Goal: Information Seeking & Learning: Compare options

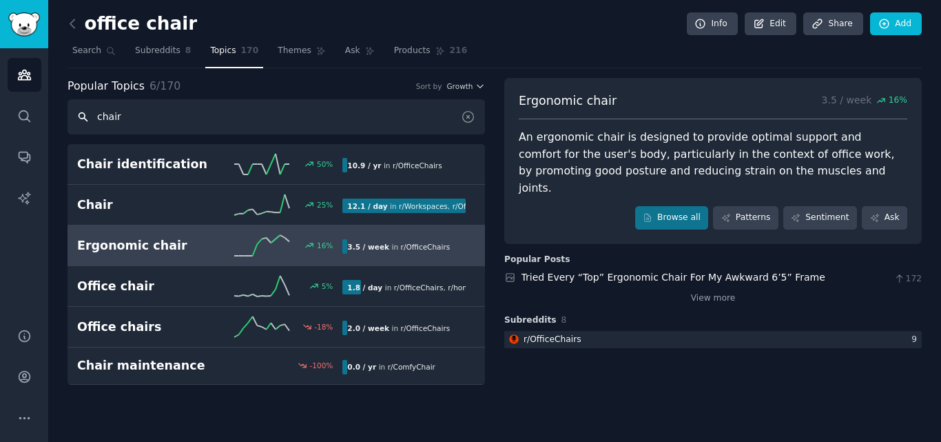
click at [298, 109] on input "chair" at bounding box center [277, 116] width 418 height 35
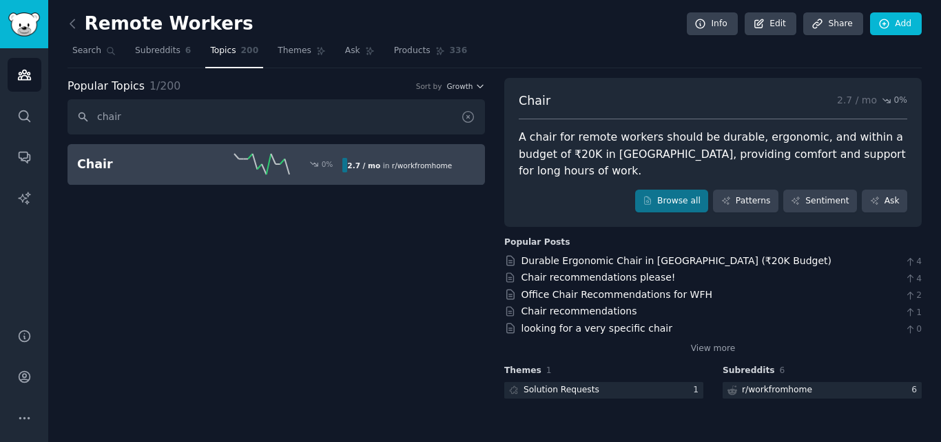
drag, startPoint x: 471, startPoint y: 115, endPoint x: 174, endPoint y: 121, distance: 297.0
click at [469, 115] on icon at bounding box center [468, 117] width 14 height 14
click at [317, 114] on input "chair" at bounding box center [277, 116] width 418 height 35
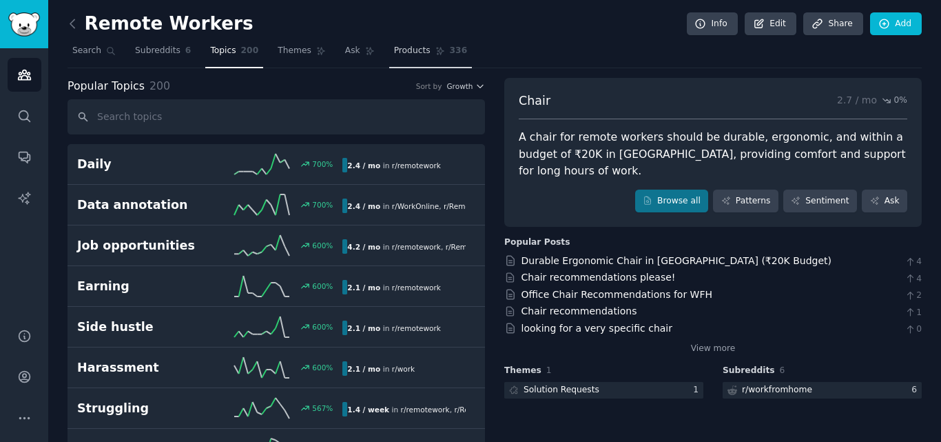
click at [394, 45] on span "Products" at bounding box center [412, 51] width 37 height 12
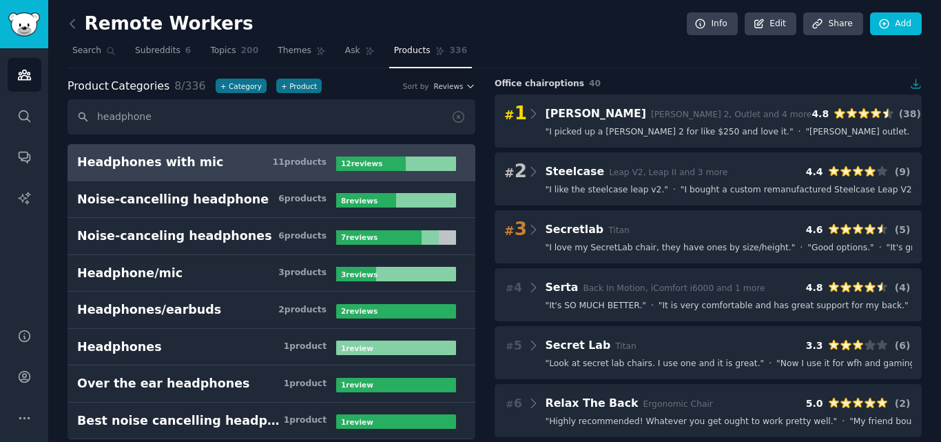
click at [193, 158] on div "Headphones with mic" at bounding box center [150, 162] width 146 height 17
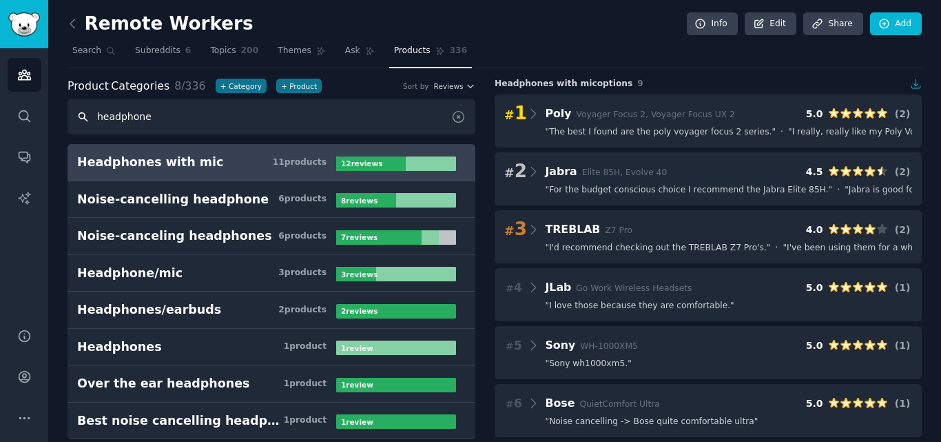
click at [396, 115] on input "headphone" at bounding box center [272, 116] width 408 height 35
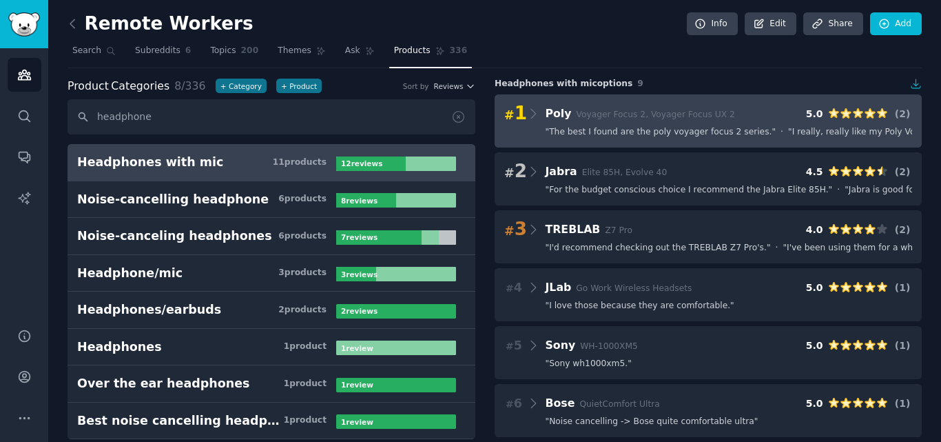
click at [577, 138] on div "# 1 Poly Voyager Focus 2, Voyager Focus UX 2 5.0 ( 2 ) " The best I found are t…" at bounding box center [708, 120] width 427 height 53
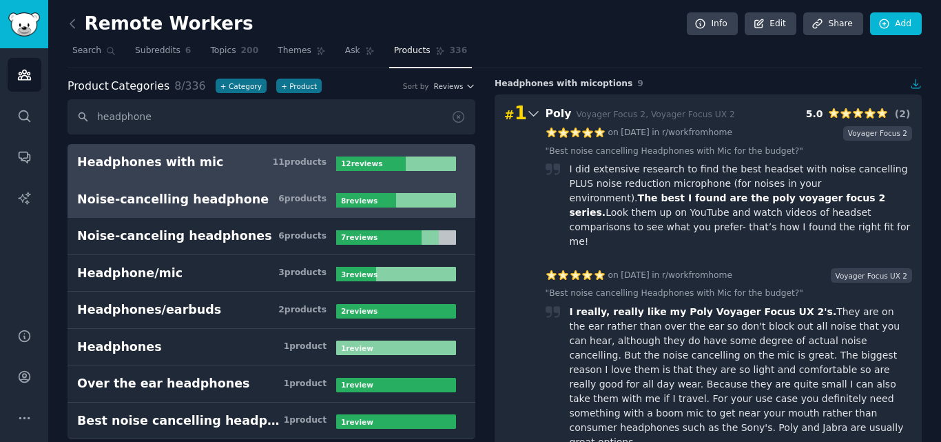
click at [331, 204] on h3 "Noise-cancelling headphone 6 product s" at bounding box center [206, 199] width 259 height 17
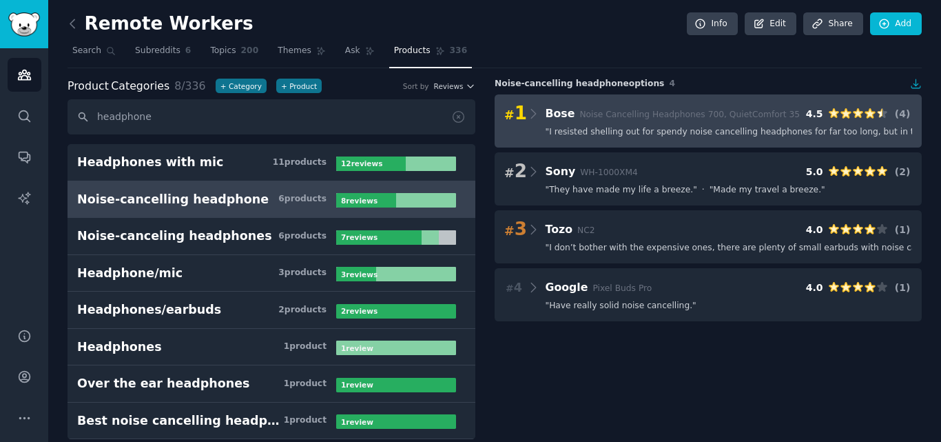
click at [650, 146] on div "# 1 Bose Noise Cancelling Headphones 700, QuietComfort 35 4.5 ( 4 ) " I resiste…" at bounding box center [708, 120] width 427 height 53
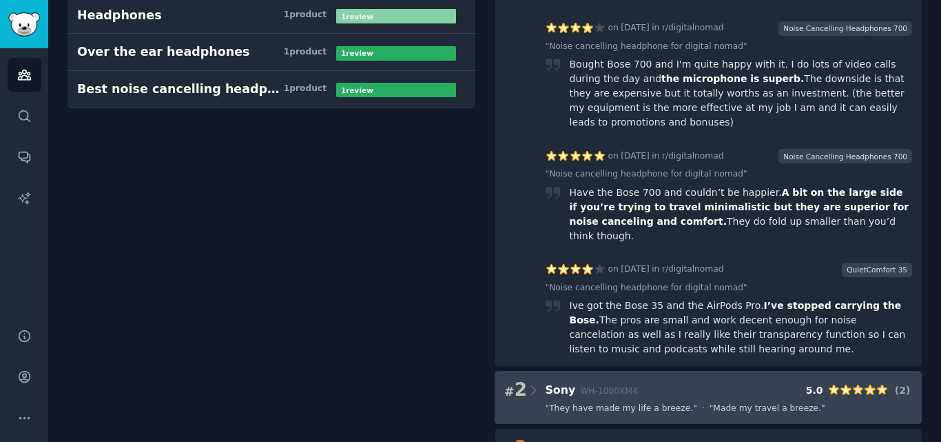
scroll to position [391, 0]
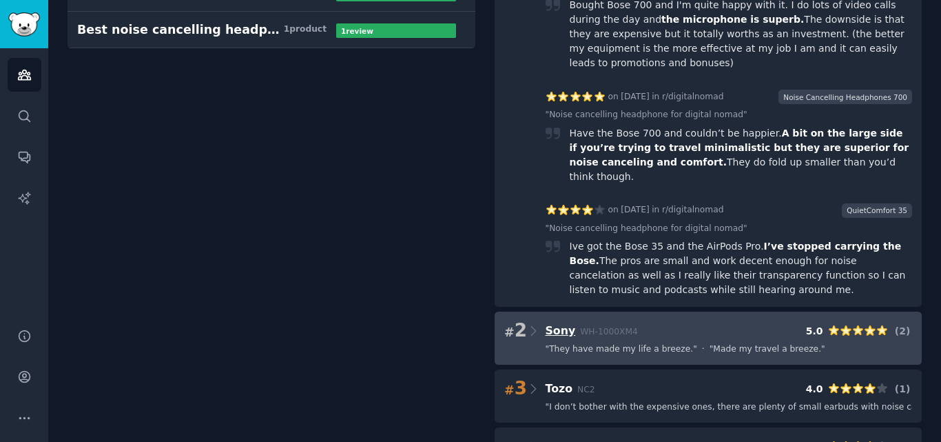
click at [554, 324] on span "Sony" at bounding box center [561, 330] width 30 height 13
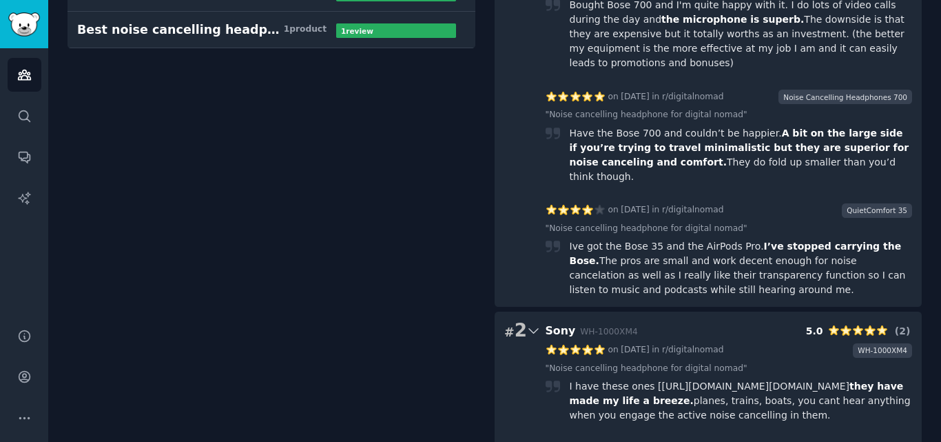
scroll to position [601, 0]
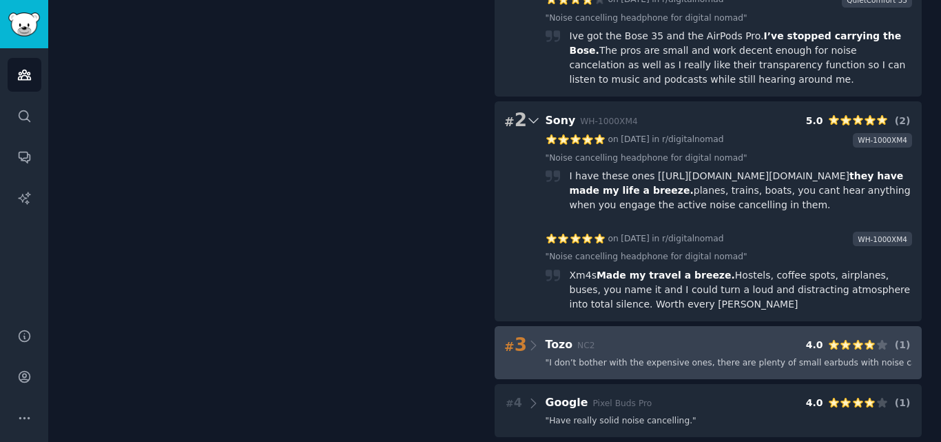
click at [606, 357] on span "" I don’t bother with the expensive ones, there are plenty of small earbuds wit…" at bounding box center [784, 363] width 477 height 12
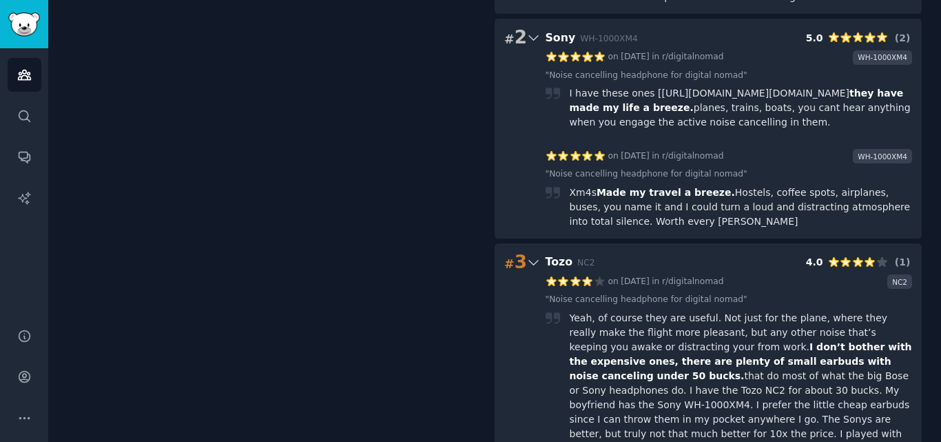
scroll to position [770, 0]
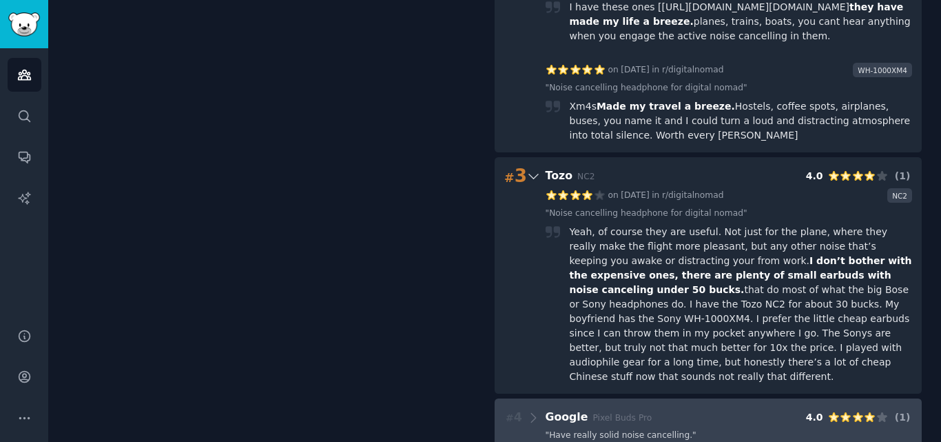
click at [602, 413] on span "Pixel Buds Pro" at bounding box center [622, 418] width 59 height 10
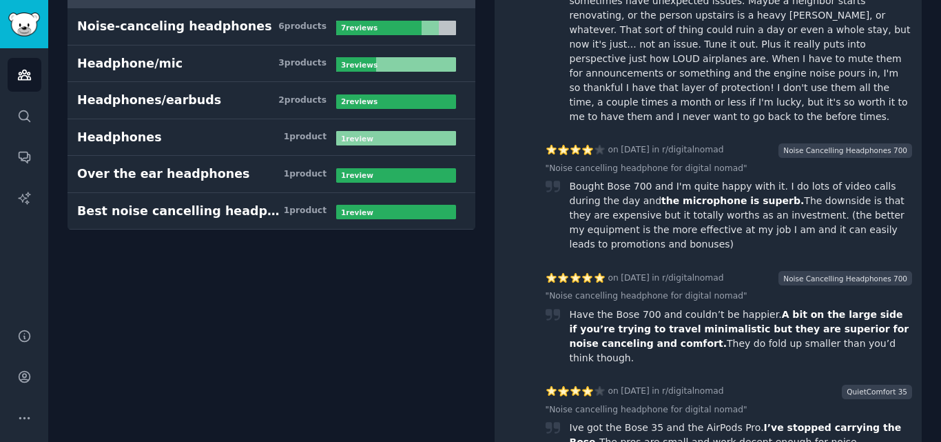
scroll to position [0, 0]
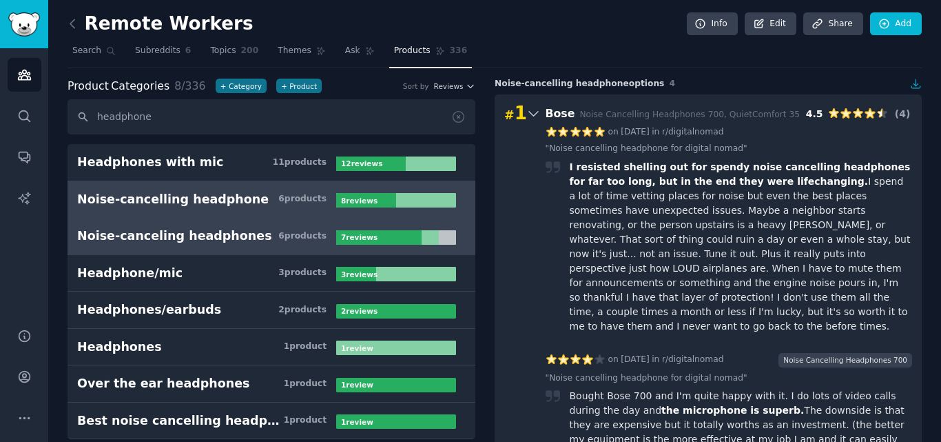
click at [193, 240] on div "Noise-canceling headphones" at bounding box center [174, 235] width 195 height 17
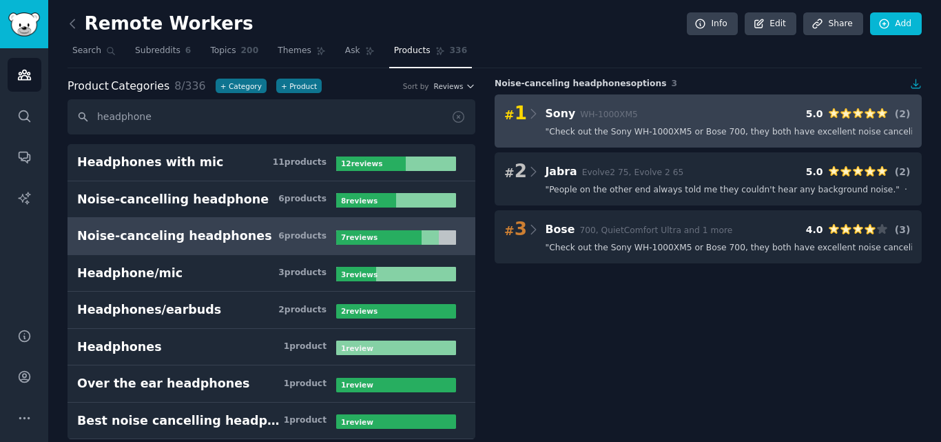
click at [577, 134] on span "" Check out the Sony WH-1000XM5 or Bose 700, they both have excellent noise can…" at bounding box center [737, 132] width 382 height 12
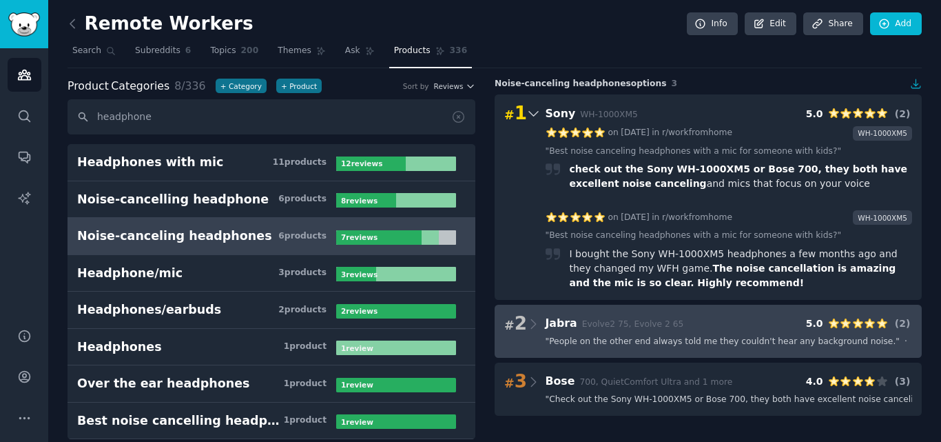
click at [584, 329] on span "Jabra Evolve2 75, Evolve 2 65" at bounding box center [615, 322] width 139 height 13
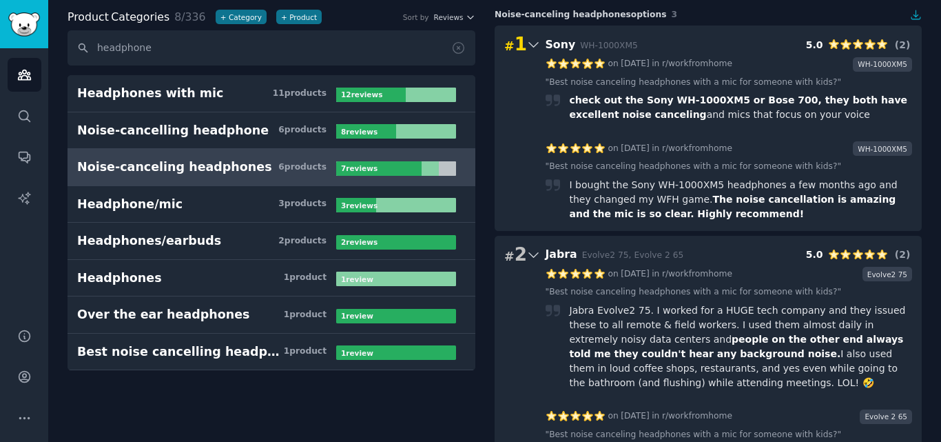
scroll to position [188, 0]
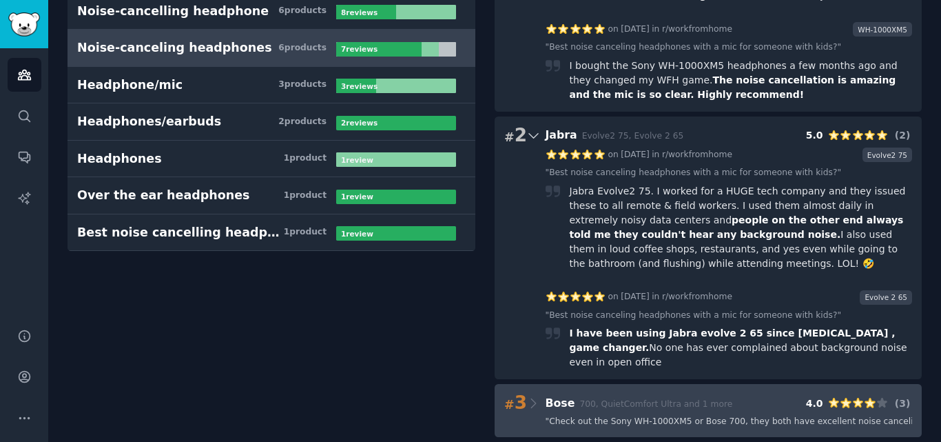
click at [572, 416] on span "" Check out the Sony WH-1000XM5 or Bose 700, they both have excellent noise can…" at bounding box center [737, 422] width 382 height 12
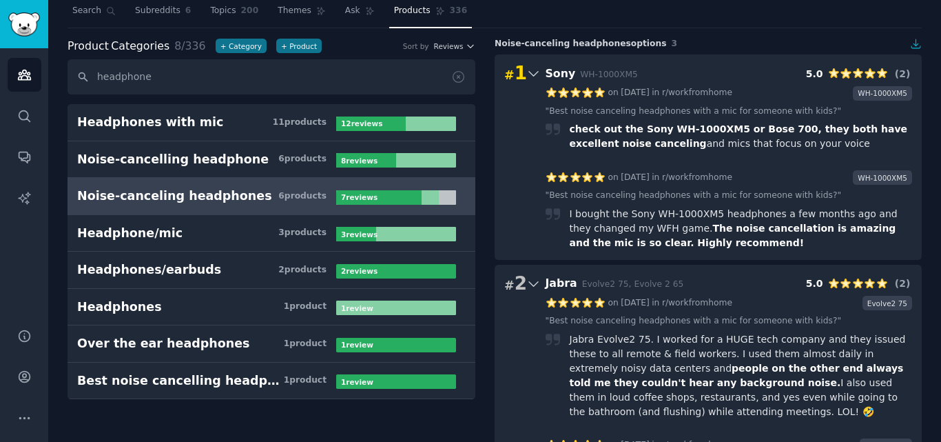
scroll to position [0, 0]
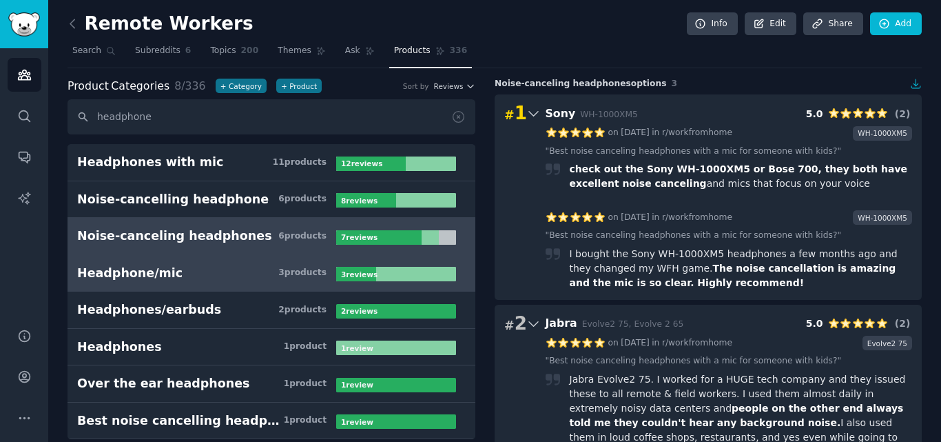
click at [182, 265] on h3 "Headphone/mic 3 product s" at bounding box center [206, 273] width 259 height 17
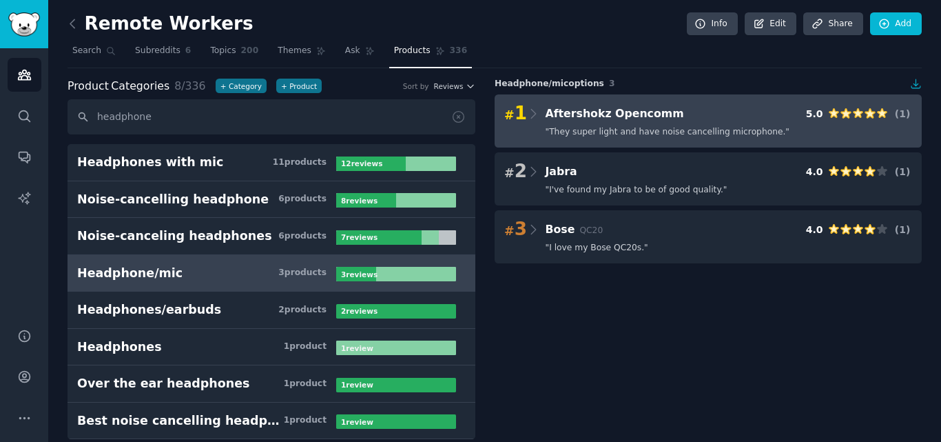
click at [575, 126] on span "" They super light and have noise cancelling microphone. "" at bounding box center [668, 132] width 245 height 12
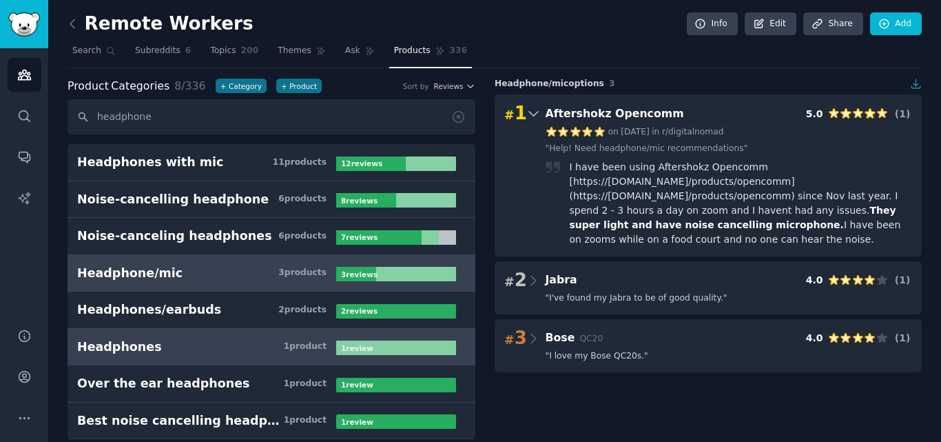
click at [256, 335] on link "Headphones 1 product 1 review" at bounding box center [272, 347] width 408 height 37
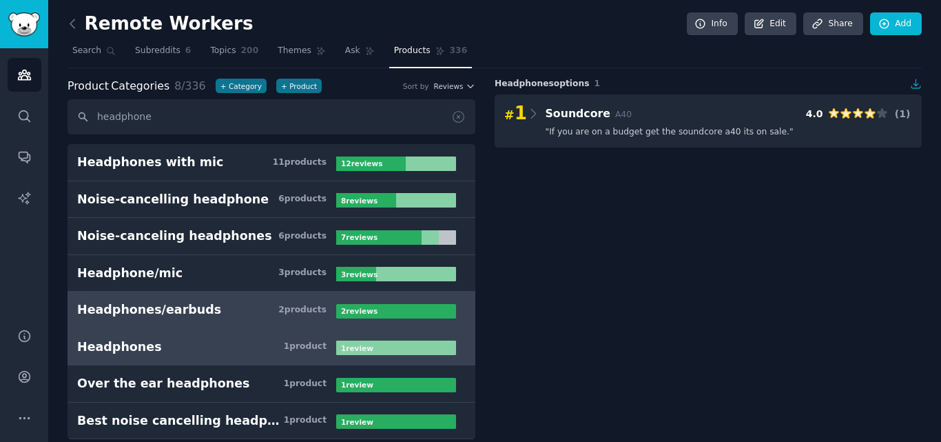
click at [259, 314] on h3 "Headphones/earbuds 2 product s" at bounding box center [206, 309] width 259 height 17
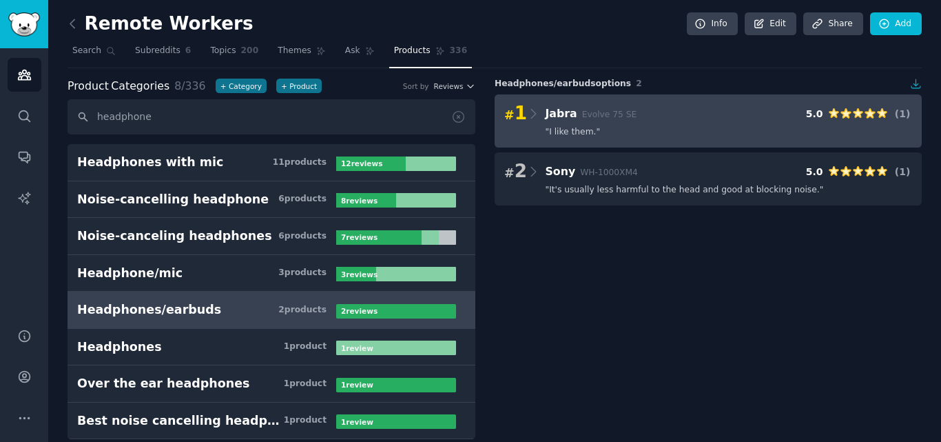
click at [616, 133] on div "" I like them. "" at bounding box center [729, 132] width 367 height 12
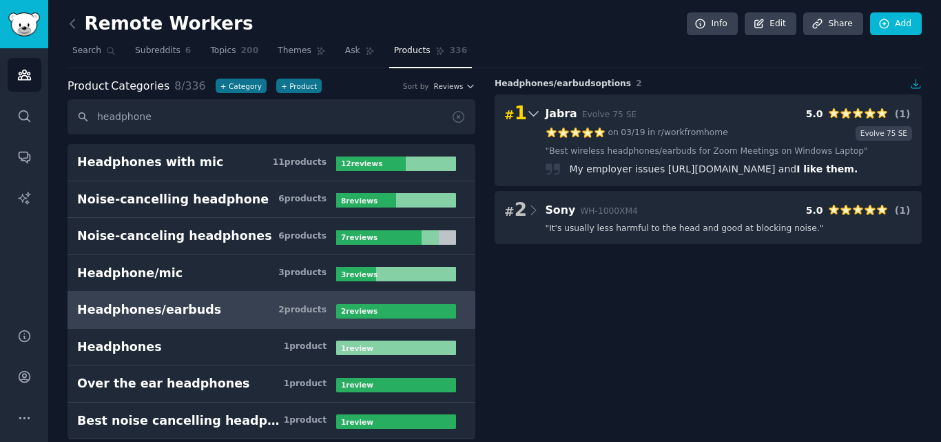
scroll to position [17, 0]
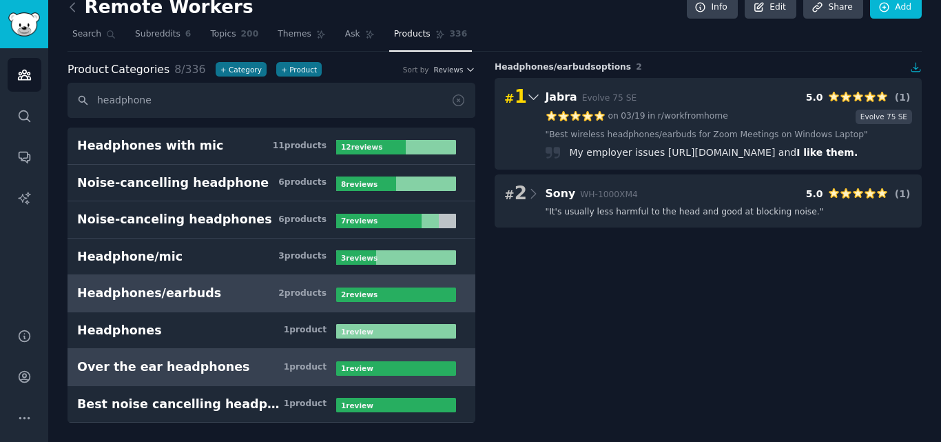
click at [236, 378] on link "Over the ear headphones 1 product 1 review" at bounding box center [272, 367] width 408 height 37
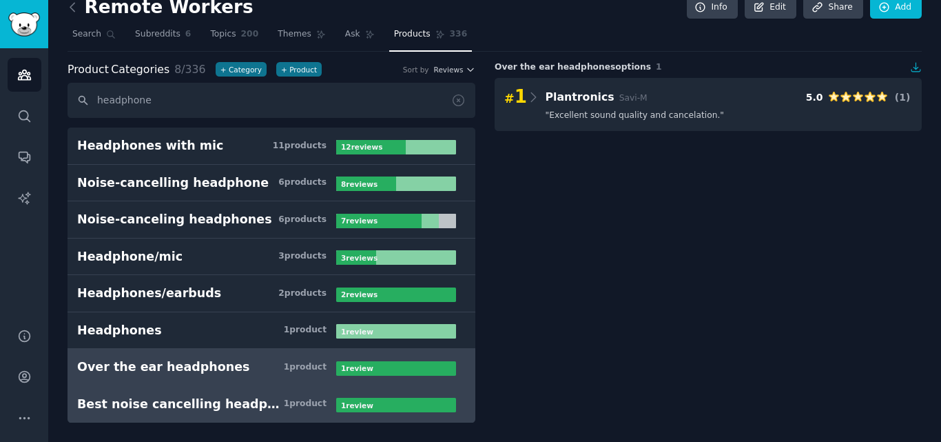
click at [298, 397] on h3 "Best noise cancelling headphones 1 product" at bounding box center [206, 404] width 259 height 17
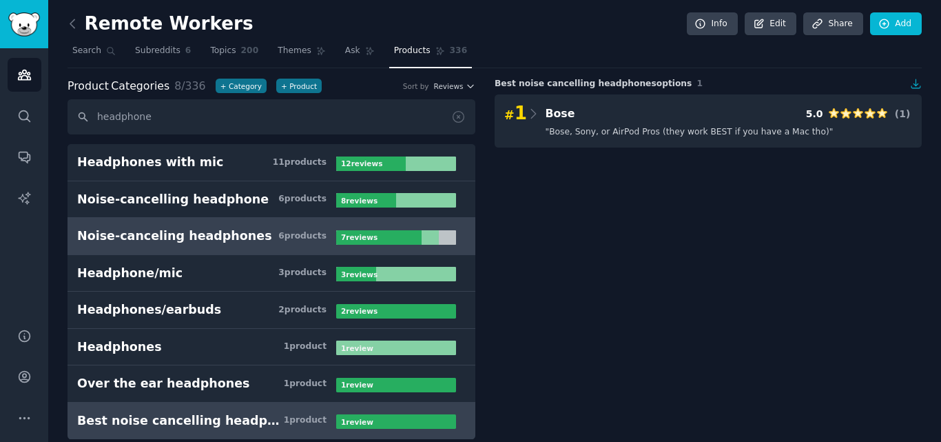
click at [200, 231] on div "Noise-canceling headphones" at bounding box center [174, 235] width 195 height 17
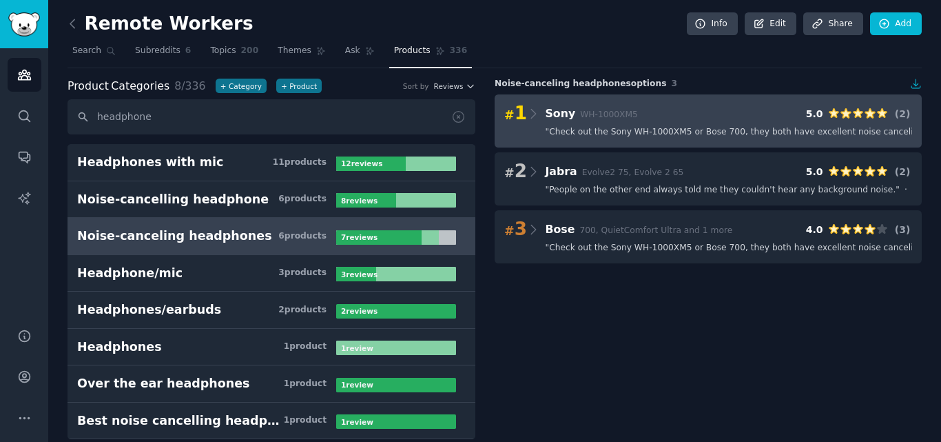
click at [655, 139] on div "# 1 Sony WH-1000XM5 5.0 ( 2 ) " Check out the Sony WH-1000XM5 or Bose 700, they…" at bounding box center [708, 120] width 427 height 53
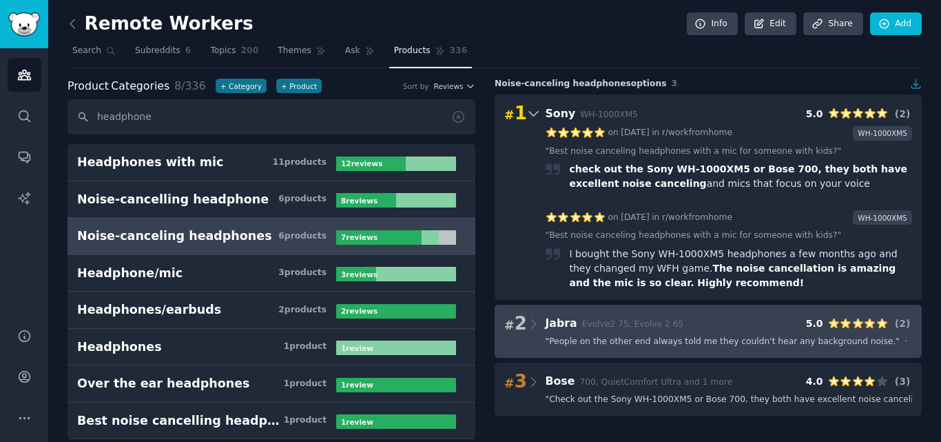
click at [582, 333] on div "# 2 Jabra Evolve2 75, Evolve 2 65 5.0 ( 2 )" at bounding box center [708, 323] width 408 height 19
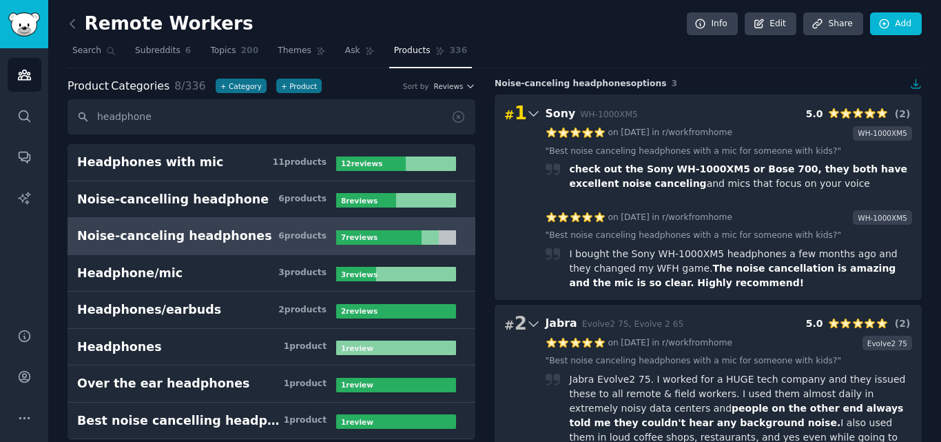
scroll to position [188, 0]
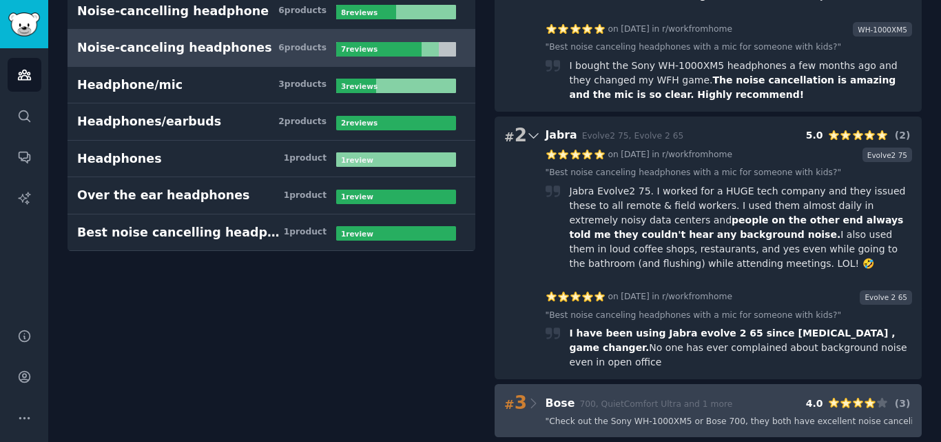
click at [597, 397] on h3 "Bose 700, QuietComfort Ultra and 1 more" at bounding box center [639, 403] width 187 height 17
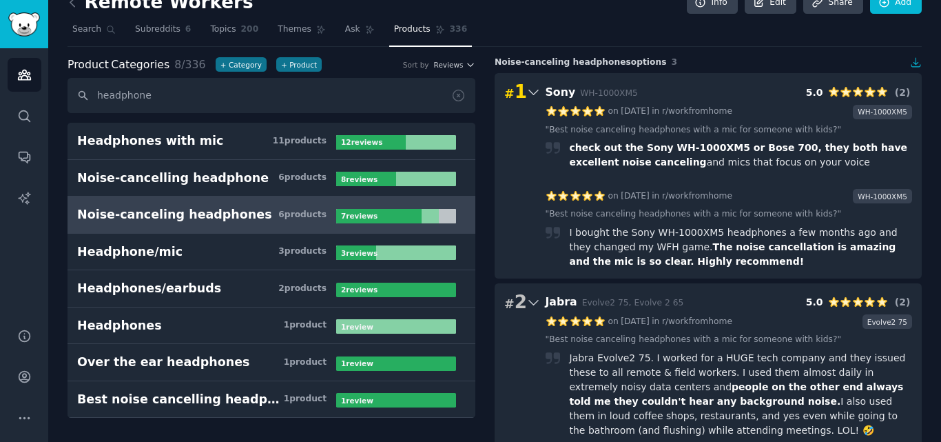
scroll to position [0, 0]
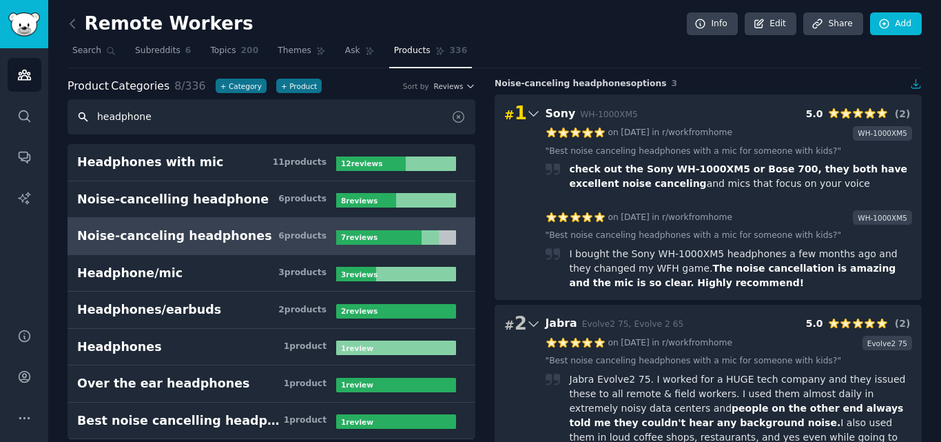
drag, startPoint x: 121, startPoint y: 110, endPoint x: 227, endPoint y: 119, distance: 106.4
click at [227, 119] on input "headphone" at bounding box center [272, 116] width 408 height 35
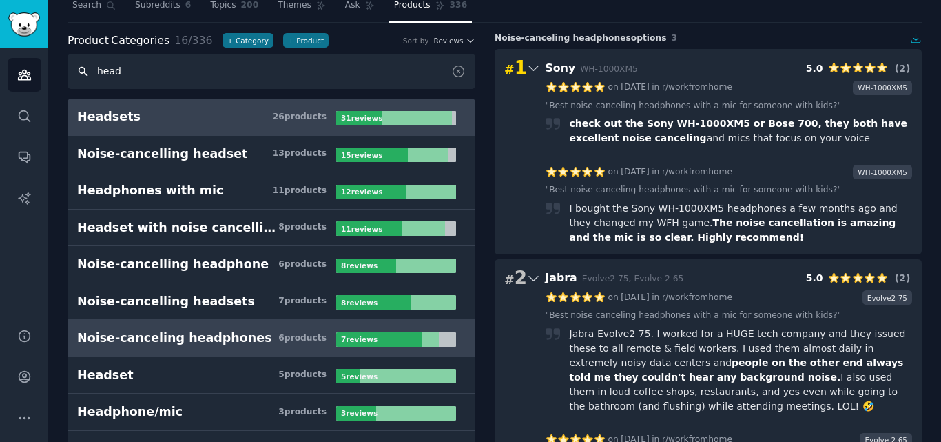
scroll to position [69, 0]
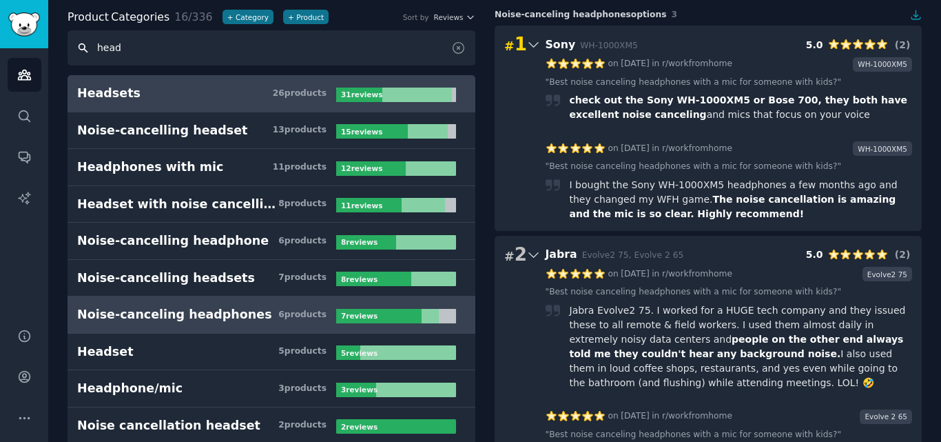
type input "head"
click at [241, 92] on h3 "Headsets 26 product s" at bounding box center [206, 93] width 259 height 17
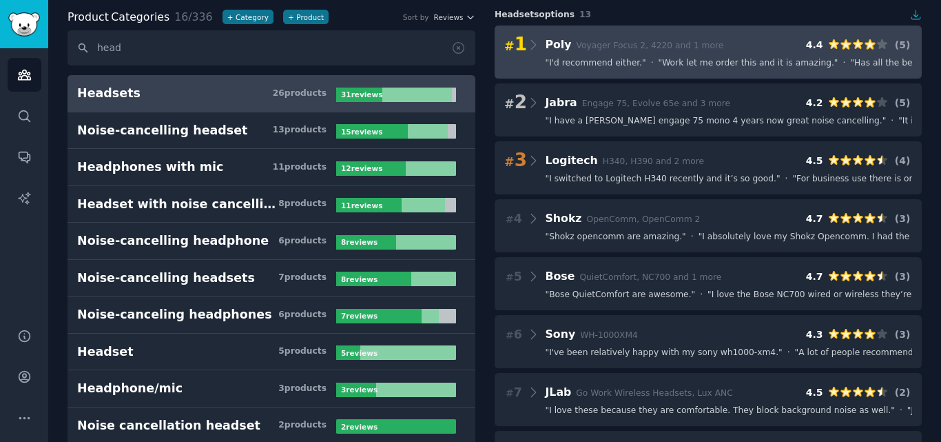
click at [625, 59] on span "" I'd recommend either. "" at bounding box center [596, 63] width 101 height 12
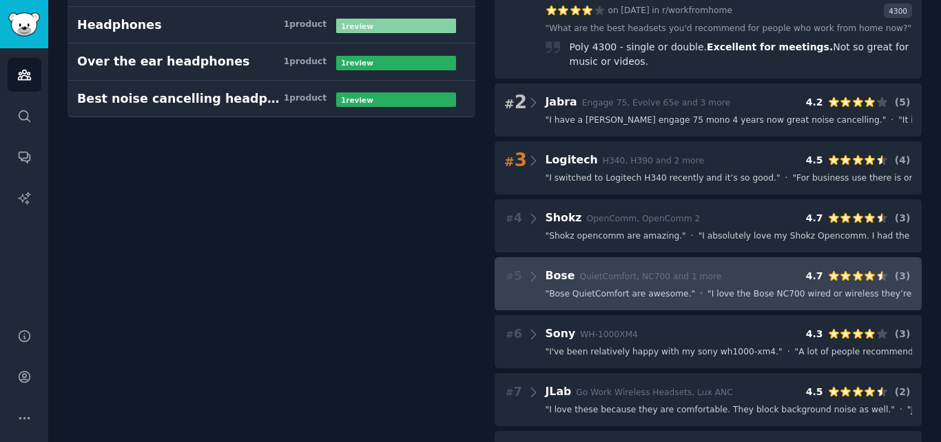
scroll to position [620, 0]
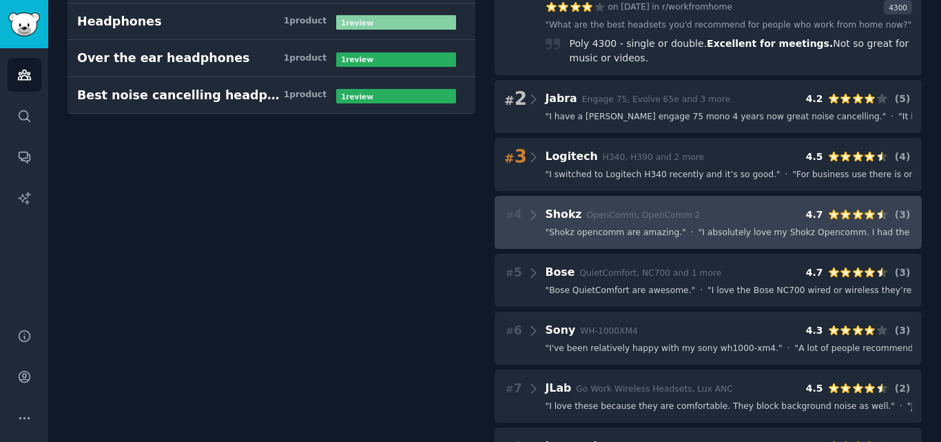
click at [636, 227] on span "" Shokz opencomm are amazing. "" at bounding box center [616, 233] width 141 height 12
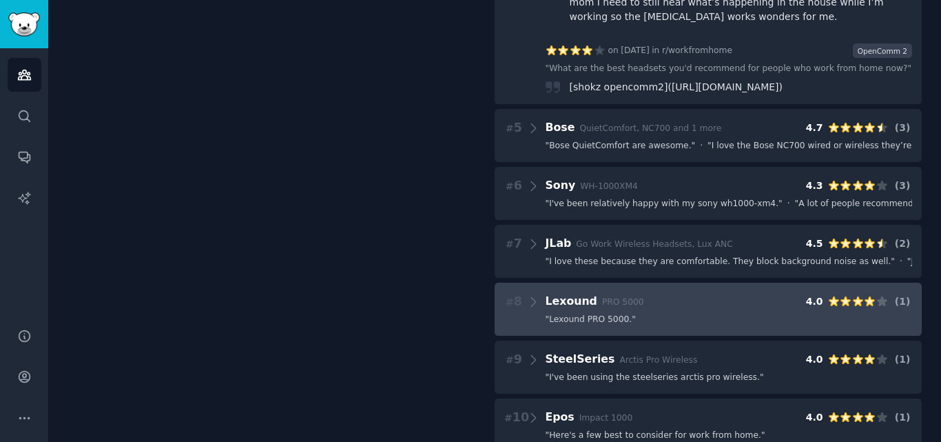
click at [598, 314] on span "" Lexound PRO 5000. "" at bounding box center [591, 320] width 90 height 12
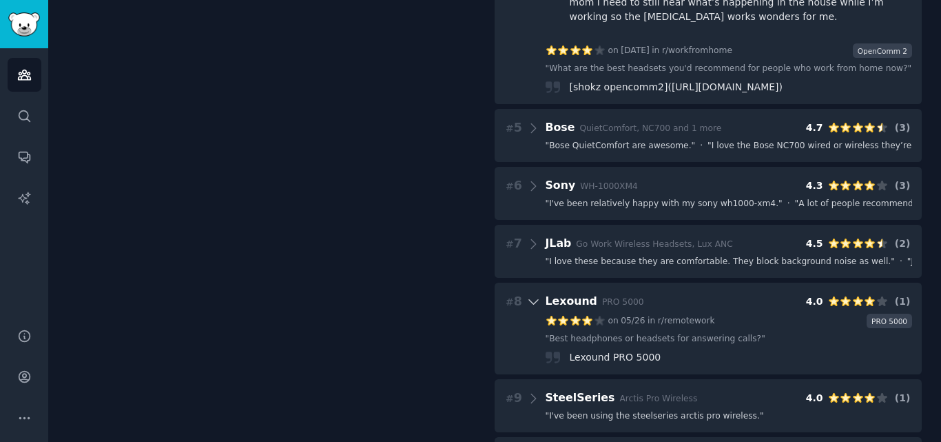
scroll to position [1083, 0]
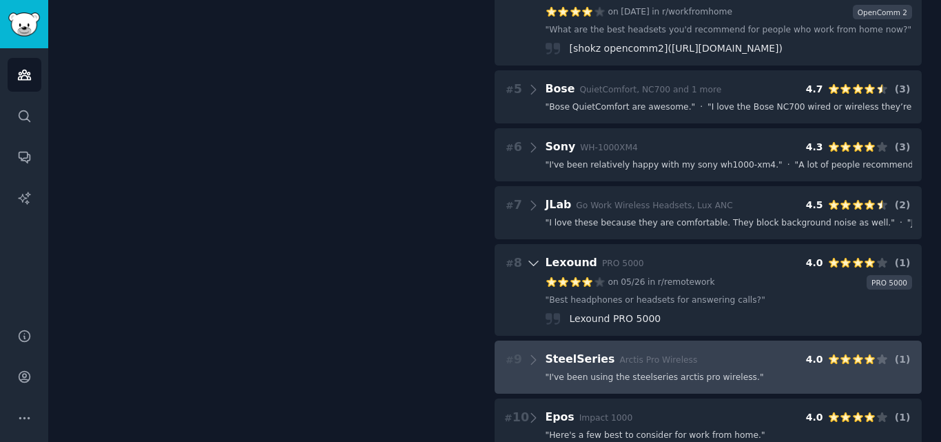
click at [620, 371] on span "" I've been using the steelseries arctis pro wireless. "" at bounding box center [655, 377] width 218 height 12
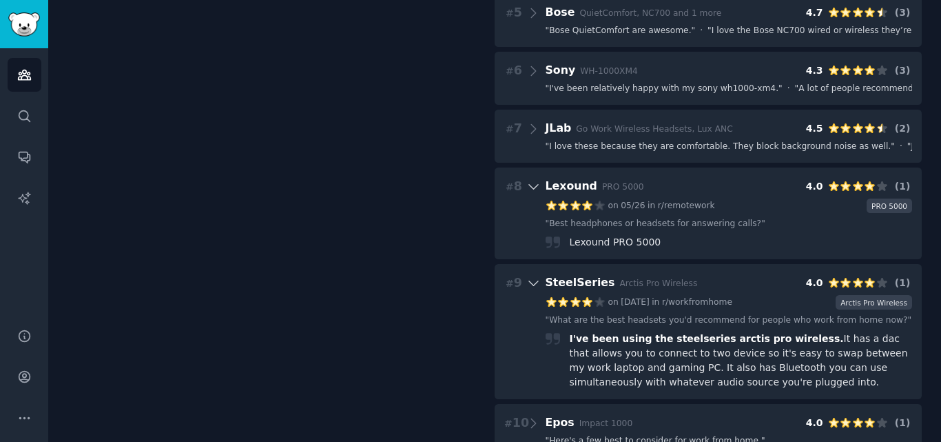
scroll to position [1165, 0]
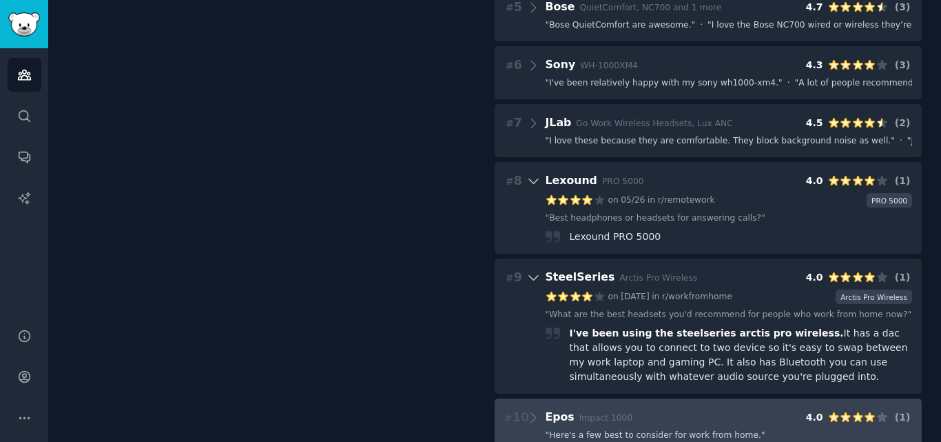
click at [641, 408] on div "# 10 Epos Impact 1000 4.0 ( 1 )" at bounding box center [708, 417] width 408 height 19
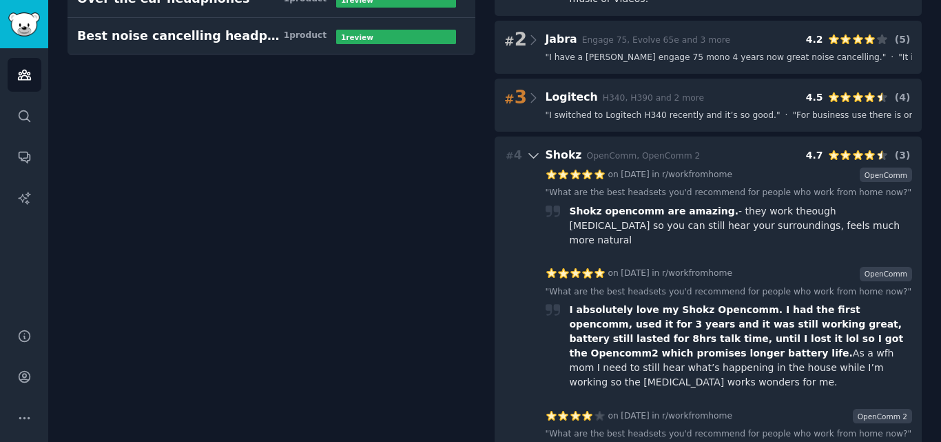
scroll to position [614, 0]
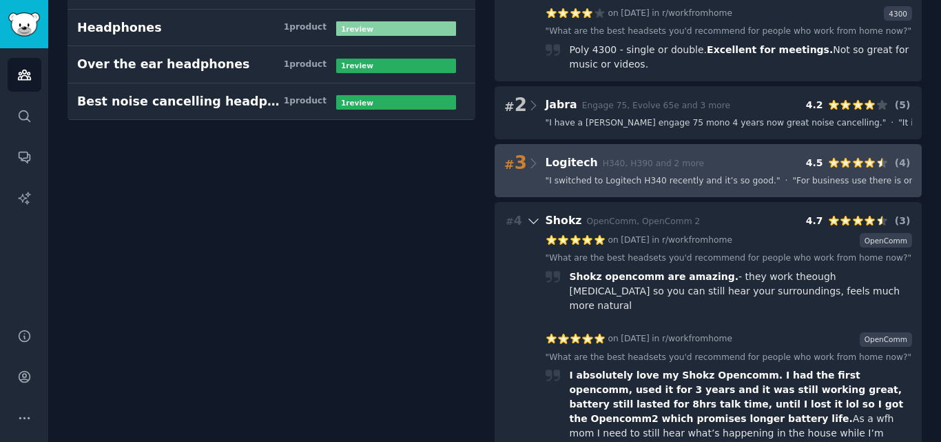
click at [655, 161] on div "# 3 Logitech H340, H390 and 2 more 4.5 ( 4 ) " I switched to Logitech H340 rece…" at bounding box center [708, 170] width 427 height 53
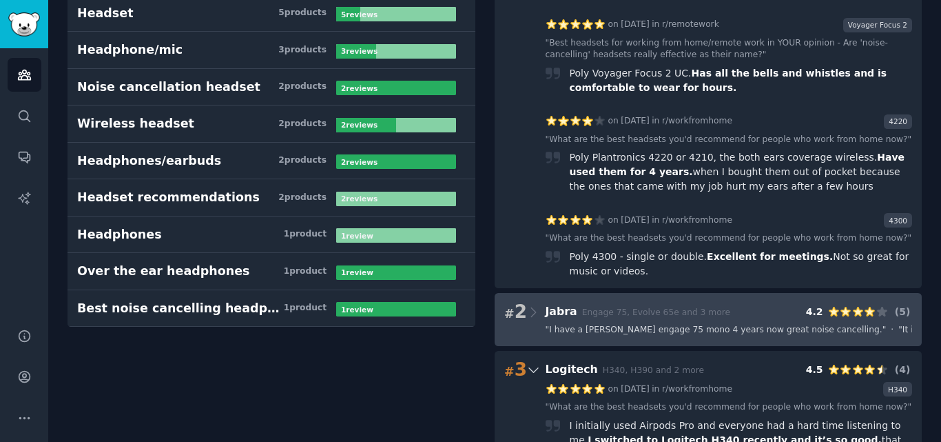
scroll to position [63, 0]
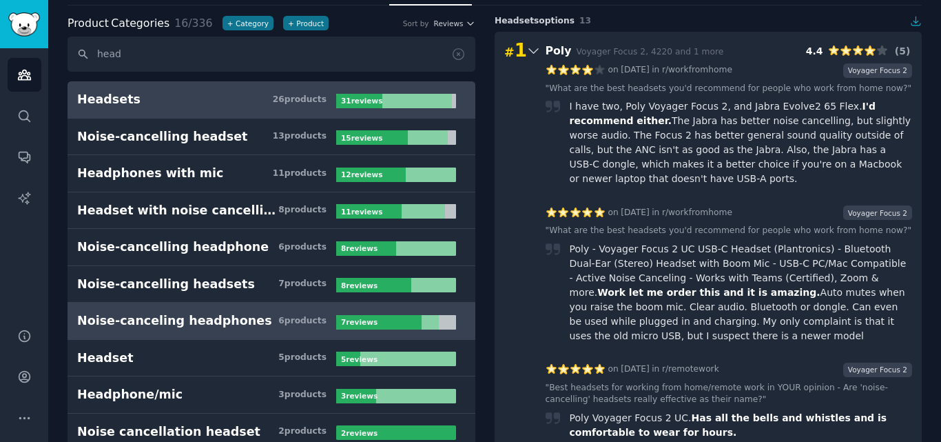
click at [236, 320] on h3 "Noise-canceling headphones 6 product s" at bounding box center [206, 320] width 259 height 17
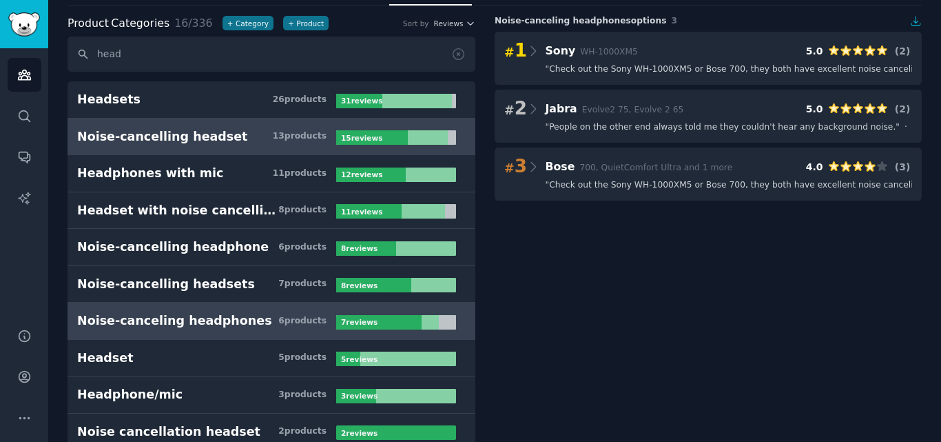
click at [225, 136] on h3 "Noise-cancelling headset 13 product s" at bounding box center [206, 136] width 259 height 17
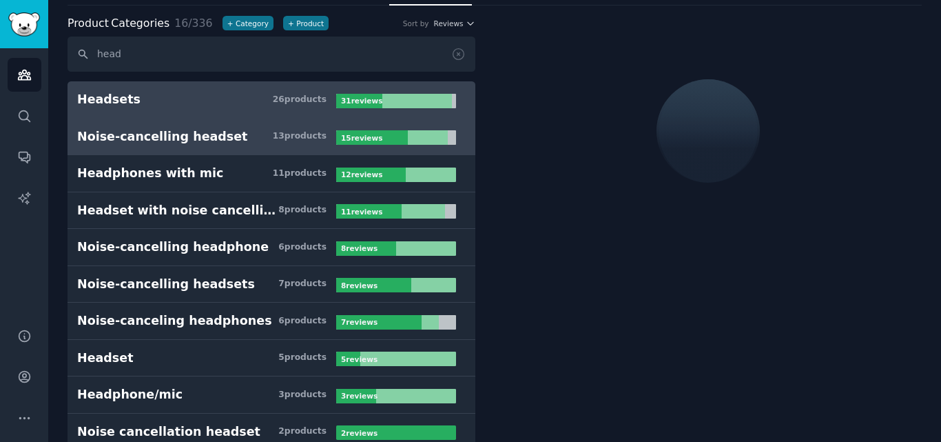
click at [236, 85] on link "Headsets 26 product s 31 review s" at bounding box center [272, 99] width 408 height 37
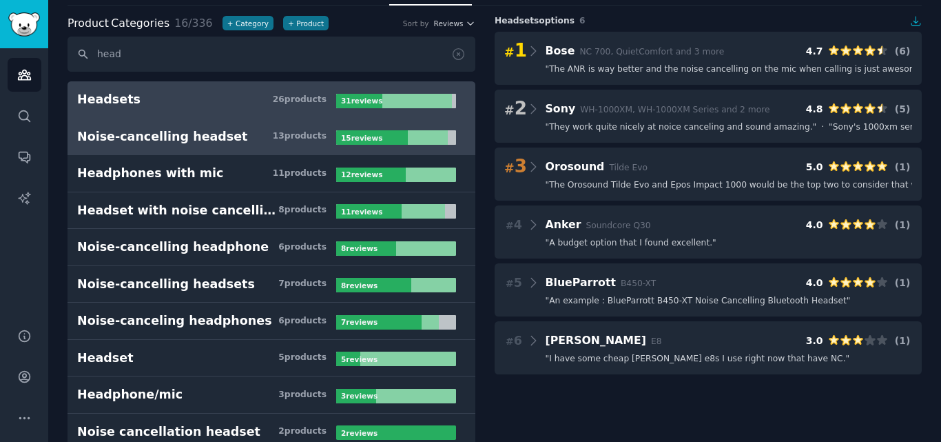
click at [245, 134] on h3 "Noise-cancelling headset 13 product s" at bounding box center [206, 136] width 259 height 17
click at [257, 104] on h3 "Headsets 26 product s" at bounding box center [206, 99] width 259 height 17
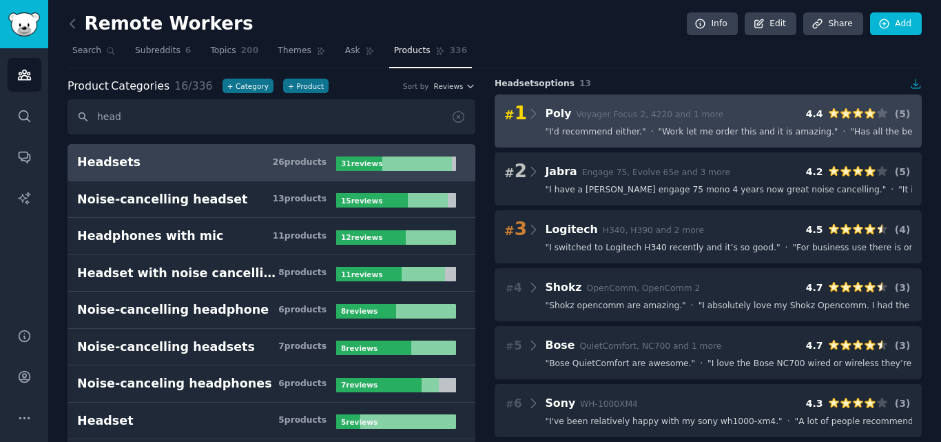
click at [642, 142] on div "# 1 Poly Voyager Focus 2, 4220 and 1 more 4.4 ( 5 ) " I'd recommend either. " ·…" at bounding box center [708, 120] width 427 height 53
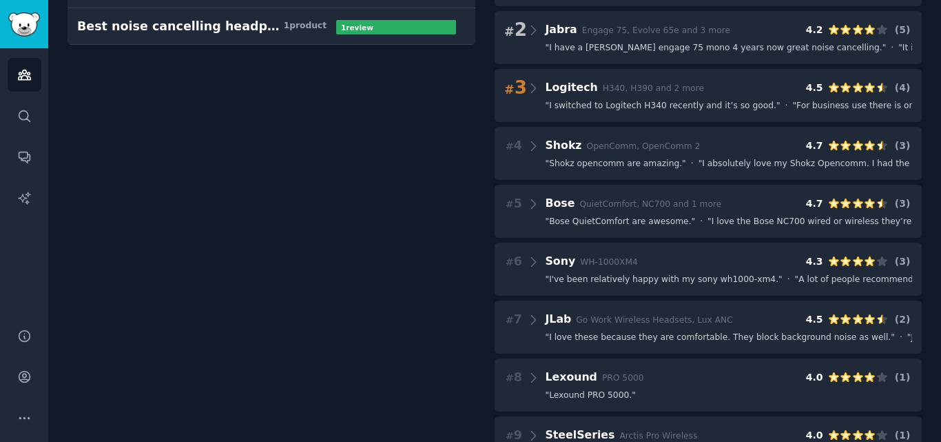
scroll to position [413, 0]
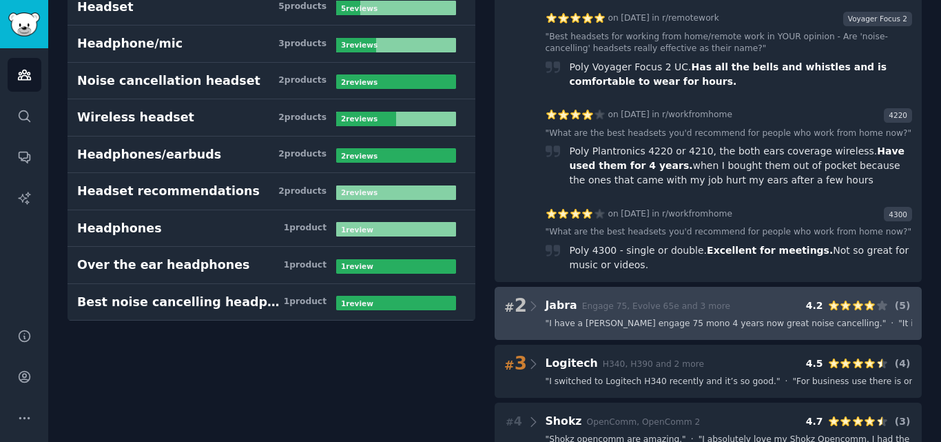
click at [608, 305] on div "# 2 Jabra Engage 75, Evolve 65e and 3 more 4.2 ( 5 ) " I have a Jabra engage 75…" at bounding box center [708, 313] width 427 height 53
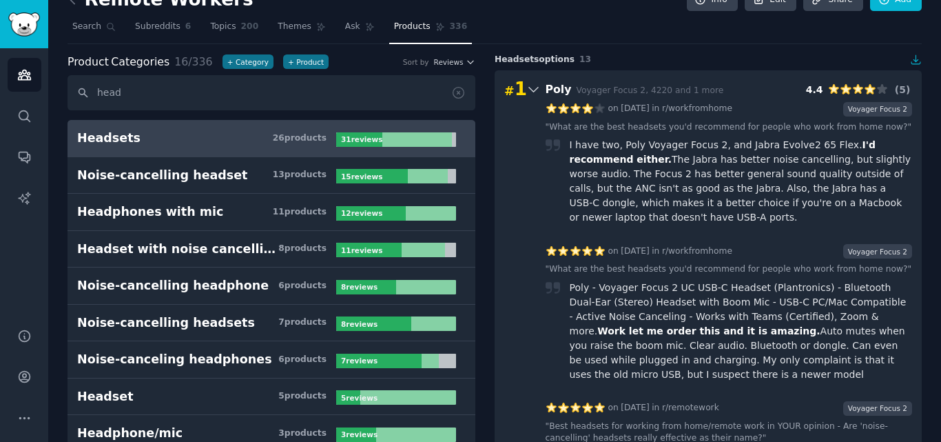
scroll to position [0, 0]
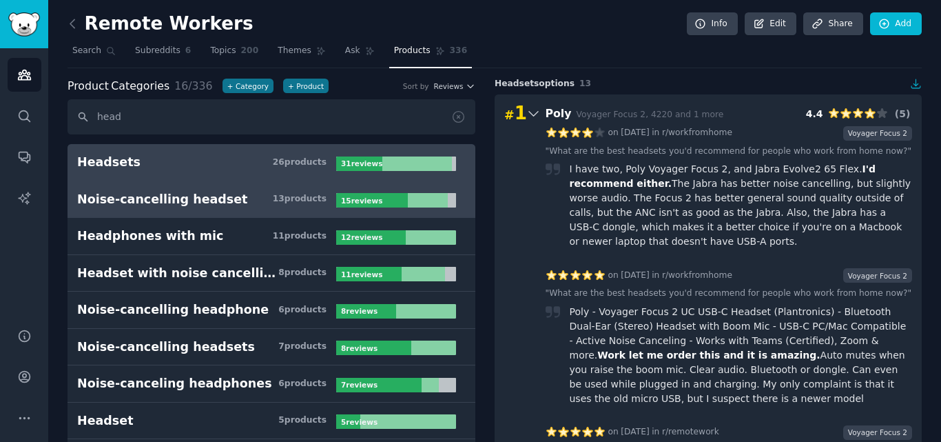
click at [333, 202] on h3 "Noise-cancelling headset 13 product s" at bounding box center [206, 199] width 259 height 17
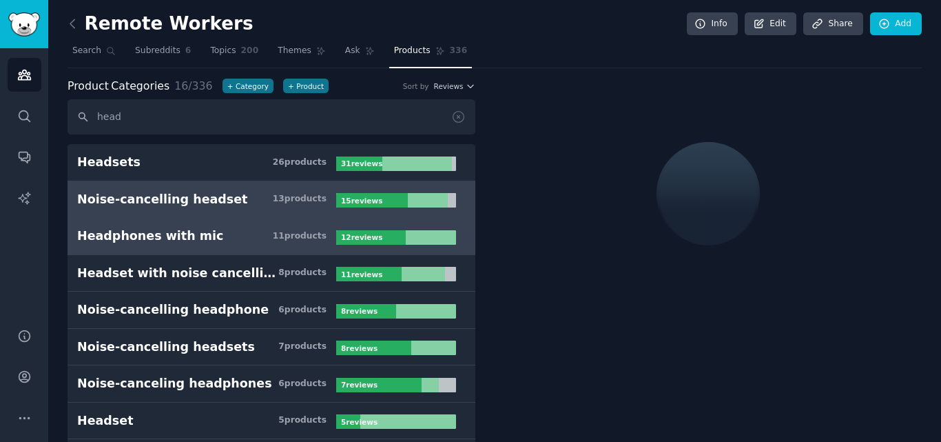
click at [389, 245] on link "Headphones with mic 11 product s 12 review s" at bounding box center [272, 236] width 408 height 37
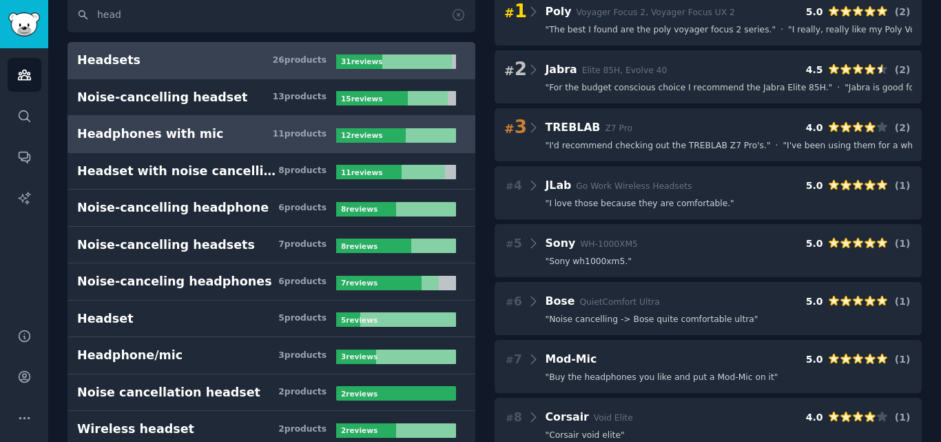
scroll to position [69, 0]
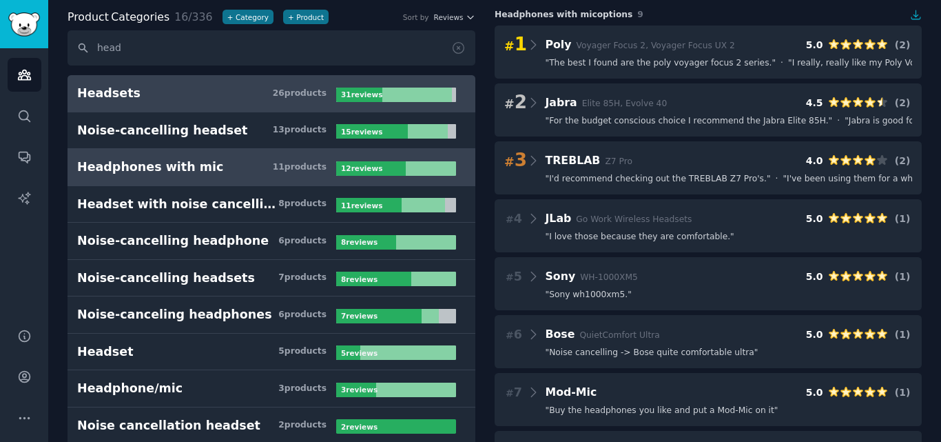
click at [195, 103] on link "Headsets 26 product s 31 review s" at bounding box center [272, 93] width 408 height 37
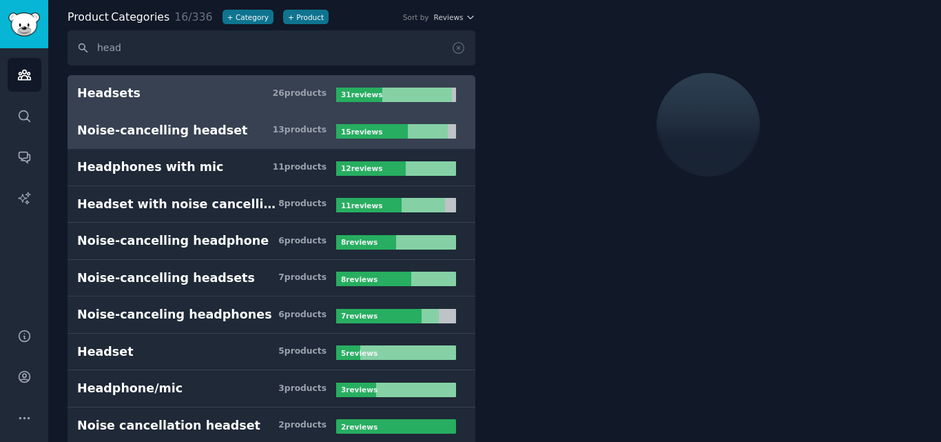
click at [198, 145] on link "Noise-cancelling headset 13 product s 15 review s" at bounding box center [272, 130] width 408 height 37
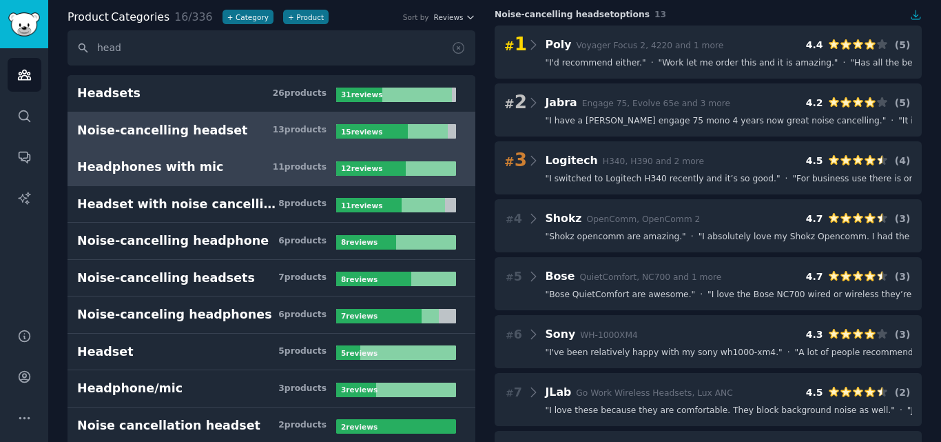
click at [206, 173] on h3 "Headphones with mic 11 product s" at bounding box center [206, 166] width 259 height 17
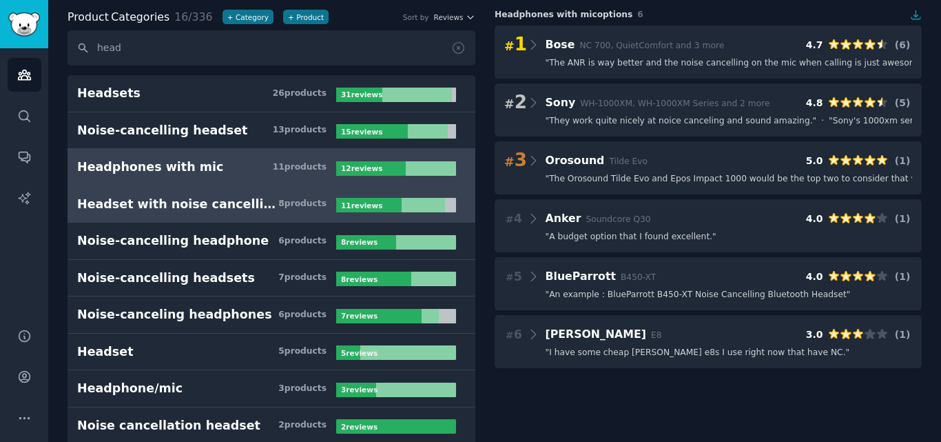
click at [236, 217] on link "Headset with noise cancelling mic 8 product s 11 review s" at bounding box center [272, 204] width 408 height 37
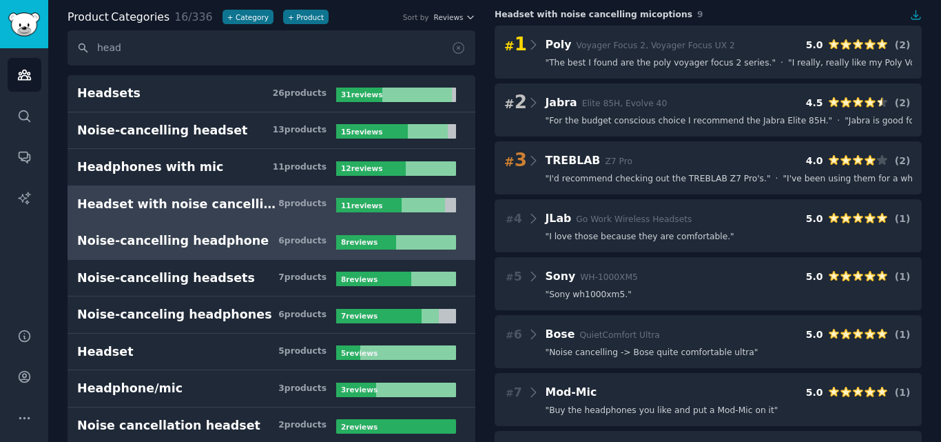
click at [258, 240] on h3 "Noise-cancelling headphone 6 product s" at bounding box center [206, 240] width 259 height 17
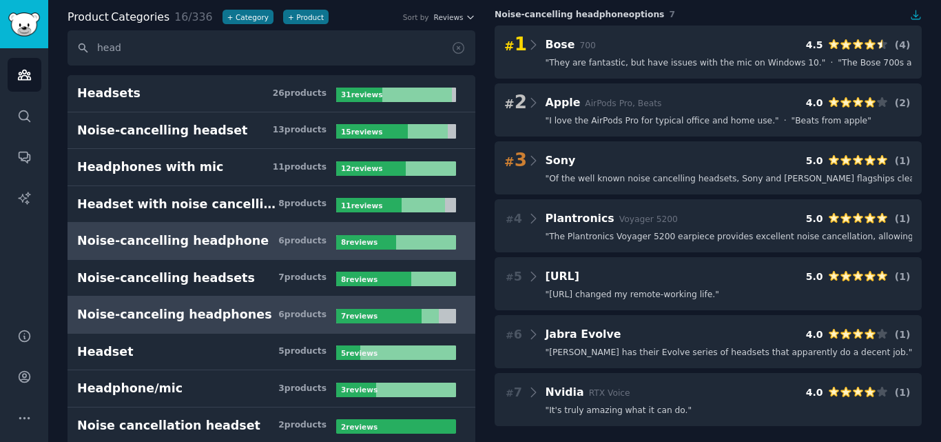
click at [214, 297] on link "Noise-canceling headphones 6 product s 7 review s" at bounding box center [272, 314] width 408 height 37
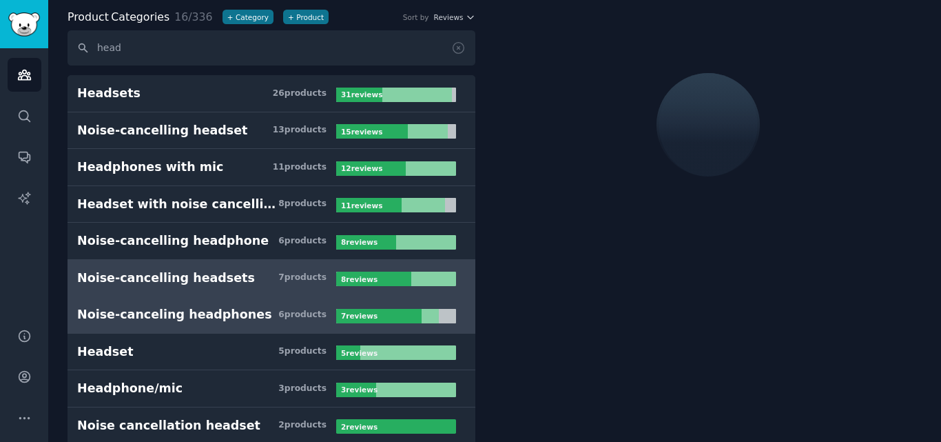
click at [238, 280] on h3 "Noise-cancelling headsets 7 product s" at bounding box center [206, 277] width 259 height 17
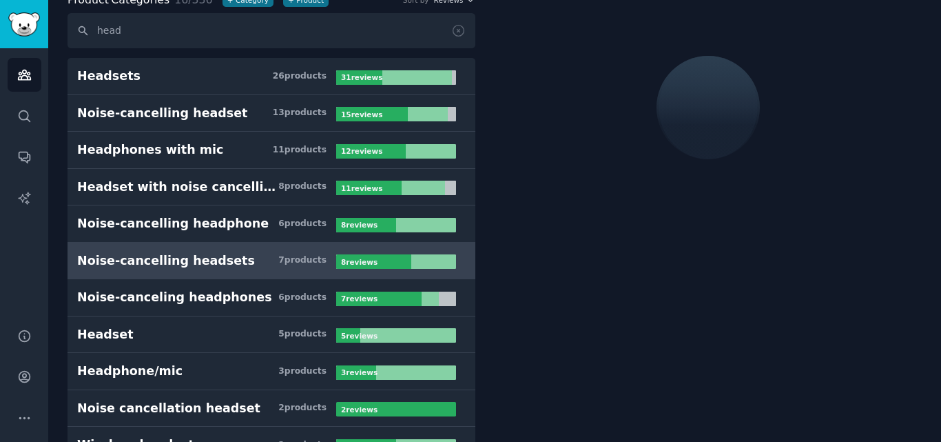
scroll to position [138, 0]
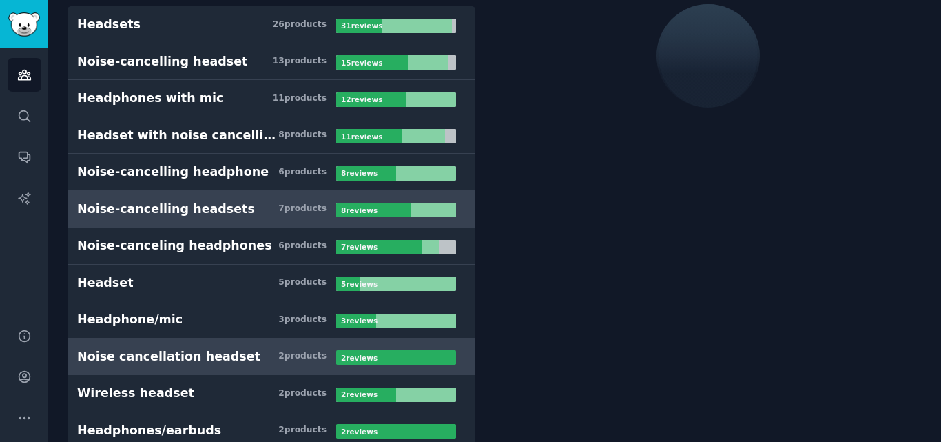
click at [207, 347] on link "Noise cancellation headset 2 product s 2 review s" at bounding box center [272, 356] width 408 height 37
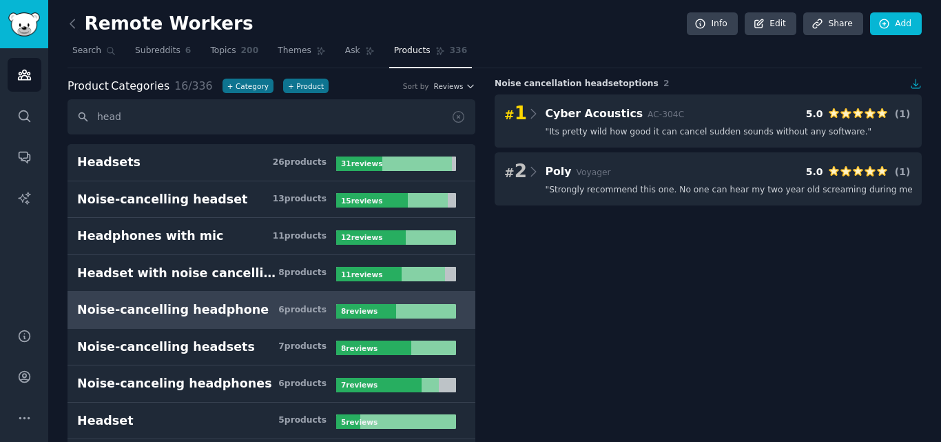
click at [228, 302] on div "Noise-cancelling headphone" at bounding box center [173, 309] width 192 height 17
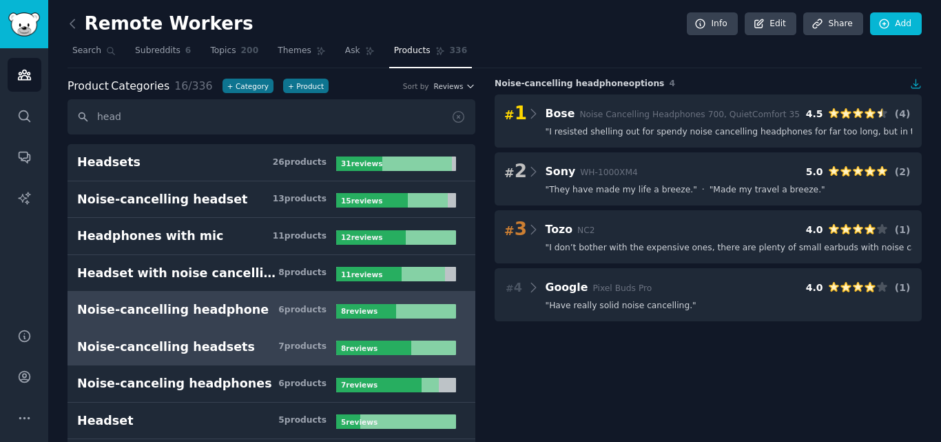
click at [320, 340] on h3 "Noise-cancelling headsets 7 product s" at bounding box center [206, 346] width 259 height 17
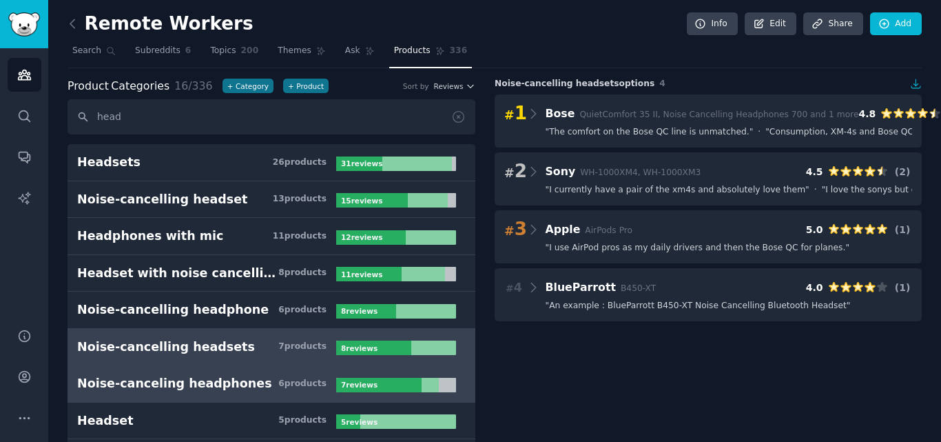
click at [212, 393] on link "Noise-canceling headphones 6 product s 7 review s" at bounding box center [272, 383] width 408 height 37
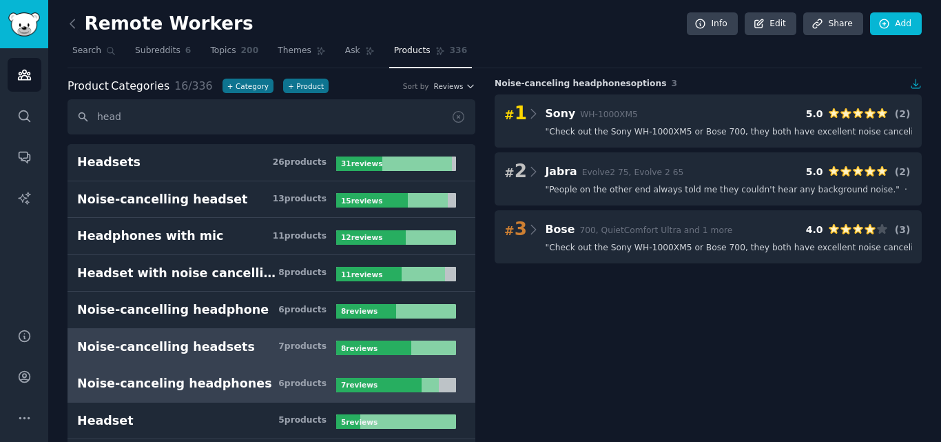
click at [252, 345] on h3 "Noise-cancelling headsets 7 product s" at bounding box center [206, 346] width 259 height 17
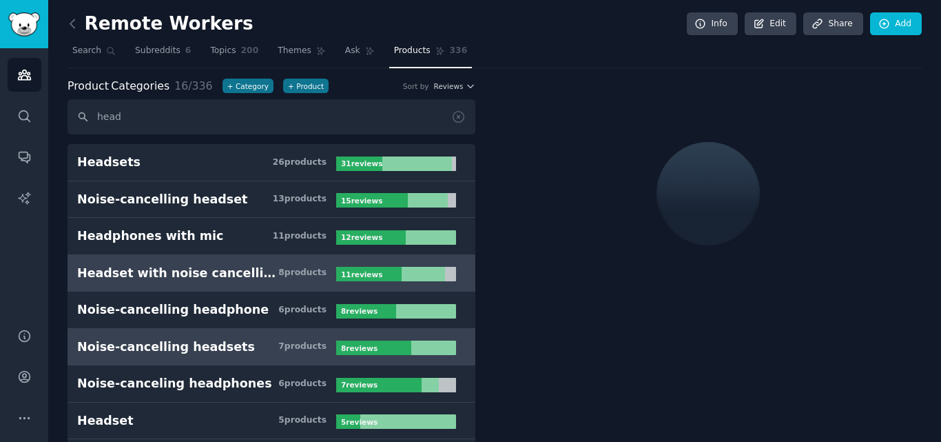
click at [252, 286] on link "Headset with noise cancelling mic 8 product s 11 review s" at bounding box center [272, 273] width 408 height 37
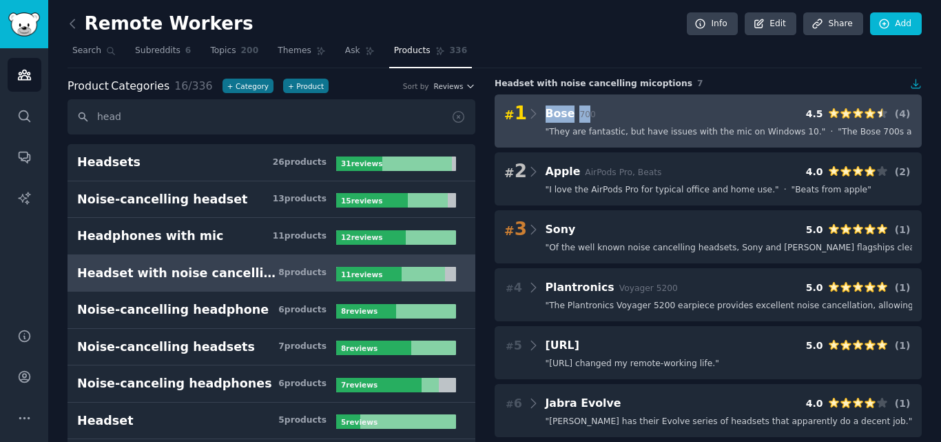
drag, startPoint x: 539, startPoint y: 105, endPoint x: 582, endPoint y: 113, distance: 43.5
click at [582, 113] on div "# 1 Bose 700 4.5 ( 4 )" at bounding box center [708, 113] width 408 height 19
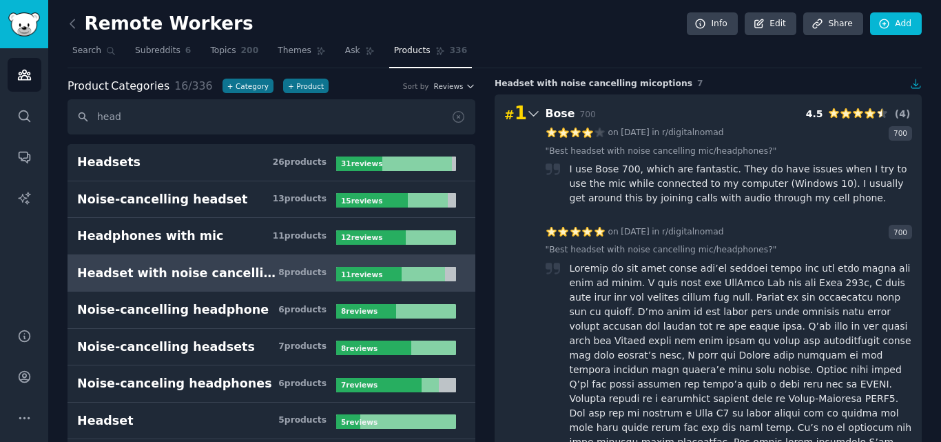
click at [698, 123] on div "# 1 Bose 700 4.5 ( 4 ) on 07/01/2020 in r/digitalnomad 700 " Best headset with …" at bounding box center [708, 382] width 427 height 577
drag, startPoint x: 697, startPoint y: 105, endPoint x: 656, endPoint y: 117, distance: 42.3
click at [694, 105] on div "# 1 Bose 700 4.5 ( 4 )" at bounding box center [708, 113] width 408 height 19
click at [71, 21] on icon at bounding box center [72, 24] width 14 height 14
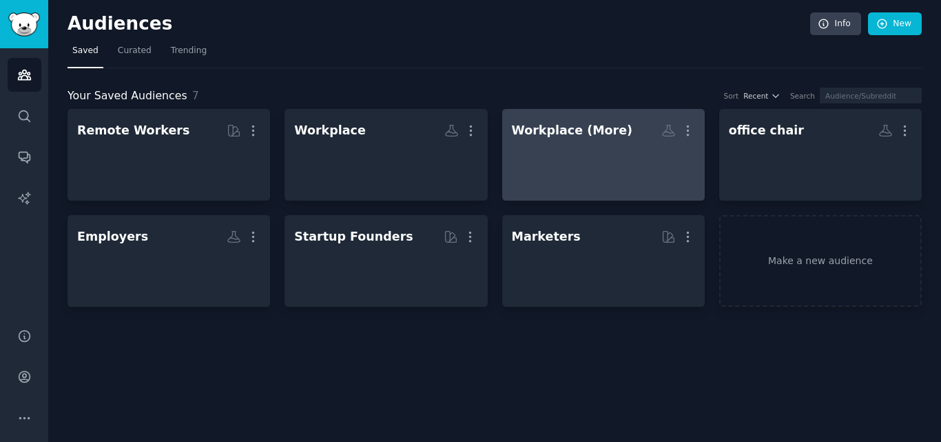
click at [609, 165] on div at bounding box center [603, 167] width 183 height 48
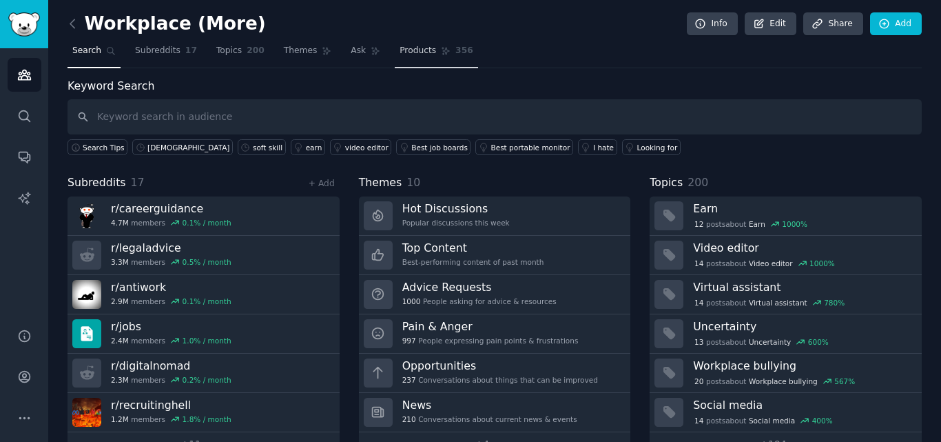
click at [395, 41] on link "Products 356" at bounding box center [436, 54] width 83 height 28
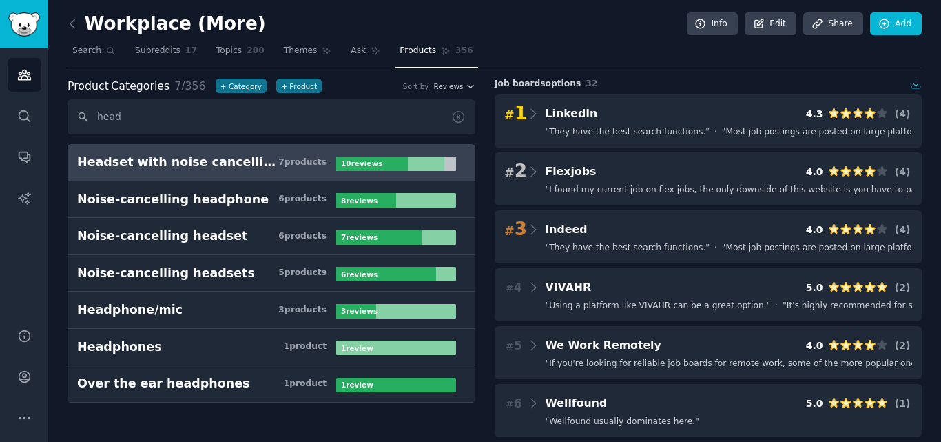
type input "head"
click at [239, 170] on div "Headset with noise cancelling mic" at bounding box center [177, 162] width 201 height 17
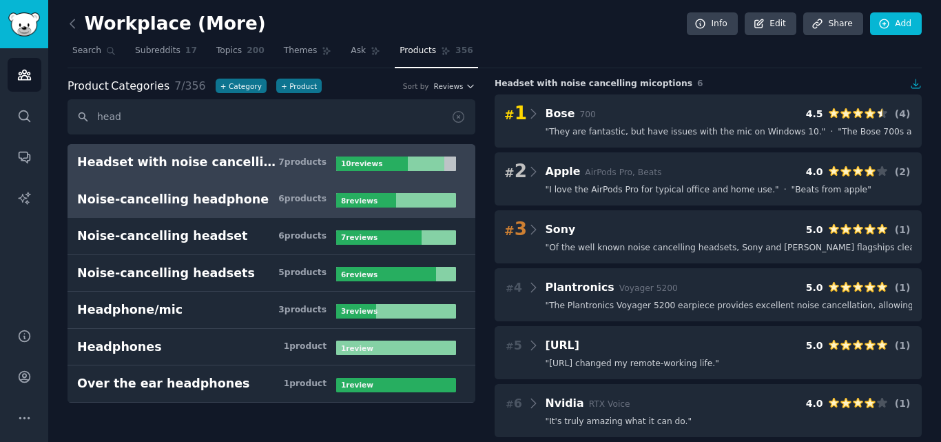
click at [212, 206] on div "Noise-cancelling headphone" at bounding box center [173, 199] width 192 height 17
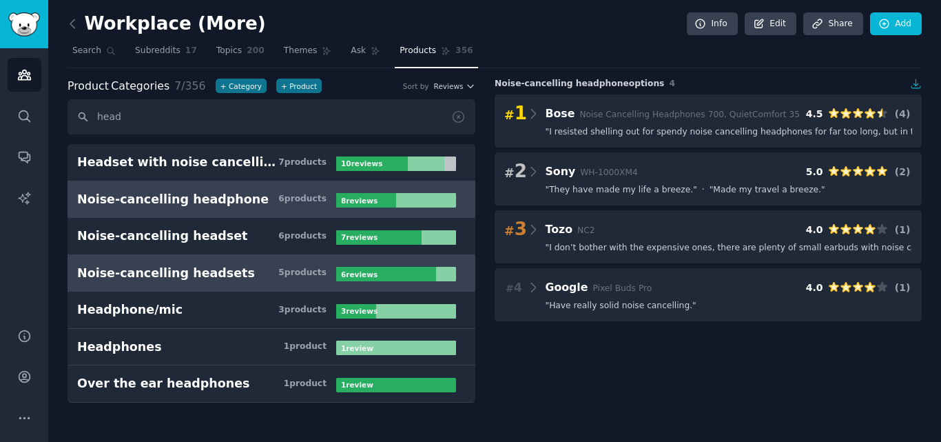
click at [190, 256] on link "Noise-cancelling headsets 5 product s 6 review s" at bounding box center [272, 273] width 408 height 37
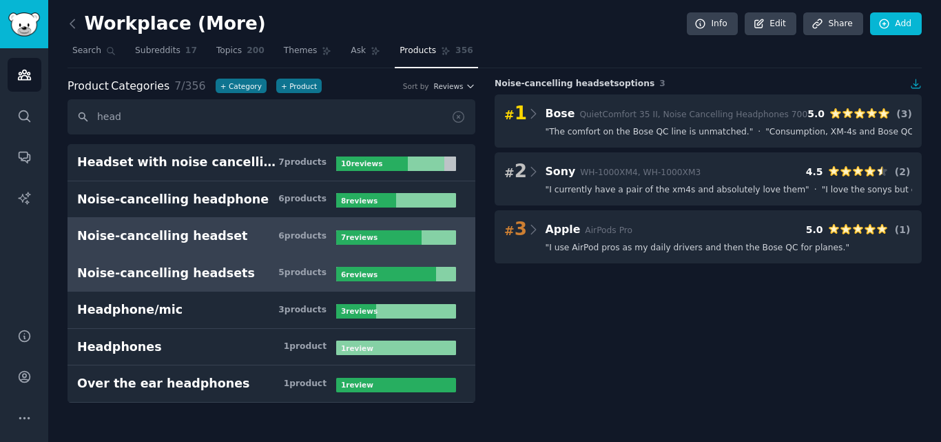
click at [203, 239] on div "Noise-cancelling headset" at bounding box center [162, 235] width 171 height 17
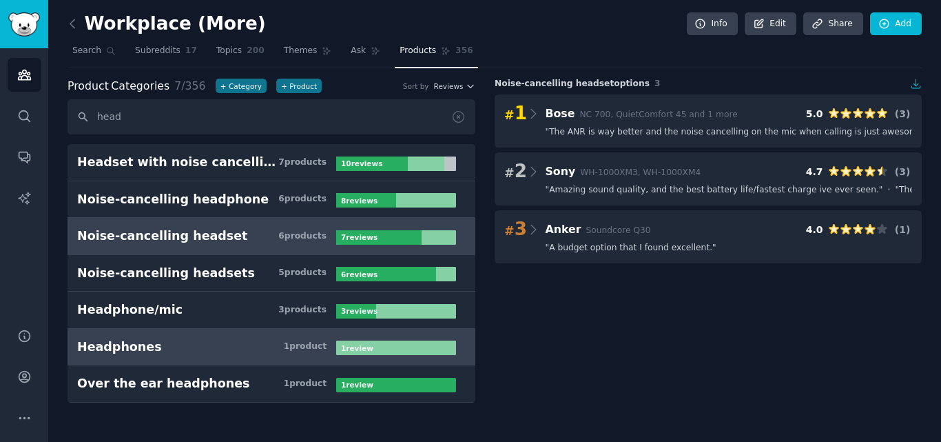
click at [182, 329] on link "Headphones 1 product 1 review" at bounding box center [272, 347] width 408 height 37
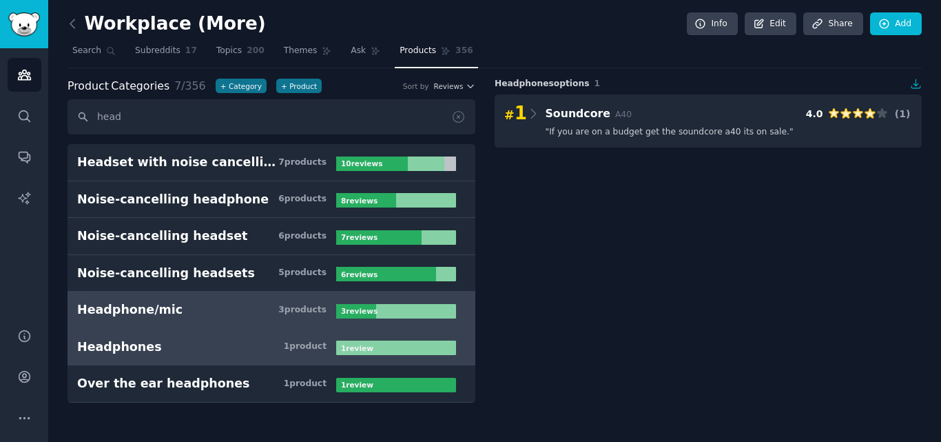
click at [175, 304] on h3 "Headphone/mic 3 product s" at bounding box center [206, 309] width 259 height 17
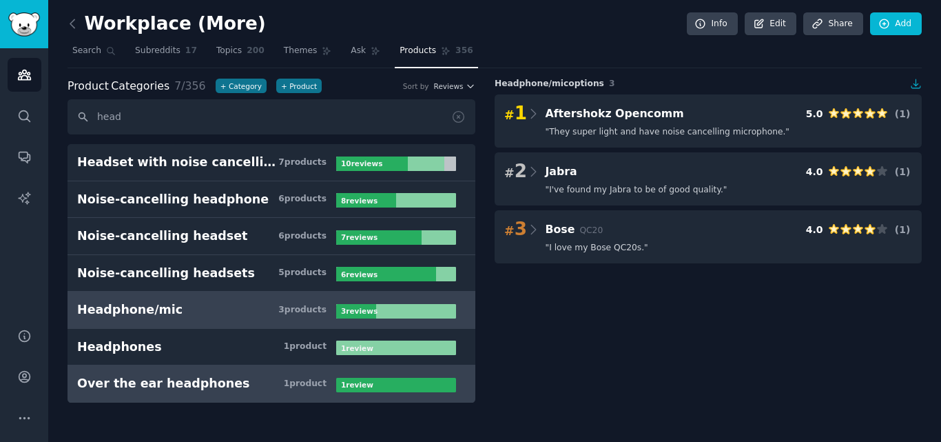
click at [192, 377] on div "Over the ear headphones" at bounding box center [163, 383] width 172 height 17
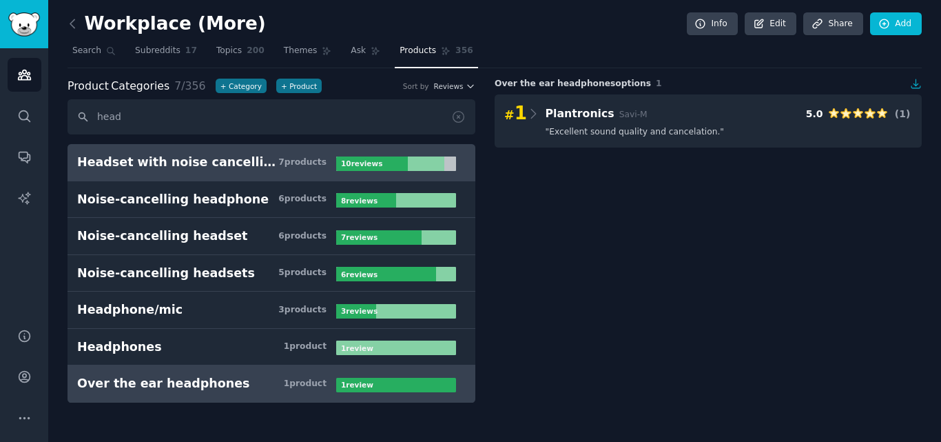
click at [205, 150] on link "Headset with noise cancelling mic 7 product s 10 review s" at bounding box center [272, 162] width 408 height 37
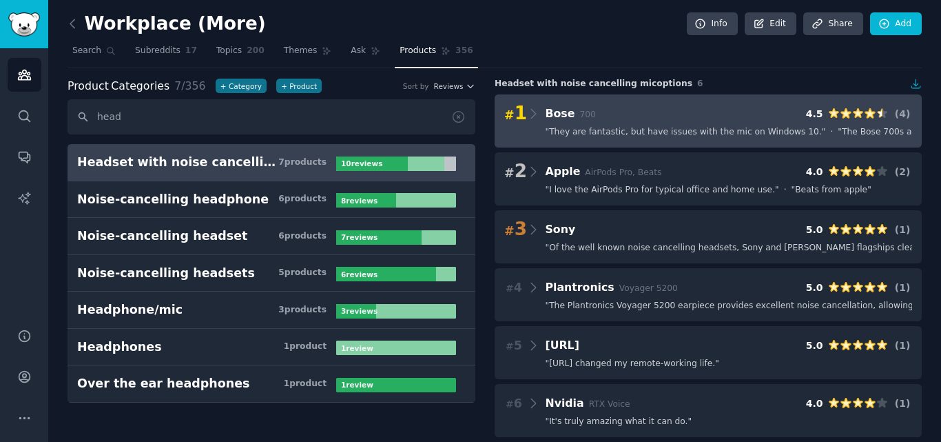
click at [597, 124] on div "# 1 Bose 700 4.5 ( 4 ) " They are fantastic, but have issues with the mic on Wi…" at bounding box center [708, 120] width 427 height 53
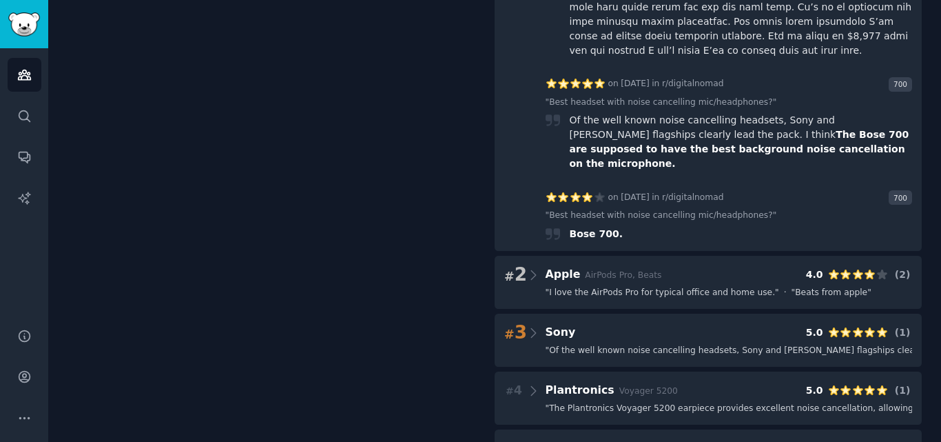
scroll to position [509, 0]
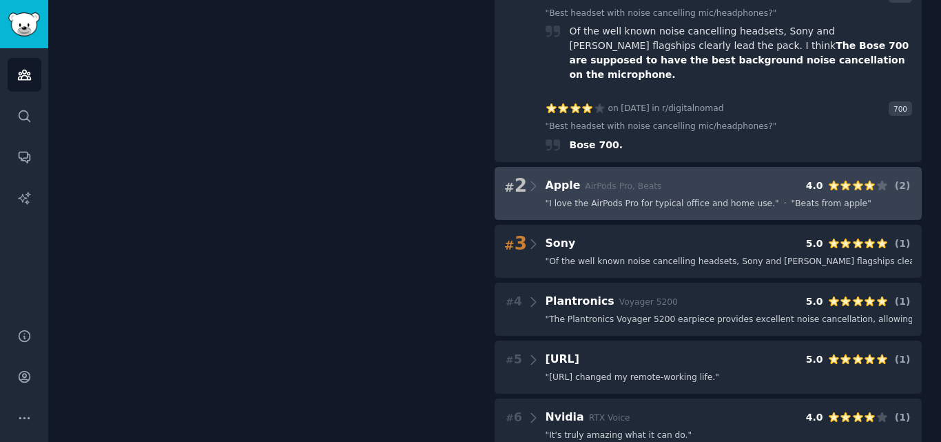
click at [666, 198] on span "" I love the AirPods Pro for typical office and home use. "" at bounding box center [663, 204] width 234 height 12
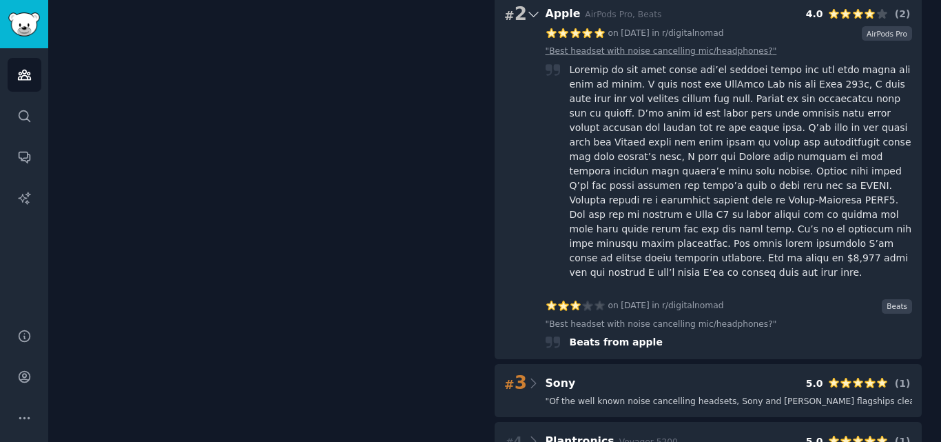
scroll to position [806, 0]
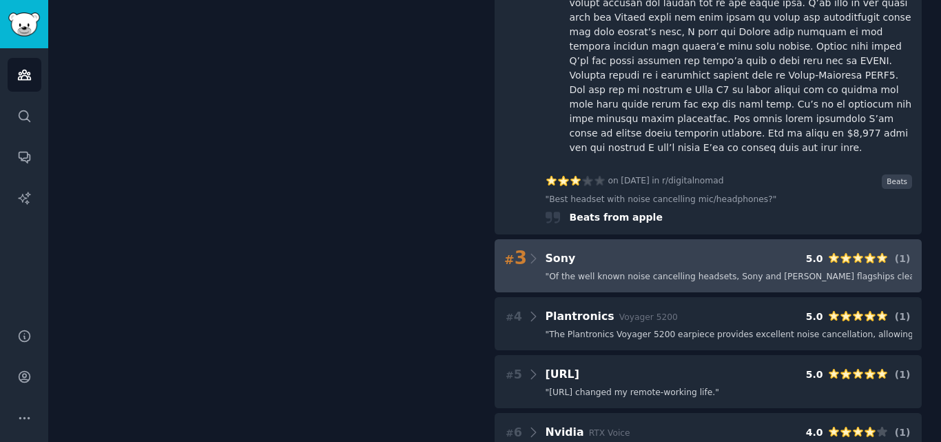
click at [664, 239] on div "# 3 Sony 5.0 ( 1 ) " Of the well known noise cancelling headsets, Sony and Bose…" at bounding box center [708, 265] width 427 height 53
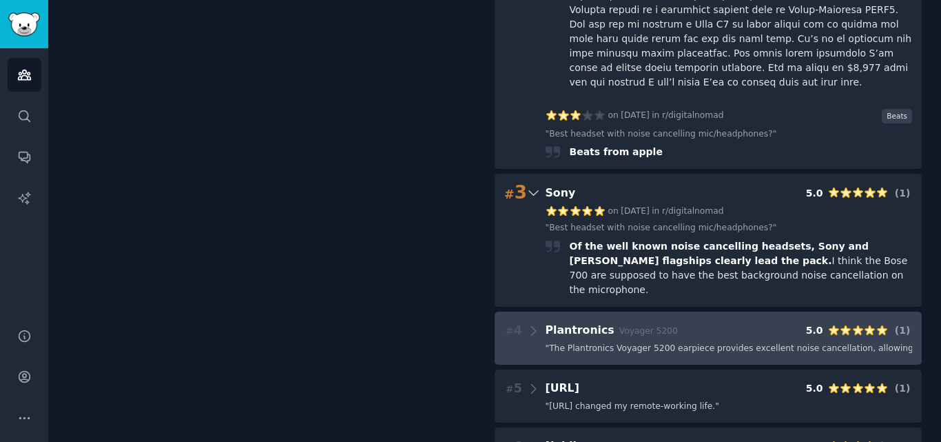
click at [655, 311] on div "# 4 Plantronics Voyager 5200 5.0 ( 1 ) " The Plantronics Voyager 5200 earpiece …" at bounding box center [708, 337] width 427 height 53
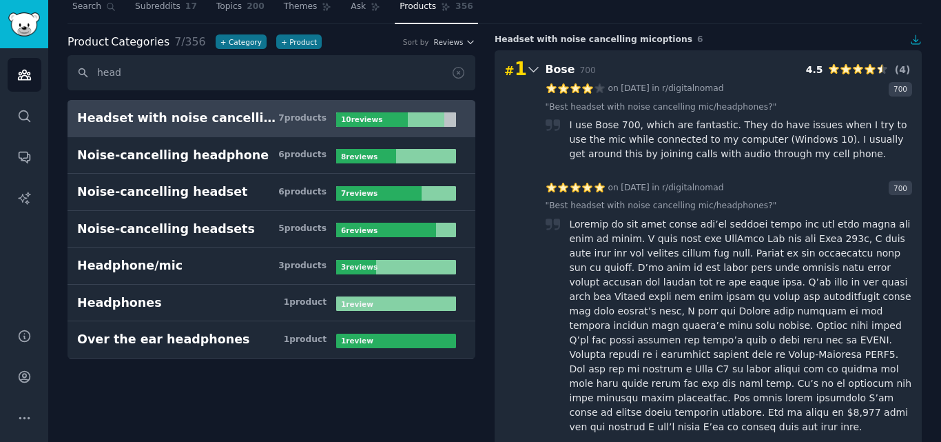
scroll to position [0, 0]
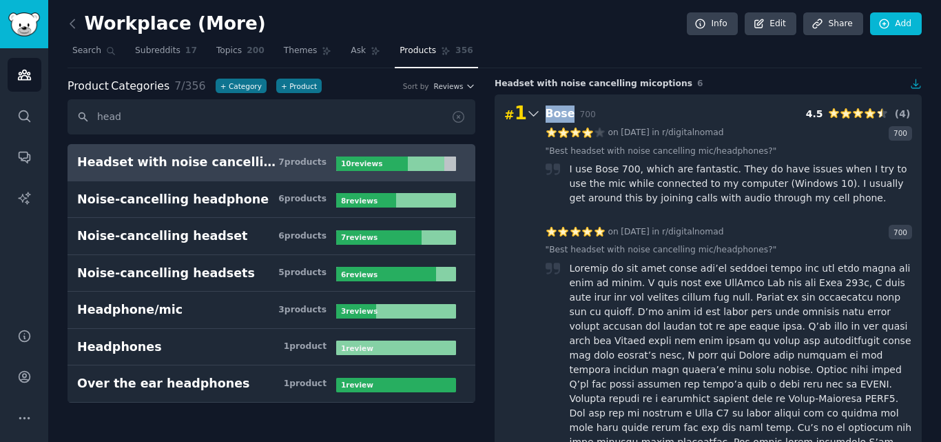
drag, startPoint x: 548, startPoint y: 112, endPoint x: 571, endPoint y: 112, distance: 22.7
click at [571, 112] on div "# 1 Bose 700 4.5 ( 4 )" at bounding box center [708, 113] width 408 height 19
copy span "Bose"
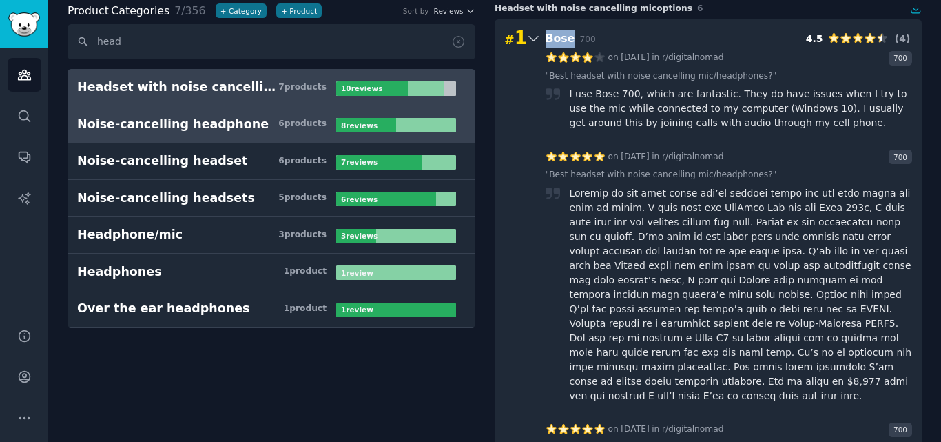
scroll to position [69, 0]
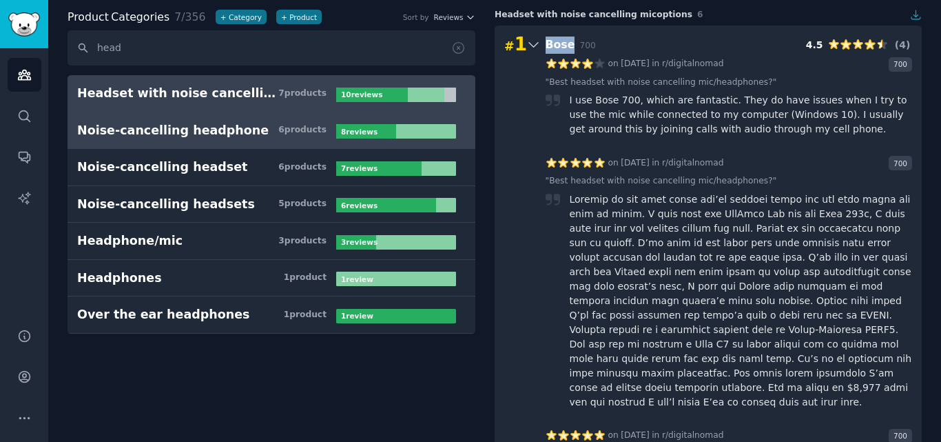
click at [244, 125] on h3 "Noise-cancelling headphone 6 product s" at bounding box center [206, 130] width 259 height 17
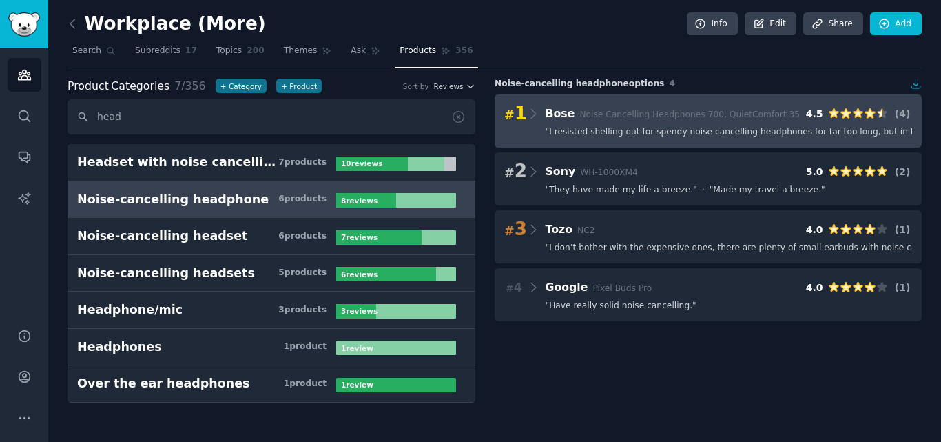
click at [589, 117] on span "Noise Cancelling Headphones 700, QuietComfort 35" at bounding box center [690, 115] width 221 height 10
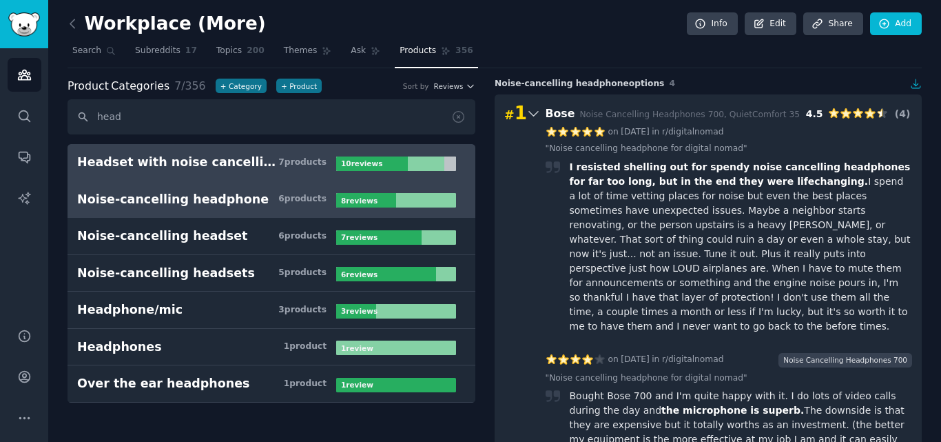
click at [246, 169] on div "Headset with noise cancelling mic" at bounding box center [177, 162] width 201 height 17
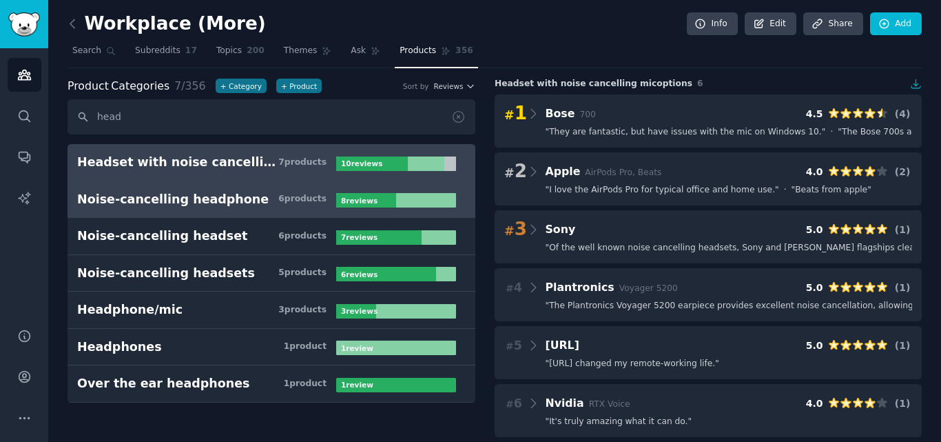
click at [218, 201] on div "Noise-cancelling headphone" at bounding box center [173, 199] width 192 height 17
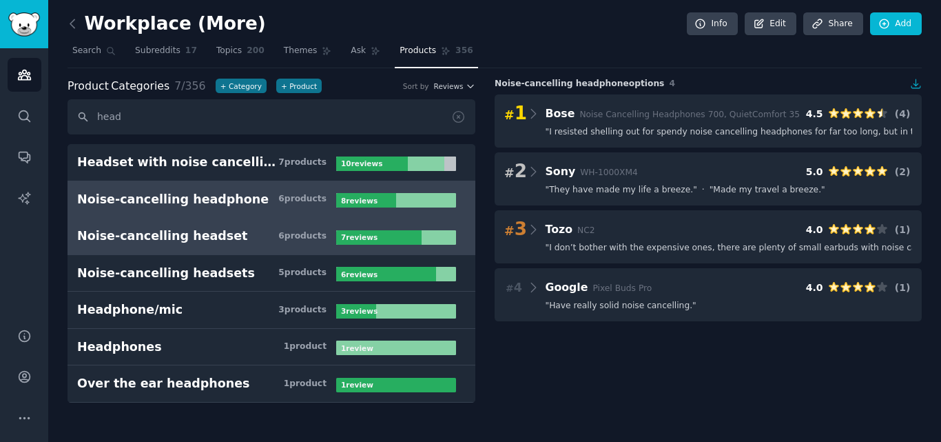
click at [291, 228] on h3 "Noise-cancelling headset 6 product s" at bounding box center [206, 235] width 259 height 17
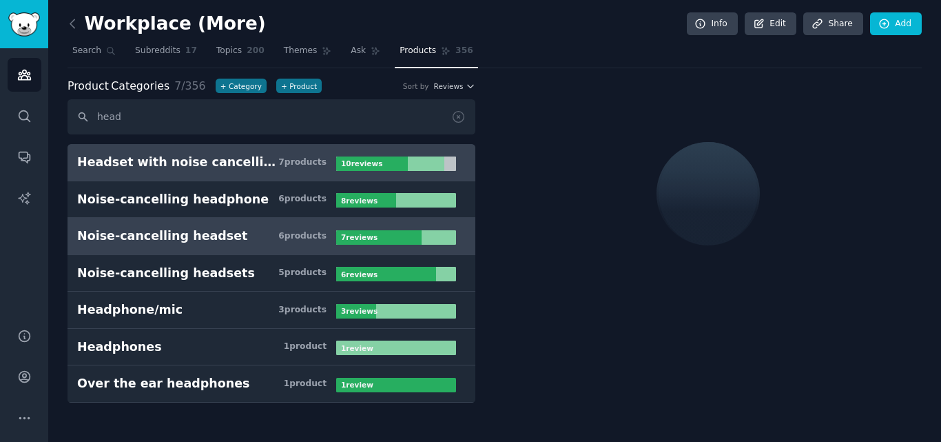
click at [163, 170] on div "Headset with noise cancelling mic" at bounding box center [177, 162] width 201 height 17
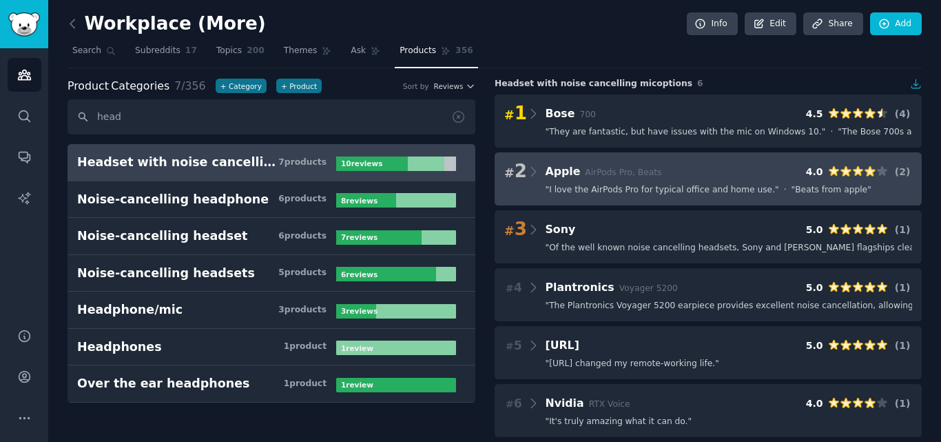
click at [657, 190] on span "" I love the AirPods Pro for typical office and home use. "" at bounding box center [663, 190] width 234 height 12
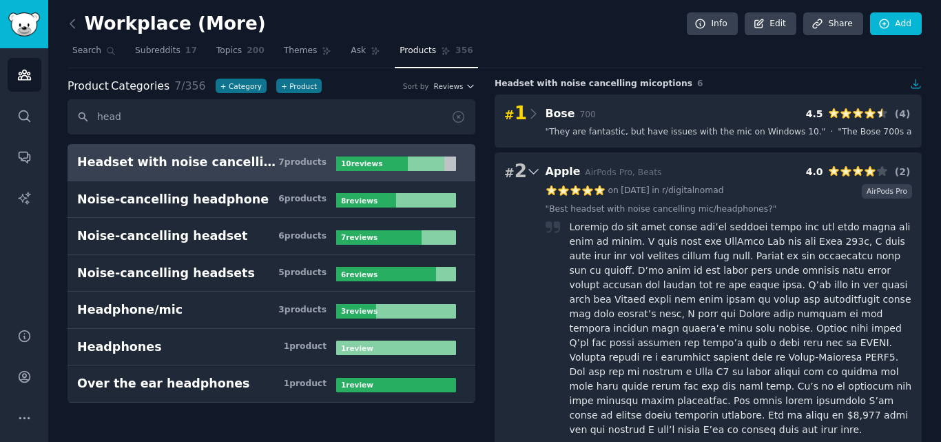
click at [752, 172] on div "# 2 Apple AirPods Pro, Beats 4.0 ( 2 )" at bounding box center [708, 171] width 408 height 19
click at [710, 163] on div "# 2 Apple AirPods Pro, Beats 4.0 ( 2 )" at bounding box center [708, 171] width 408 height 19
click at [688, 169] on div "# 2 Apple AirPods Pro, Beats 4.0 ( 2 )" at bounding box center [708, 171] width 408 height 19
drag, startPoint x: 664, startPoint y: 170, endPoint x: 655, endPoint y: 172, distance: 9.9
click at [662, 170] on div "# 2 Apple AirPods Pro, Beats 4.0 ( 2 )" at bounding box center [708, 171] width 408 height 19
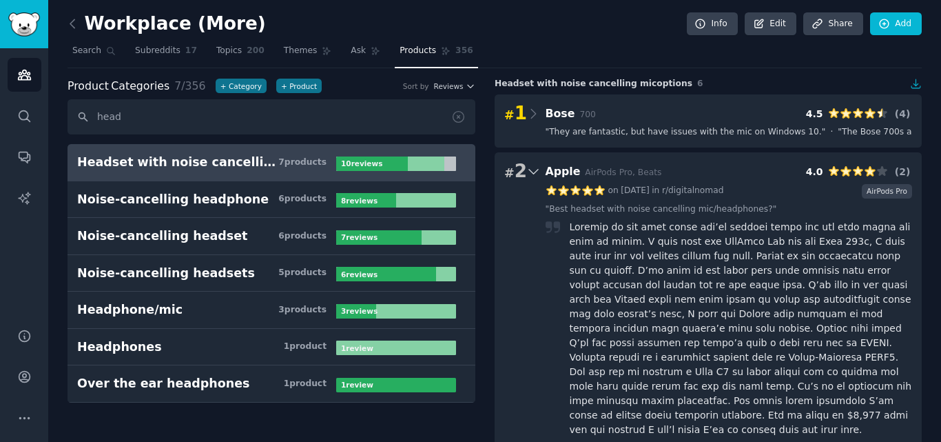
click at [655, 172] on div "# 2 Apple AirPods Pro, Beats 4.0 ( 2 )" at bounding box center [708, 171] width 408 height 19
click at [746, 179] on div "# 2 Apple AirPods Pro, Beats 4.0 ( 2 )" at bounding box center [708, 171] width 408 height 19
click at [530, 178] on icon at bounding box center [533, 171] width 14 height 19
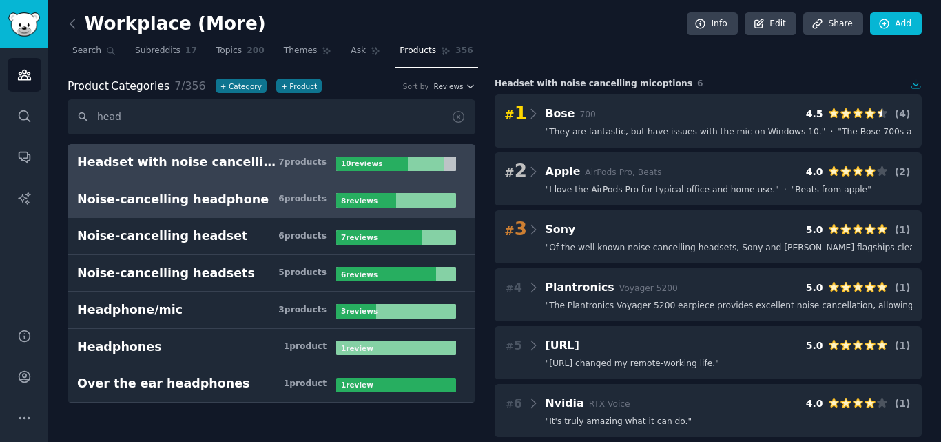
click at [252, 192] on h3 "Noise-cancelling headphone 6 product s" at bounding box center [206, 199] width 259 height 17
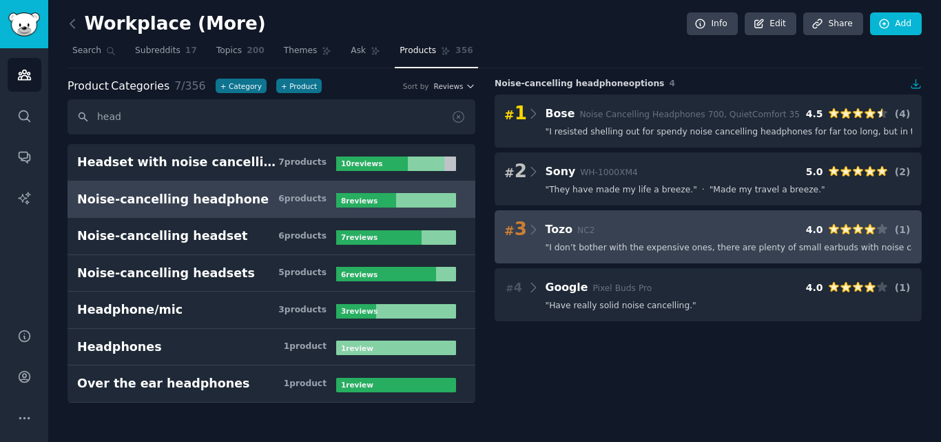
click at [639, 235] on div "# 3 Tozo NC2 4.0 ( 1 )" at bounding box center [708, 229] width 408 height 19
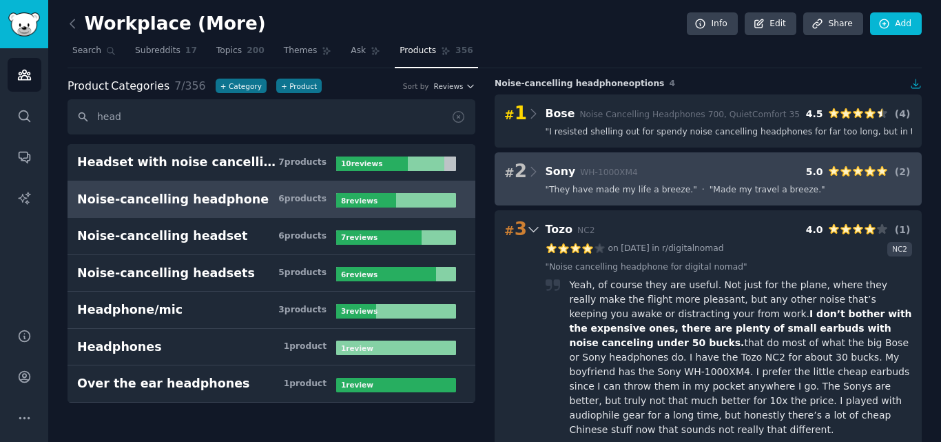
click at [656, 168] on div "# 2 Sony WH-1000XM4 5.0 ( 2 )" at bounding box center [708, 171] width 408 height 19
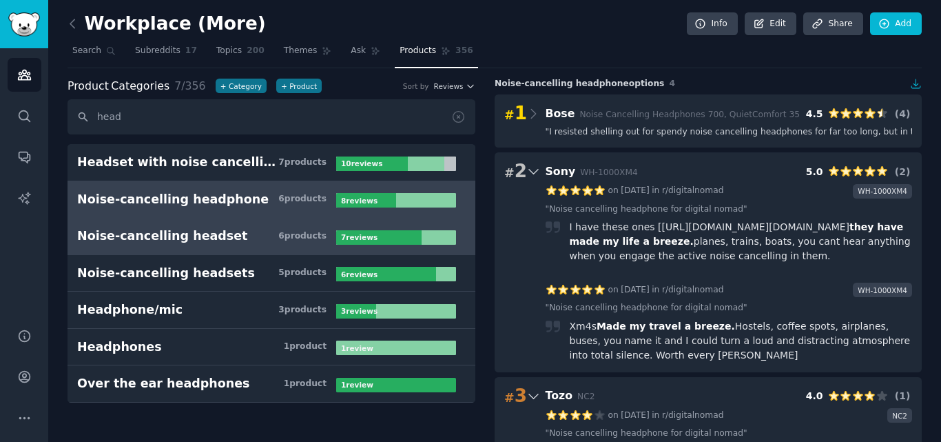
click at [250, 246] on link "Noise-cancelling headset 6 product s 7 review s" at bounding box center [272, 236] width 408 height 37
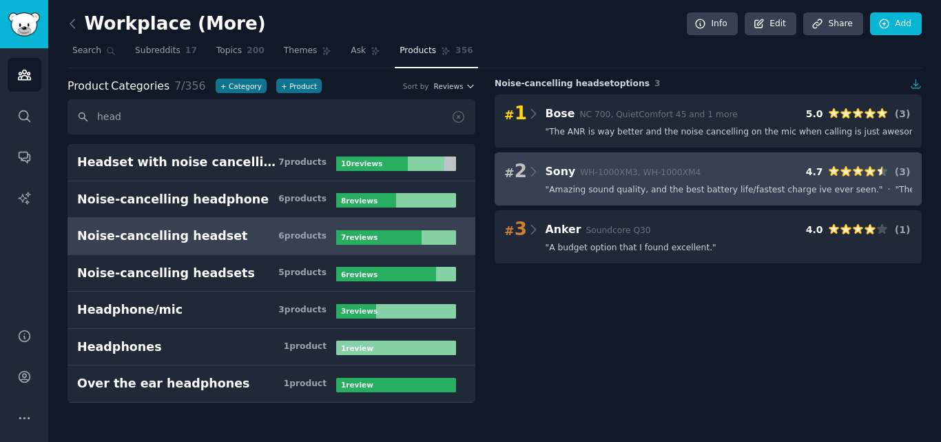
click at [693, 185] on span "" Amazing sound quality, and the best battery life/fastest charge ive ever seen…" at bounding box center [715, 190] width 338 height 12
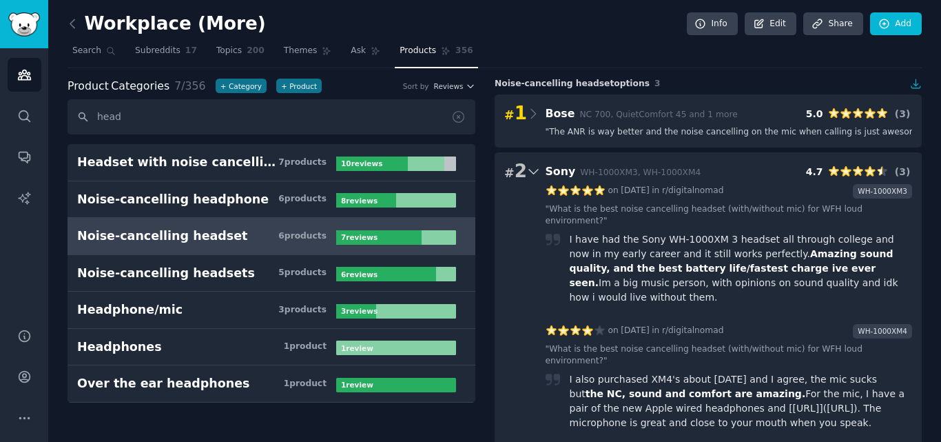
click at [748, 172] on div "# 2 Sony WH-1000XM3, WH-1000XM4 4.7 ( 3 )" at bounding box center [708, 171] width 408 height 19
click at [743, 173] on div "# 2 Sony WH-1000XM3, WH-1000XM4 4.7 ( 3 )" at bounding box center [708, 171] width 408 height 19
click at [737, 176] on div "# 2 Sony WH-1000XM3, WH-1000XM4 4.7 ( 3 )" at bounding box center [708, 171] width 408 height 19
click at [730, 179] on div "# 2 Sony WH-1000XM3, WH-1000XM4 4.7 ( 3 )" at bounding box center [708, 171] width 408 height 19
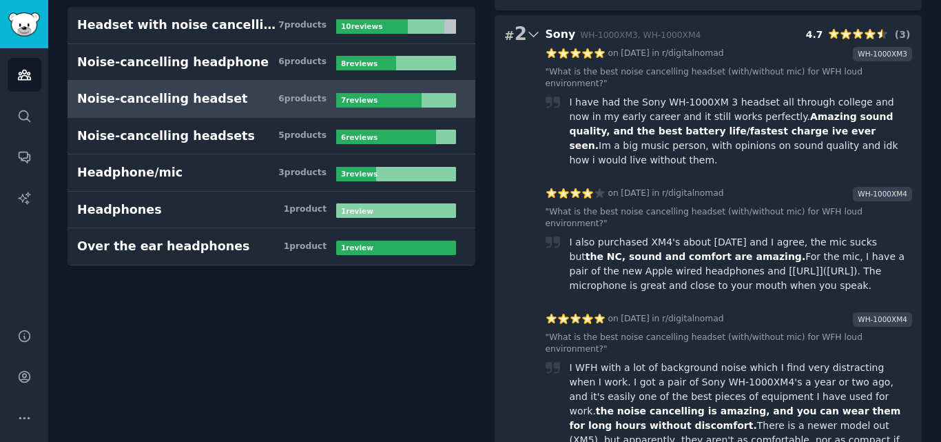
scroll to position [138, 0]
click at [691, 360] on div "I WFH with a lot of background noise which I find very distracting when I work.…" at bounding box center [741, 418] width 343 height 116
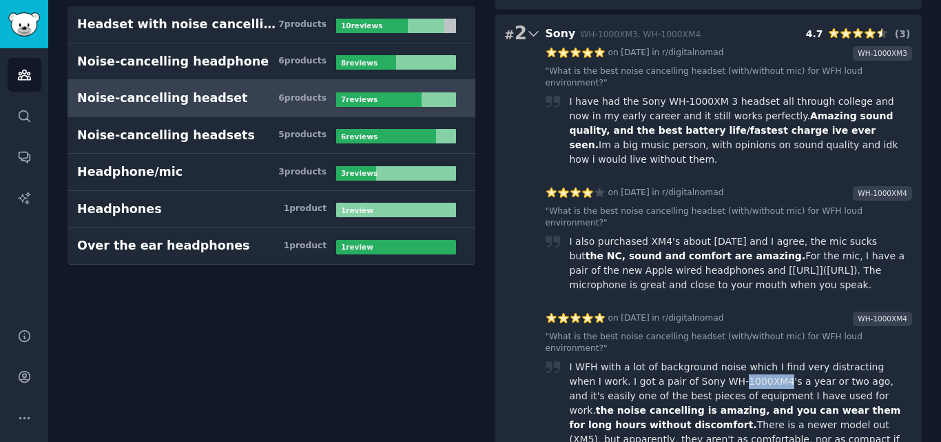
click at [691, 360] on div "I WFH with a lot of background noise which I find very distracting when I work.…" at bounding box center [741, 418] width 343 height 116
click at [660, 404] on span "the noise cancelling is amazing, and you can wear them for long hours without d…" at bounding box center [735, 416] width 331 height 25
drag, startPoint x: 688, startPoint y: 328, endPoint x: 707, endPoint y: 334, distance: 19.4
click at [707, 360] on div "I WFH with a lot of background noise which I find very distracting when I work.…" at bounding box center [741, 418] width 343 height 116
copy div "XM4"
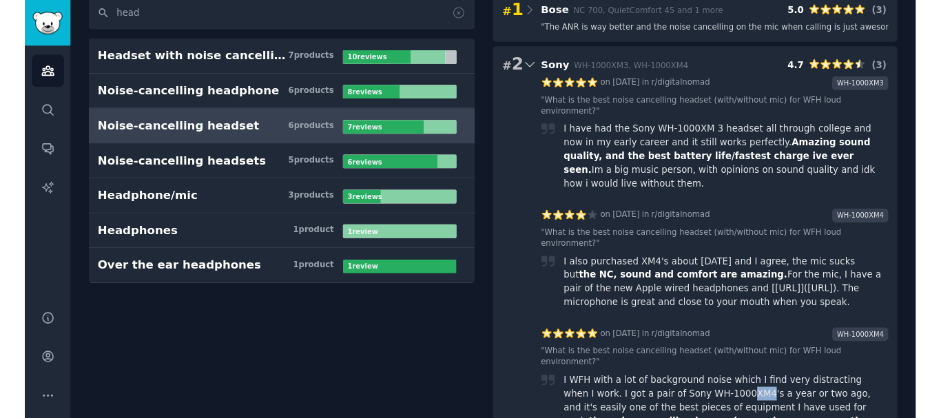
scroll to position [0, 0]
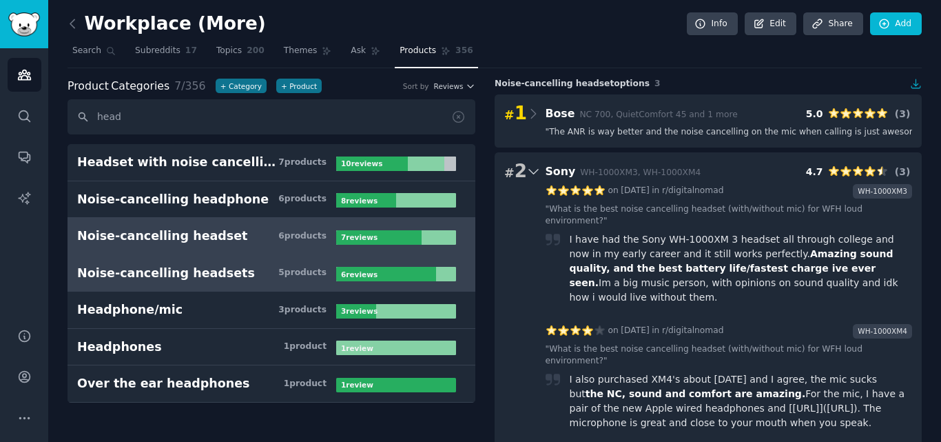
click at [218, 259] on link "Noise-cancelling headsets 5 product s 6 review s" at bounding box center [272, 273] width 408 height 37
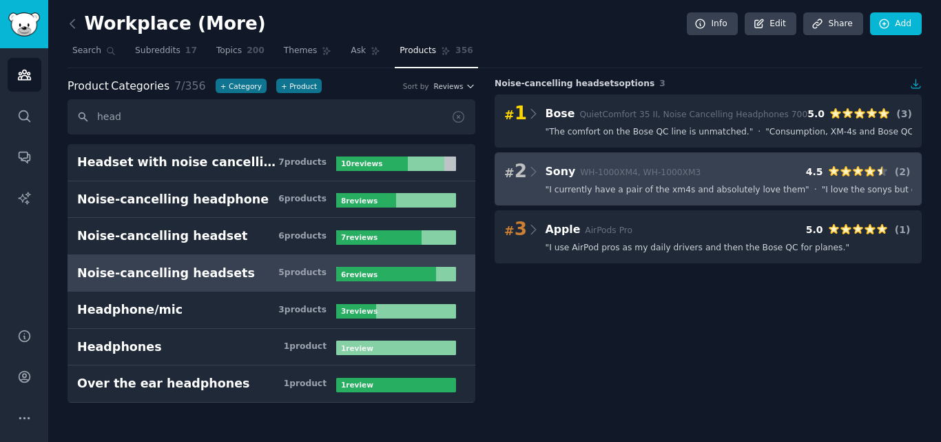
click at [586, 180] on h3 "Sony WH-1000XM4, WH-1000XM3" at bounding box center [624, 171] width 156 height 17
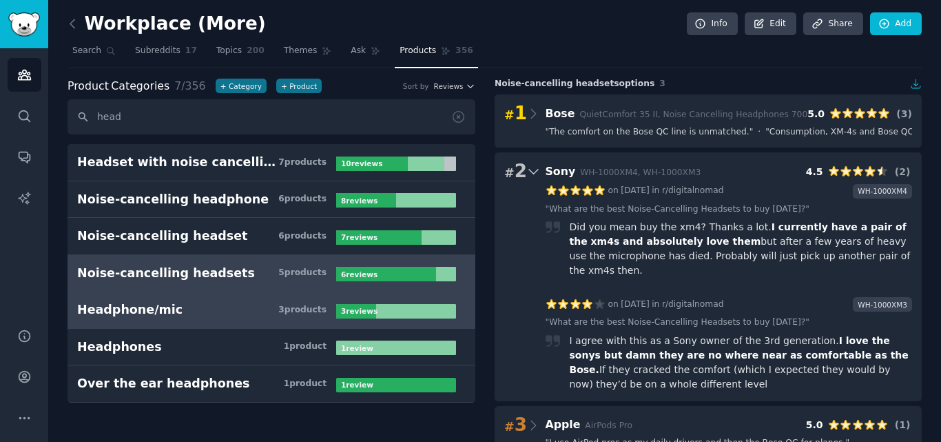
click at [219, 314] on h3 "Headphone/mic 3 product s" at bounding box center [206, 309] width 259 height 17
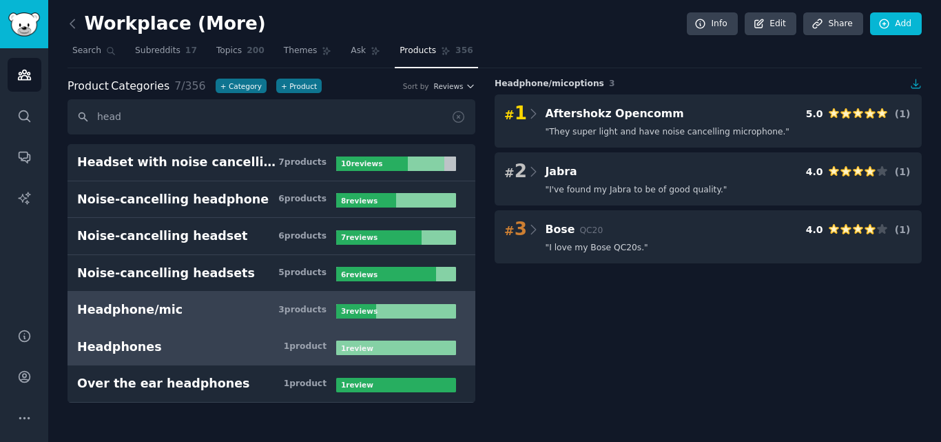
click at [253, 350] on h3 "Headphones 1 product" at bounding box center [206, 346] width 259 height 17
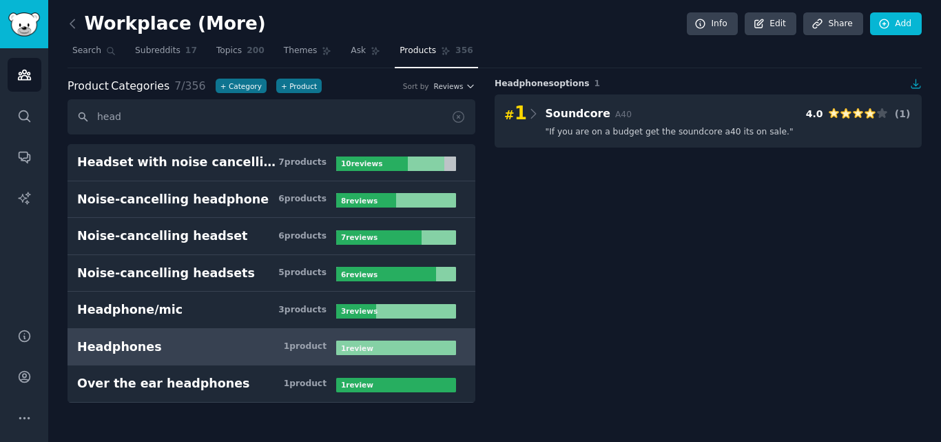
click at [232, 436] on div "Workplace (More) Info Edit Share Add Search Subreddits 17 Topics 200 Themes Ask…" at bounding box center [494, 221] width 893 height 442
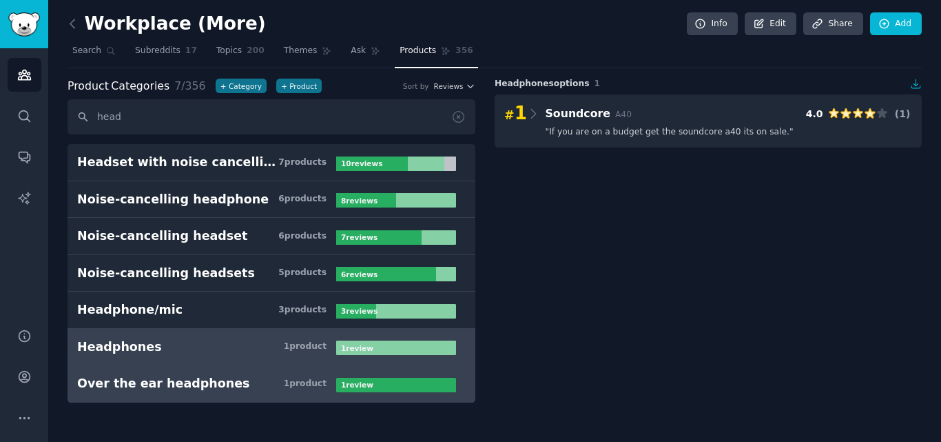
click at [234, 400] on link "Over the ear headphones 1 product 1 review" at bounding box center [272, 383] width 408 height 37
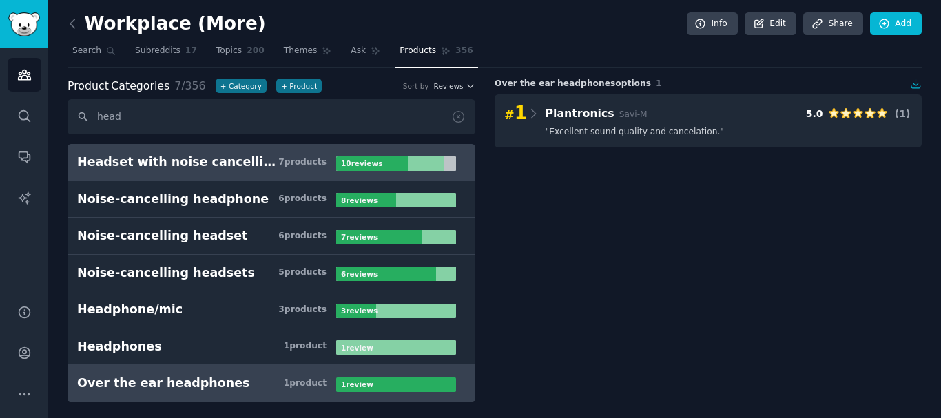
click at [221, 174] on link "Headset with noise cancelling mic 7 product s 10 review s" at bounding box center [272, 162] width 408 height 37
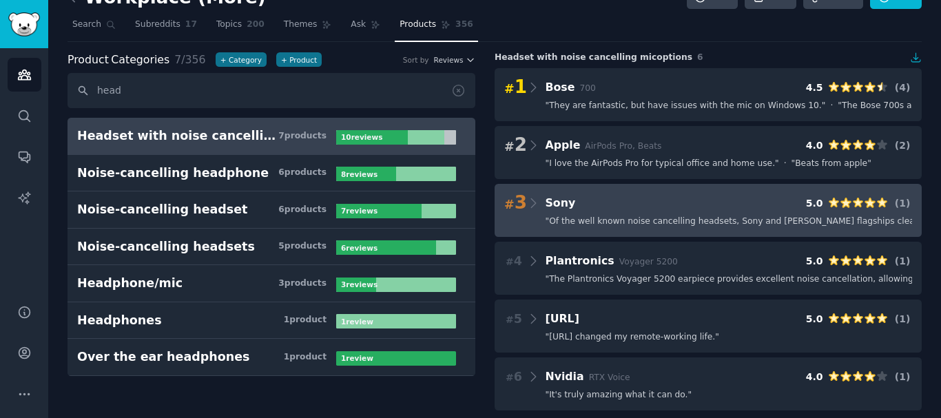
scroll to position [38, 0]
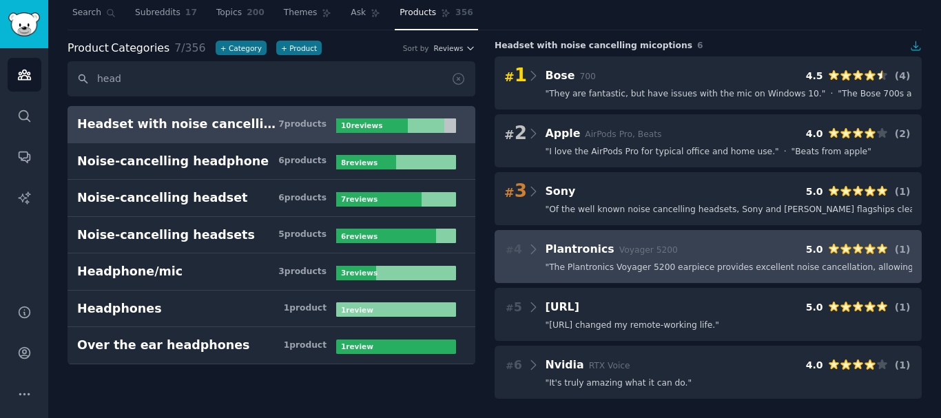
click at [602, 272] on span "" The Plantronics Voyager 5200 earpiece provides excellent noise cancellation, …" at bounding box center [816, 268] width 540 height 12
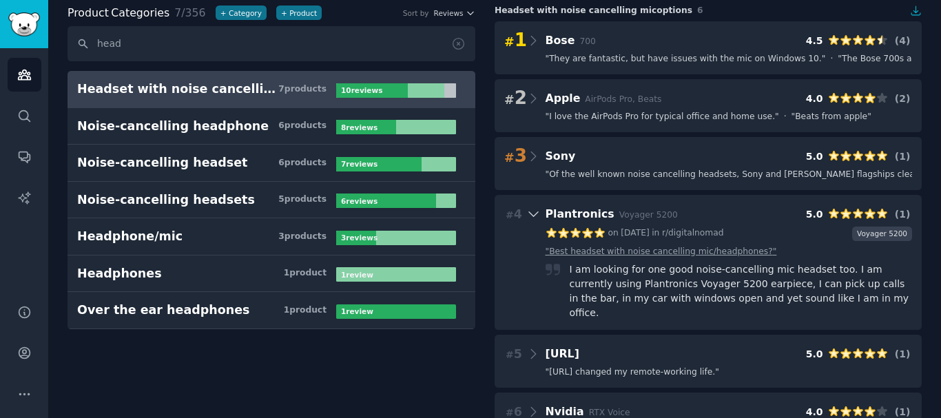
scroll to position [105, 0]
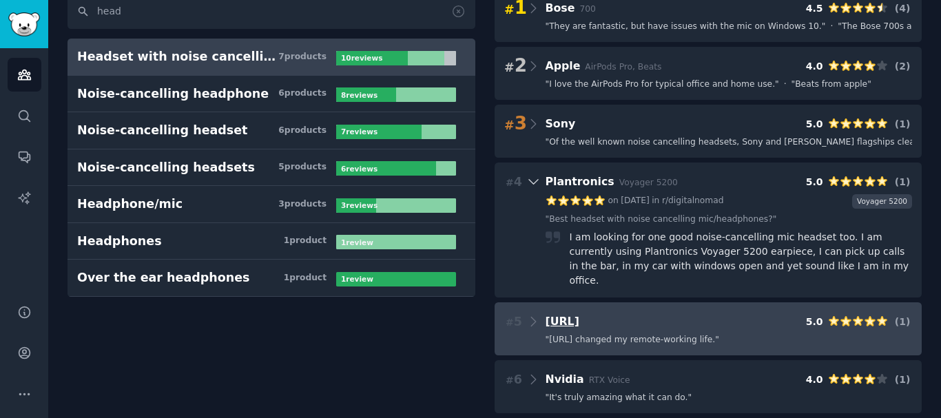
click at [571, 315] on span "Krisp.ai" at bounding box center [563, 321] width 34 height 13
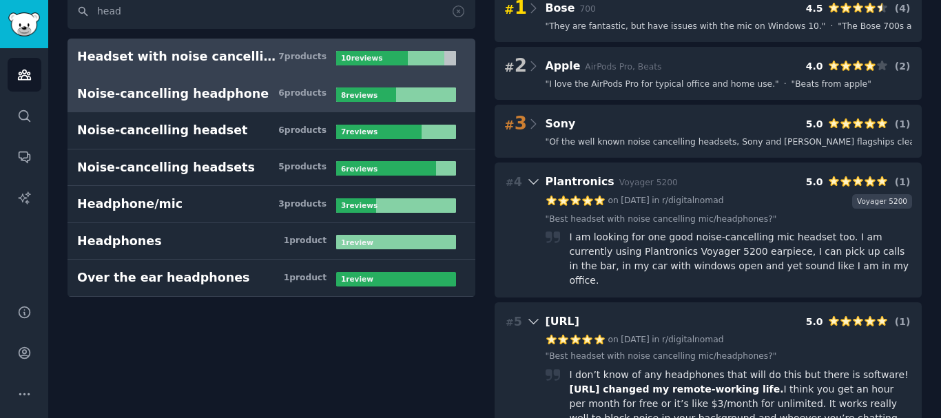
click at [195, 108] on link "Noise-cancelling headphone 6 product s 8 review s" at bounding box center [272, 94] width 408 height 37
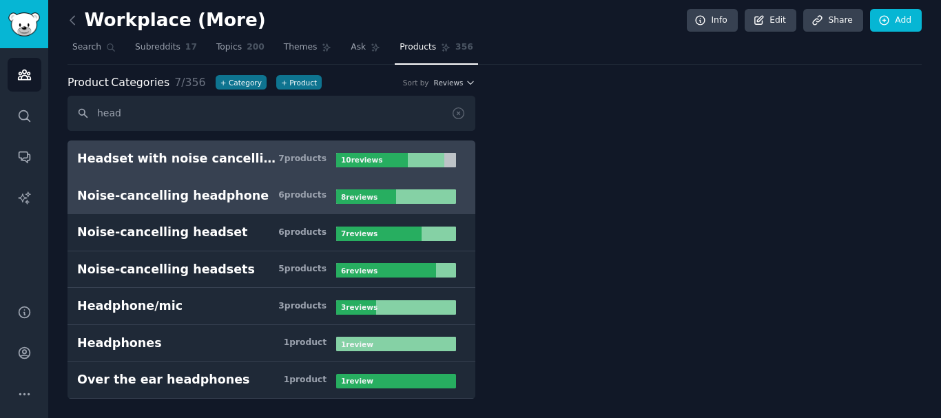
scroll to position [3, 0]
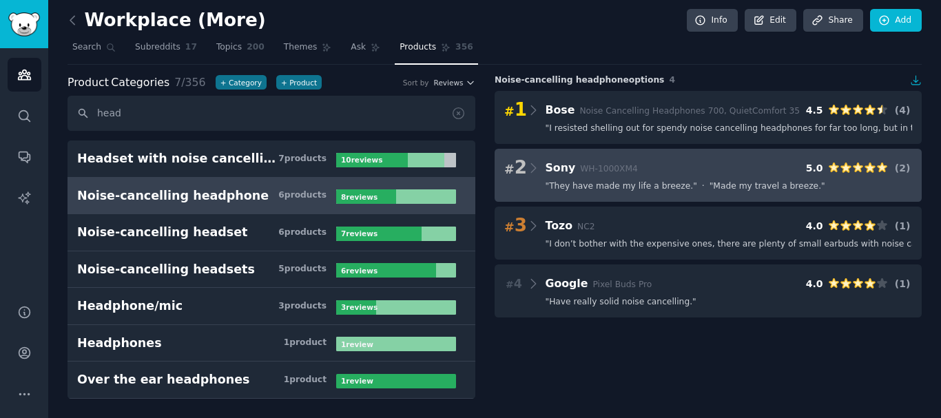
click at [656, 197] on div "# 2 Sony WH-1000XM4 5.0 ( 2 ) " They have made my life a breeze. " · " Made my …" at bounding box center [708, 175] width 427 height 53
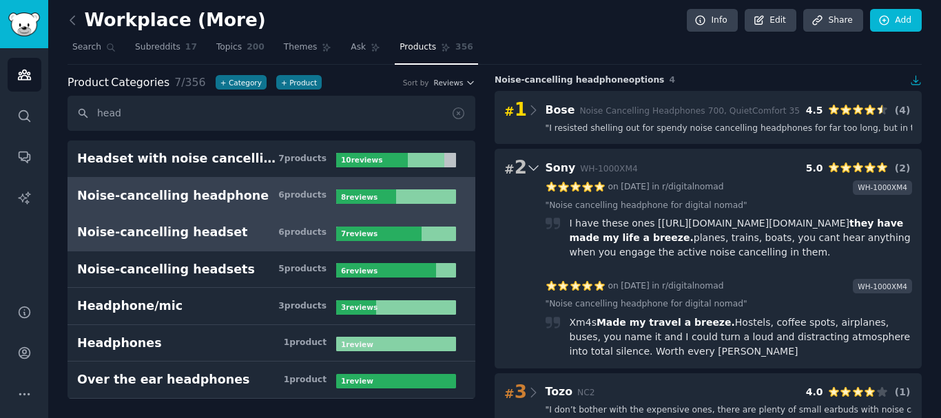
click at [208, 250] on link "Noise-cancelling headset 6 product s 7 review s" at bounding box center [272, 232] width 408 height 37
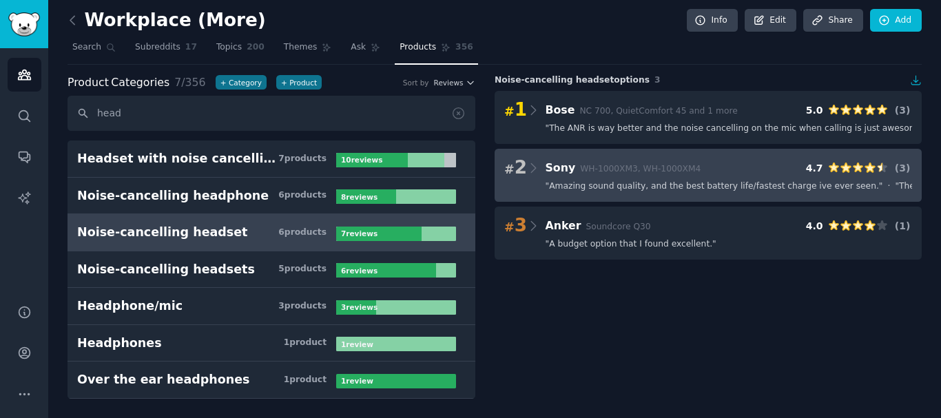
click at [675, 176] on h3 "Sony WH-1000XM3, WH-1000XM4" at bounding box center [624, 168] width 156 height 17
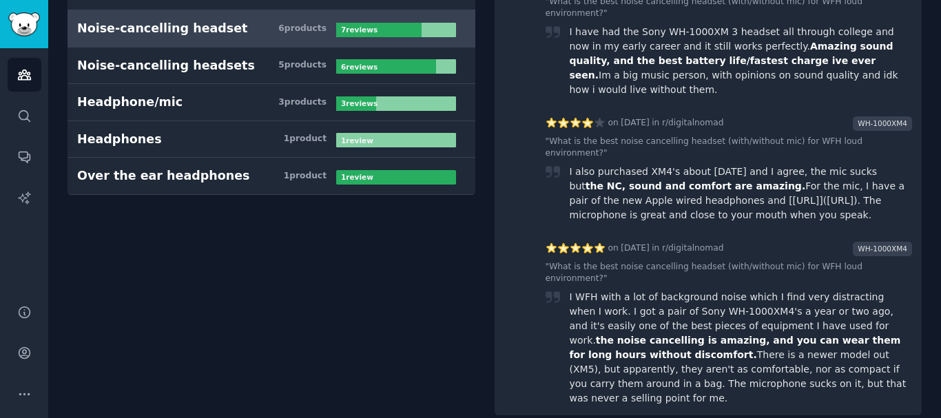
scroll to position [216, 0]
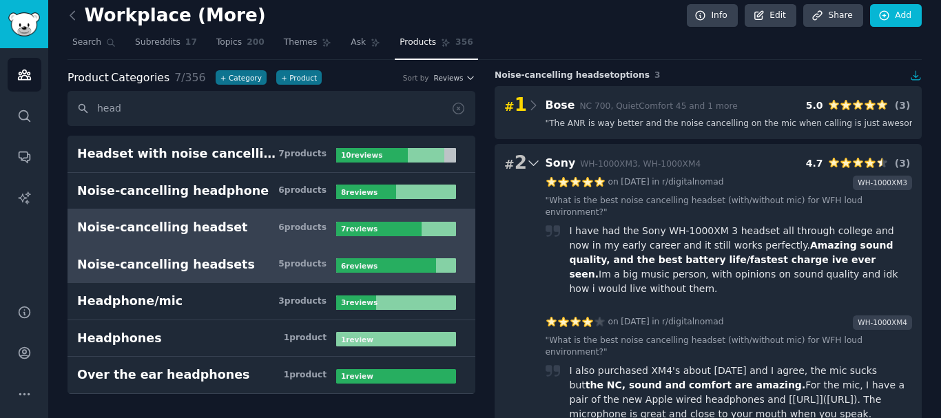
click at [187, 265] on div "Noise-cancelling headsets" at bounding box center [166, 264] width 178 height 17
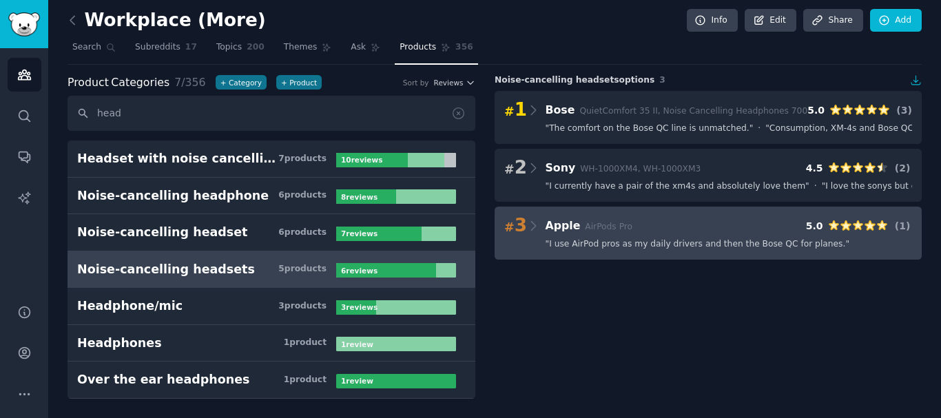
click at [633, 246] on span "" I use AirPod pros as my daily drivers and then the Bose QC for planes. "" at bounding box center [698, 244] width 305 height 12
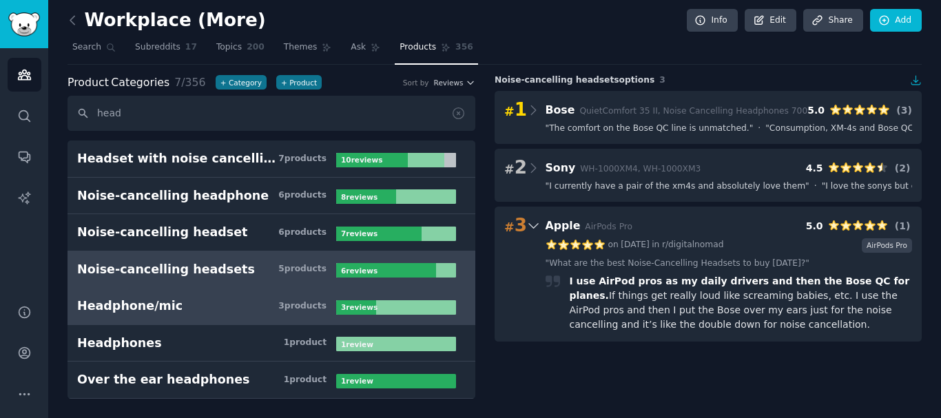
click at [167, 296] on link "Headphone/mic 3 product s 3 review s" at bounding box center [272, 306] width 408 height 37
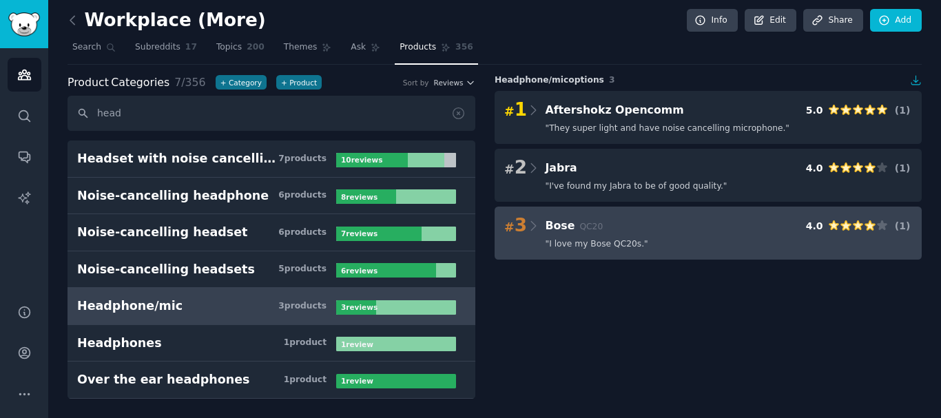
click at [638, 236] on div "# 3 Bose QC20 4.0 ( 1 ) " I love my Bose QC20s. "" at bounding box center [708, 233] width 427 height 53
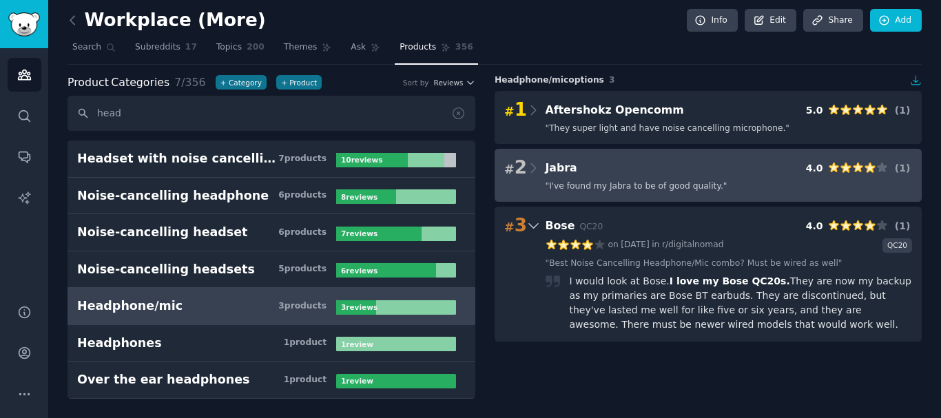
click at [626, 168] on div "# 2 Jabra 4.0 ( 1 )" at bounding box center [708, 167] width 408 height 19
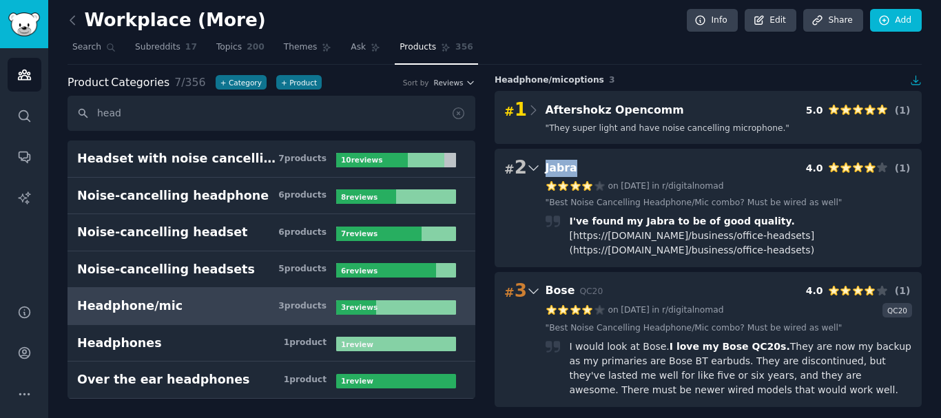
drag, startPoint x: 539, startPoint y: 166, endPoint x: 603, endPoint y: 166, distance: 64.1
click at [603, 166] on div "# 2 Jabra 4.0 ( 1 )" at bounding box center [708, 167] width 408 height 19
copy span "Jabra"
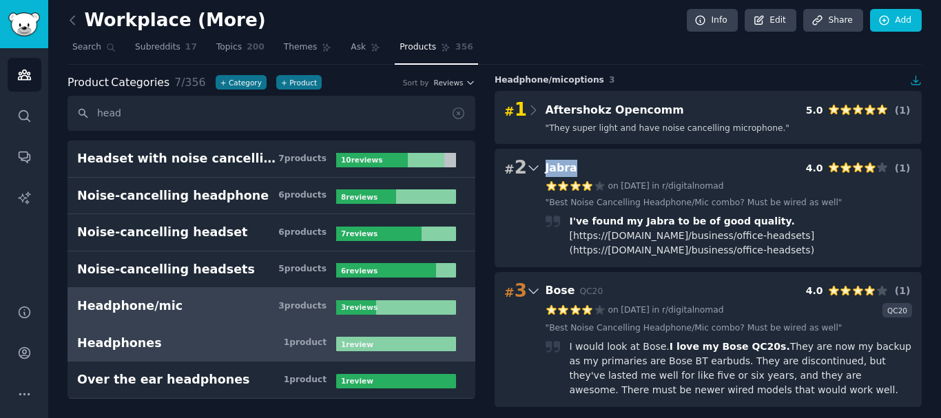
click at [134, 338] on div "Headphones" at bounding box center [119, 343] width 85 height 17
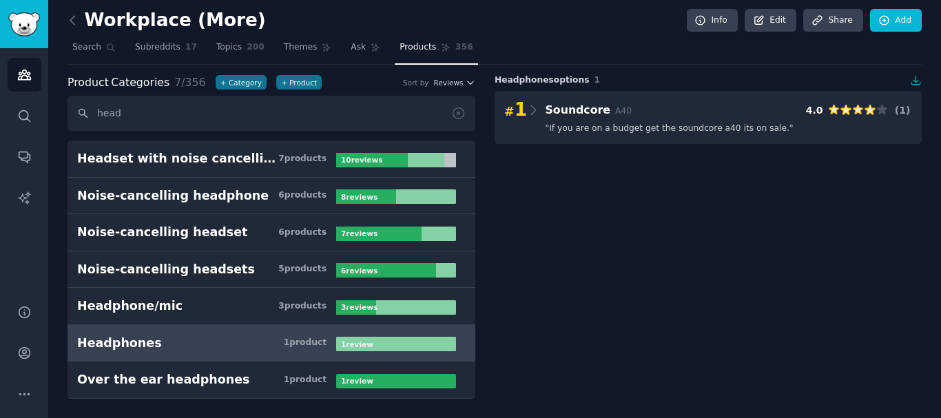
click at [628, 84] on div "Headphones options 1" at bounding box center [708, 80] width 427 height 12
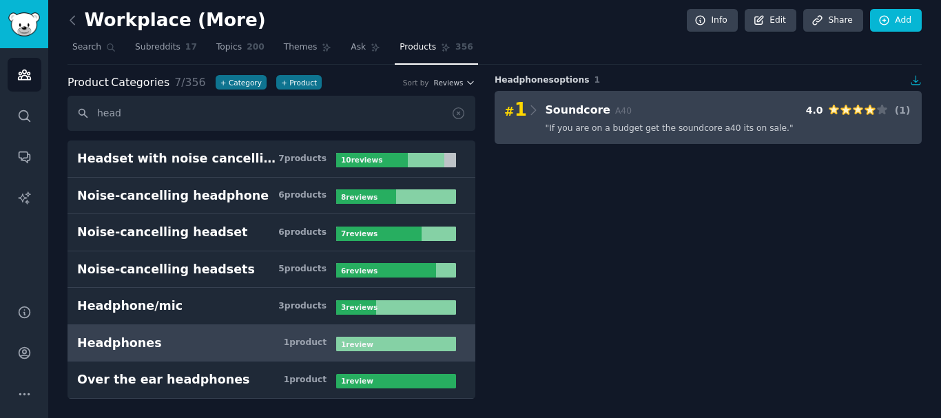
click at [626, 101] on div "# 1 Soundcore A40 4.0 ( 1 )" at bounding box center [708, 110] width 408 height 19
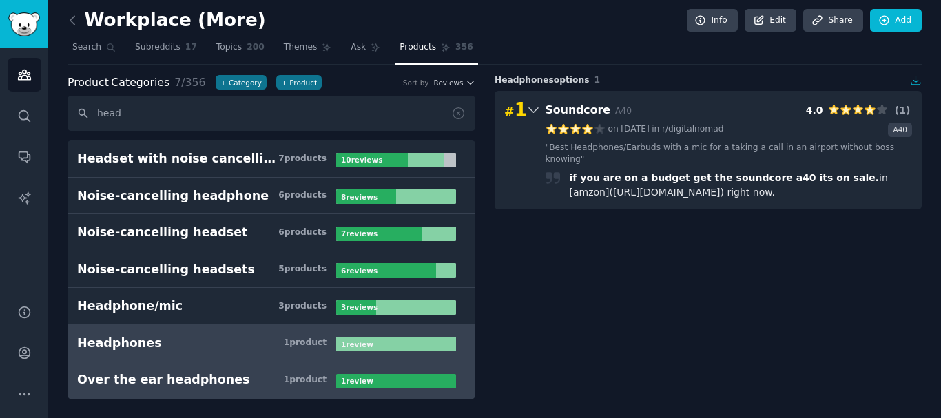
click at [137, 383] on div "Over the ear headphones" at bounding box center [163, 379] width 172 height 17
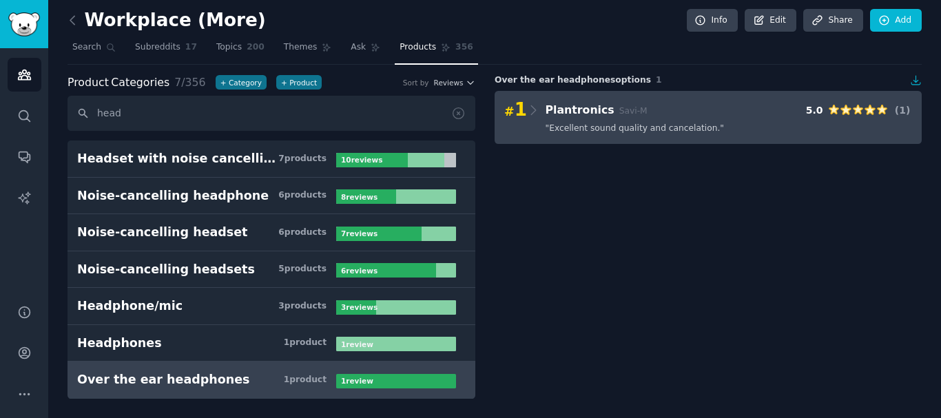
click at [625, 138] on div "# 1 Plantronics Savi-M 5.0 ( 1 ) " Excellent sound quality and cancelation. "" at bounding box center [708, 117] width 427 height 53
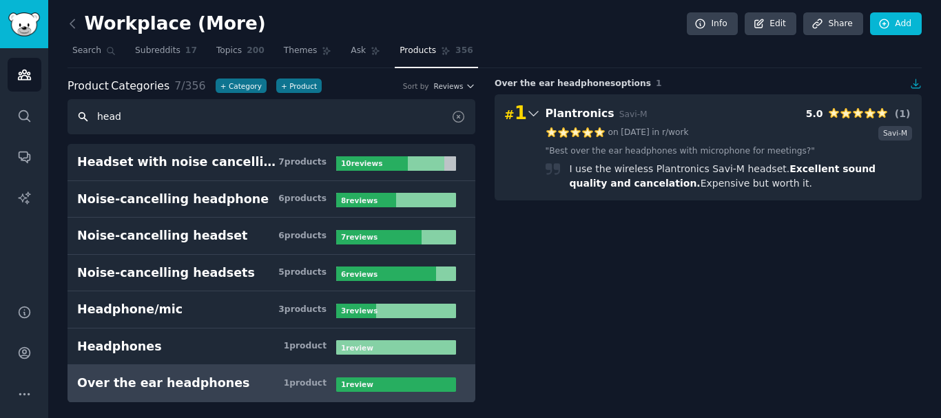
click at [170, 109] on input "head" at bounding box center [272, 116] width 408 height 35
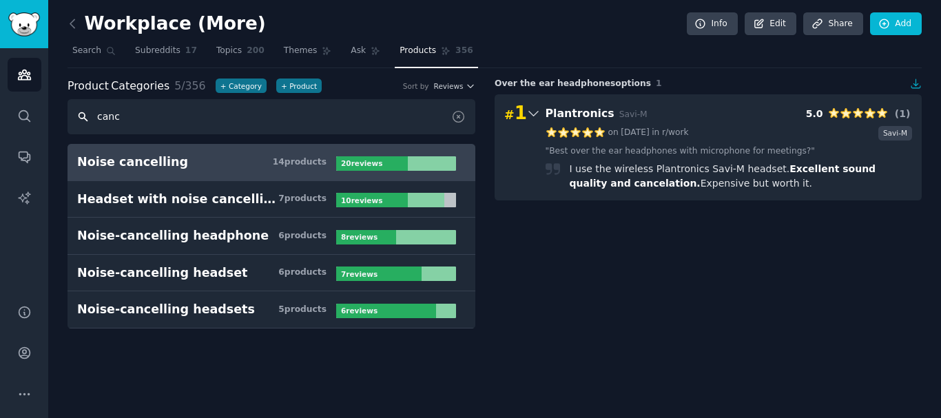
type input "canc"
click at [232, 172] on link "Noise cancelling 14 product s 20 review s" at bounding box center [272, 162] width 408 height 37
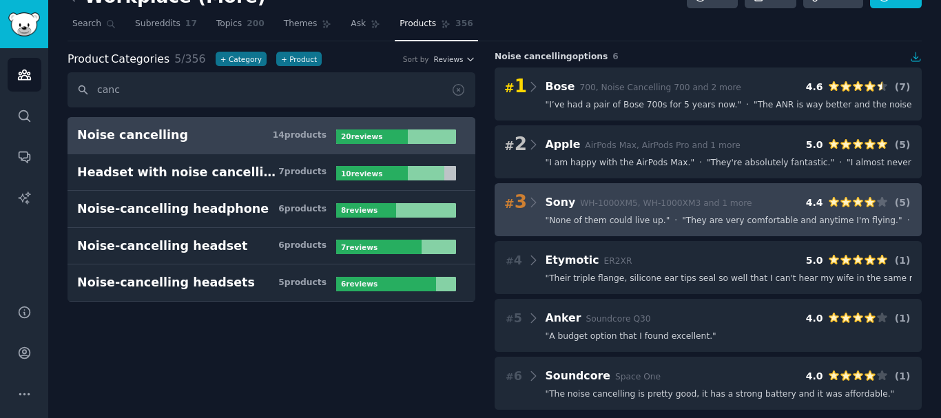
scroll to position [38, 0]
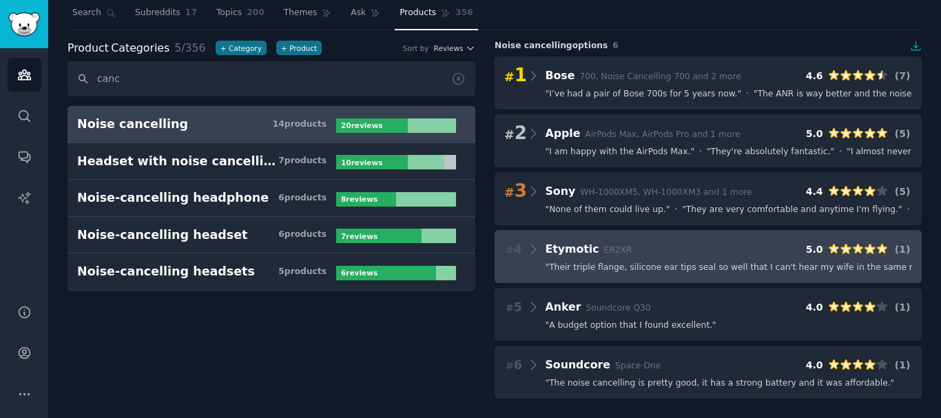
click at [619, 273] on span "" Their triple flange, silicone ear tips seal so well that I can't hear my wife…" at bounding box center [742, 268] width 393 height 12
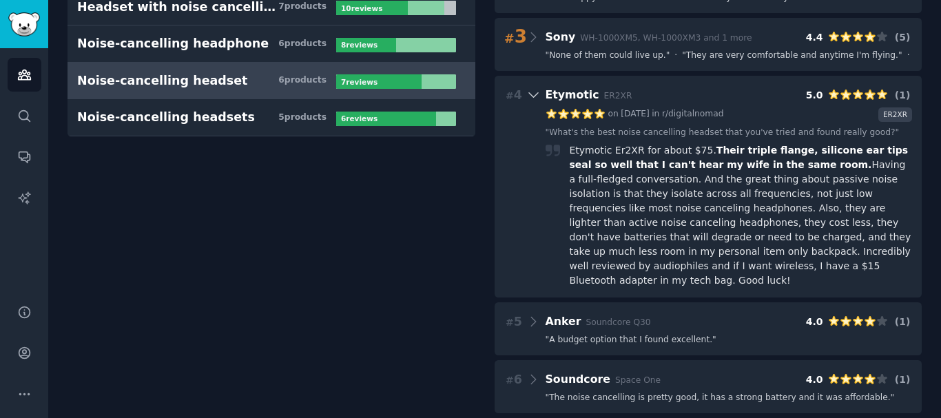
scroll to position [123, 0]
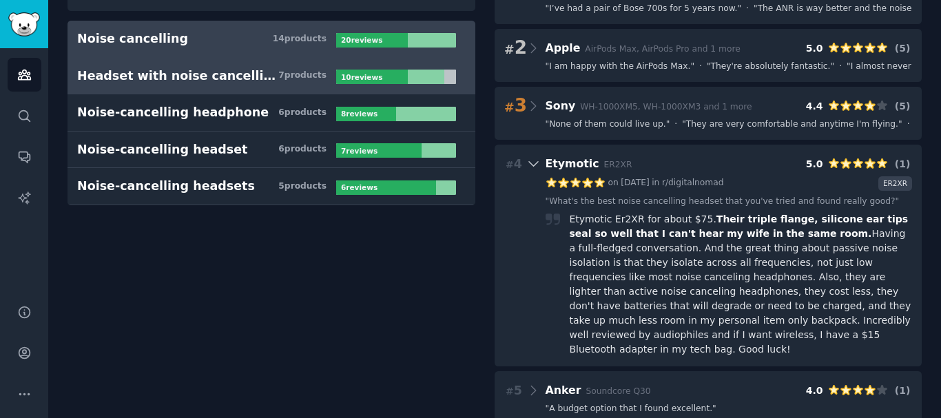
click at [301, 81] on div "7 product s" at bounding box center [302, 76] width 48 height 12
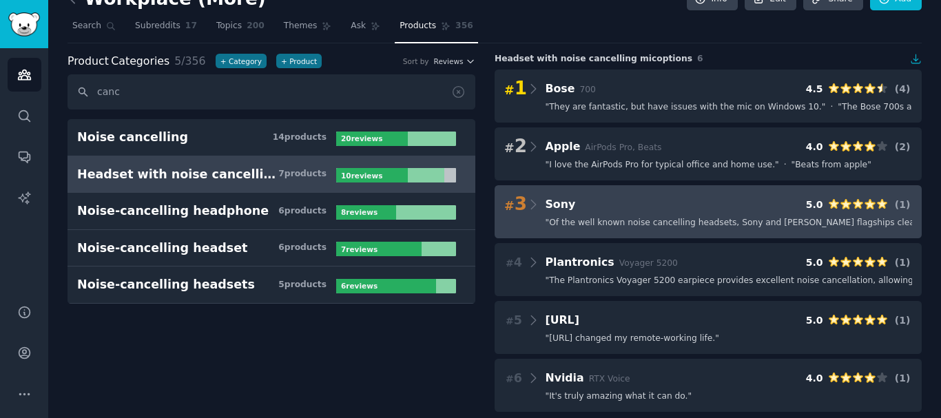
scroll to position [38, 0]
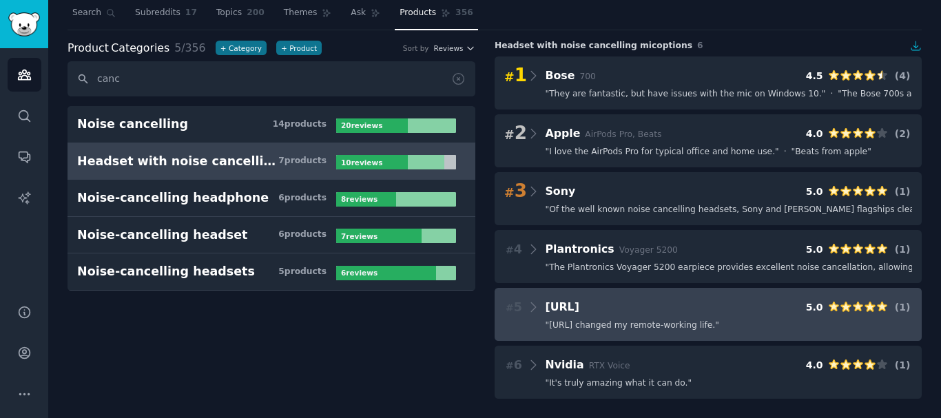
click at [731, 296] on div "# 5 Krisp.ai 5.0 ( 1 ) " Krisp.ai changed my remote-working life. "" at bounding box center [708, 314] width 427 height 53
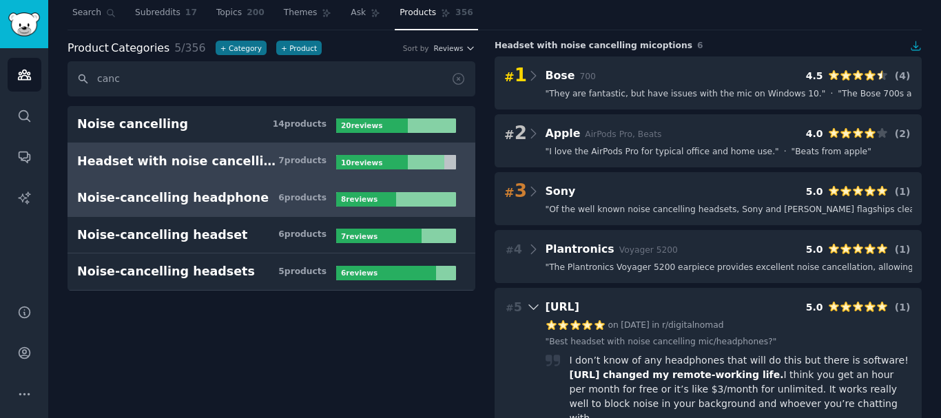
click at [154, 190] on div "Noise-cancelling headphone" at bounding box center [173, 197] width 192 height 17
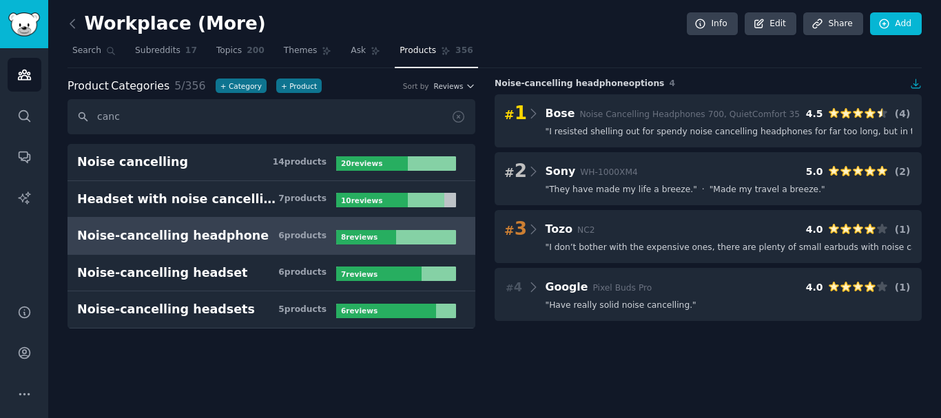
click at [719, 325] on div "Noise-cancelling headphone options 4 # 1 Bose Noise Cancelling Headphones 700, …" at bounding box center [708, 203] width 427 height 251
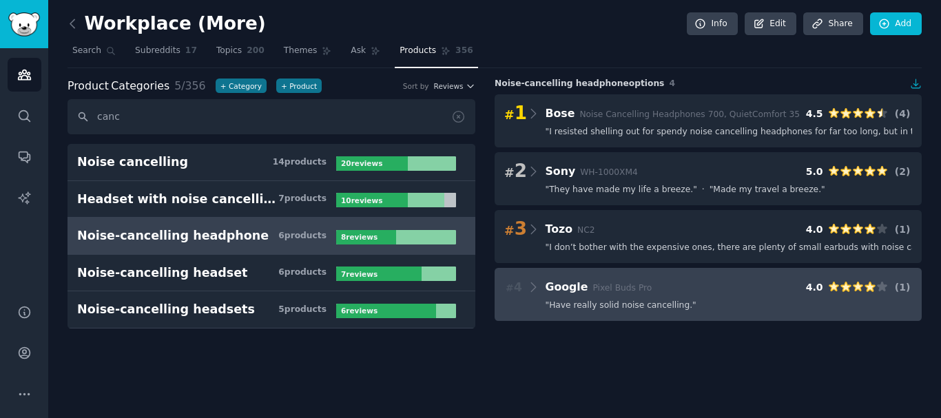
click at [660, 306] on span "" Have really solid noise cancelling. "" at bounding box center [621, 306] width 151 height 12
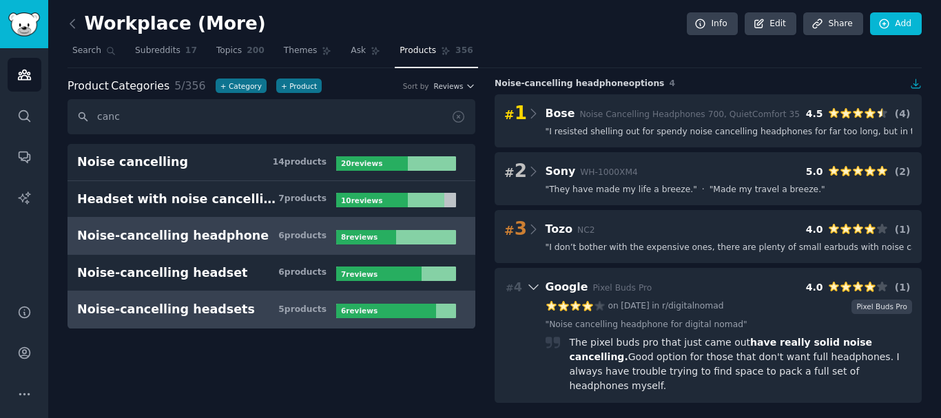
click at [189, 292] on link "Noise-cancelling headsets 5 product s 6 review s" at bounding box center [272, 309] width 408 height 37
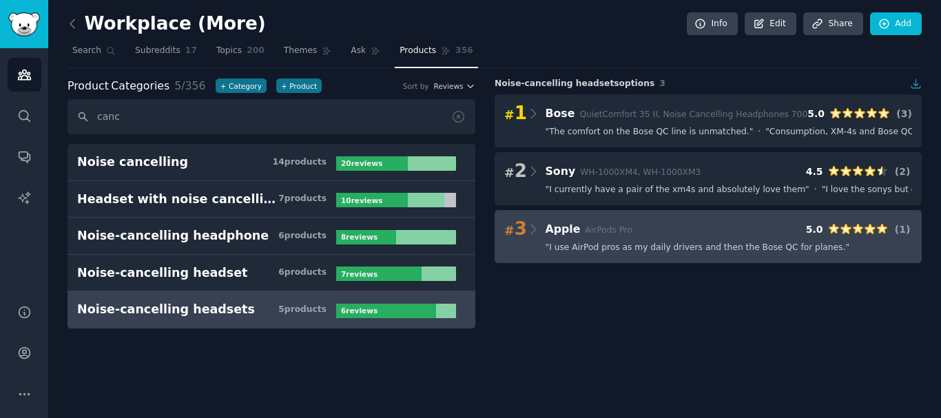
click at [666, 237] on div "# 3 Apple AirPods Pro 5.0 ( 1 )" at bounding box center [708, 229] width 408 height 19
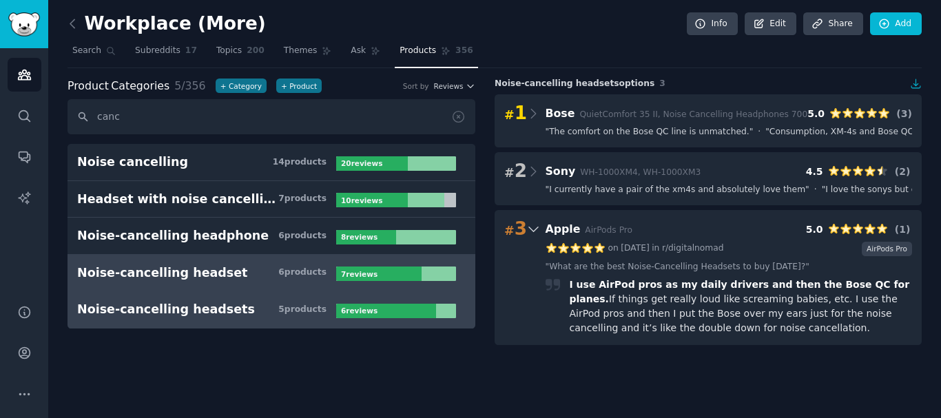
click at [167, 280] on div "Noise-cancelling headset" at bounding box center [162, 273] width 171 height 17
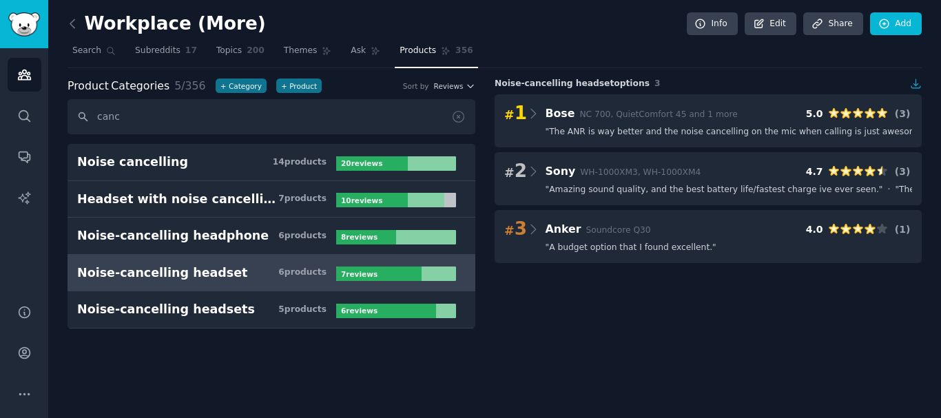
click at [612, 230] on span "Soundcore Q30" at bounding box center [618, 230] width 65 height 10
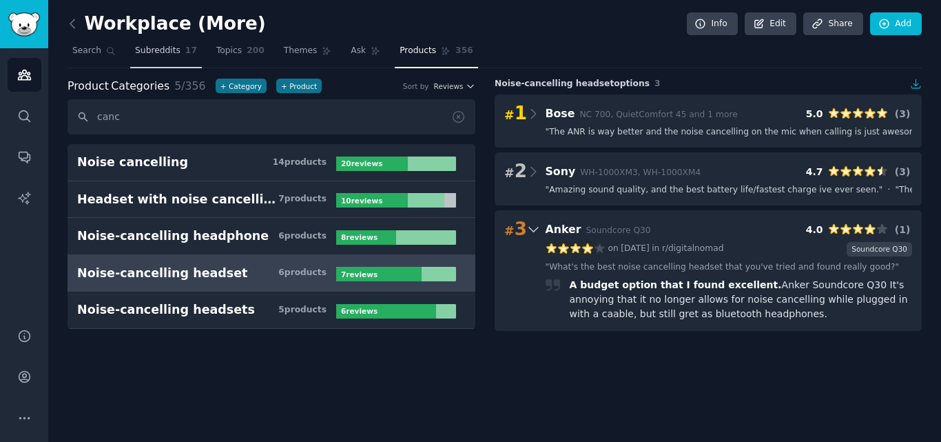
click at [225, 64] on link "Topics 200" at bounding box center [241, 54] width 58 height 28
click at [166, 45] on span "Subreddits" at bounding box center [157, 51] width 45 height 12
click at [163, 52] on span "Subreddits" at bounding box center [157, 51] width 45 height 12
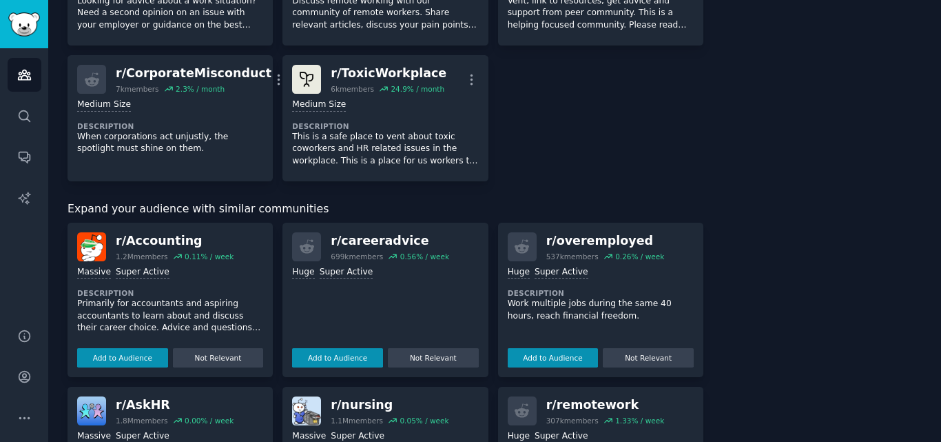
scroll to position [827, 0]
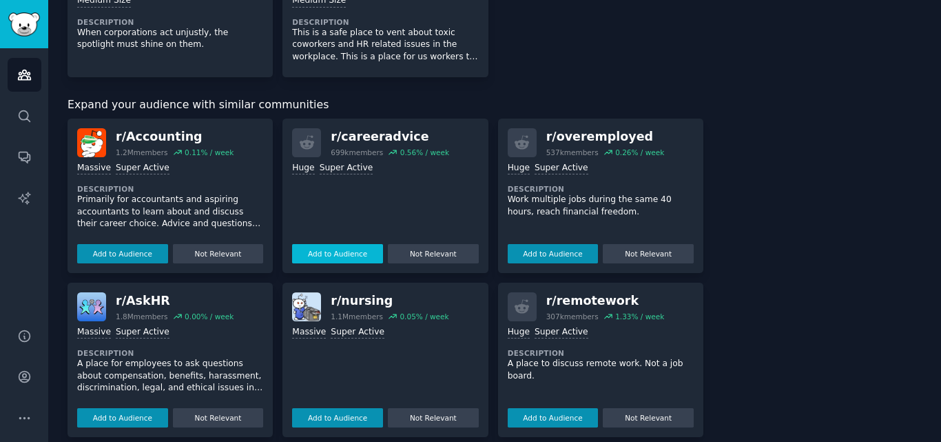
click at [356, 256] on button "Add to Audience" at bounding box center [337, 253] width 91 height 19
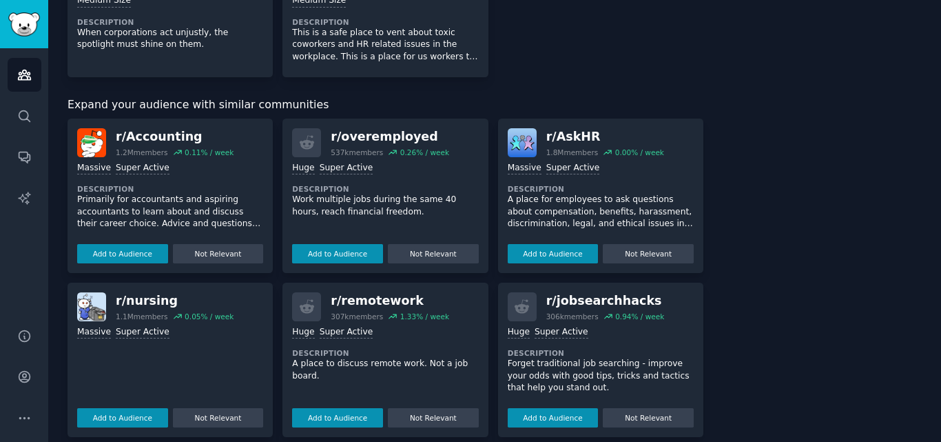
scroll to position [896, 0]
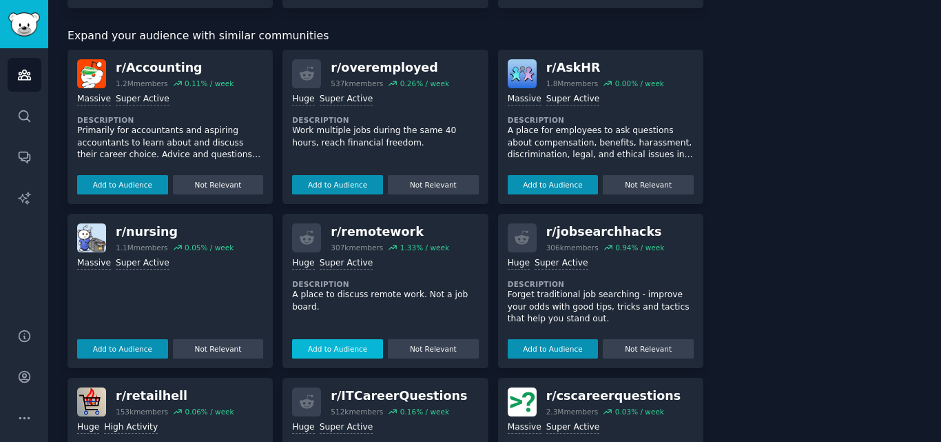
click at [334, 340] on button "Add to Audience" at bounding box center [337, 348] width 91 height 19
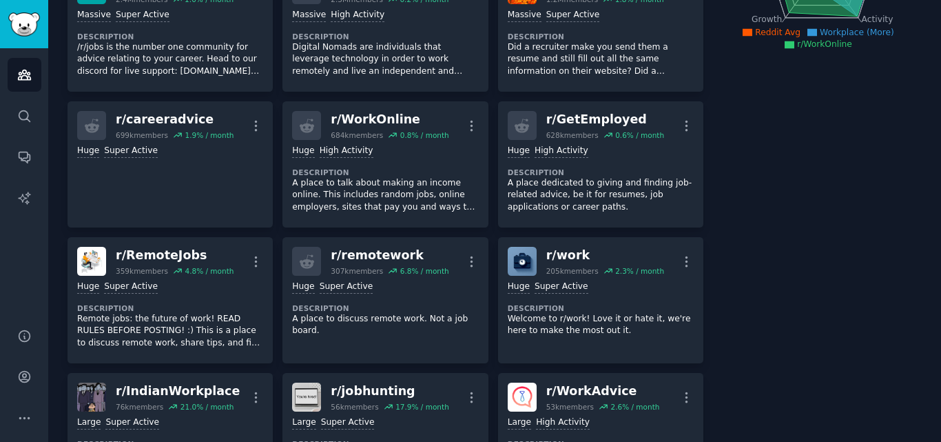
scroll to position [0, 0]
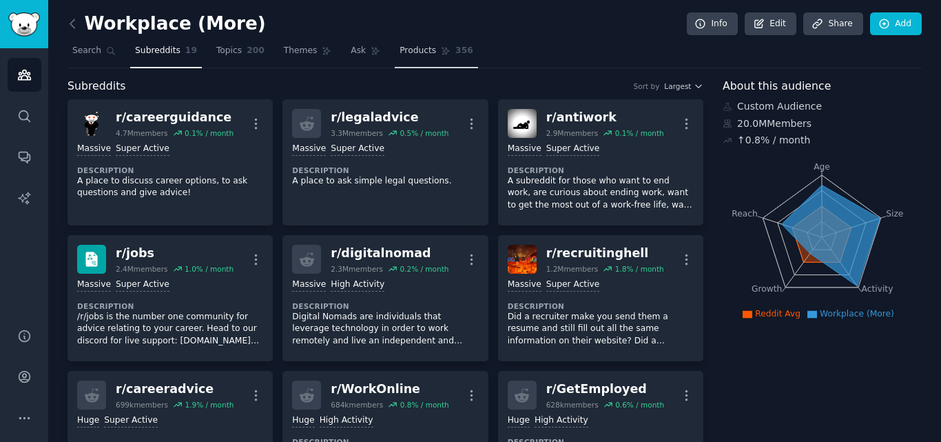
click at [455, 57] on span "356" at bounding box center [464, 51] width 18 height 12
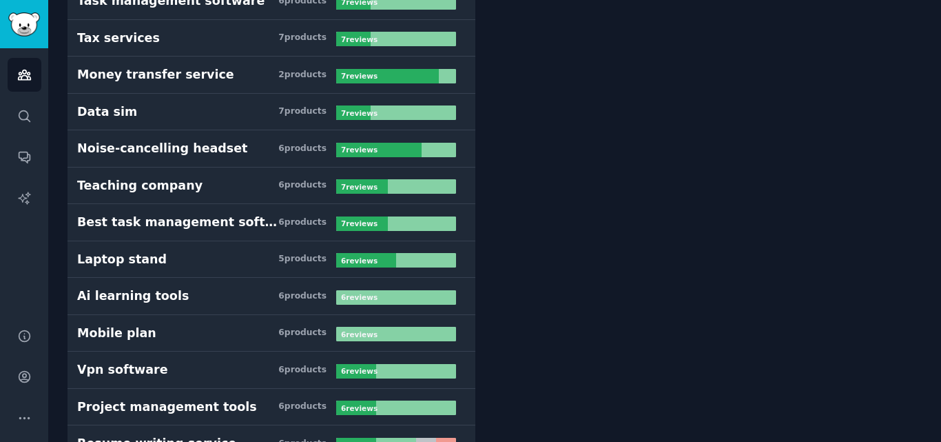
scroll to position [2205, 0]
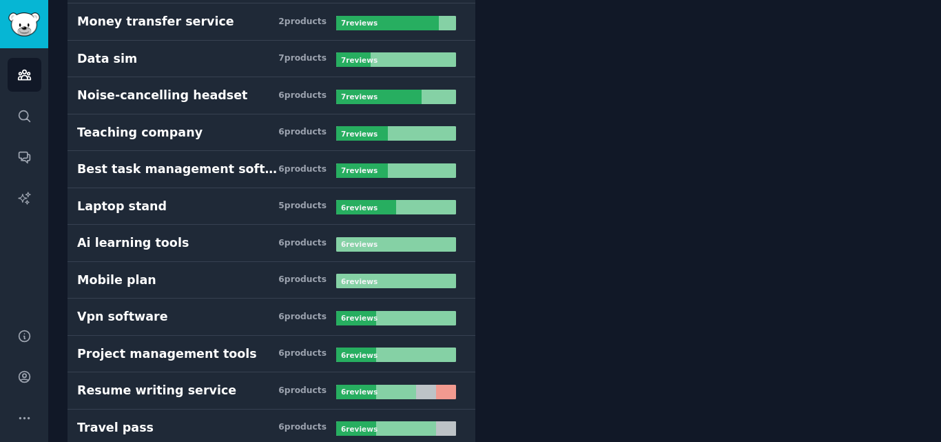
drag, startPoint x: 555, startPoint y: 325, endPoint x: 564, endPoint y: 130, distance: 195.9
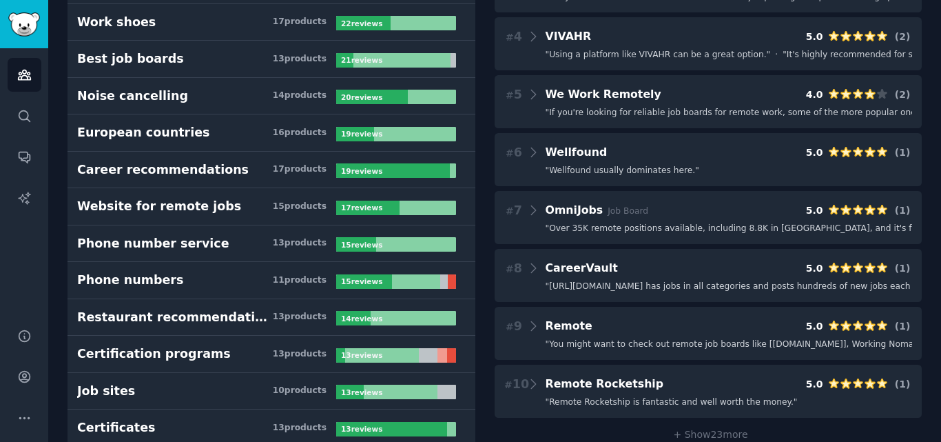
scroll to position [0, 0]
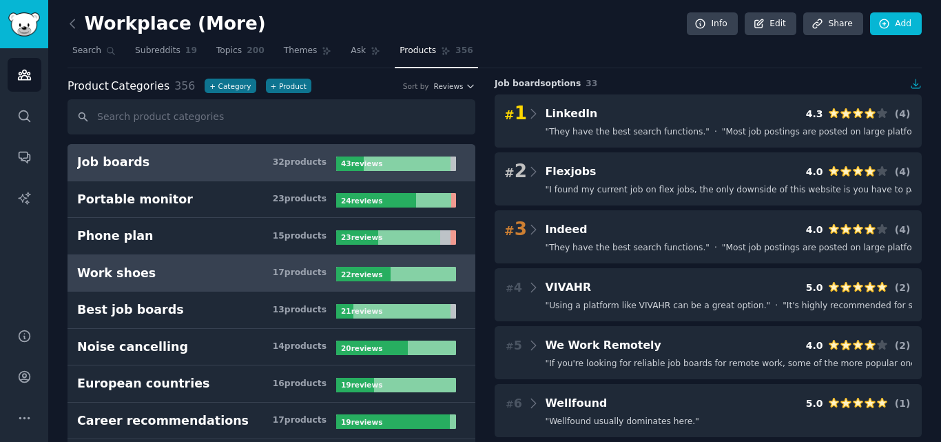
click at [189, 273] on h3 "Work shoes 17 product s" at bounding box center [206, 273] width 259 height 17
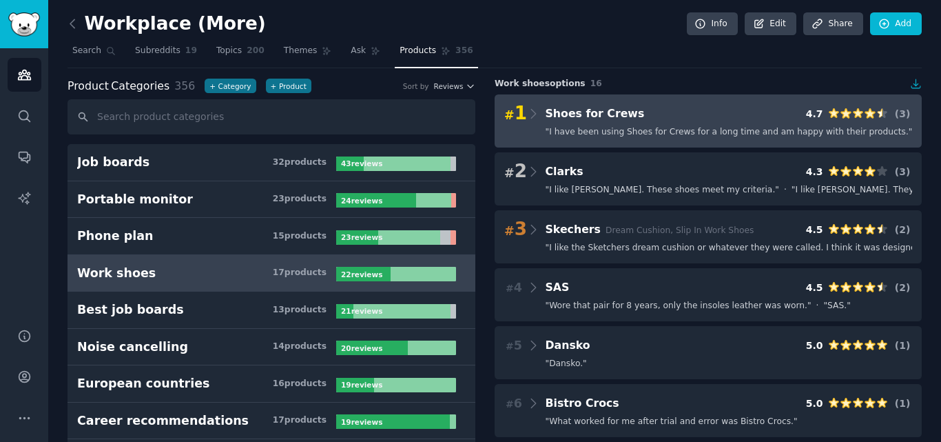
click at [623, 140] on Crews "# 1 Shoes for Crews 4.7 ( 3 ) " I have been using Shoes for Crews for a long ti…" at bounding box center [708, 120] width 427 height 53
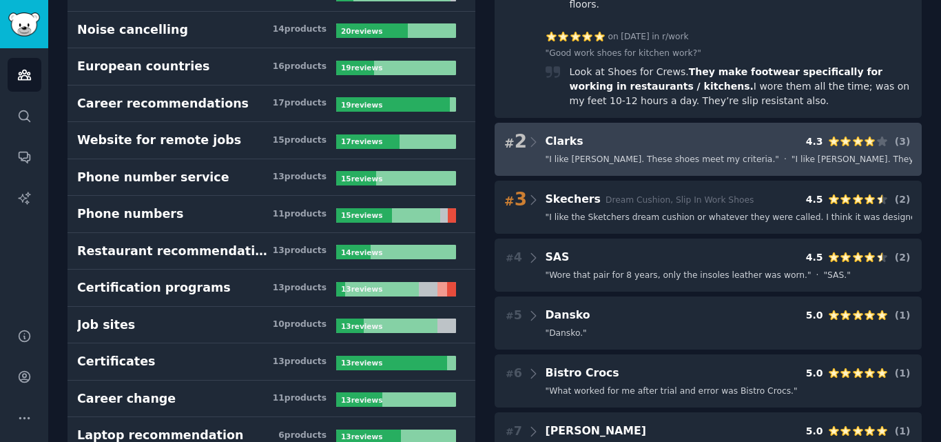
scroll to position [345, 0]
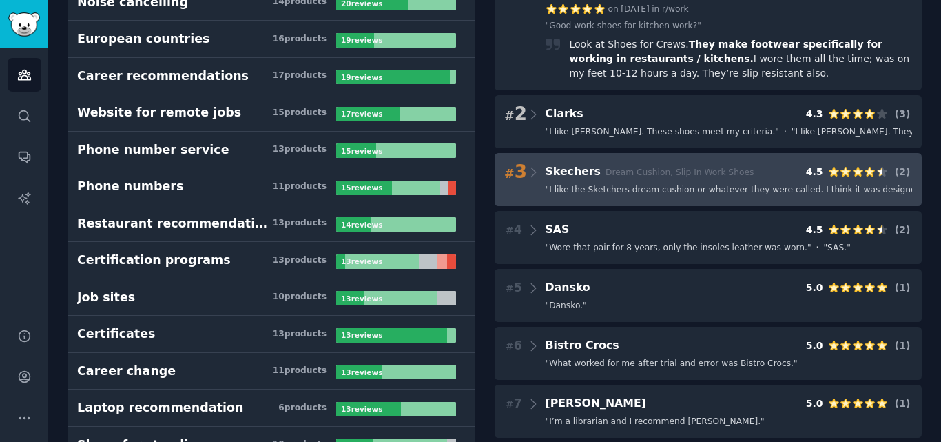
click at [611, 184] on span "" I like the Sketchers dream cushion or whatever they were called. I think it w…" at bounding box center [876, 190] width 660 height 12
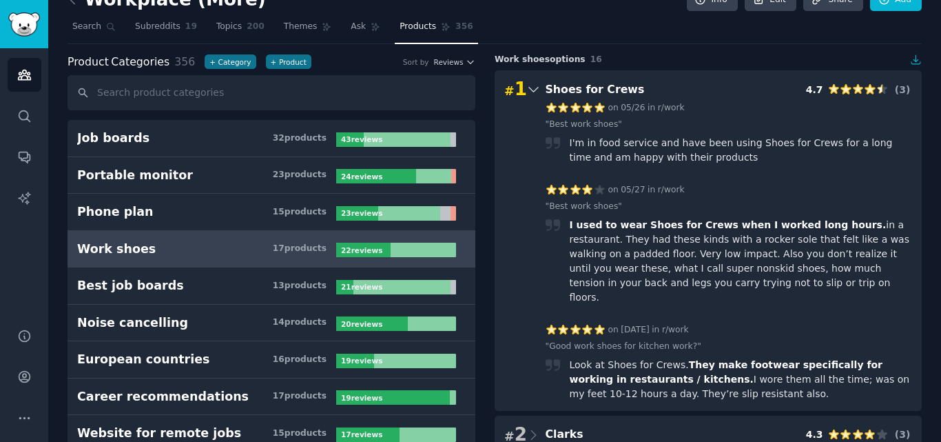
scroll to position [0, 0]
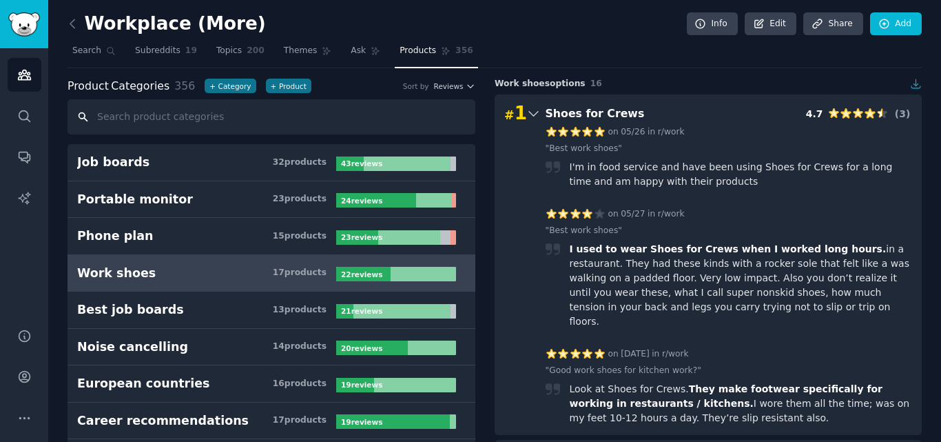
click at [202, 128] on input "text" at bounding box center [272, 116] width 408 height 35
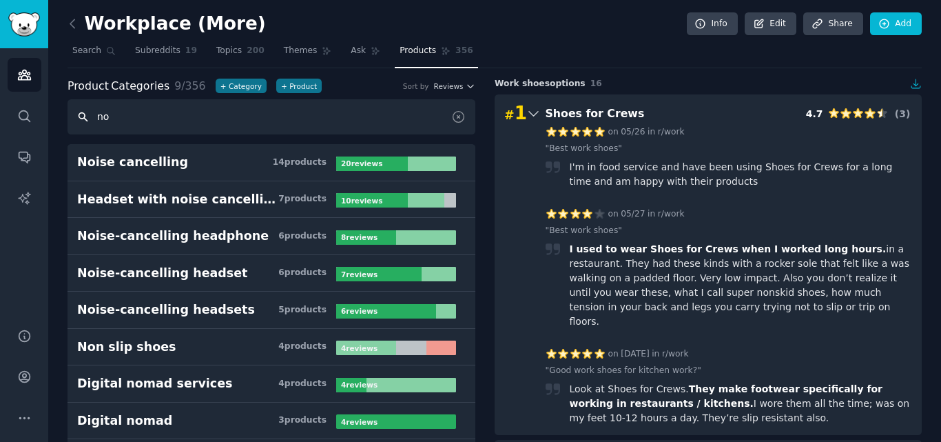
type input "non"
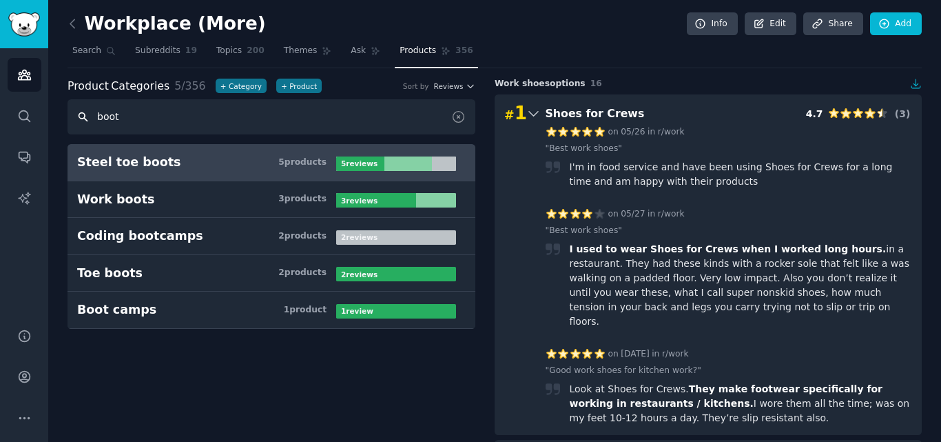
type input "boot"
click at [204, 158] on h3 "Steel toe boots 5 product s" at bounding box center [206, 162] width 259 height 17
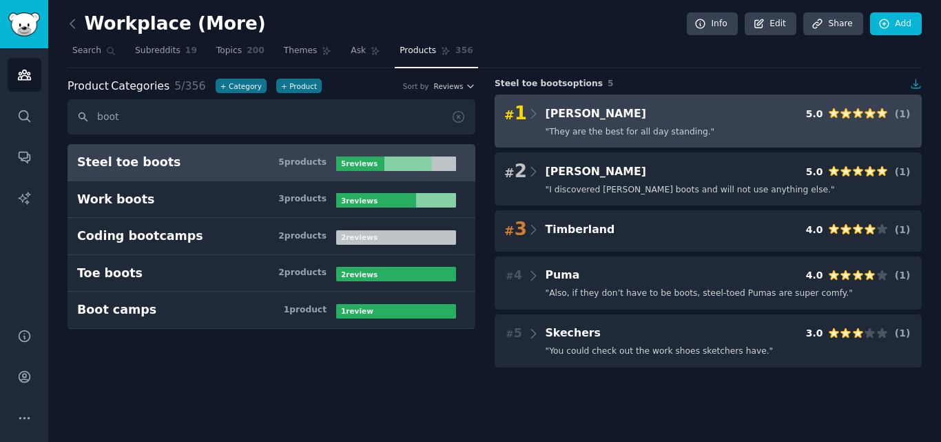
click at [685, 134] on span "" They are the best for all day standing. "" at bounding box center [631, 132] width 170 height 12
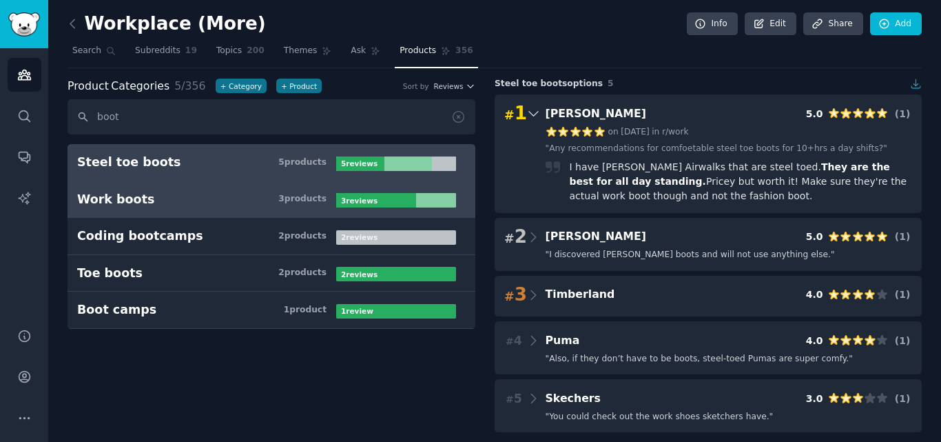
click at [256, 193] on h3 "Work boots 3 product s" at bounding box center [206, 199] width 259 height 17
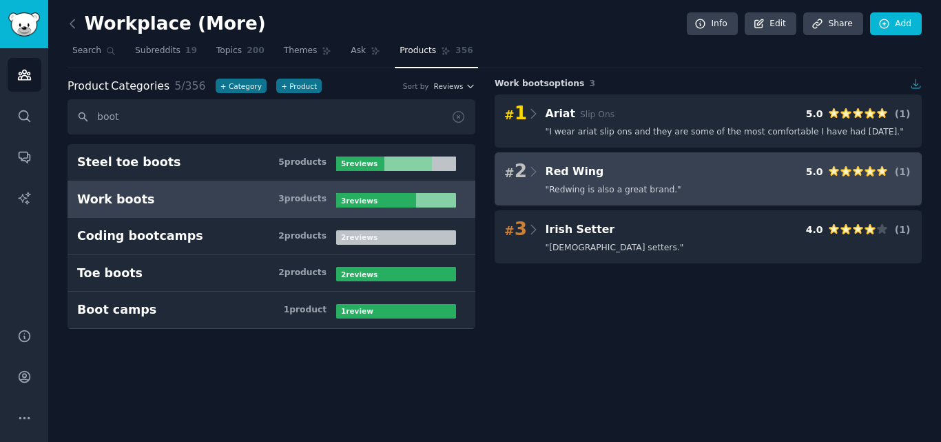
click at [670, 200] on Wing "# 2 Red Wing 5.0 ( 1 ) " Redwing is also a great brand. "" at bounding box center [708, 178] width 427 height 53
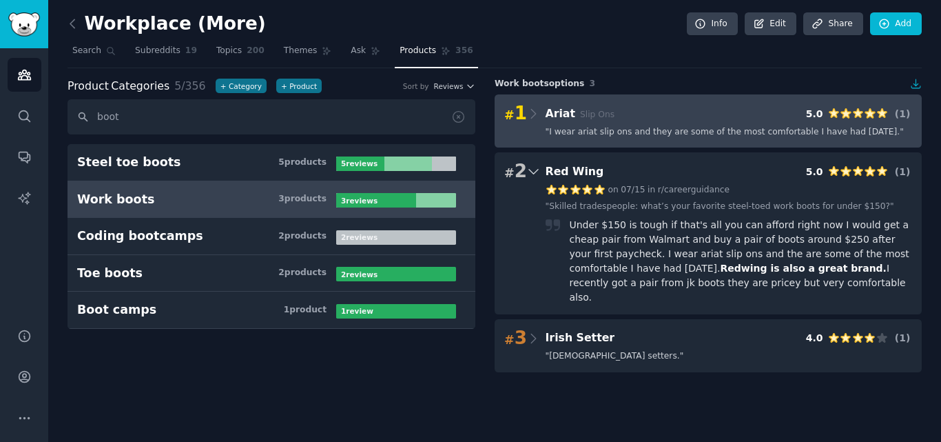
drag, startPoint x: 686, startPoint y: 157, endPoint x: 693, endPoint y: 116, distance: 41.2
click at [686, 157] on Wing "# 2 Red Wing 5.0 ( 1 ) on 07/15 in r/careerguidance " Skilled tradespeople: wha…" at bounding box center [708, 233] width 427 height 162
click at [693, 113] on div "# 1 Ariat Slip Ons 5.0 ( 1 )" at bounding box center [708, 113] width 408 height 19
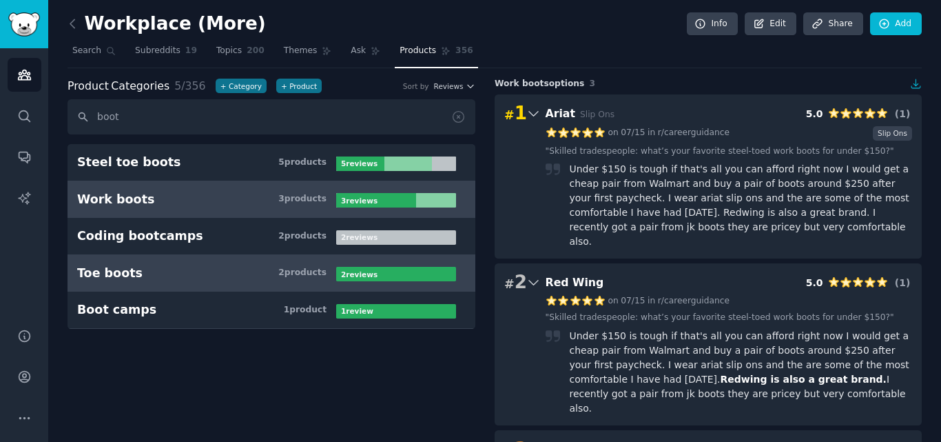
click at [156, 256] on link "Toe boots 2 product s 2 review s" at bounding box center [272, 273] width 408 height 37
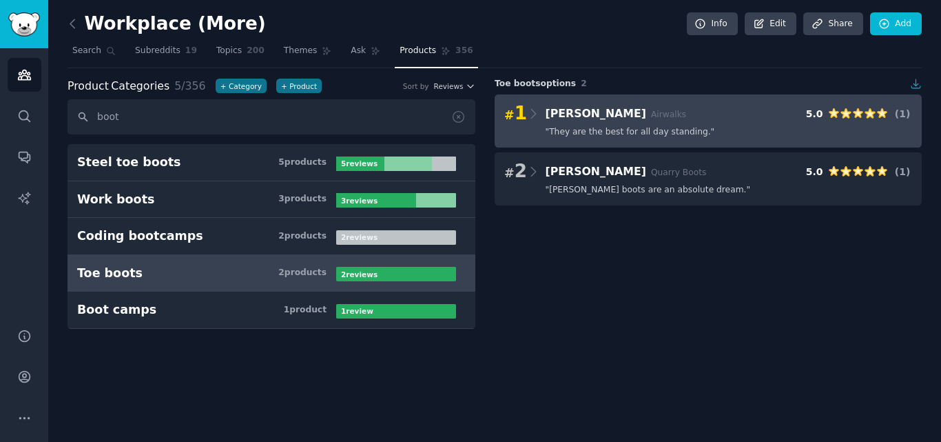
click at [675, 145] on Marten "# 1 Doc Marten Airwalks 5.0 ( 1 ) " They are the best for all day standing. "" at bounding box center [708, 120] width 427 height 53
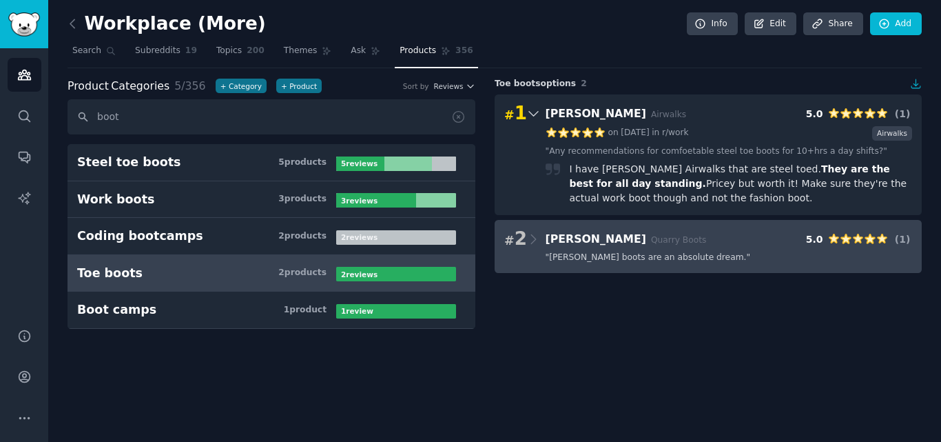
click at [675, 259] on span "" Danner boots are an absolute dream. "" at bounding box center [648, 258] width 205 height 12
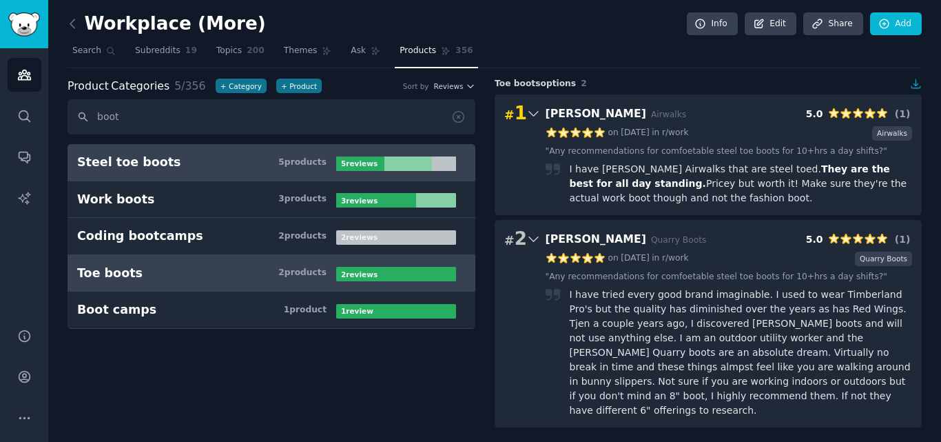
click at [216, 154] on h3 "Steel toe boots 5 product s" at bounding box center [206, 162] width 259 height 17
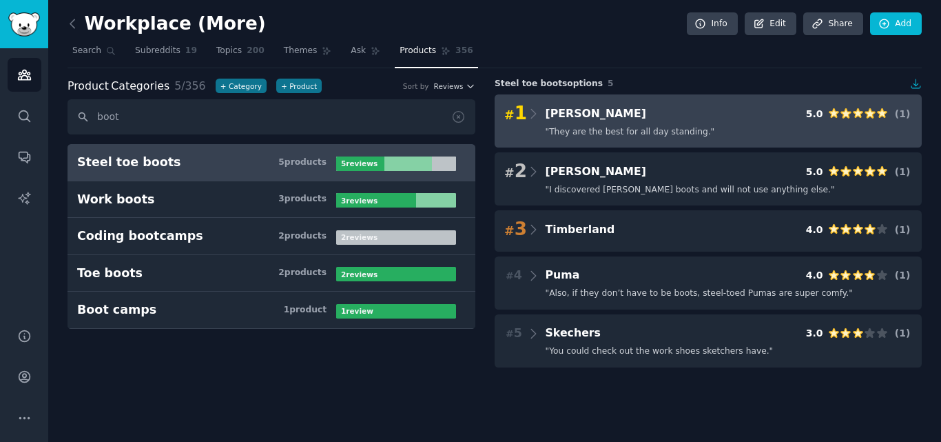
click at [706, 131] on div "" They are the best for all day standing. "" at bounding box center [729, 132] width 367 height 12
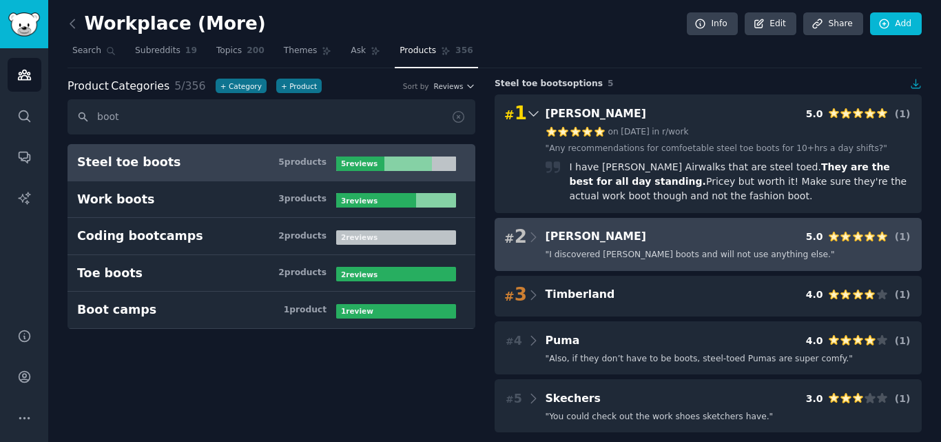
click at [634, 265] on div "# 2 Danner 5.0 ( 1 ) " I discovered Danner boots and will not use anything else…" at bounding box center [708, 244] width 427 height 53
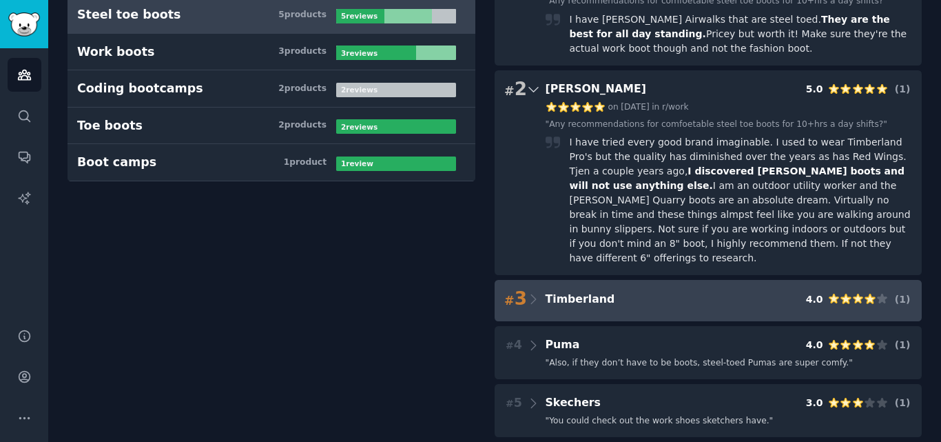
click at [638, 289] on div "# 3 Timberland 4.0 ( 1 )" at bounding box center [708, 298] width 408 height 19
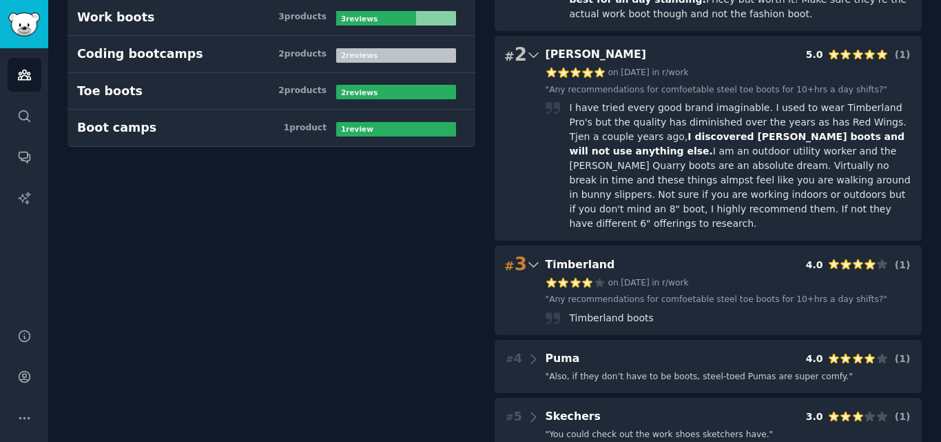
scroll to position [196, 0]
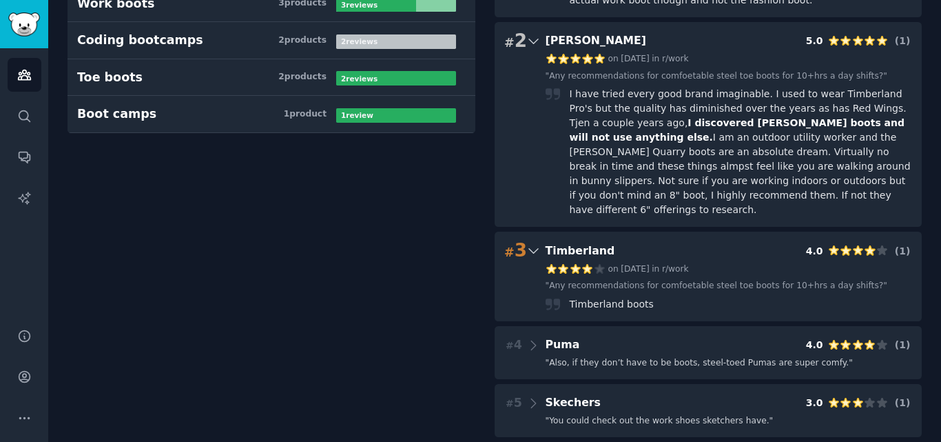
click at [619, 305] on div "# 3 Timberland 4.0 ( 1 ) on 11/27/2020 in r/work " Any recommendations for comf…" at bounding box center [708, 277] width 427 height 90
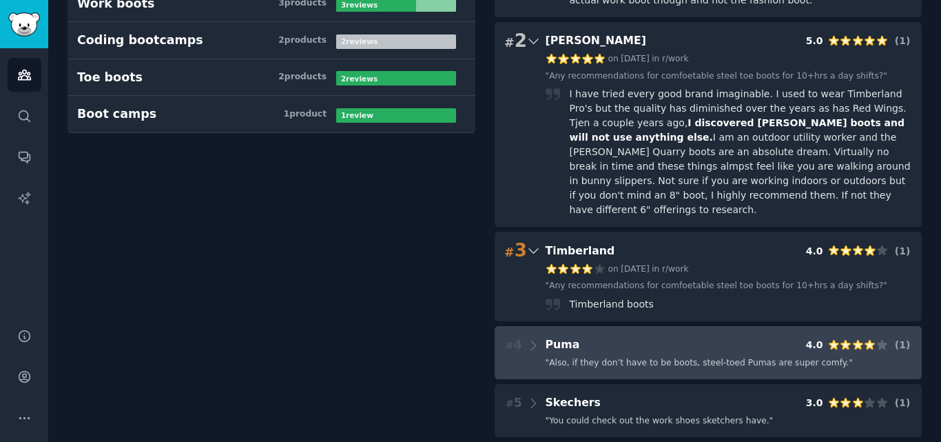
click at [609, 336] on div "# 4 Puma 4.0 ( 1 )" at bounding box center [708, 345] width 408 height 19
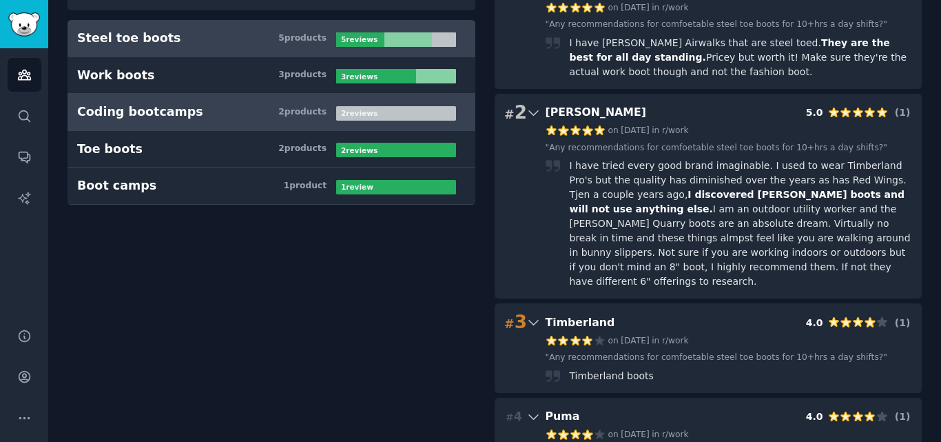
scroll to position [0, 0]
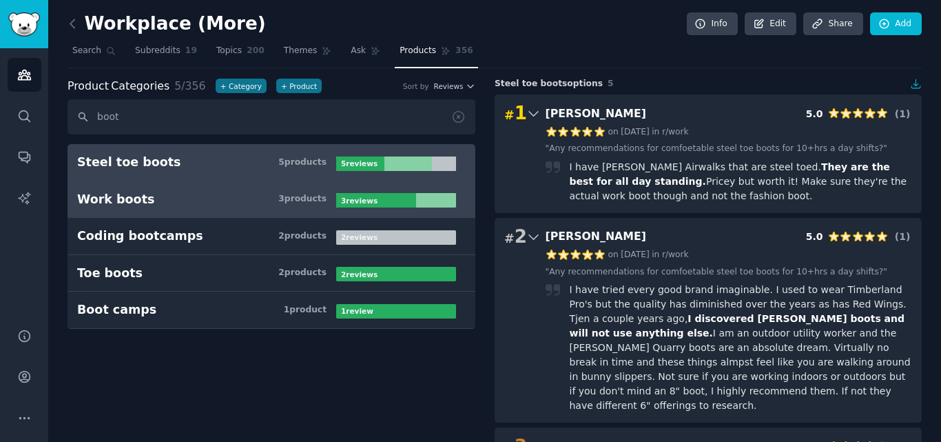
click at [152, 215] on link "Work boots 3 product s 3 review s" at bounding box center [272, 199] width 408 height 37
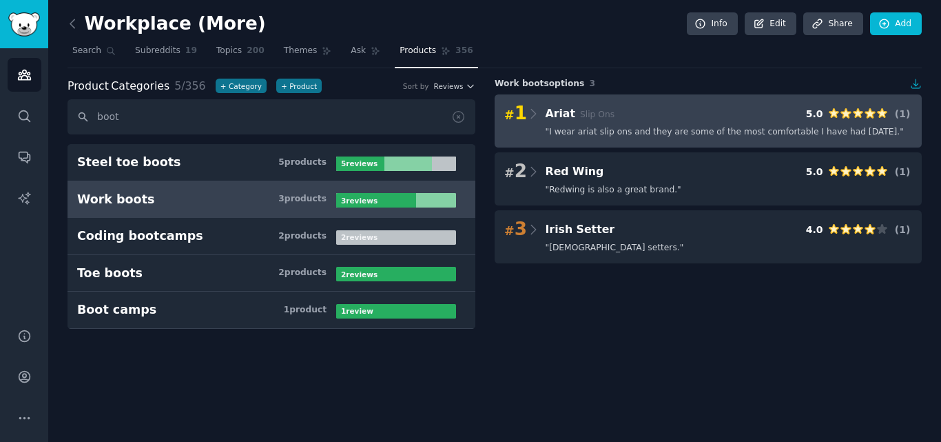
click at [675, 143] on div "# 1 Ariat Slip Ons 5.0 ( 1 ) " I wear ariat slip ons and they are some of the m…" at bounding box center [708, 120] width 427 height 53
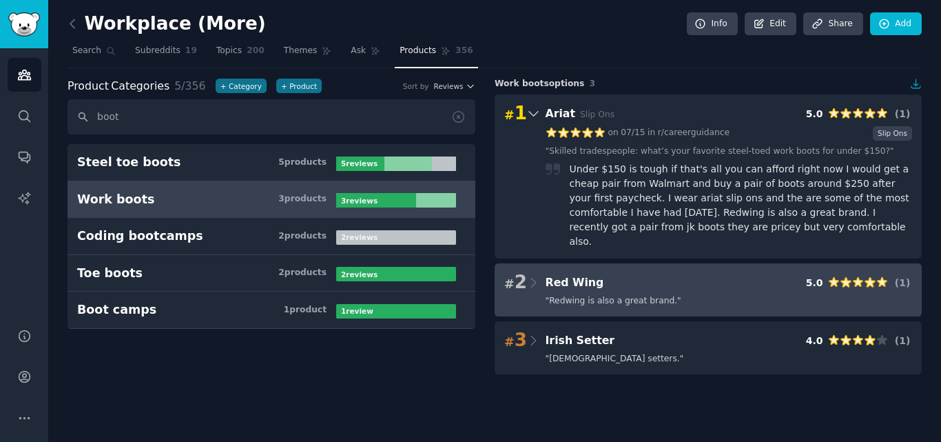
click at [613, 278] on Wing "# 2 Red Wing 5.0 ( 1 ) " Redwing is also a great brand. "" at bounding box center [708, 289] width 427 height 53
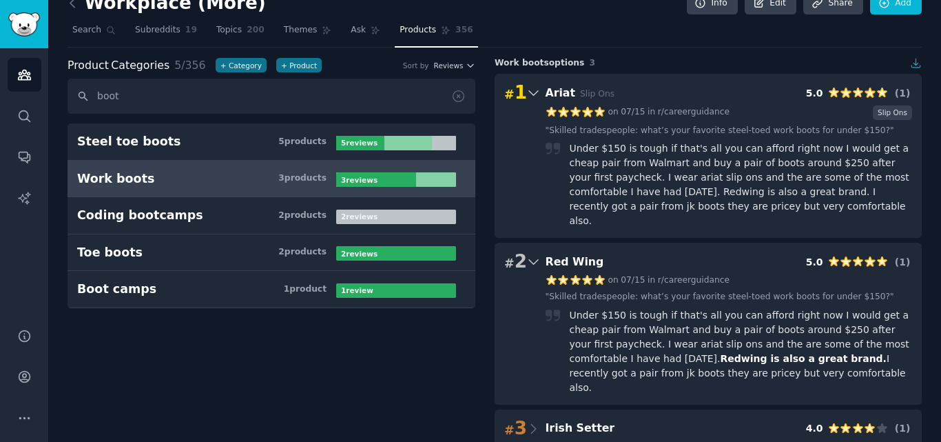
scroll to position [32, 0]
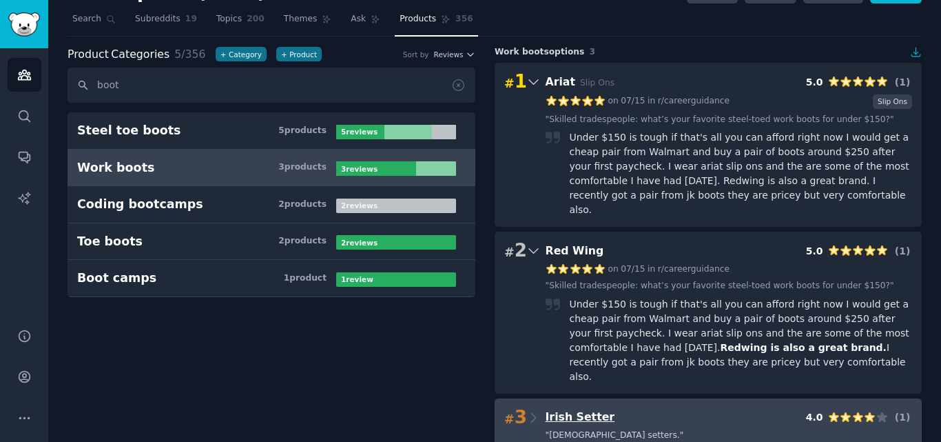
click at [598, 410] on span "Irish Setter" at bounding box center [581, 416] width 70 height 13
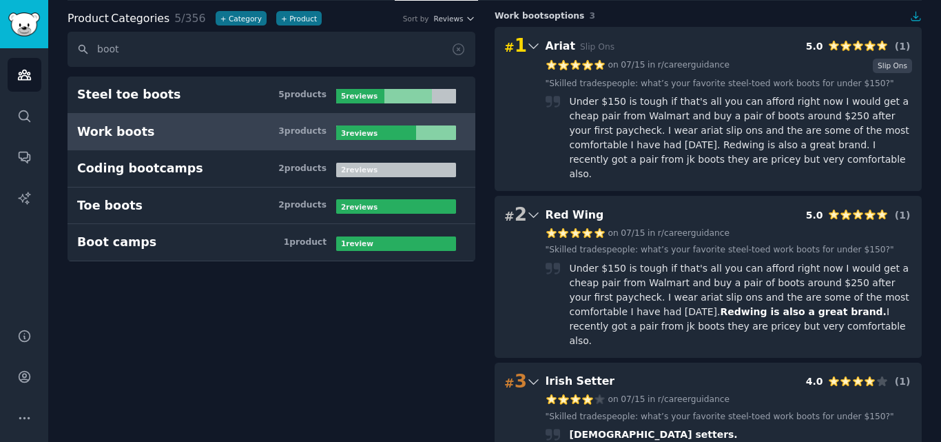
scroll to position [0, 0]
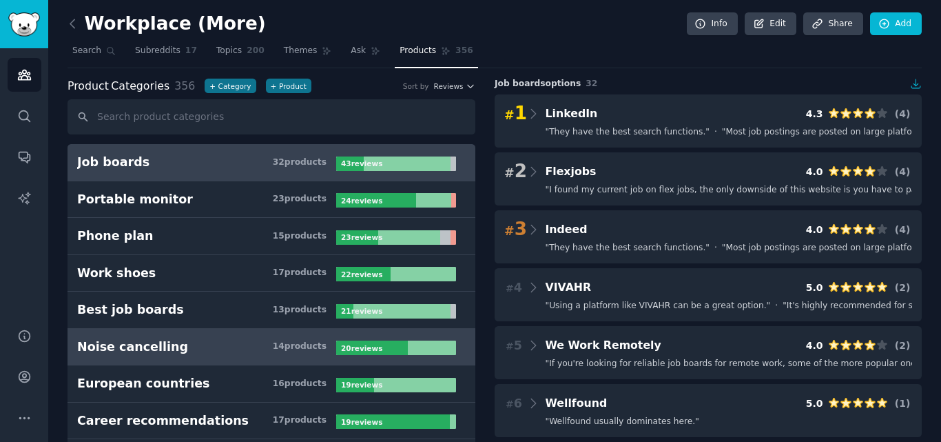
click at [185, 335] on link "Noise cancelling 14 product s 20 review s" at bounding box center [272, 347] width 408 height 37
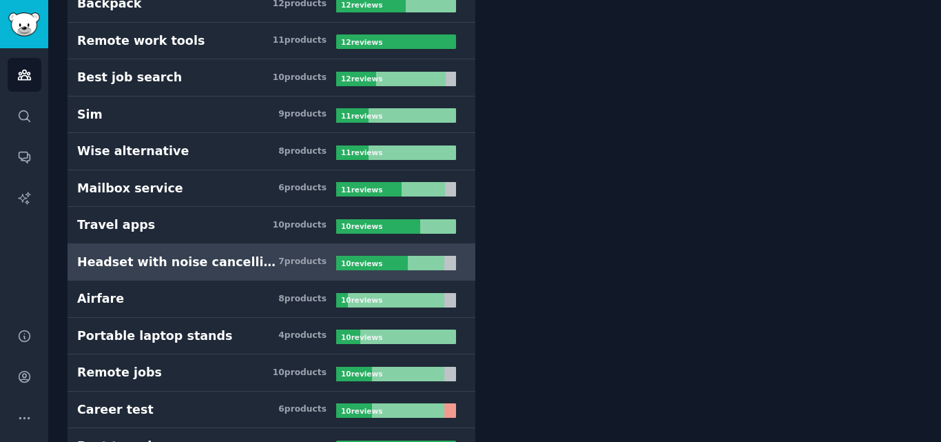
click at [248, 267] on div "Headset with noise cancelling mic" at bounding box center [177, 262] width 201 height 17
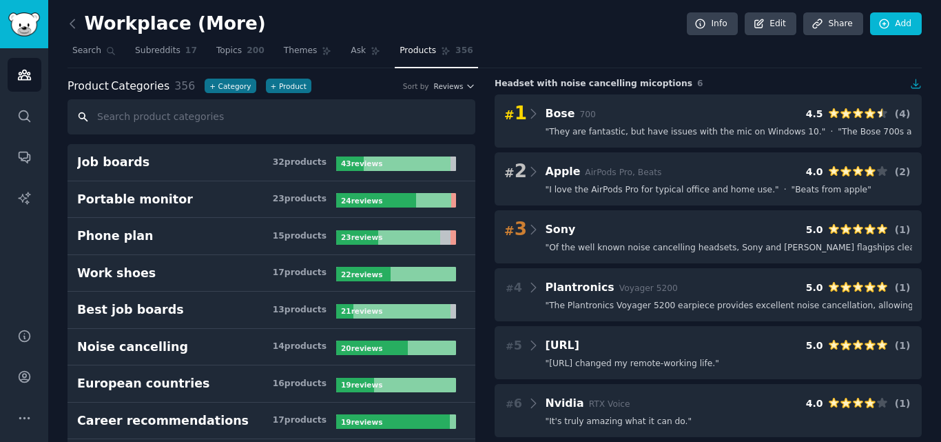
click at [355, 124] on input "text" at bounding box center [272, 116] width 408 height 35
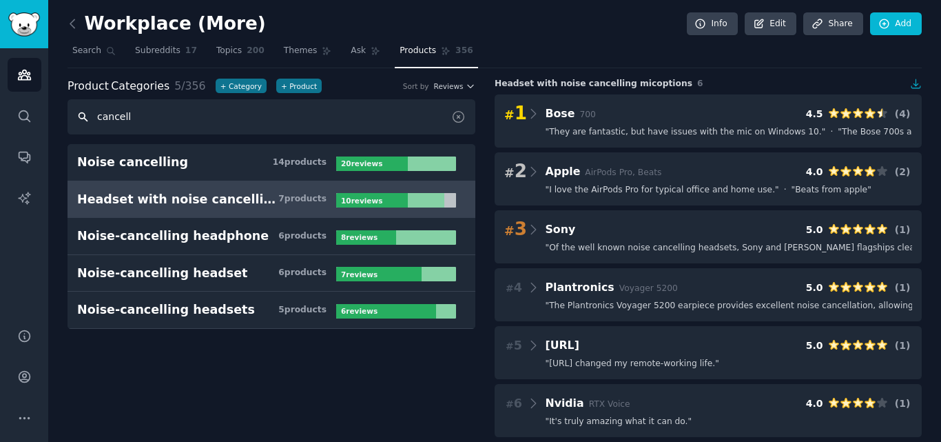
type input "cancell"
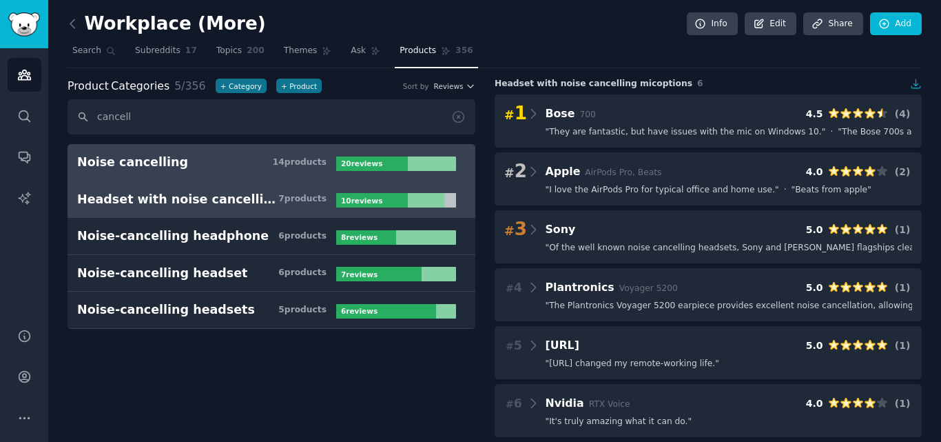
click at [378, 171] on link "Noise cancelling 14 product s 20 review s" at bounding box center [272, 162] width 408 height 37
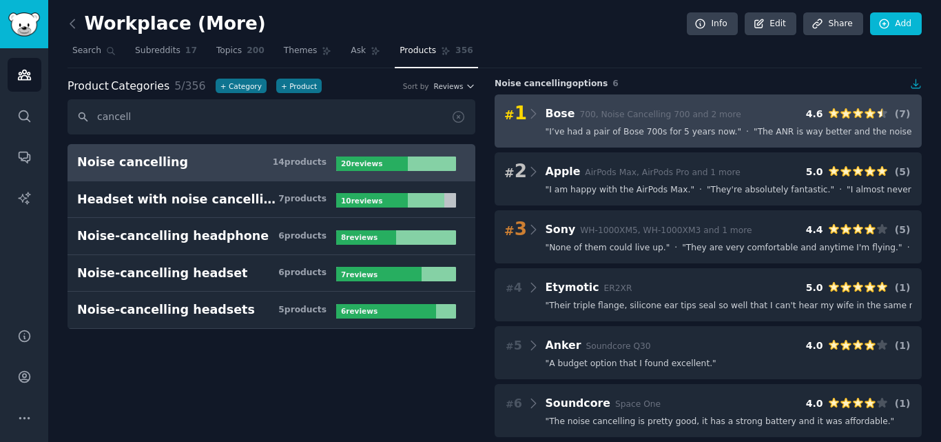
click at [569, 128] on span "" I’ve had a pair of Bose 700s for 5 years now. "" at bounding box center [644, 132] width 196 height 12
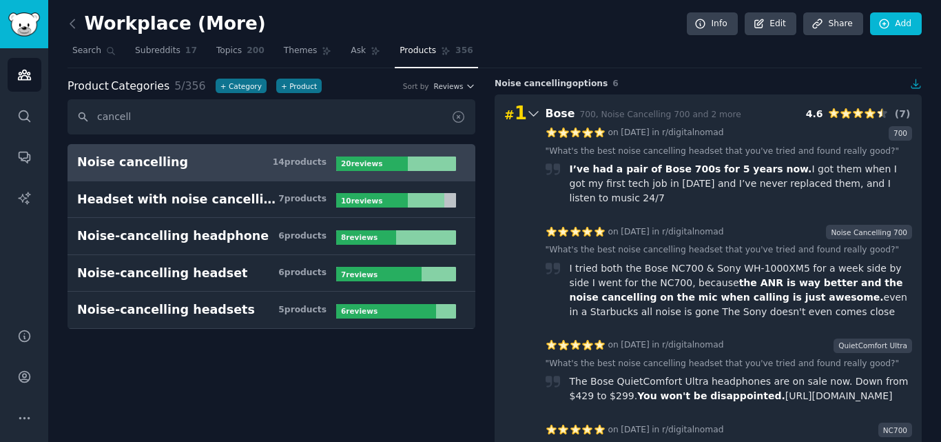
click at [459, 112] on icon at bounding box center [458, 117] width 11 height 11
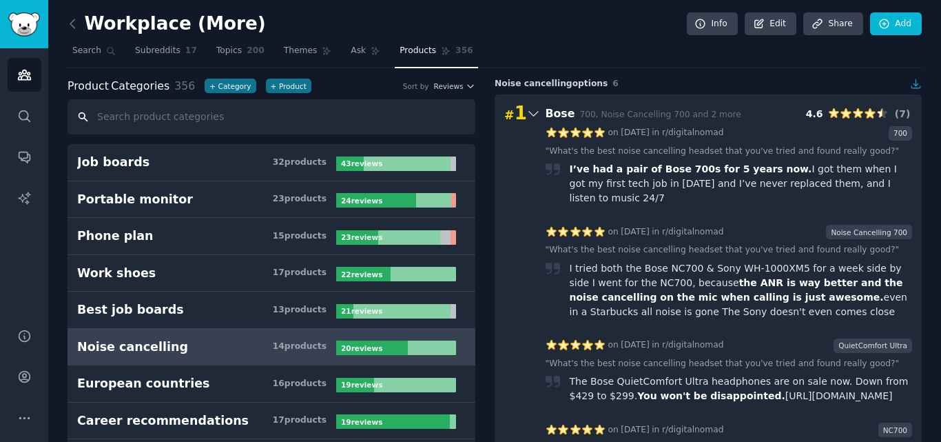
click at [324, 121] on input "text" at bounding box center [272, 116] width 408 height 35
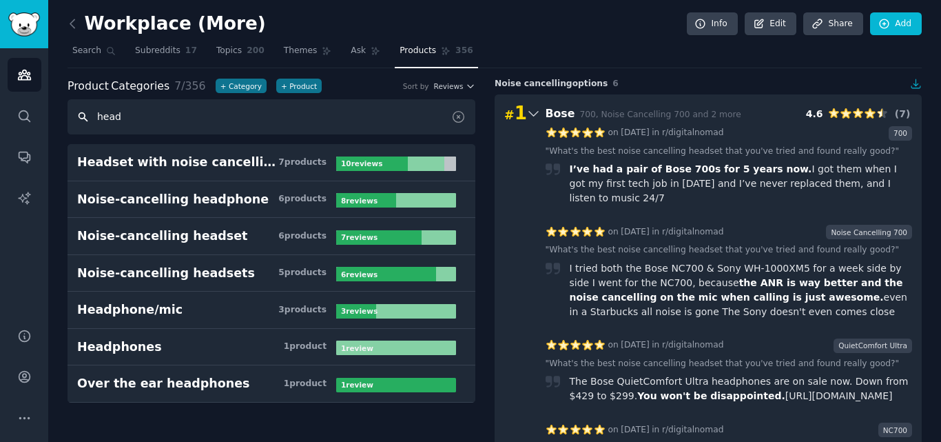
type input "head"
click at [452, 91] on div "Product Categories 7 / 356 + Category + Product Sort by Reviews" at bounding box center [272, 86] width 408 height 17
click at [452, 85] on span "Reviews" at bounding box center [449, 86] width 30 height 10
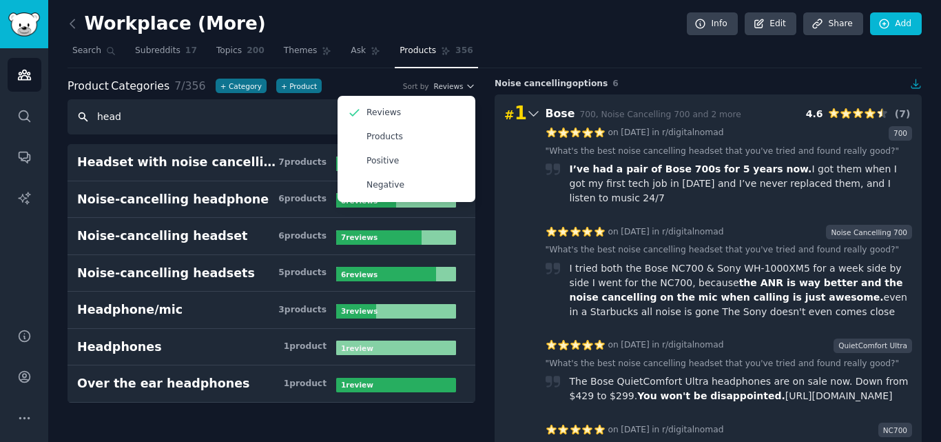
click at [286, 119] on input "head" at bounding box center [272, 116] width 408 height 35
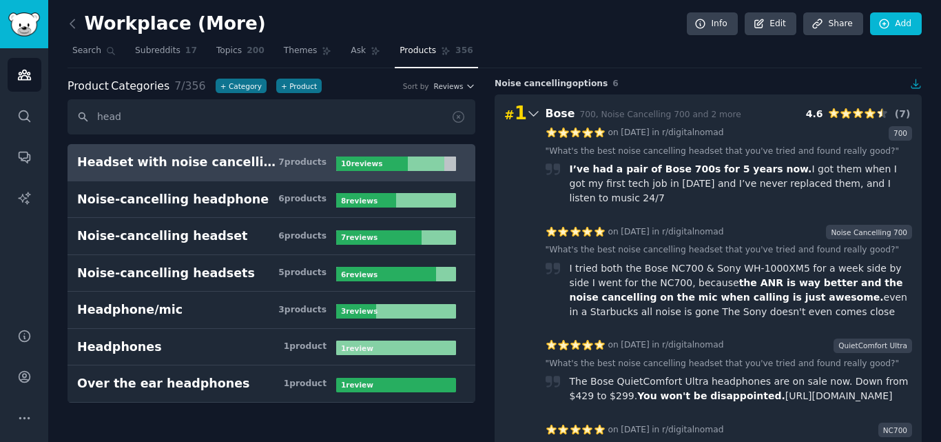
click at [293, 168] on h3 "Headset with noise cancelling mic 7 product s" at bounding box center [206, 162] width 259 height 17
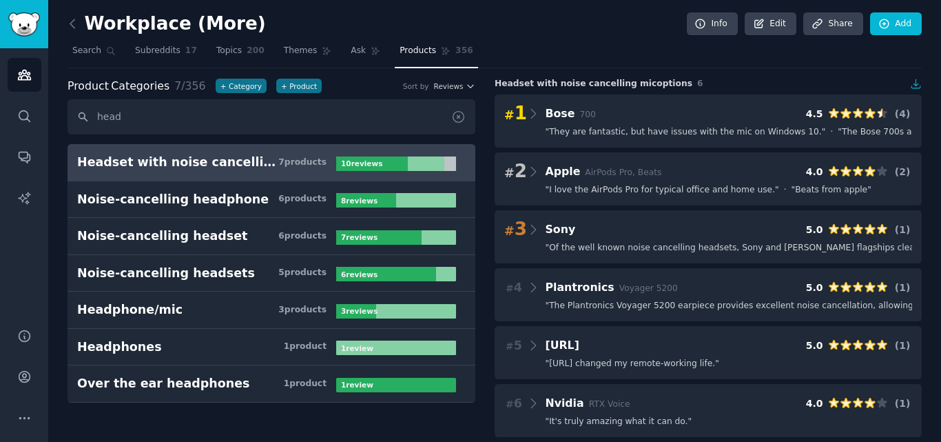
click at [459, 121] on icon at bounding box center [458, 117] width 14 height 14
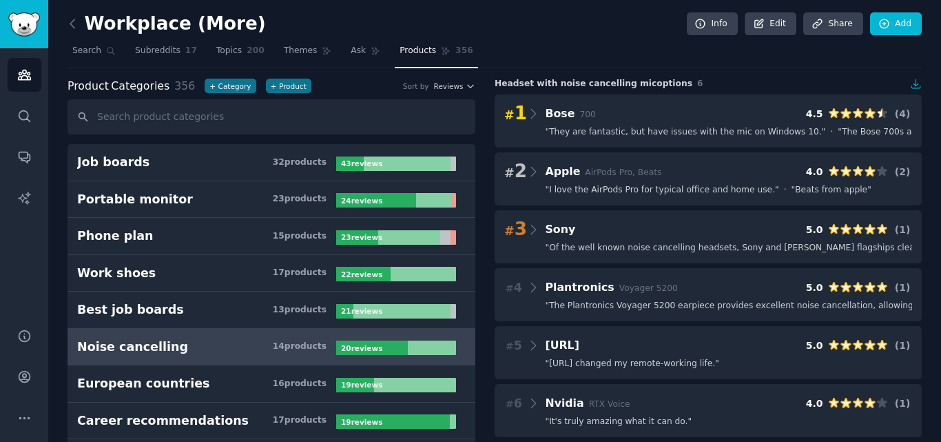
click at [150, 349] on div "Noise cancelling" at bounding box center [132, 346] width 111 height 17
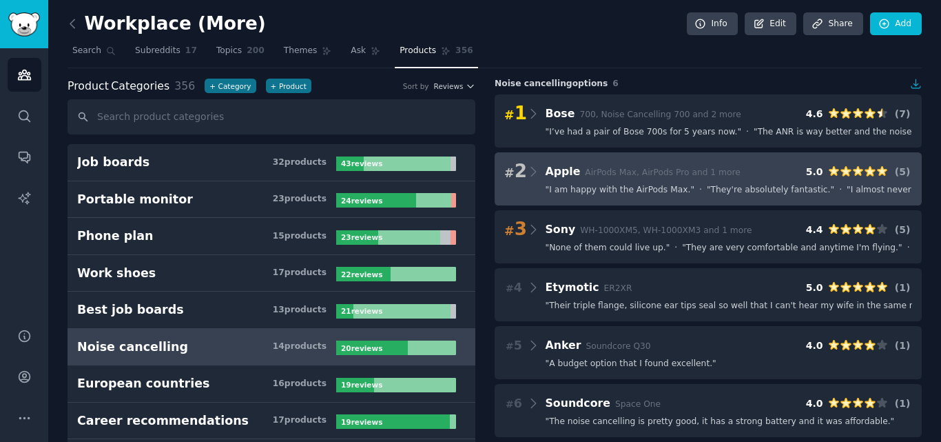
click at [608, 190] on span "" I am happy with the AirPods Max. "" at bounding box center [621, 190] width 150 height 12
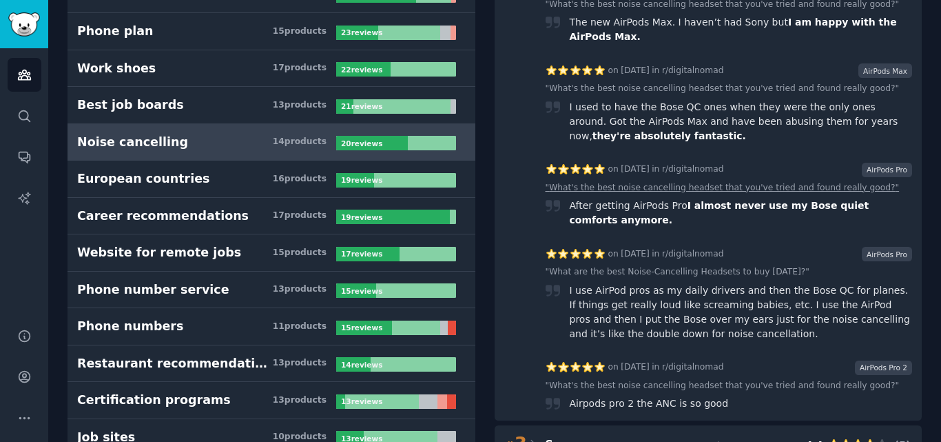
scroll to position [207, 0]
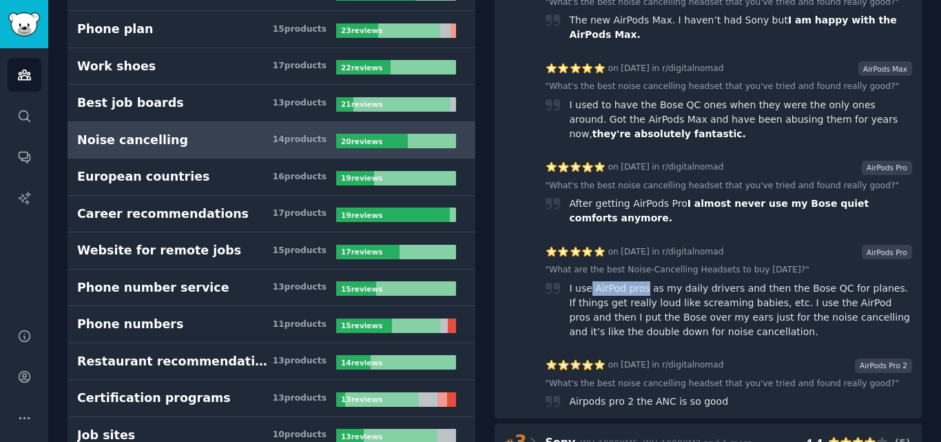
drag, startPoint x: 590, startPoint y: 270, endPoint x: 638, endPoint y: 267, distance: 48.3
click at [638, 281] on div "I use AirPod pros as my daily drivers and then the Bose QC for planes. If thing…" at bounding box center [741, 310] width 343 height 58
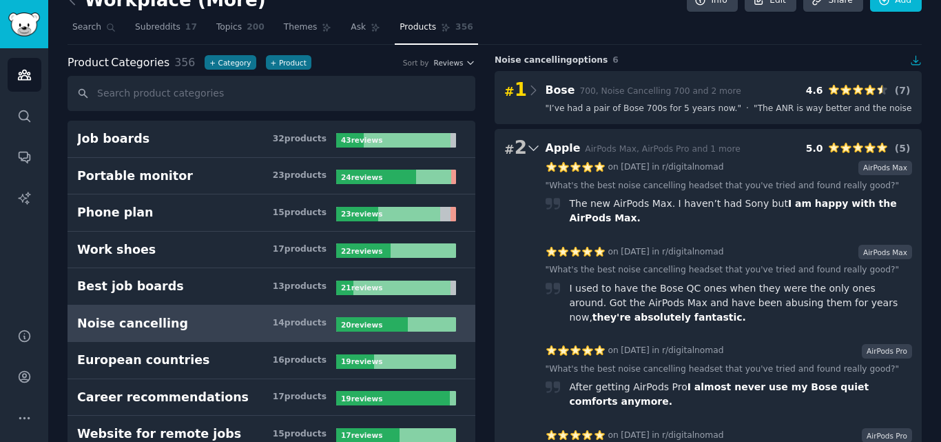
scroll to position [0, 0]
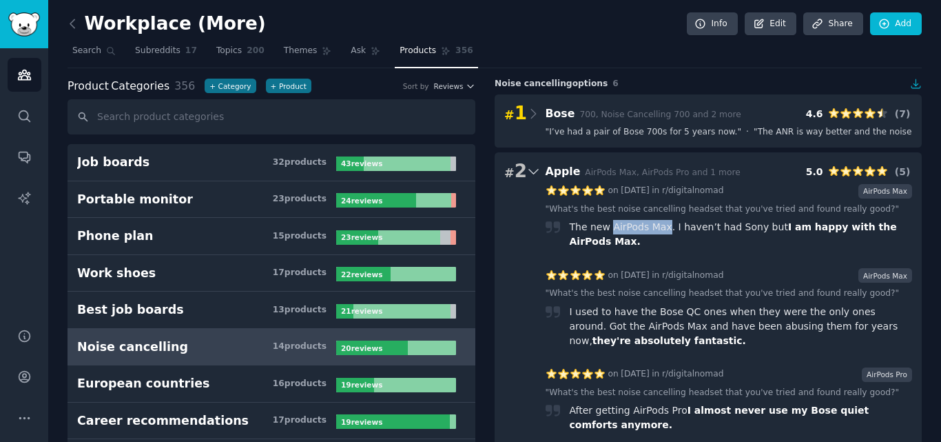
drag, startPoint x: 608, startPoint y: 231, endPoint x: 659, endPoint y: 227, distance: 51.2
click at [659, 227] on div "The new AirPods Max. I haven’t had Sony but I am happy with the AirPods Max." at bounding box center [741, 234] width 343 height 29
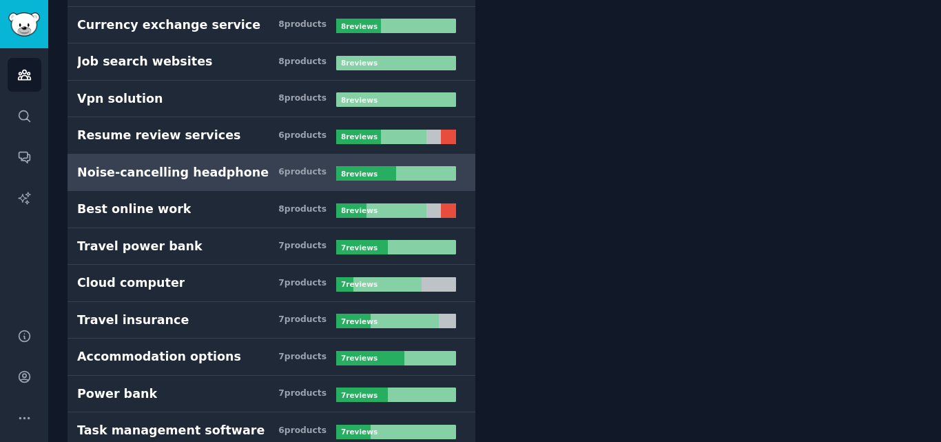
click at [274, 179] on h3 "Noise-cancelling headphone 6 product s" at bounding box center [206, 172] width 259 height 17
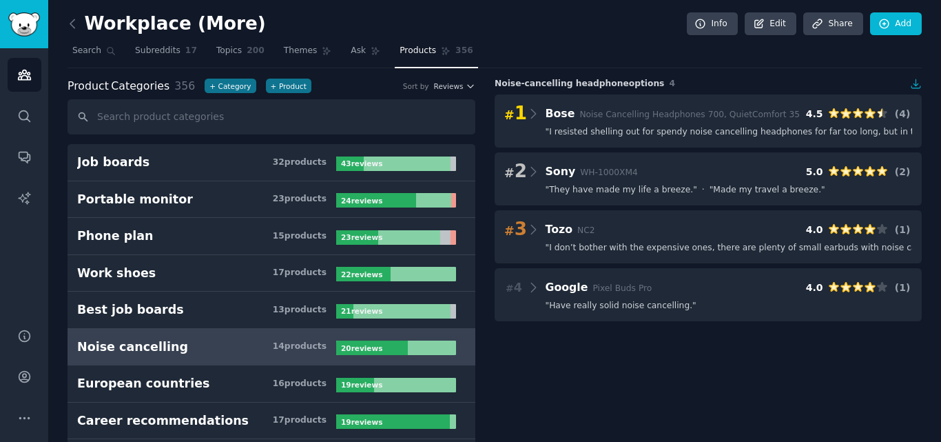
click at [243, 357] on link "Noise cancelling 14 product s 20 review s" at bounding box center [272, 347] width 408 height 37
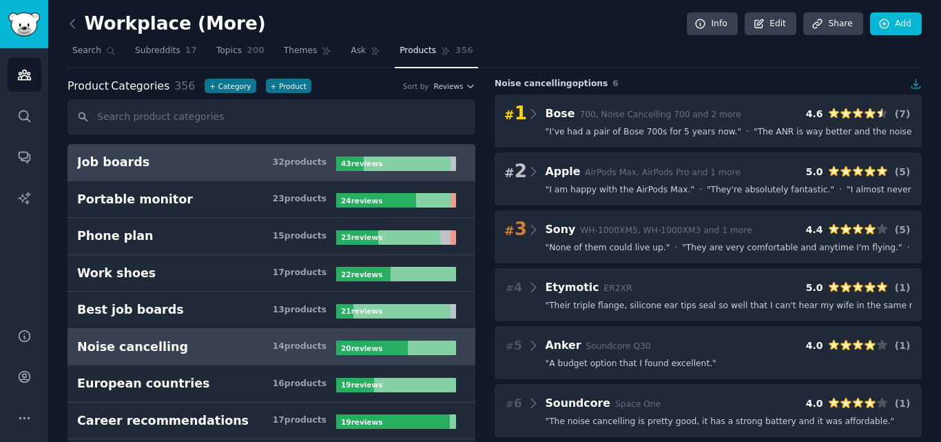
click at [286, 165] on div "32 product s" at bounding box center [300, 162] width 54 height 12
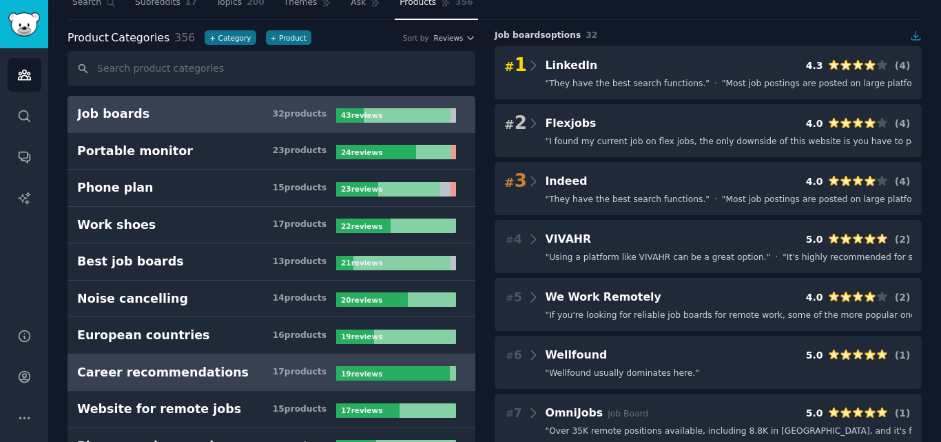
scroll to position [69, 0]
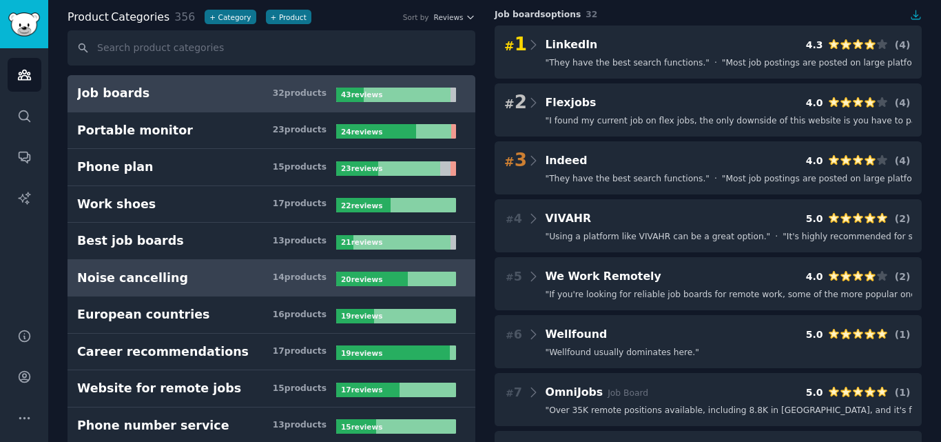
click at [225, 272] on h3 "Noise cancelling 14 product s" at bounding box center [206, 277] width 259 height 17
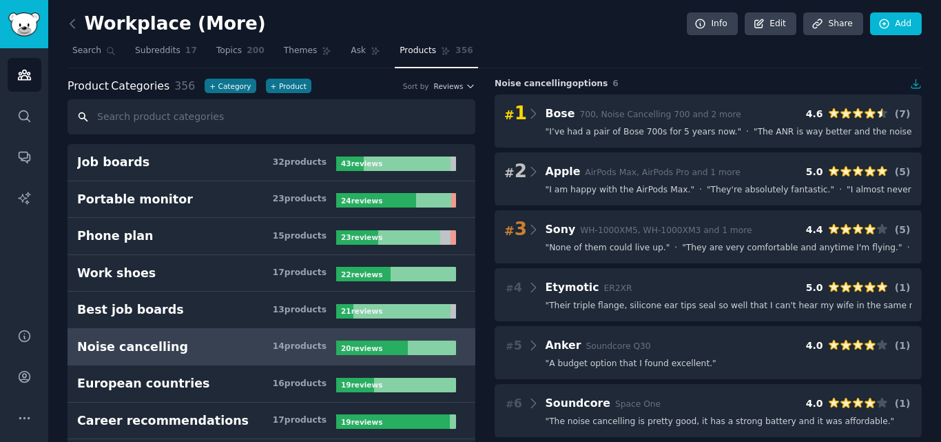
click at [232, 115] on input "text" at bounding box center [272, 116] width 408 height 35
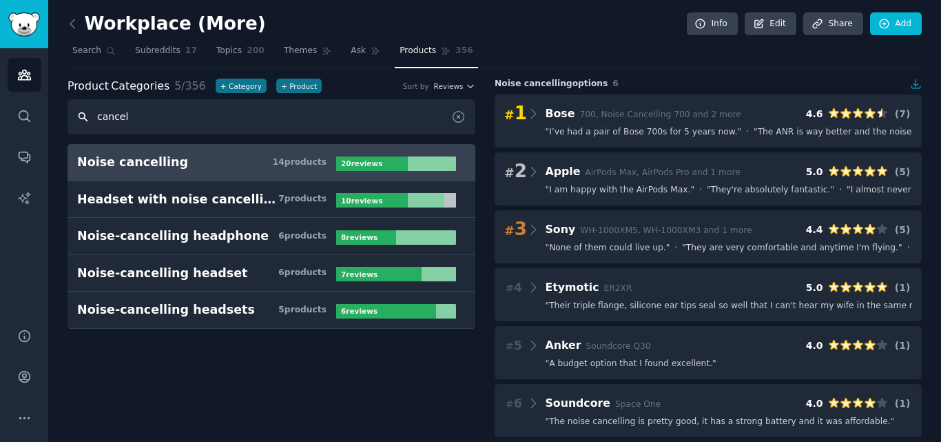
type input "cancel"
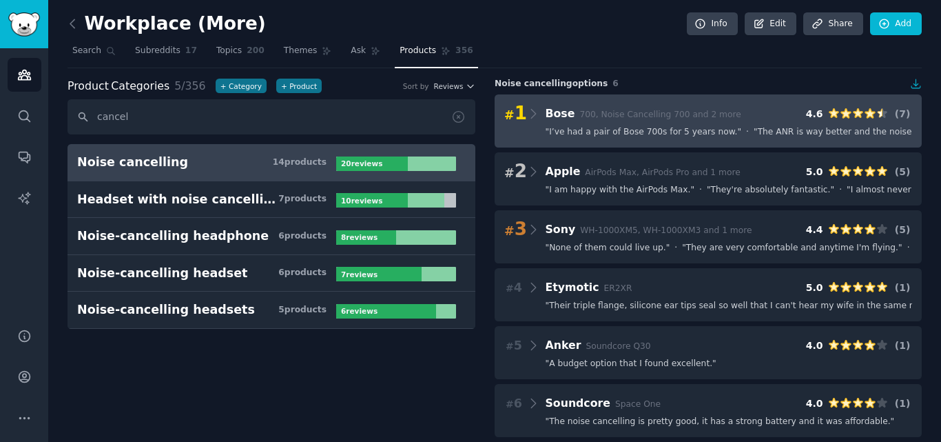
click at [625, 131] on span "" I’ve had a pair of Bose 700s for 5 years now. "" at bounding box center [644, 132] width 196 height 12
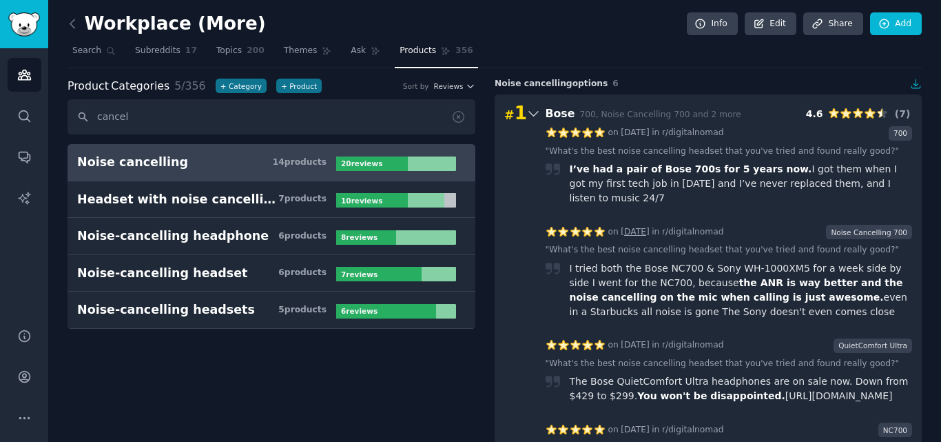
scroll to position [69, 0]
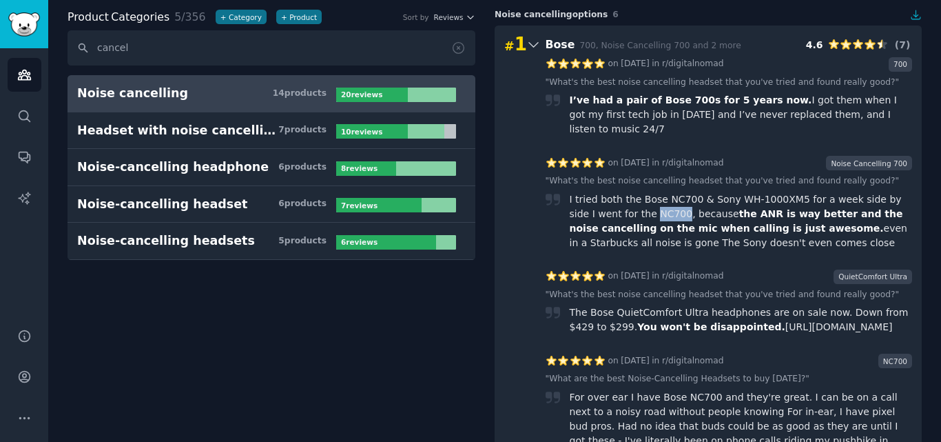
drag, startPoint x: 651, startPoint y: 196, endPoint x: 622, endPoint y: 201, distance: 29.5
click at [622, 201] on div "I tried both the Bose NC700 & Sony WH-1000XM5 for a week side by side I went fo…" at bounding box center [741, 221] width 343 height 58
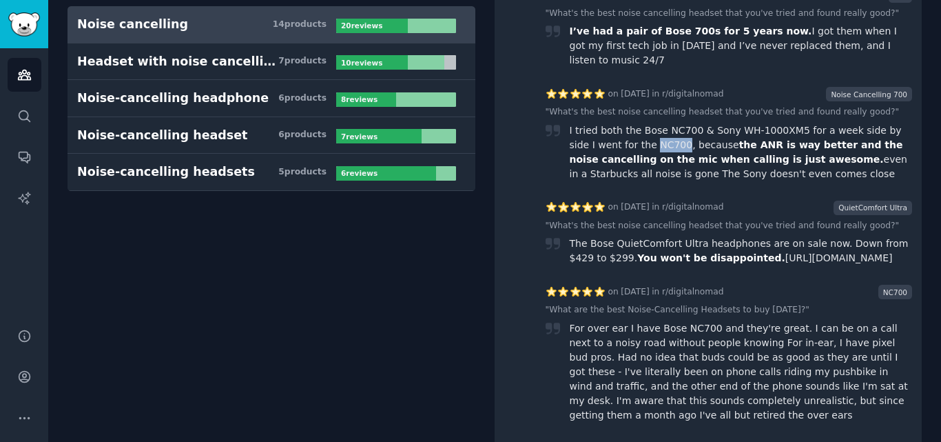
scroll to position [0, 0]
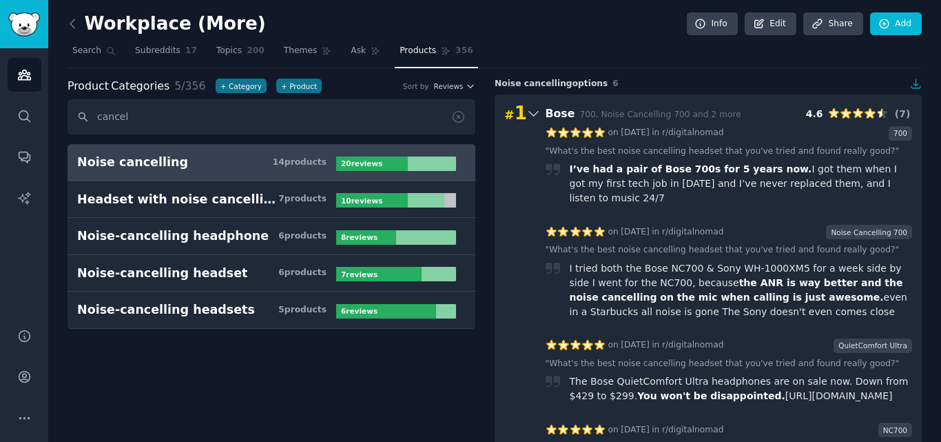
click at [770, 105] on div "# 1 Bose 700, Noise Cancelling 700 and 2 more 4.6 ( 7 )" at bounding box center [708, 113] width 408 height 19
click at [762, 119] on div "# 1 Bose 700, Noise Cancelling 700 and 2 more 4.6 ( 7 )" at bounding box center [708, 113] width 408 height 19
click at [740, 112] on div "# 1 Bose 700, Noise Cancelling 700 and 2 more 4.6 ( 7 )" at bounding box center [708, 113] width 408 height 19
click at [721, 116] on div "# 1 Bose 700, Noise Cancelling 700 and 2 more 4.6 ( 7 )" at bounding box center [708, 113] width 408 height 19
click at [700, 107] on span "Bose 700, Noise Cancelling 700 and 2 more" at bounding box center [644, 113] width 196 height 13
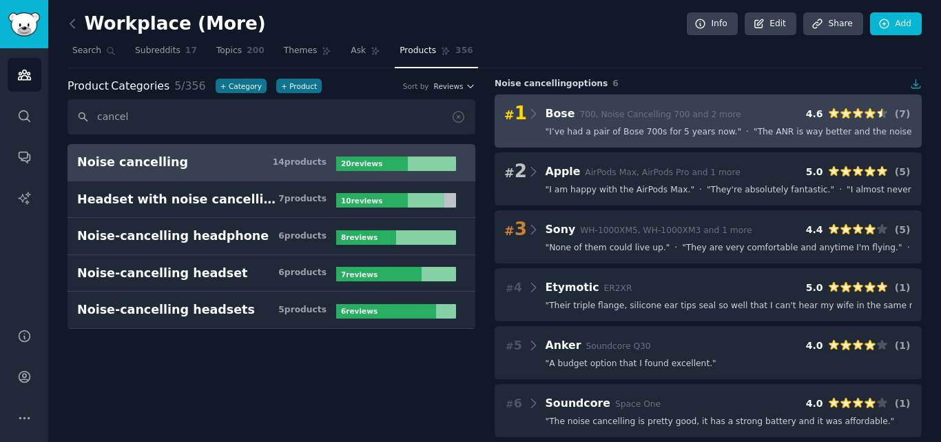
click at [622, 129] on span "" I’ve had a pair of Bose 700s for 5 years now. "" at bounding box center [644, 132] width 196 height 12
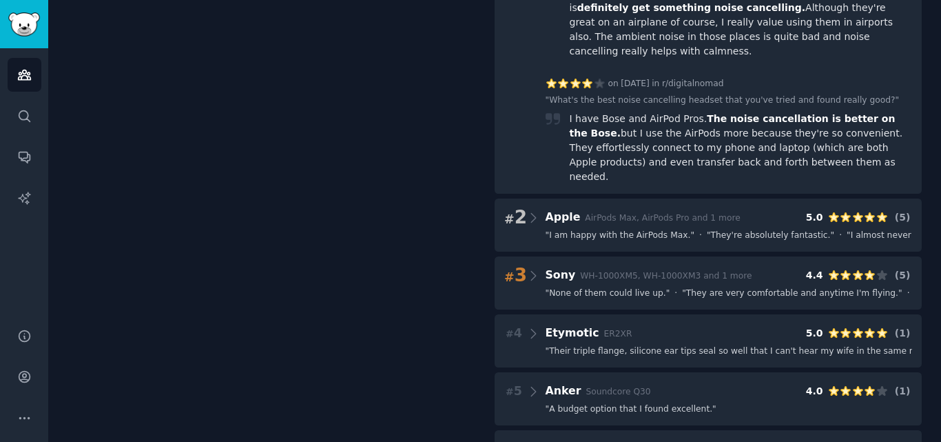
scroll to position [726, 0]
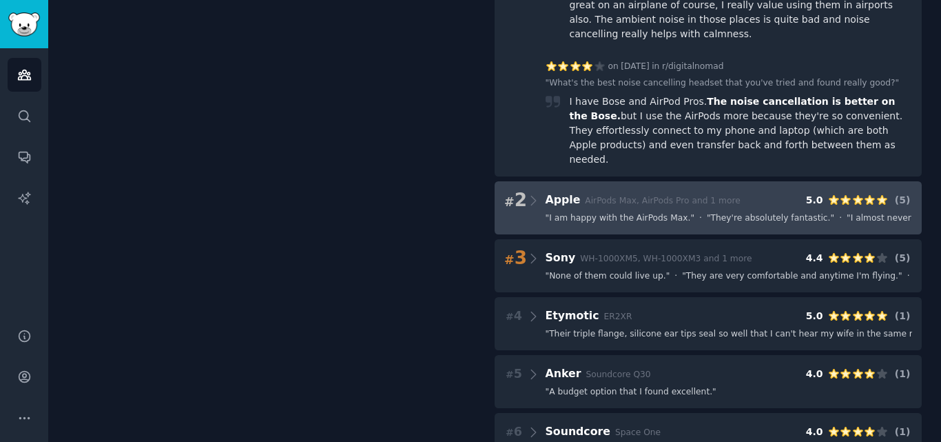
click at [622, 185] on div "# 2 Apple AirPods Max, AirPods Pro and 1 more 5.0 ( 5 ) " I am happy with the A…" at bounding box center [708, 207] width 427 height 53
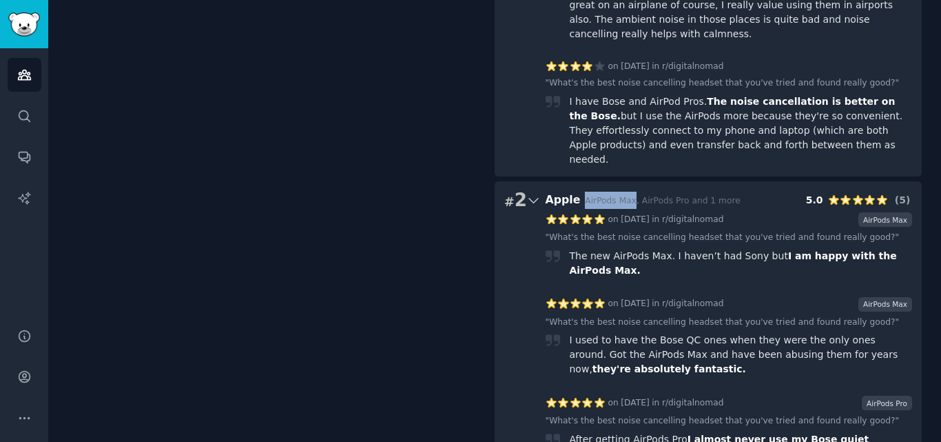
drag, startPoint x: 576, startPoint y: 151, endPoint x: 625, endPoint y: 151, distance: 48.9
click at [625, 193] on span "Apple AirPods Max, AirPods Pro and 1 more" at bounding box center [643, 199] width 195 height 13
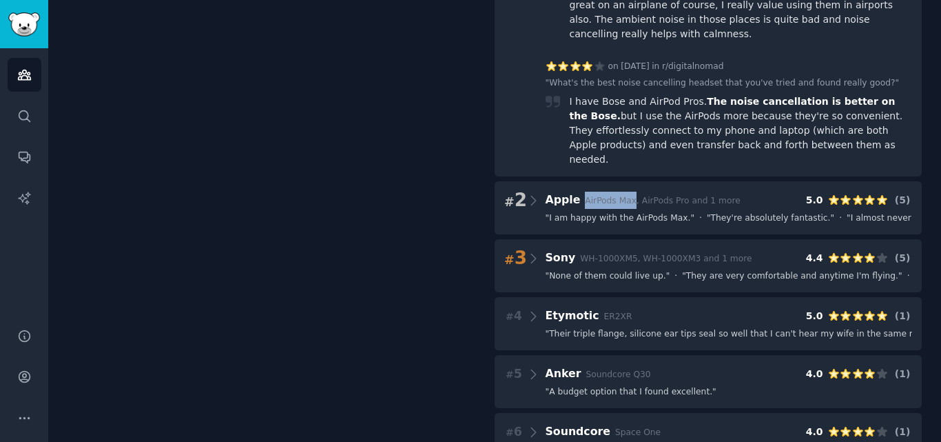
copy span "AirPods Max"
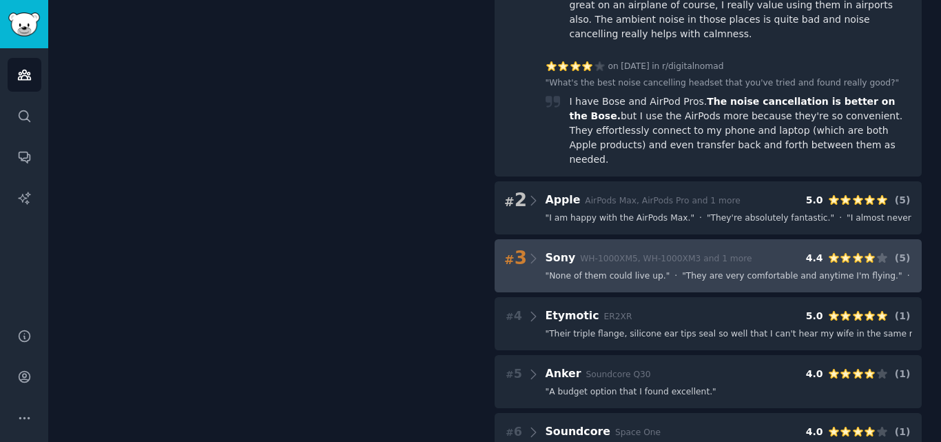
click at [611, 249] on h3 "Sony WH-1000XM5, WH-1000XM3 and 1 more" at bounding box center [649, 257] width 207 height 17
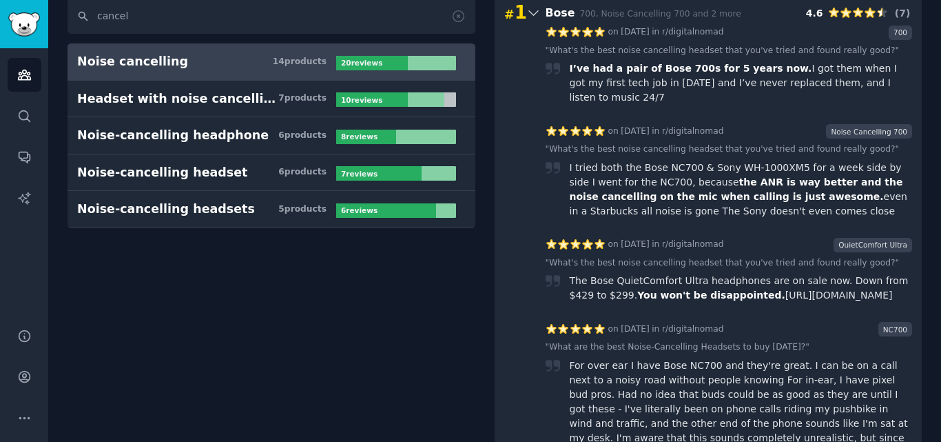
scroll to position [0, 0]
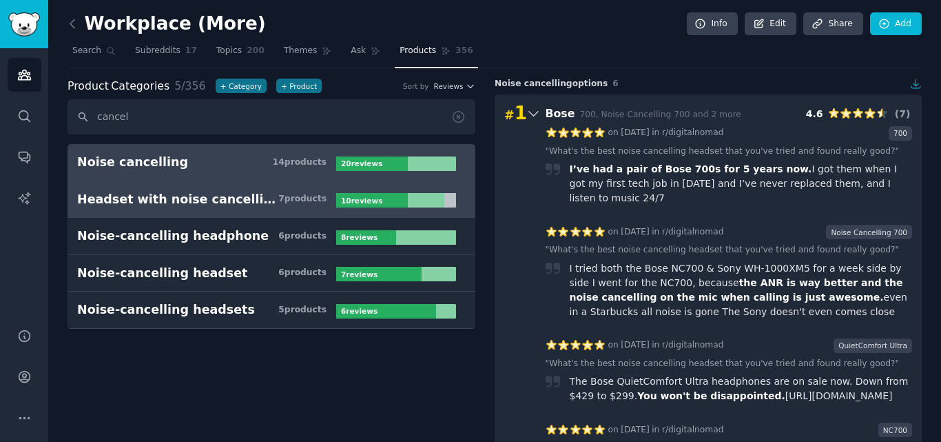
click at [205, 209] on link "Headset with noise cancelling mic 7 product s 10 review s" at bounding box center [272, 199] width 408 height 37
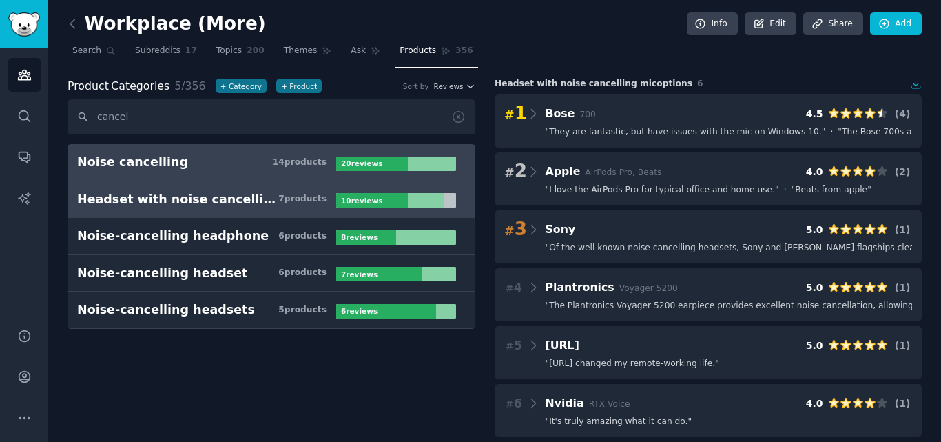
click at [244, 158] on h3 "Noise cancelling 14 product s" at bounding box center [206, 162] width 259 height 17
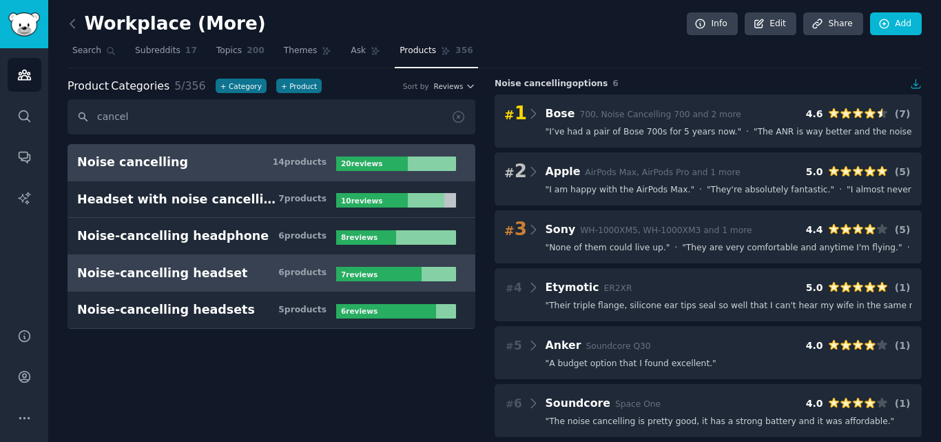
click at [181, 267] on div "Noise-cancelling headset" at bounding box center [162, 273] width 171 height 17
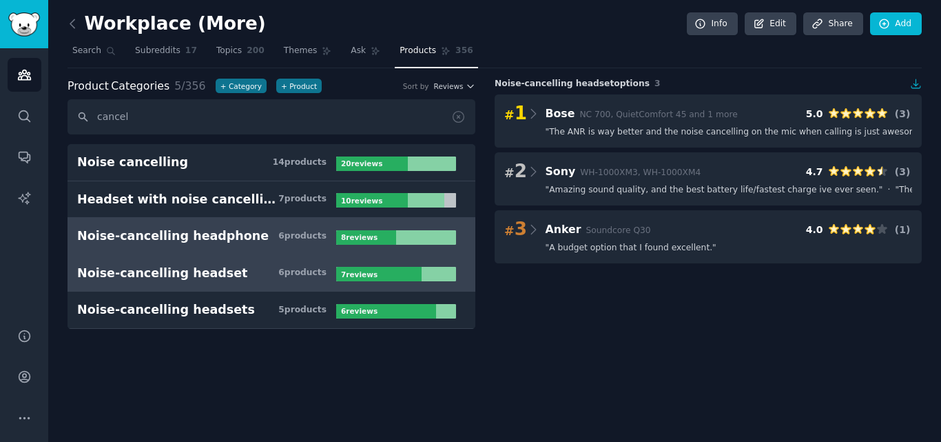
click at [192, 226] on link "Noise-cancelling headphone 6 product s 8 review s" at bounding box center [272, 236] width 408 height 37
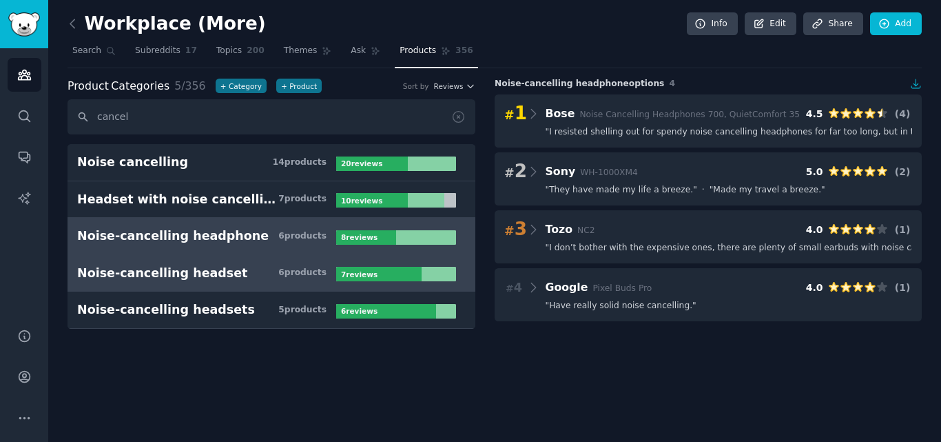
click at [199, 287] on link "Noise-cancelling headset 6 product s 7 review s" at bounding box center [272, 273] width 408 height 37
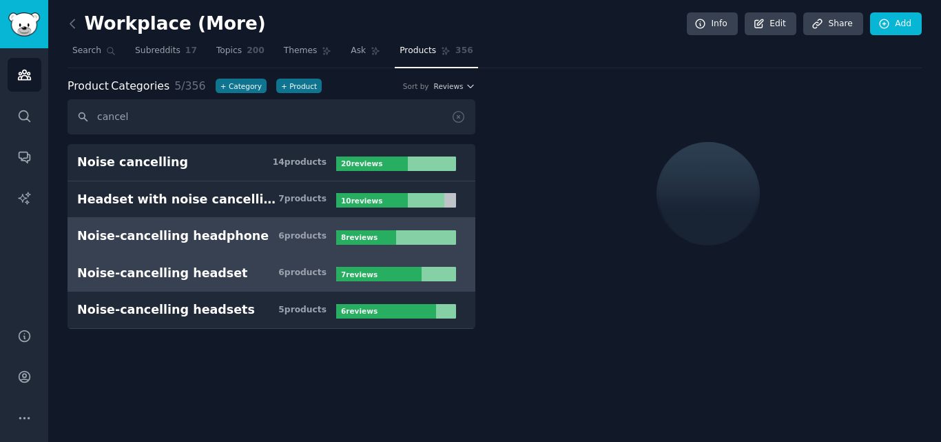
drag, startPoint x: 189, startPoint y: 305, endPoint x: 181, endPoint y: 228, distance: 77.6
click at [189, 306] on div "Noise-cancelling headsets" at bounding box center [166, 309] width 178 height 17
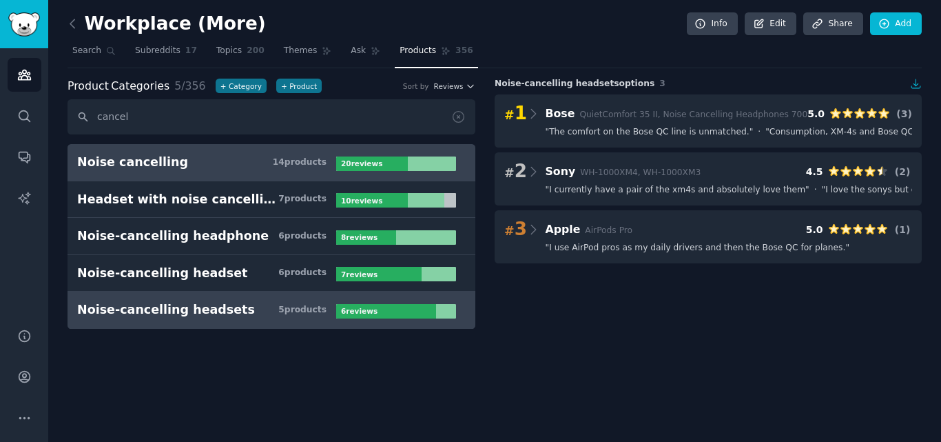
click at [181, 174] on link "Noise cancelling 14 product s 20 review s" at bounding box center [272, 162] width 408 height 37
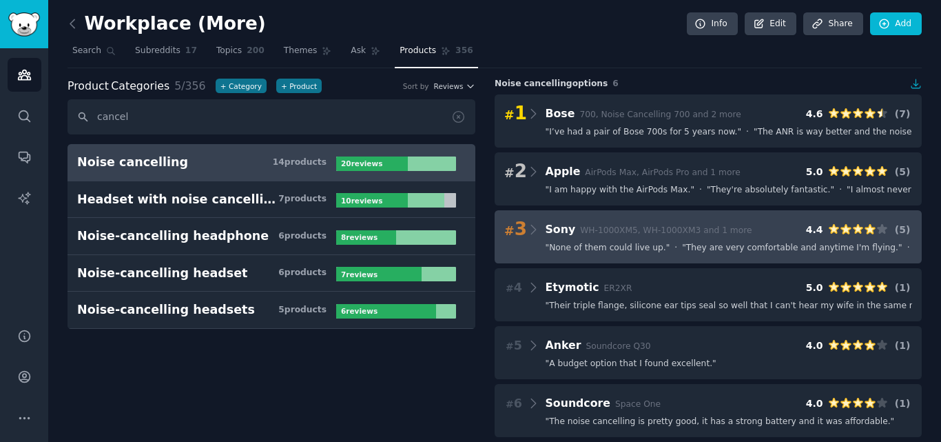
click at [658, 240] on div "# 3 Sony WH-1000XM5, WH-1000XM3 and 1 more 4.4 ( 5 ) " None of them could live …" at bounding box center [708, 236] width 427 height 53
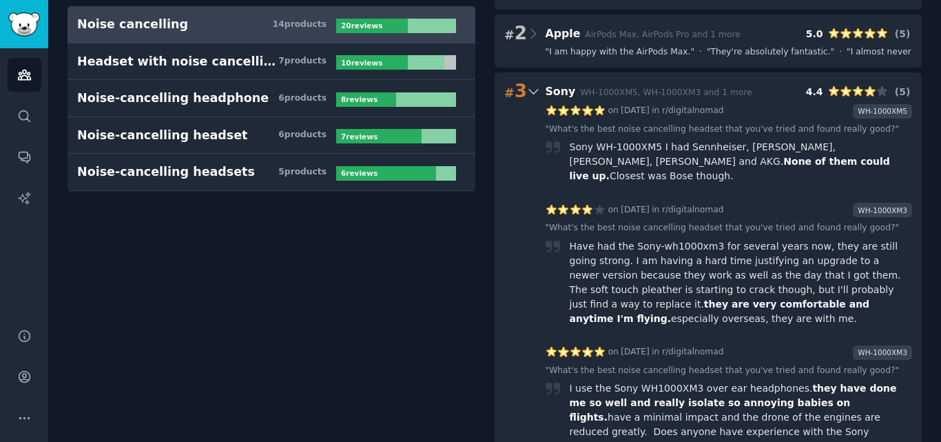
scroll to position [207, 0]
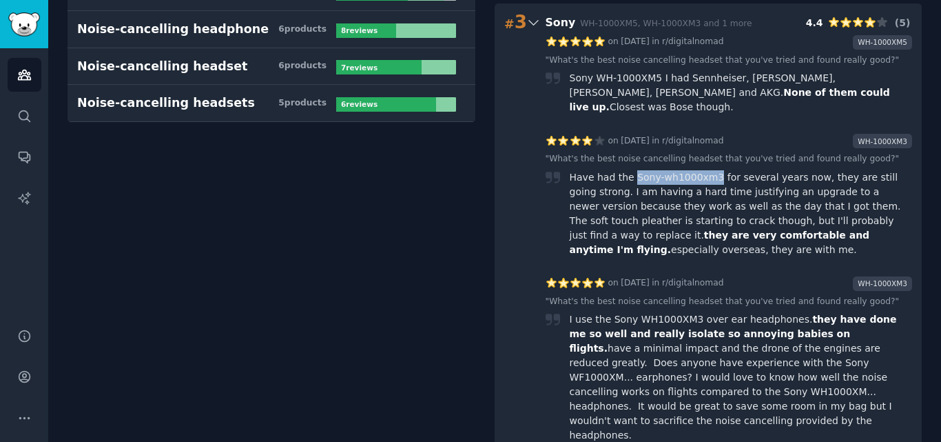
drag, startPoint x: 703, startPoint y: 163, endPoint x: 627, endPoint y: 165, distance: 75.8
click at [627, 170] on div "Have had the Sony-wh1000xm3 for several years now, they are still going strong.…" at bounding box center [741, 213] width 343 height 87
click at [659, 312] on div "I use the Sony WH1000XM3 over ear headphones. they have done me so well and rea…" at bounding box center [741, 377] width 343 height 130
click at [685, 312] on div "I use the Sony WH1000XM3 over ear headphones. they have done me so well and rea…" at bounding box center [741, 377] width 343 height 130
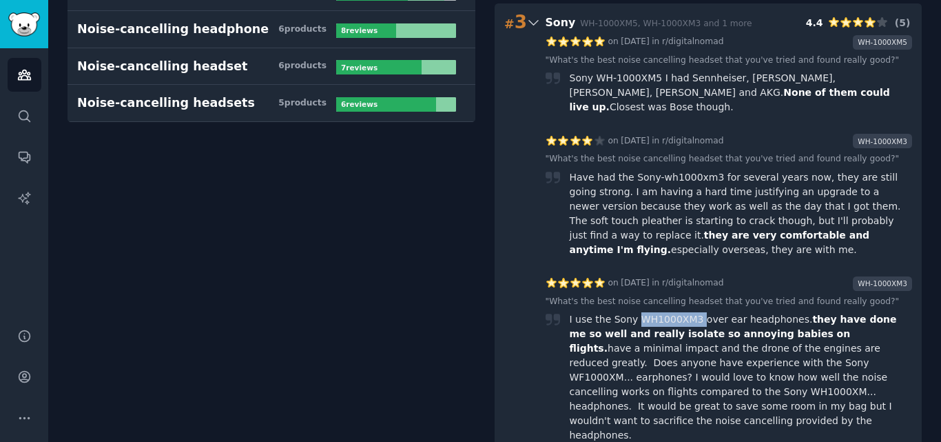
drag, startPoint x: 685, startPoint y: 289, endPoint x: 633, endPoint y: 285, distance: 51.8
click at [633, 312] on div "I use the Sony WH1000XM3 over ear headphones. they have done me so well and rea…" at bounding box center [741, 377] width 343 height 130
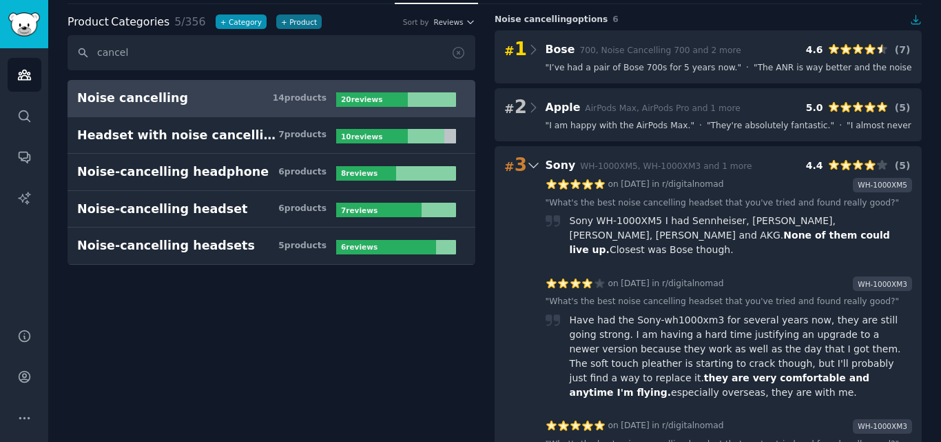
scroll to position [0, 0]
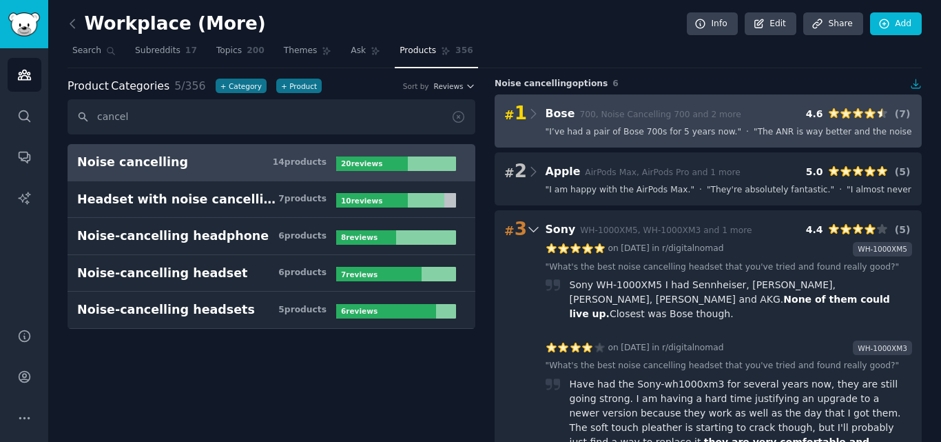
click at [663, 130] on span "" I’ve had a pair of Bose 700s for 5 years now. "" at bounding box center [644, 132] width 196 height 12
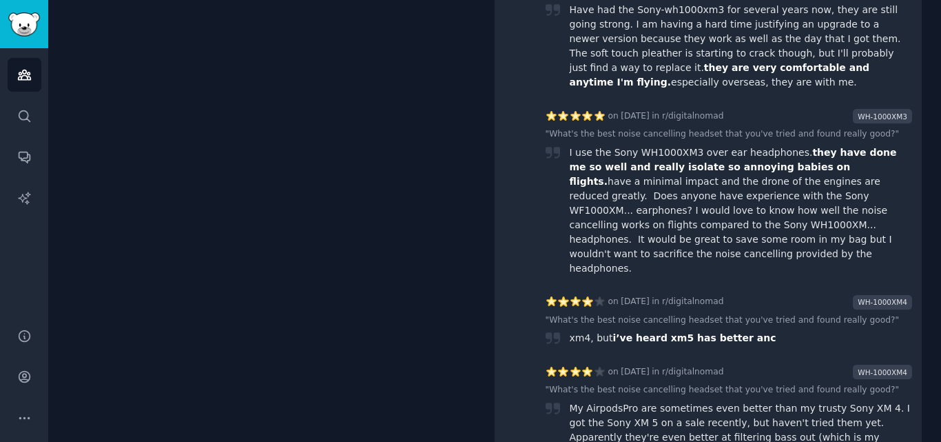
scroll to position [1276, 0]
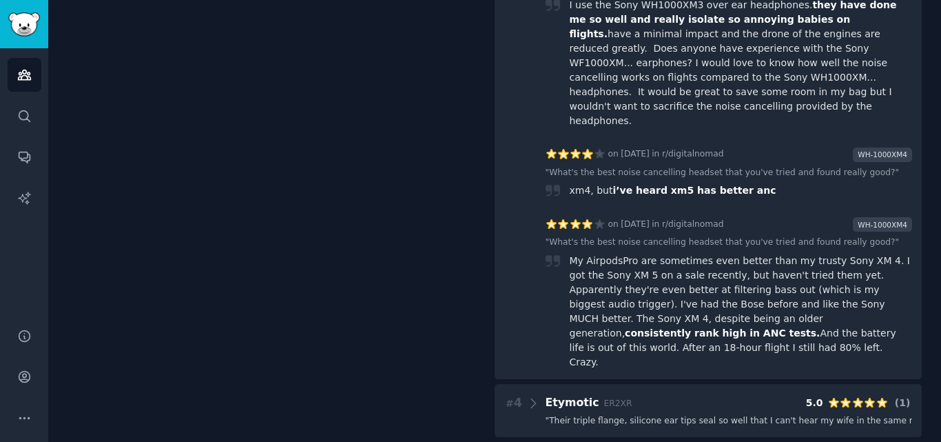
drag, startPoint x: 431, startPoint y: 265, endPoint x: 459, endPoint y: 12, distance: 254.5
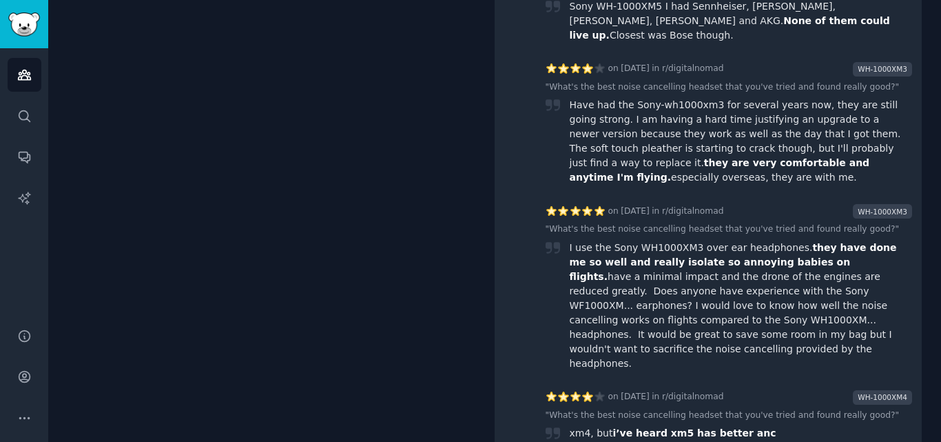
scroll to position [0, 0]
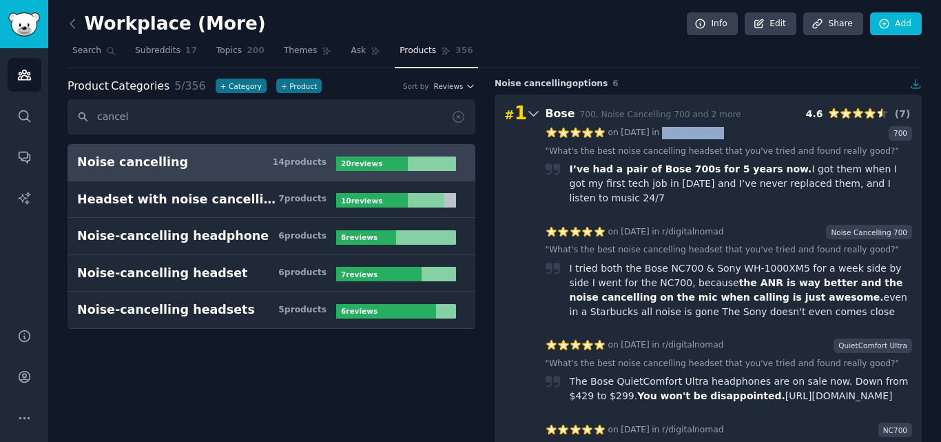
drag, startPoint x: 670, startPoint y: 131, endPoint x: 740, endPoint y: 138, distance: 70.6
click at [740, 137] on div "on 12/16/2024 in r/digitalnomad 700" at bounding box center [729, 133] width 367 height 14
copy div "r/digitalnomad"
click at [748, 119] on div "# 1 Bose 700, Noise Cancelling 700 and 2 more 4.6 ( 7 )" at bounding box center [708, 113] width 408 height 19
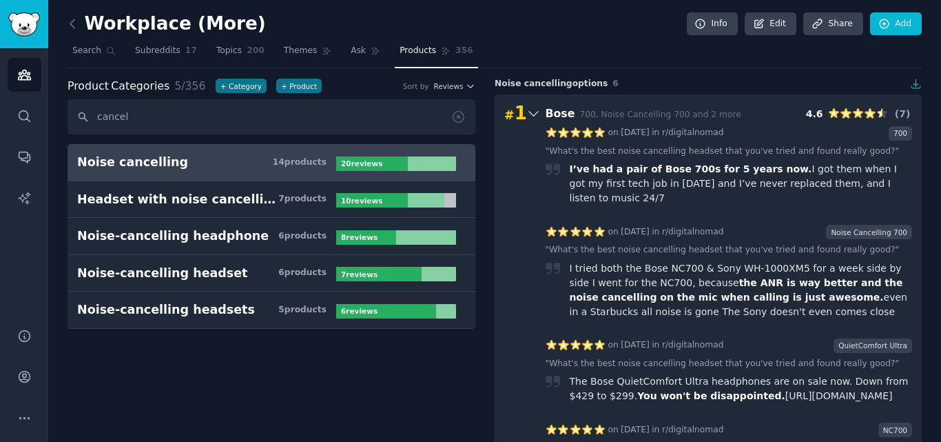
click at [727, 111] on div "# 1 Bose 700, Noise Cancelling 700 and 2 more 4.6 ( 7 )" at bounding box center [708, 113] width 408 height 19
click at [730, 105] on div "# 1 Bose 700, Noise Cancelling 700 and 2 more 4.6 ( 7 )" at bounding box center [708, 113] width 408 height 19
click at [721, 108] on div "# 1 Bose 700, Noise Cancelling 700 and 2 more 4.6 ( 7 )" at bounding box center [708, 113] width 408 height 19
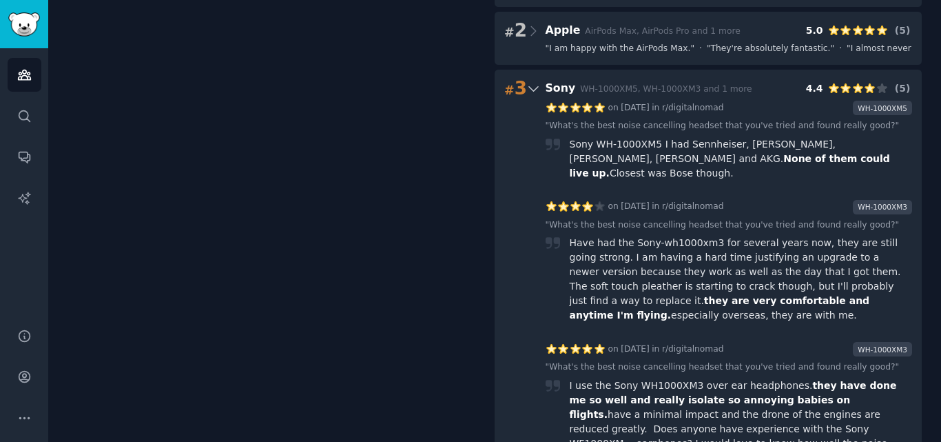
scroll to position [758, 0]
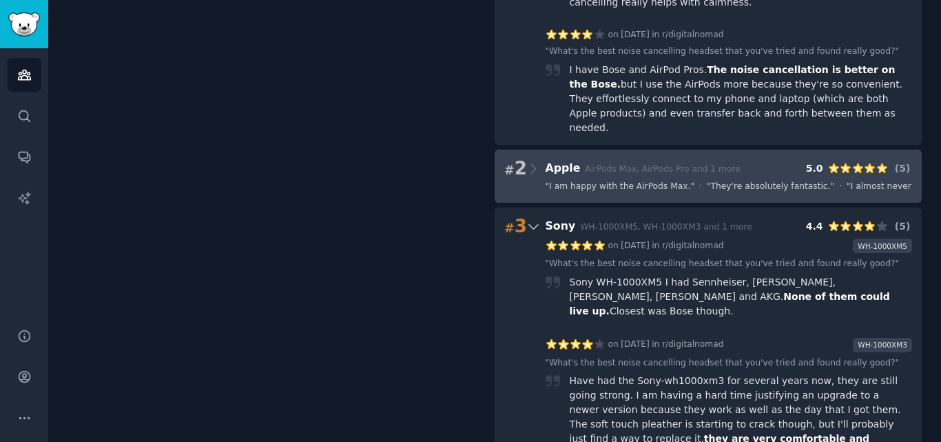
click at [540, 181] on div "" I am happy with the AirPods Max. " · " They're absolutely fantastic. " · " I …" at bounding box center [710, 187] width 406 height 12
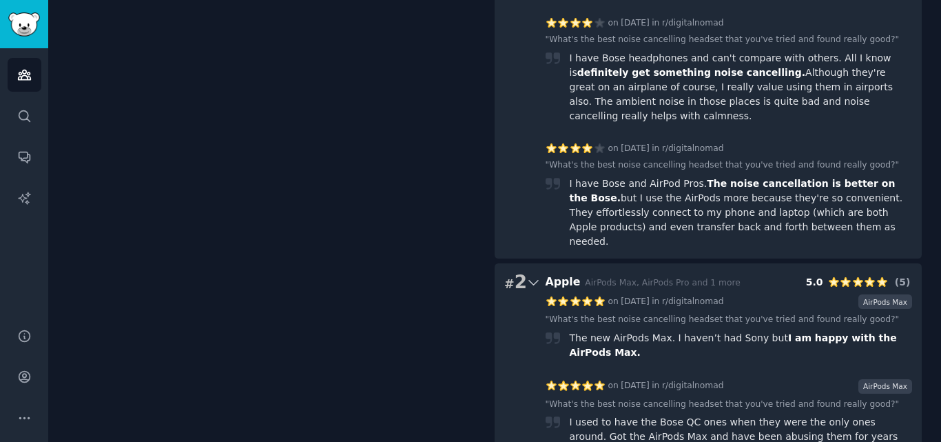
scroll to position [827, 0]
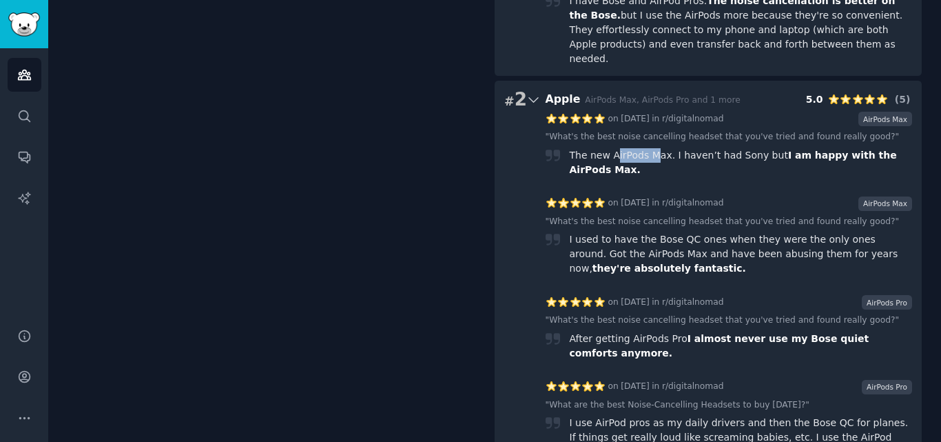
drag, startPoint x: 611, startPoint y: 114, endPoint x: 650, endPoint y: 114, distance: 40.0
click at [650, 148] on div "The new AirPods Max. I haven’t had Sony but I am happy with the AirPods Max." at bounding box center [741, 162] width 343 height 29
drag, startPoint x: 605, startPoint y: 118, endPoint x: 657, endPoint y: 118, distance: 52.4
click at [657, 148] on div "The new AirPods Max. I haven’t had Sony but I am happy with the AirPods Max." at bounding box center [741, 162] width 343 height 29
copy div "AirPods Max"
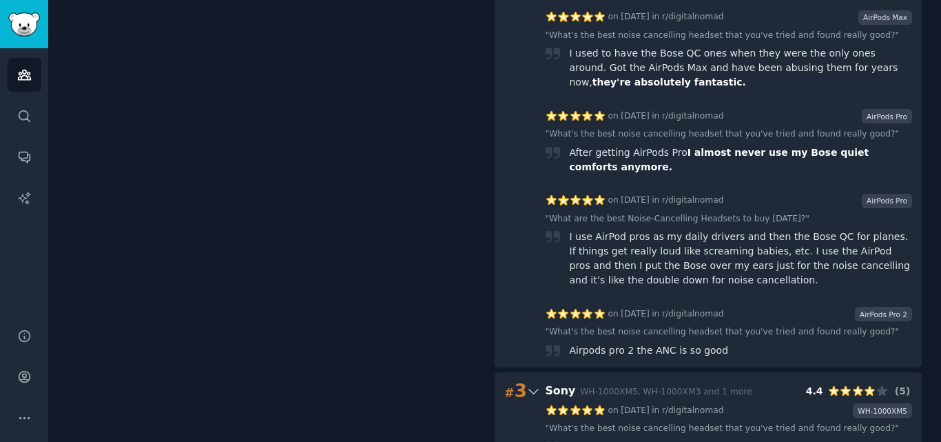
scroll to position [1034, 0]
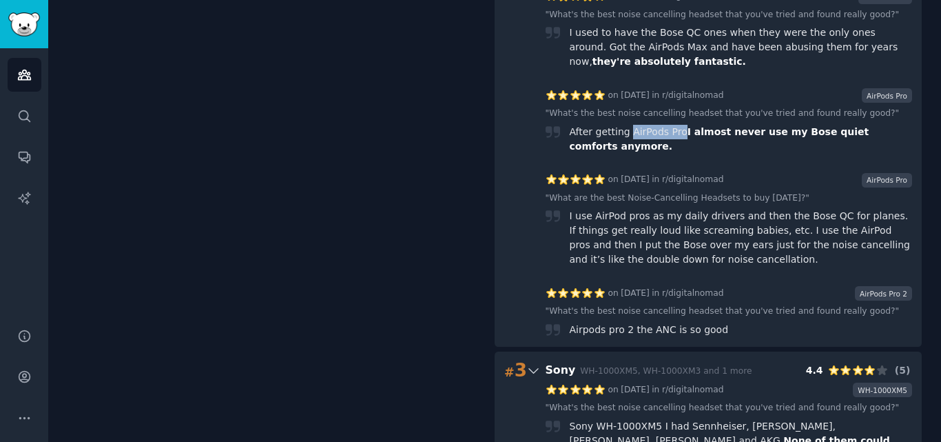
drag, startPoint x: 673, startPoint y: 90, endPoint x: 626, endPoint y: 94, distance: 46.3
click at [626, 125] on div "After getting AirPods Pro I almost never use my Bose quiet comforts anymore." at bounding box center [741, 139] width 343 height 29
copy div "AirPods Pro"
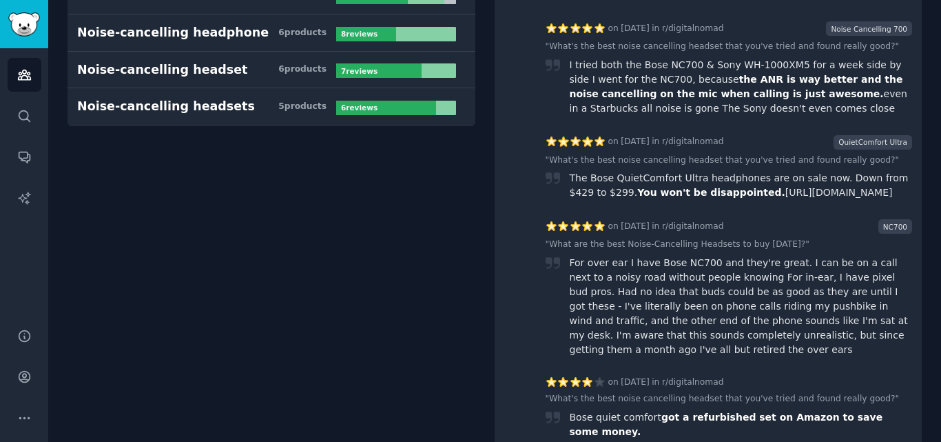
scroll to position [0, 0]
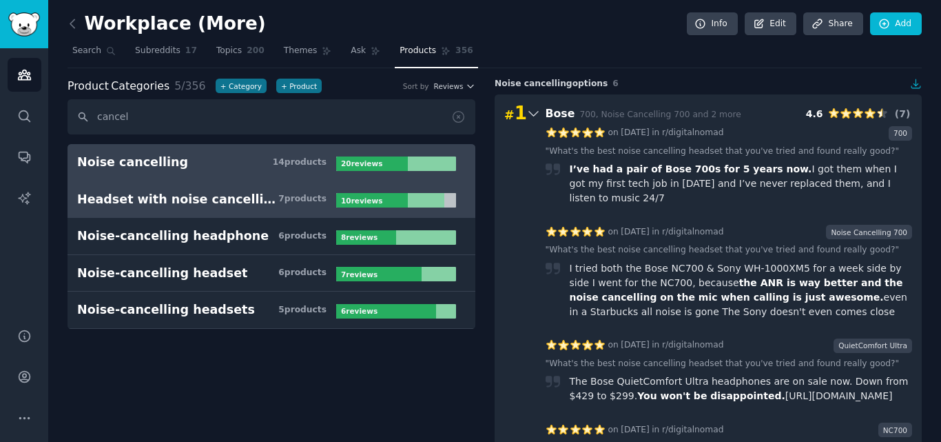
click at [146, 207] on div "Headset with noise cancelling mic" at bounding box center [177, 199] width 201 height 17
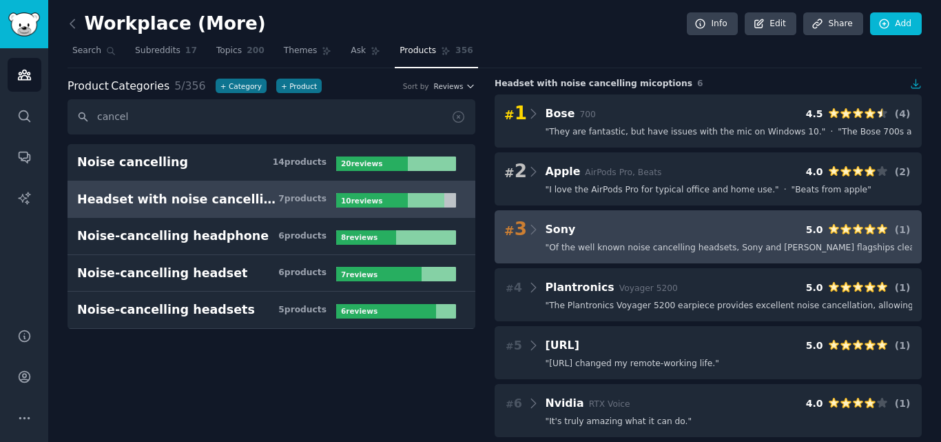
click at [574, 243] on span "" Of the well known noise cancelling headsets, Sony and Bose flagships clearly …" at bounding box center [769, 248] width 447 height 12
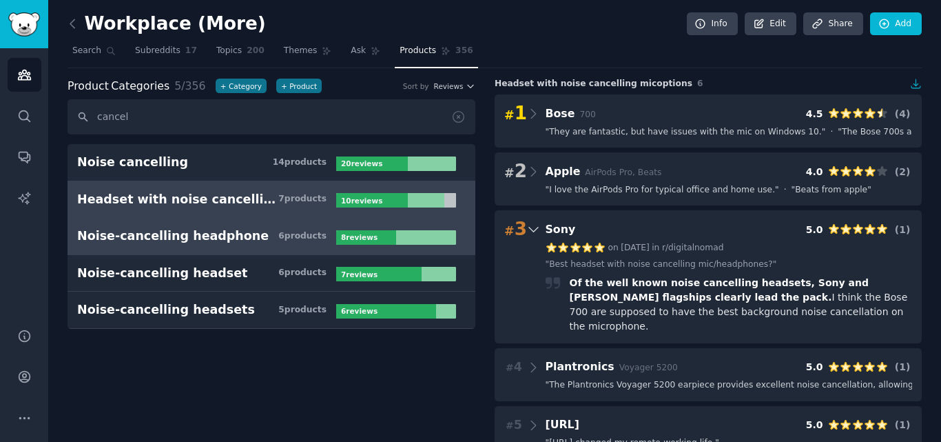
click at [160, 254] on link "Noise-cancelling headphone 6 product s 8 review s" at bounding box center [272, 236] width 408 height 37
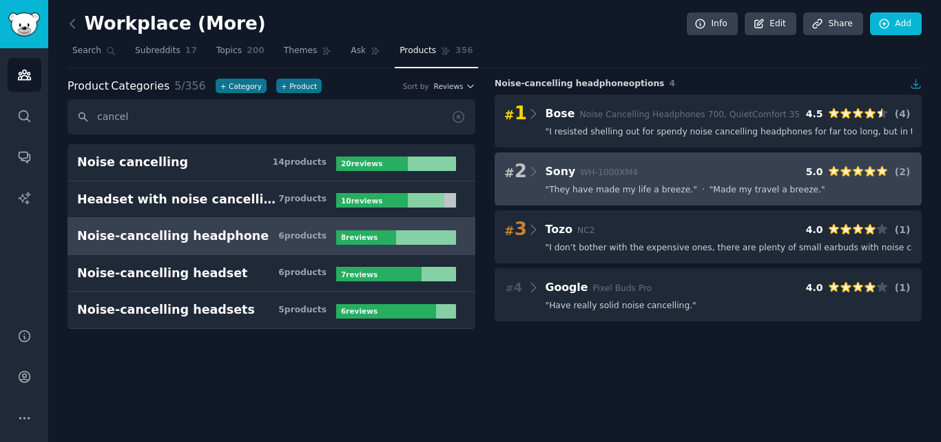
click at [624, 178] on span "Sony WH-1000XM4" at bounding box center [592, 171] width 92 height 13
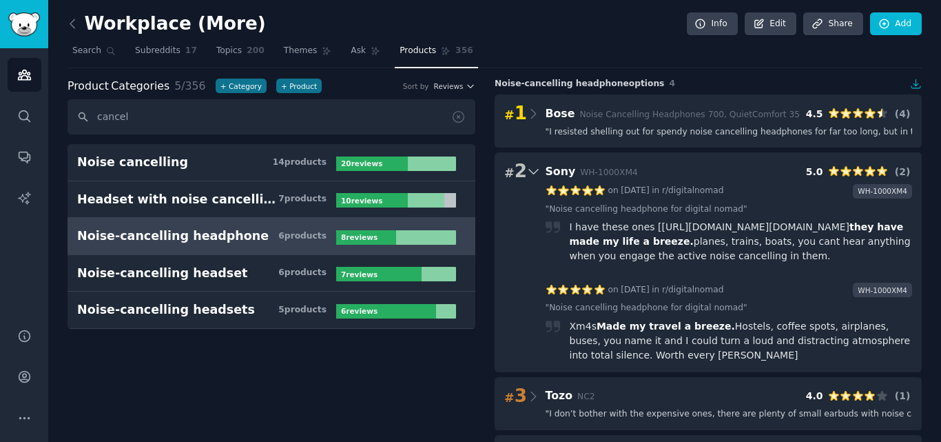
click at [175, 241] on div "Noise-cancelling headphone" at bounding box center [173, 235] width 192 height 17
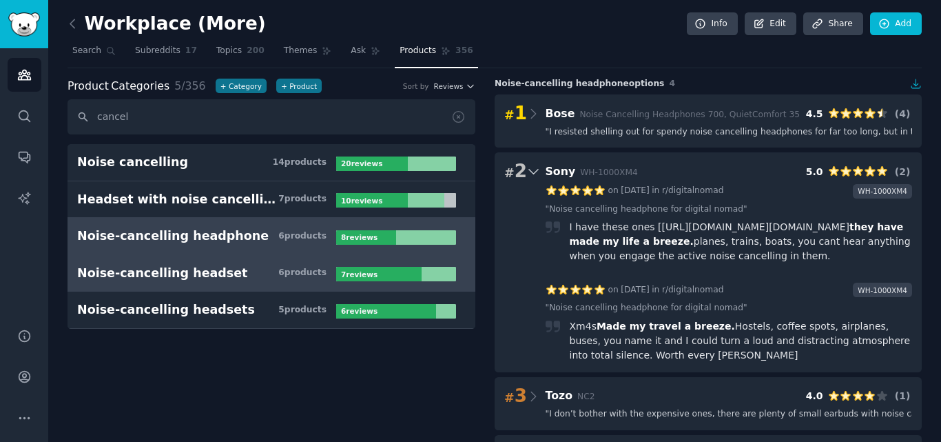
click at [221, 267] on h3 "Noise-cancelling headset 6 product s" at bounding box center [206, 273] width 259 height 17
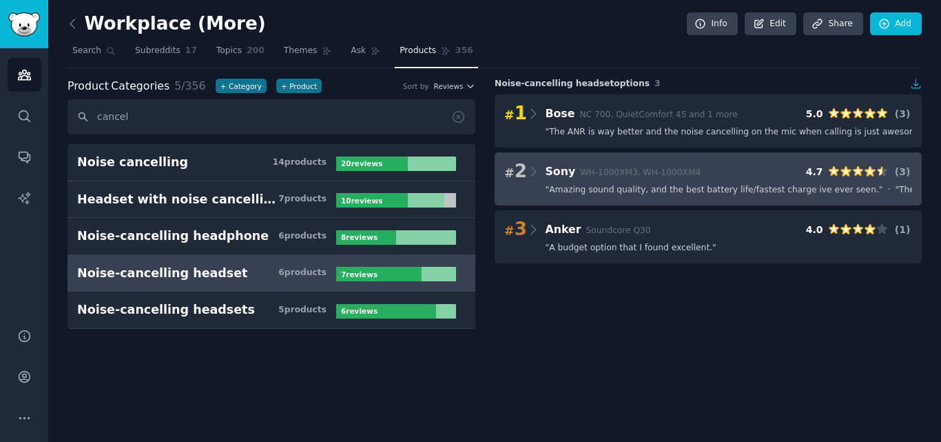
click at [634, 184] on span "" Amazing sound quality, and the best battery life/fastest charge ive ever seen…" at bounding box center [715, 190] width 338 height 12
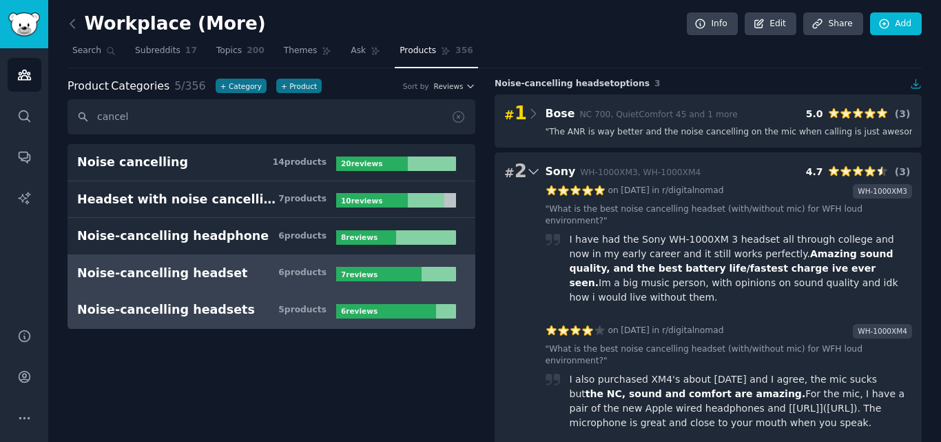
click at [417, 300] on link "Noise-cancelling headsets 5 product s 6 review s" at bounding box center [272, 309] width 408 height 37
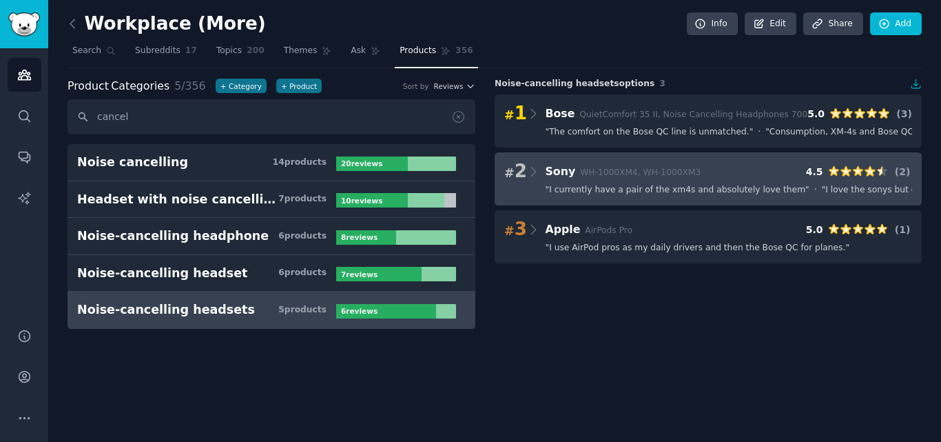
click at [690, 174] on div "# 2 Sony WH-1000XM4, WH-1000XM3 4.5 ( 2 )" at bounding box center [708, 171] width 408 height 19
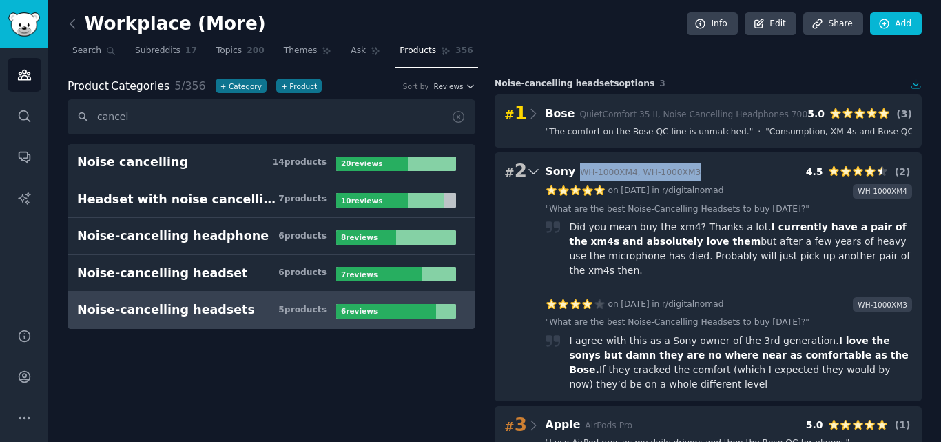
drag, startPoint x: 573, startPoint y: 170, endPoint x: 695, endPoint y: 171, distance: 121.3
click at [695, 171] on div "# 2 Sony WH-1000XM4, WH-1000XM3 4.5 ( 2 )" at bounding box center [708, 171] width 408 height 19
copy span "WH-1000XM4, WH-1000XM3"
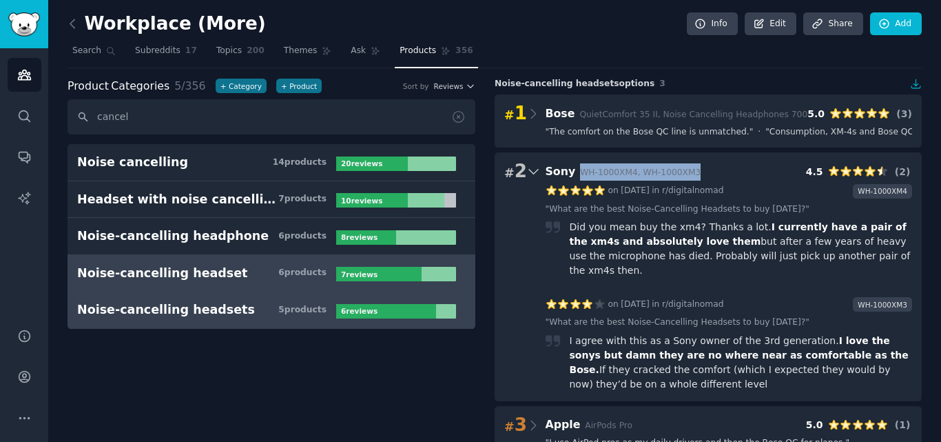
click at [187, 260] on link "Noise-cancelling headset 6 product s 7 review s" at bounding box center [272, 273] width 408 height 37
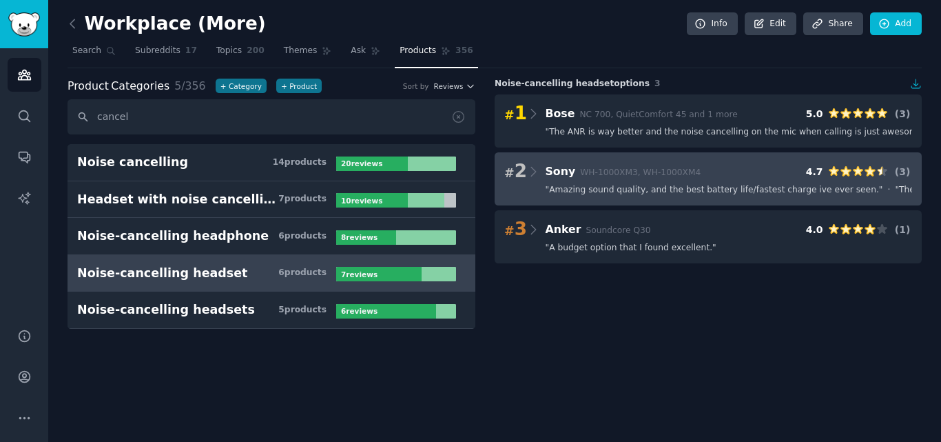
click at [583, 198] on div "# 2 Sony WH-1000XM3, WH-1000XM4 4.7 ( 3 ) " Amazing sound quality, and the best…" at bounding box center [708, 178] width 427 height 53
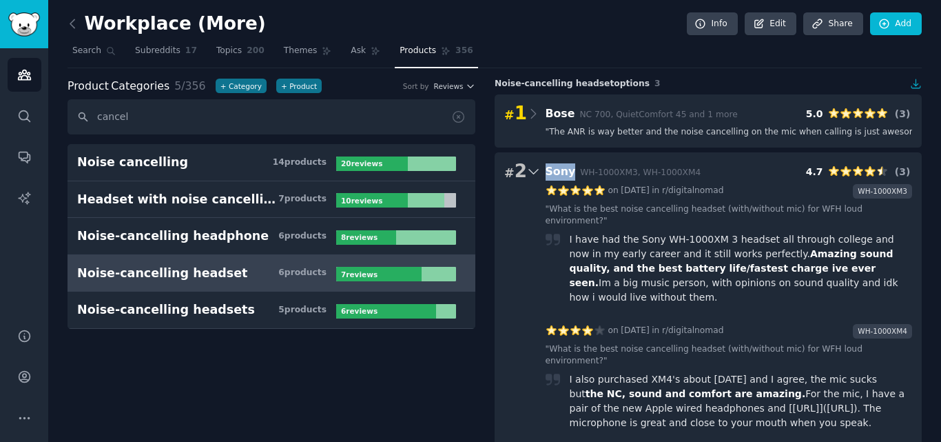
drag, startPoint x: 541, startPoint y: 165, endPoint x: 573, endPoint y: 170, distance: 32.1
click at [573, 170] on div "# 2 Sony WH-1000XM3, WH-1000XM4 4.7 ( 3 )" at bounding box center [708, 171] width 408 height 19
copy span "Sony"
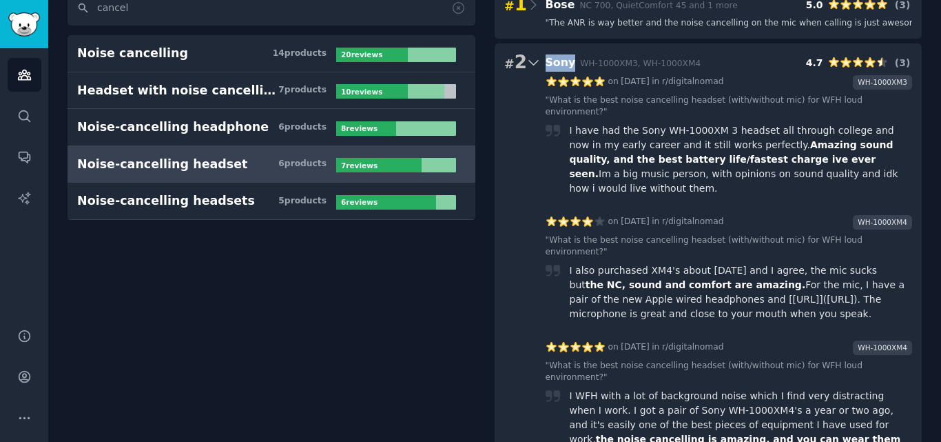
scroll to position [193, 0]
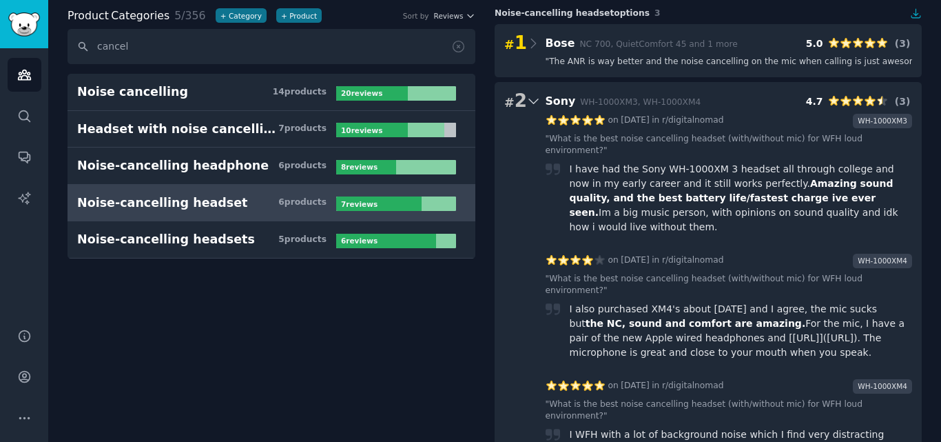
scroll to position [0, 0]
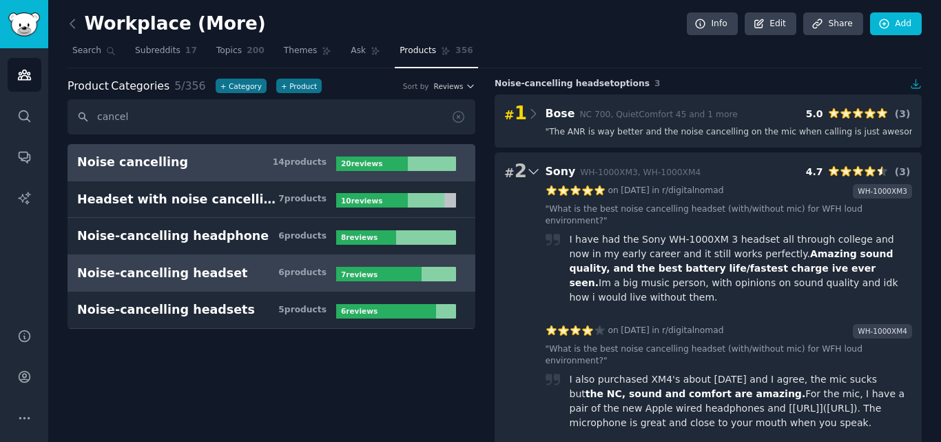
click at [181, 167] on h3 "Noise cancelling 14 product s" at bounding box center [206, 162] width 259 height 17
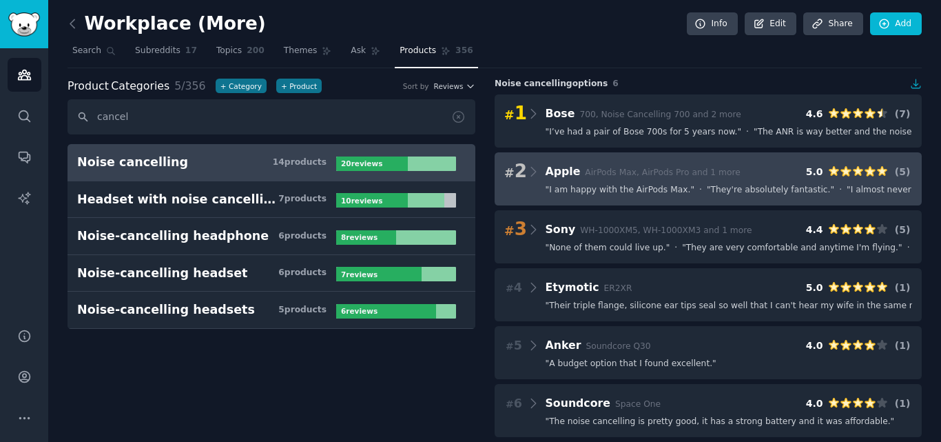
click at [620, 192] on span "" I am happy with the AirPods Max. "" at bounding box center [621, 190] width 150 height 12
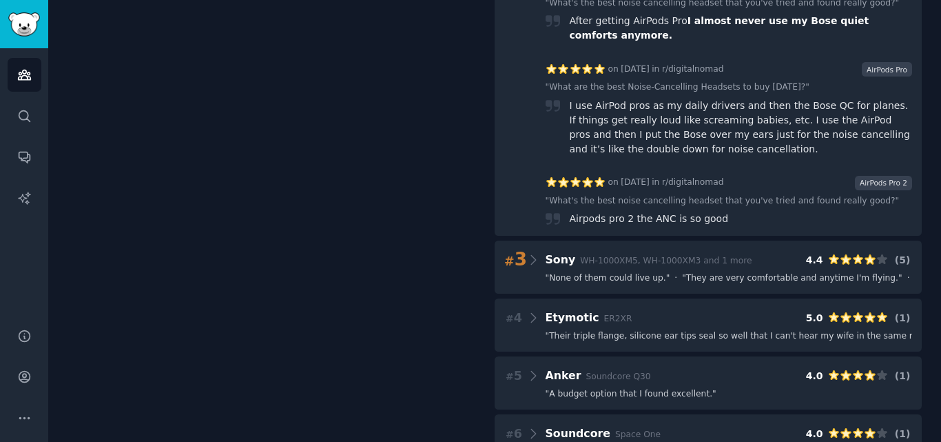
scroll to position [413, 0]
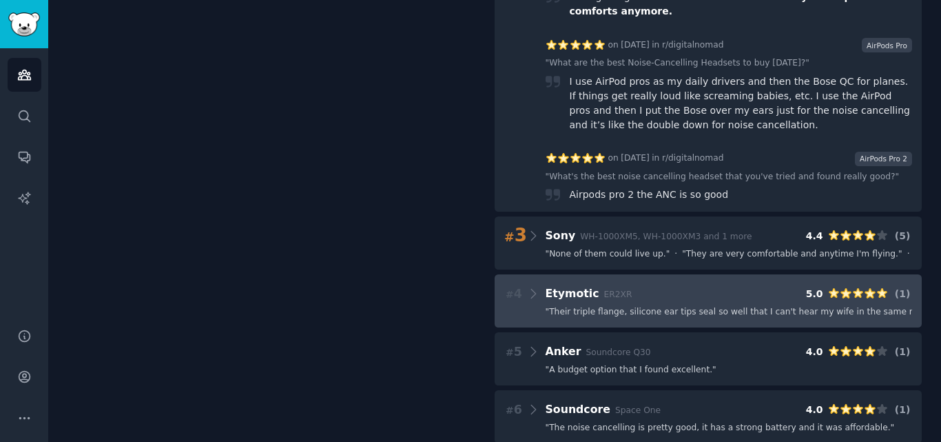
click at [586, 306] on span "" Their triple flange, silicone ear tips seal so well that I can't hear my wife…" at bounding box center [742, 312] width 393 height 12
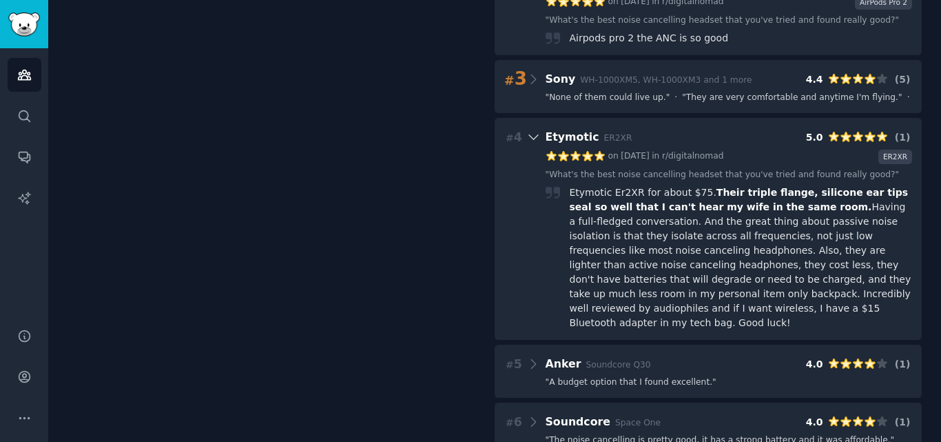
scroll to position [574, 0]
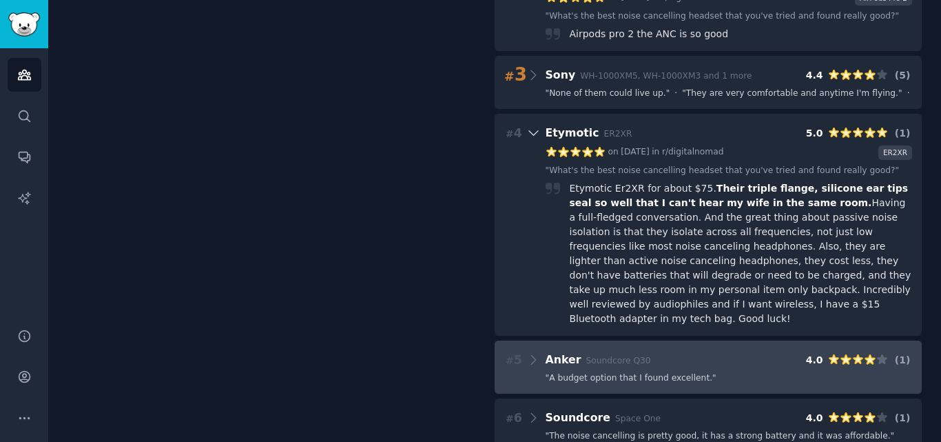
click at [647, 342] on div "# 5 Anker Soundcore Q30 4.0 ( 1 ) " A budget option that I found excellent. "" at bounding box center [708, 366] width 427 height 53
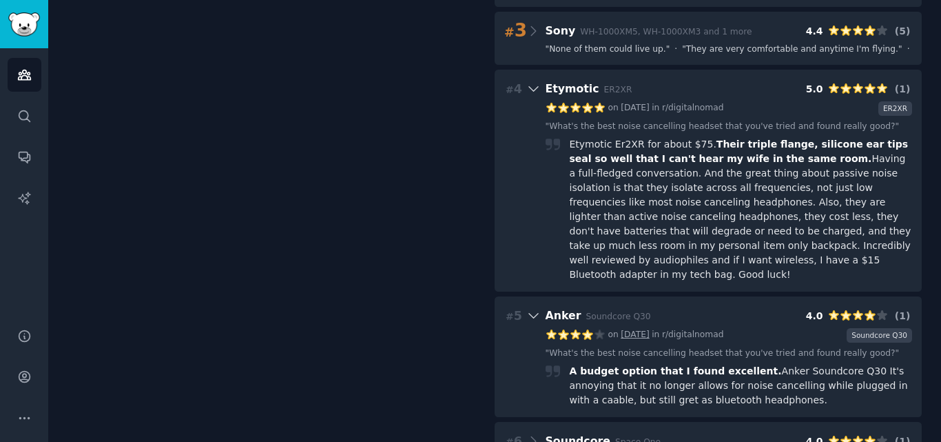
scroll to position [642, 0]
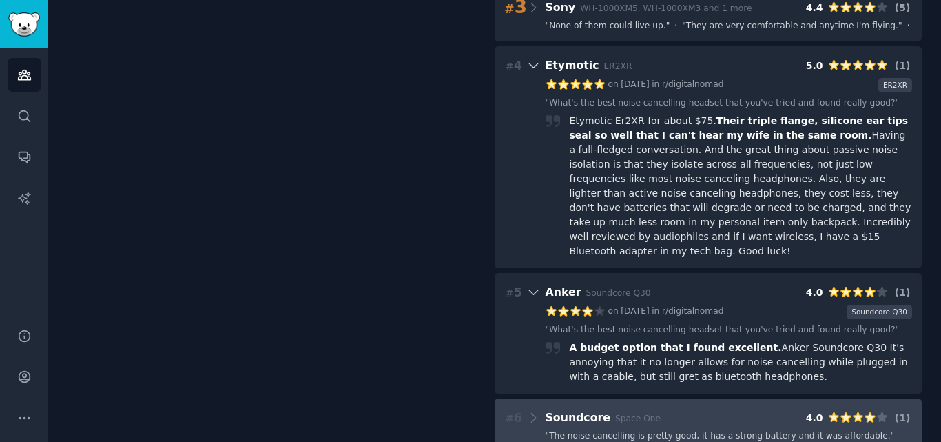
click at [622, 398] on div "# 6 Soundcore Space One 4.0 ( 1 ) " The noise cancelling is pretty good, it has…" at bounding box center [708, 424] width 427 height 53
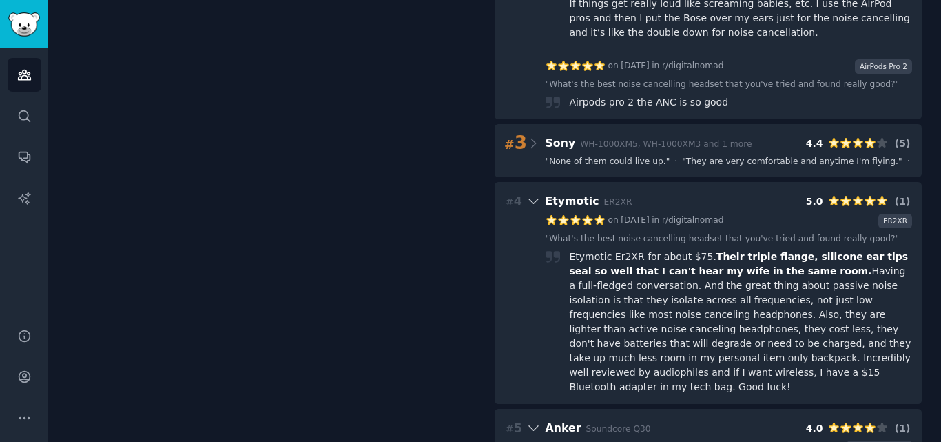
scroll to position [504, 0]
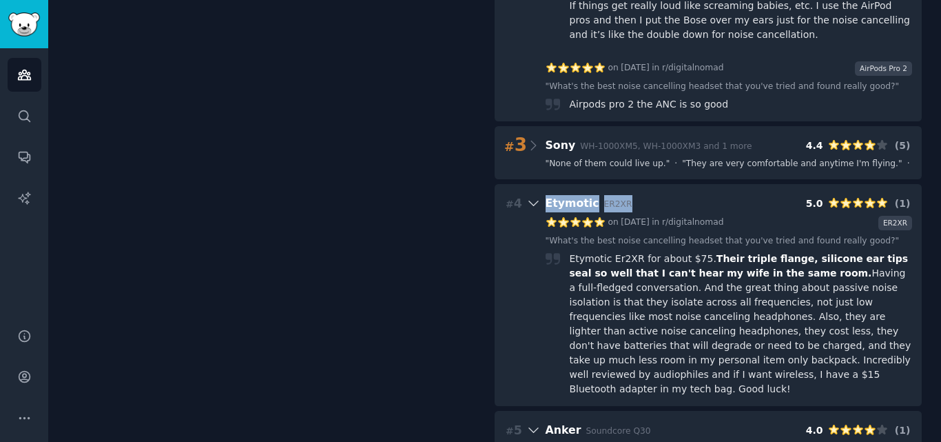
drag, startPoint x: 538, startPoint y: 189, endPoint x: 648, endPoint y: 187, distance: 110.3
click at [648, 194] on div "# 4 Etymotic ER2XR 5.0 ( 1 )" at bounding box center [708, 203] width 408 height 19
copy span "Etymotic ER2XR"
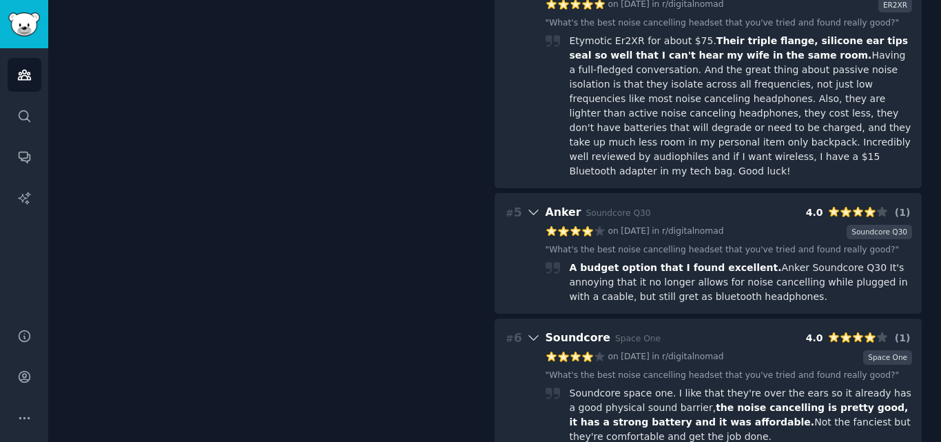
scroll to position [724, 0]
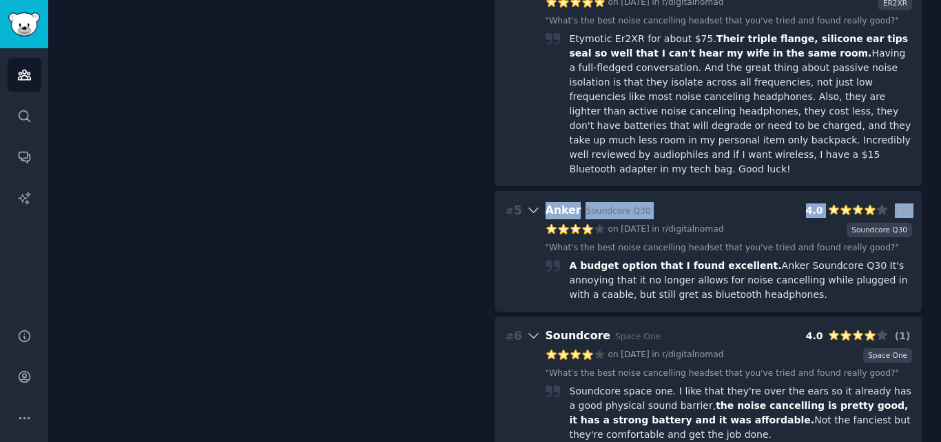
drag, startPoint x: 541, startPoint y: 182, endPoint x: 574, endPoint y: 192, distance: 34.5
click at [574, 192] on div "# 5 Anker Soundcore Q30 4.0 ( 1 ) on 12/17/2024 in r/digitalnomad Soundcore Q30…" at bounding box center [708, 251] width 427 height 121
drag, startPoint x: 542, startPoint y: 178, endPoint x: 577, endPoint y: 184, distance: 35.0
click at [577, 201] on div "# 5 Anker Soundcore Q30 4.0 ( 1 )" at bounding box center [708, 210] width 408 height 19
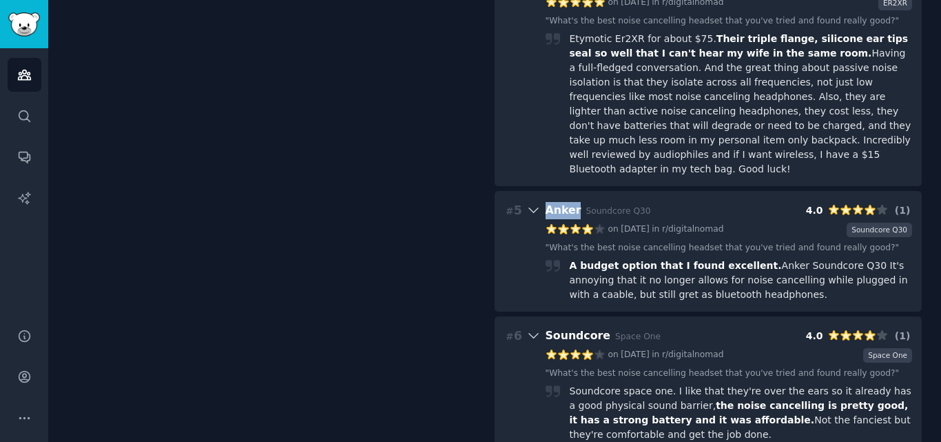
copy span "Anker"
drag, startPoint x: 542, startPoint y: 298, endPoint x: 597, endPoint y: 304, distance: 56.1
click at [597, 326] on div "# 6 Soundcore Space One 4.0 ( 1 )" at bounding box center [708, 335] width 408 height 19
copy span "Soundcore"
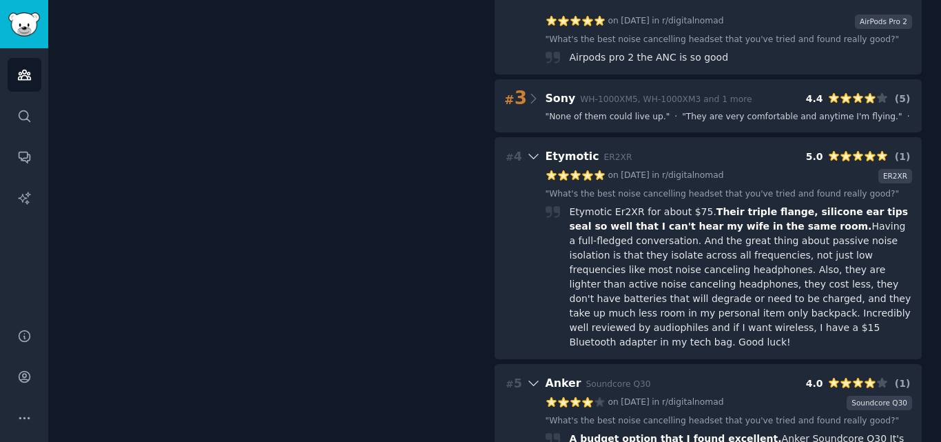
scroll to position [517, 0]
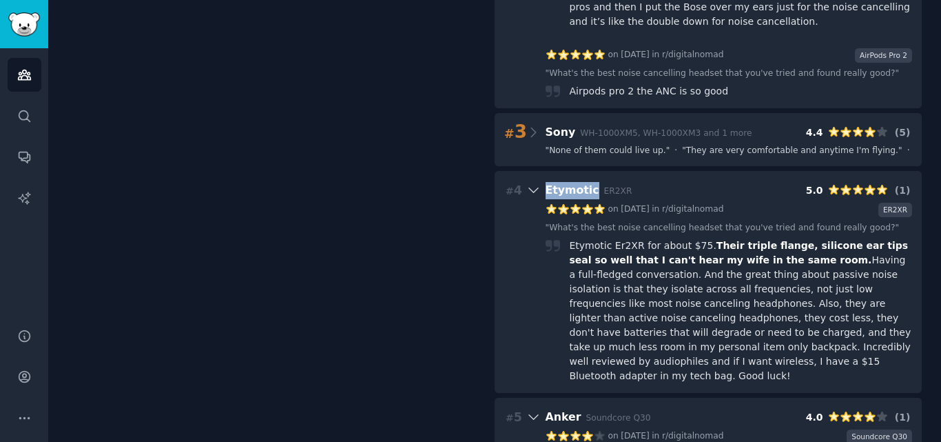
drag, startPoint x: 539, startPoint y: 175, endPoint x: 595, endPoint y: 180, distance: 56.0
click at [595, 181] on div "# 4 Etymotic ER2XR 5.0 ( 1 )" at bounding box center [708, 190] width 408 height 19
copy span "Etymotic"
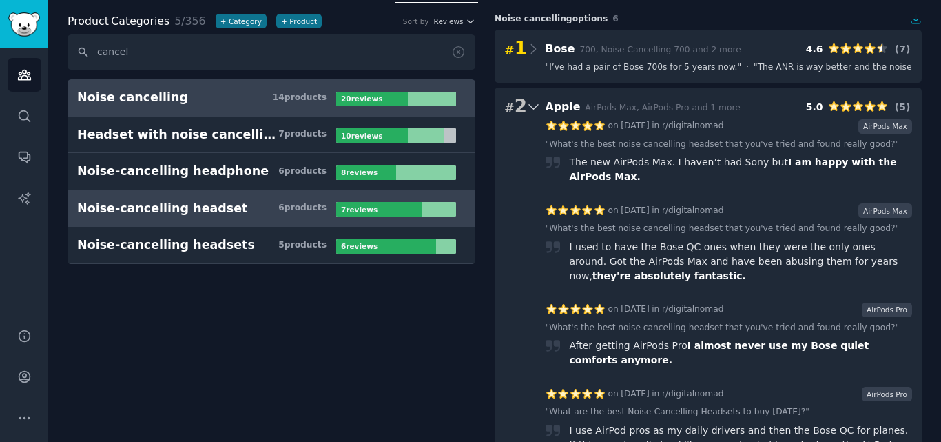
scroll to position [0, 0]
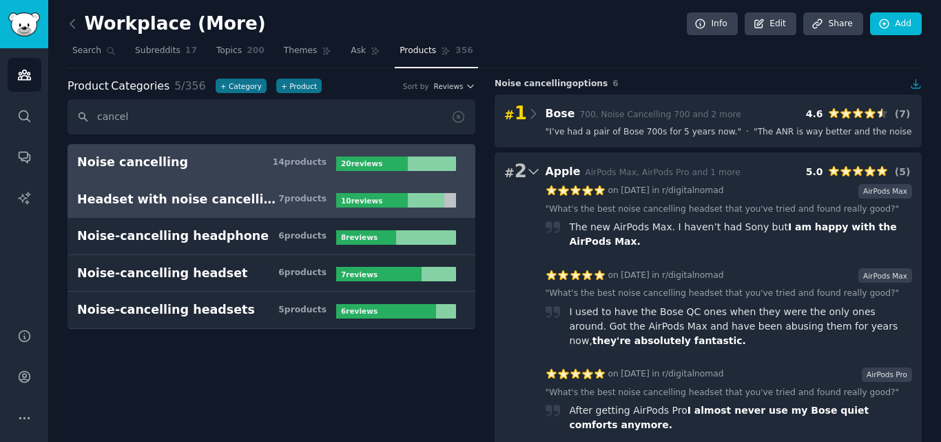
click at [188, 201] on div "Headset with noise cancelling mic" at bounding box center [177, 199] width 201 height 17
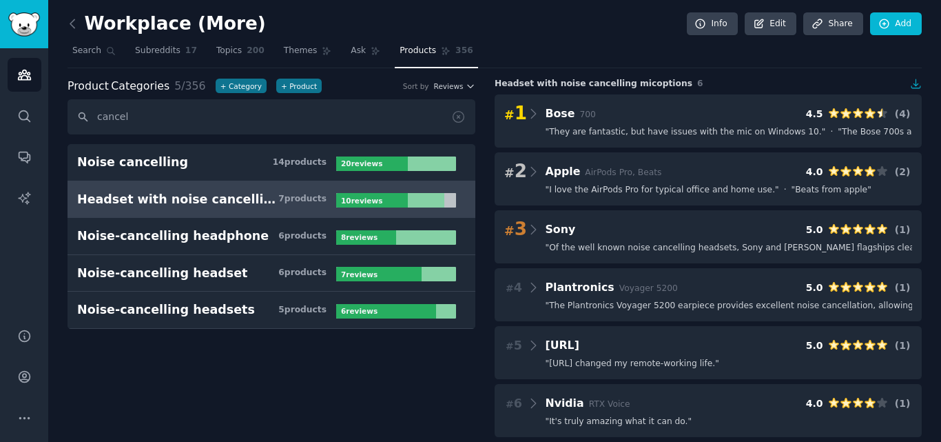
click at [577, 242] on span "" Of the well known noise cancelling headsets, Sony and Bose flagships clearly …" at bounding box center [769, 248] width 447 height 12
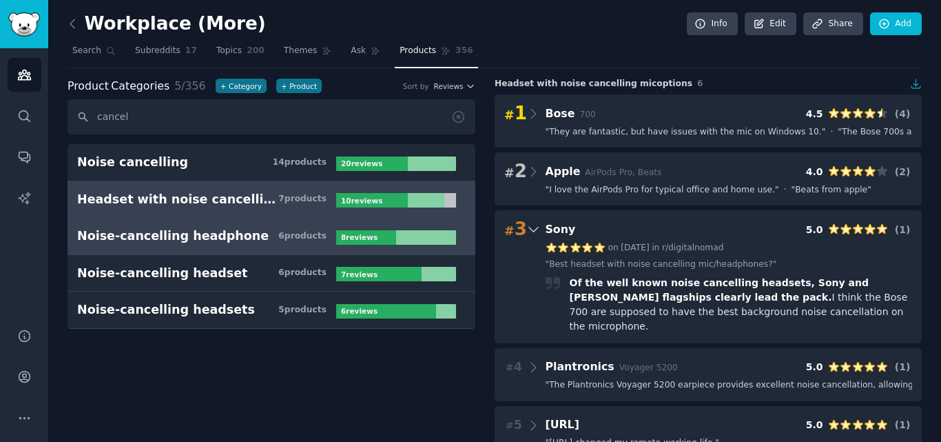
click at [276, 243] on h3 "Noise-cancelling headphone 6 product s" at bounding box center [206, 235] width 259 height 17
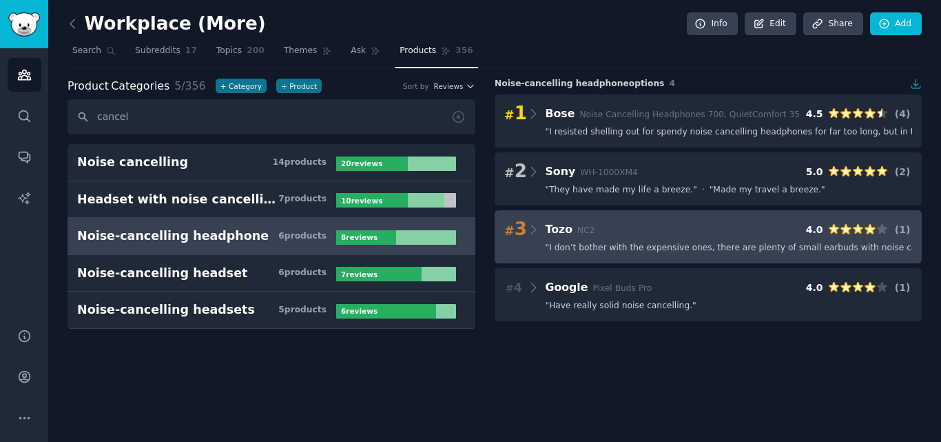
click at [628, 236] on div "# 3 Tozo NC2 4.0 ( 1 )" at bounding box center [708, 229] width 408 height 19
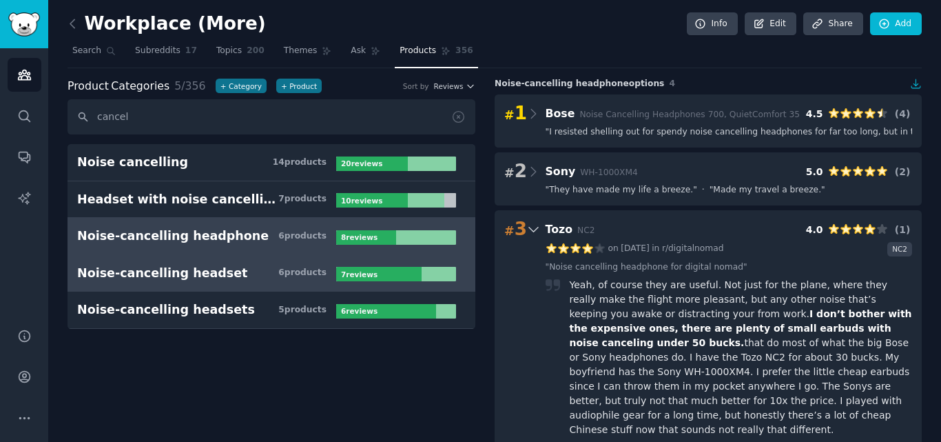
click at [155, 271] on div "Noise-cancelling headset" at bounding box center [162, 273] width 171 height 17
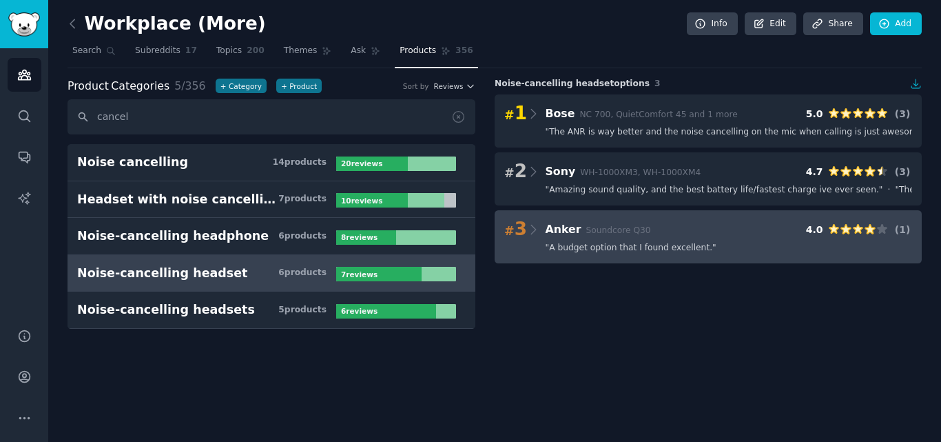
click at [659, 250] on span "" A budget option that I found excellent. "" at bounding box center [631, 248] width 171 height 12
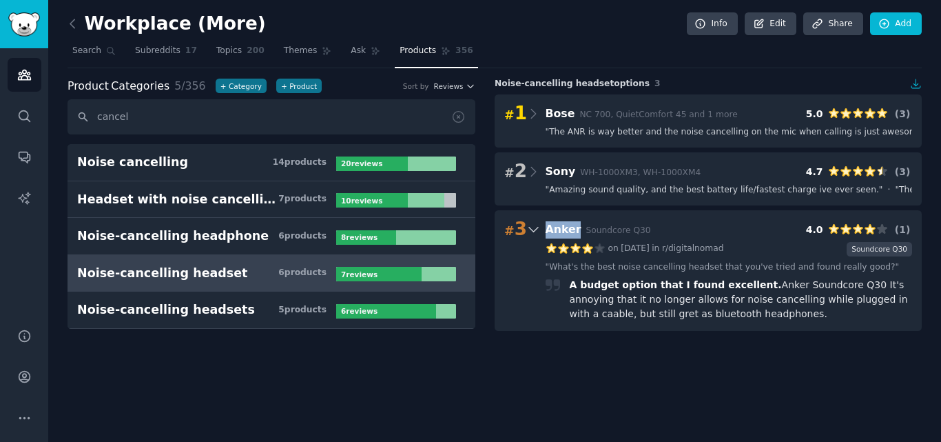
drag, startPoint x: 542, startPoint y: 227, endPoint x: 577, endPoint y: 232, distance: 34.8
click at [577, 232] on div "# 3 Anker Soundcore Q30 4.0 ( 1 )" at bounding box center [708, 229] width 408 height 19
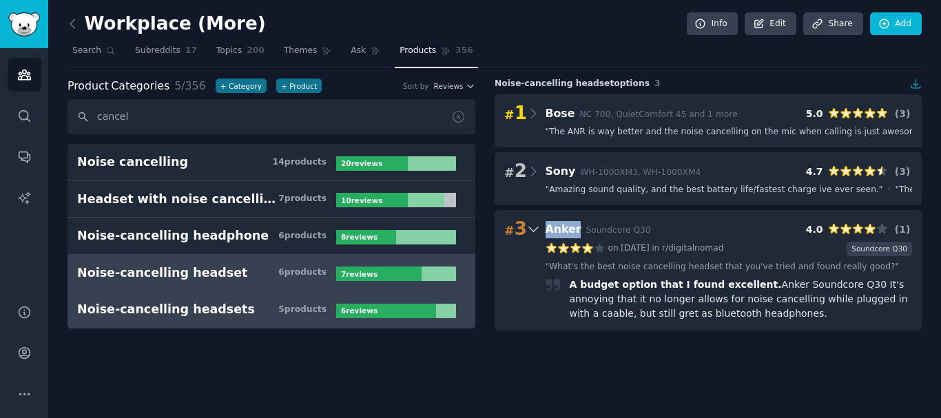
click at [187, 324] on link "Noise-cancelling headsets 5 product s 6 review s" at bounding box center [272, 309] width 408 height 37
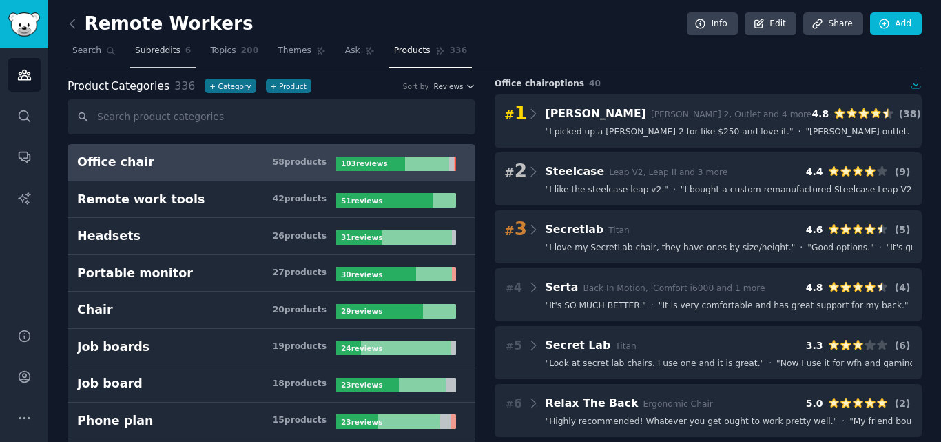
click at [154, 50] on span "Subreddits" at bounding box center [157, 51] width 45 height 12
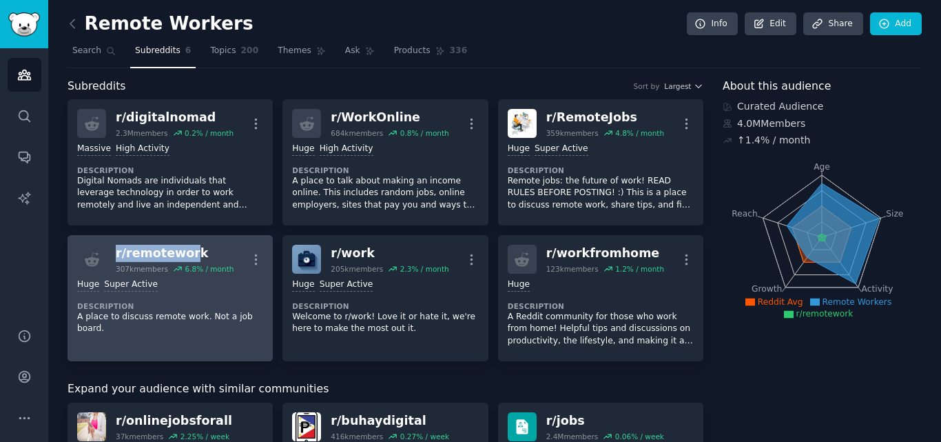
drag, startPoint x: 102, startPoint y: 231, endPoint x: 187, endPoint y: 258, distance: 89.6
click at [187, 258] on div "r/ digitalnomad 2.3M members 0.2 % / month More >= 80th percentile for submissi…" at bounding box center [386, 230] width 636 height 262
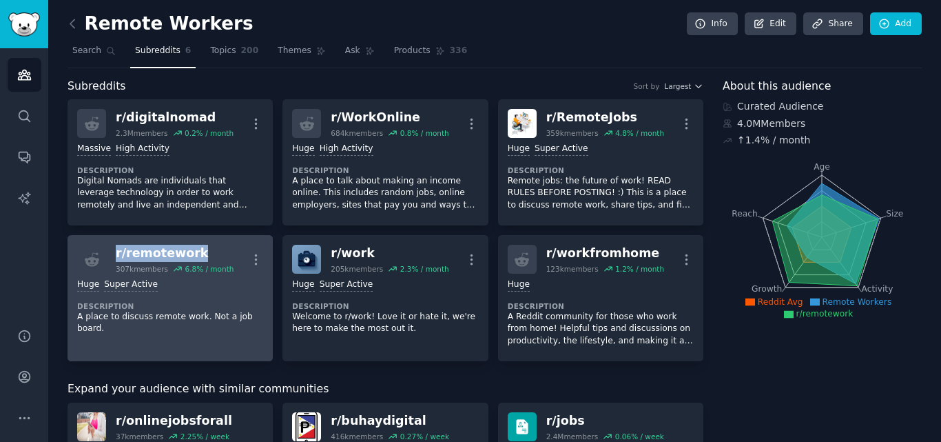
copy div "r/ remotework"
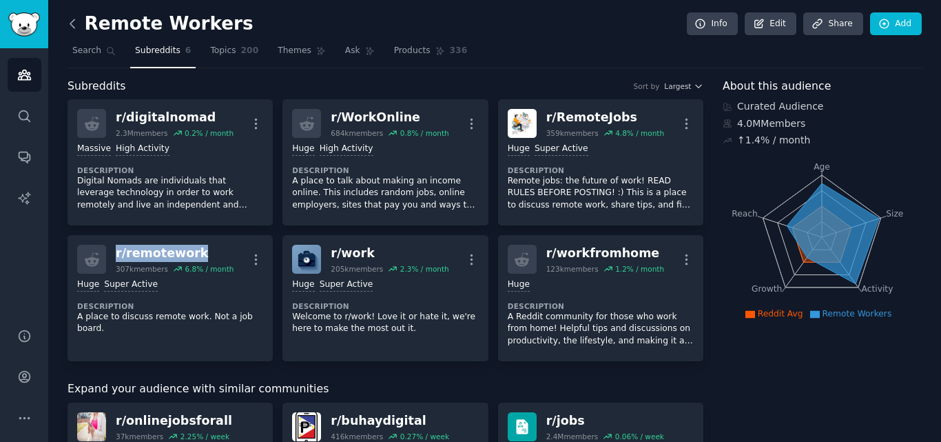
click at [79, 19] on icon at bounding box center [72, 24] width 14 height 14
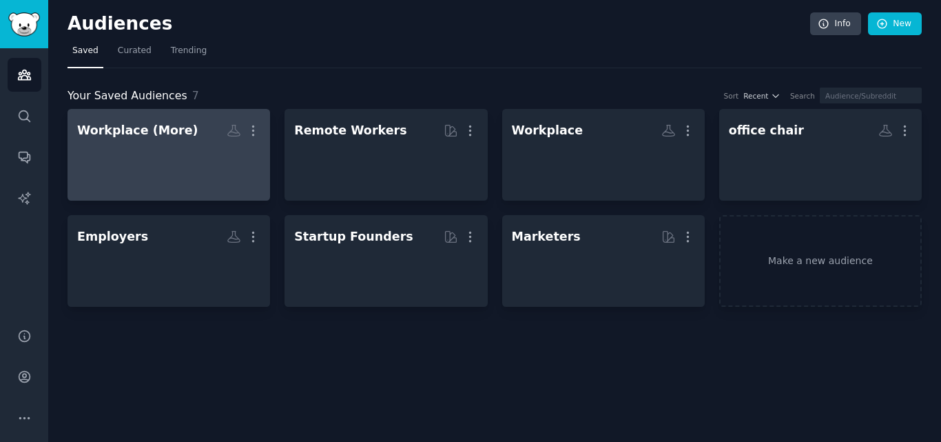
click at [209, 141] on h2 "Workplace (More) More" at bounding box center [168, 131] width 183 height 24
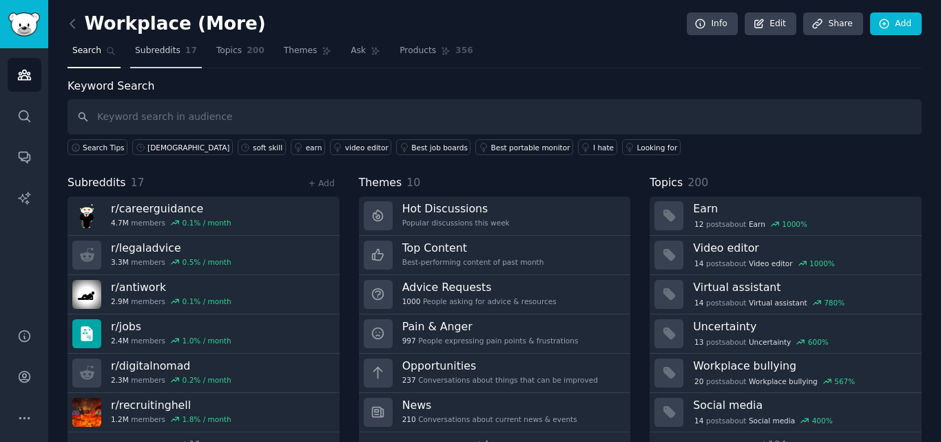
click at [147, 46] on span "Subreddits" at bounding box center [157, 51] width 45 height 12
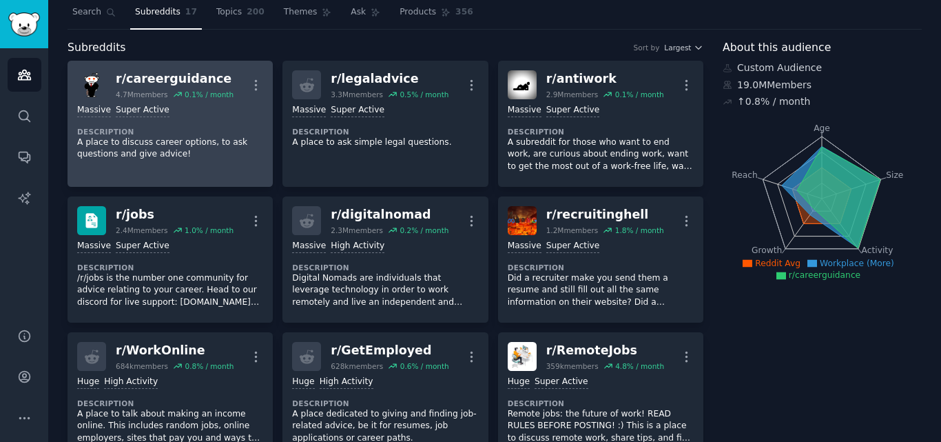
scroll to position [69, 0]
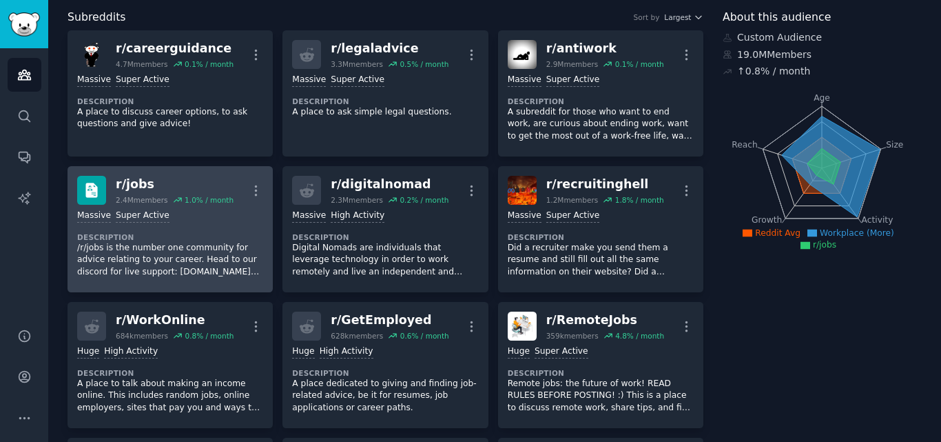
click at [147, 175] on link "r/ jobs 2.4M members 1.0 % / month More 1,000,000+ members Massive Super Active…" at bounding box center [170, 229] width 205 height 126
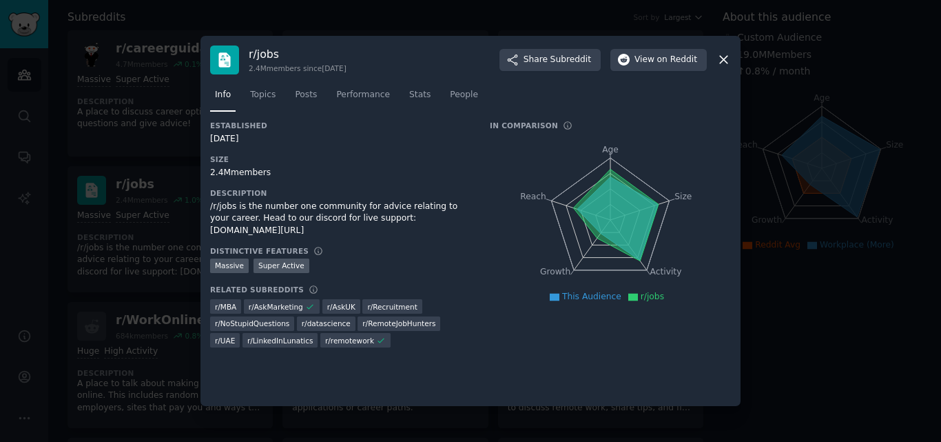
click at [264, 47] on h3 "r/ jobs" at bounding box center [298, 54] width 98 height 14
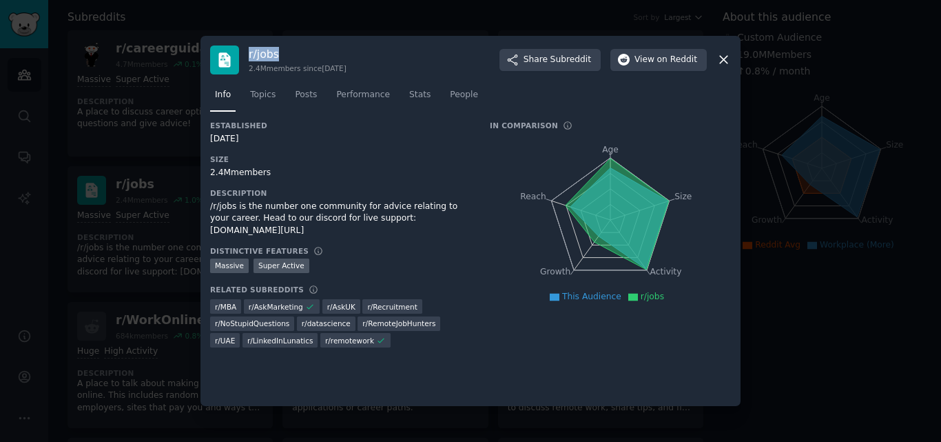
drag, startPoint x: 247, startPoint y: 50, endPoint x: 323, endPoint y: 50, distance: 76.5
click at [323, 50] on div "r/ jobs 2.4M members since 03/25/2008 Share Subreddit View on Reddit" at bounding box center [470, 59] width 521 height 29
copy h3 "r/ jobs"
click at [150, 183] on div at bounding box center [470, 221] width 941 height 442
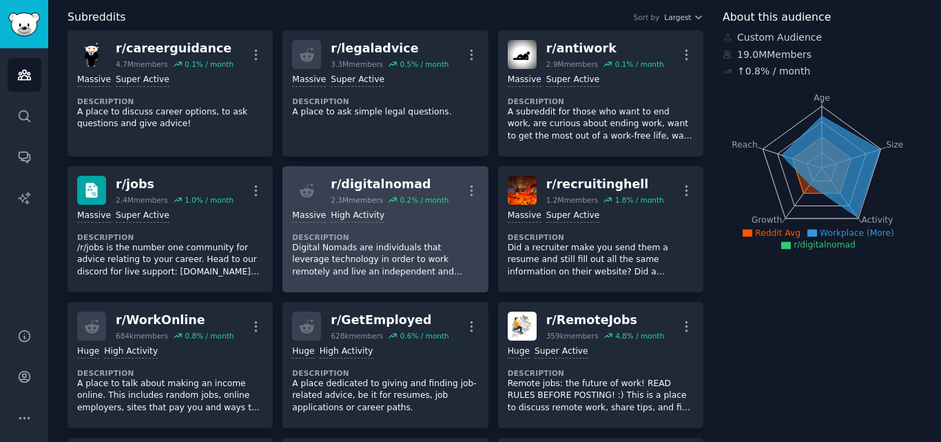
scroll to position [276, 0]
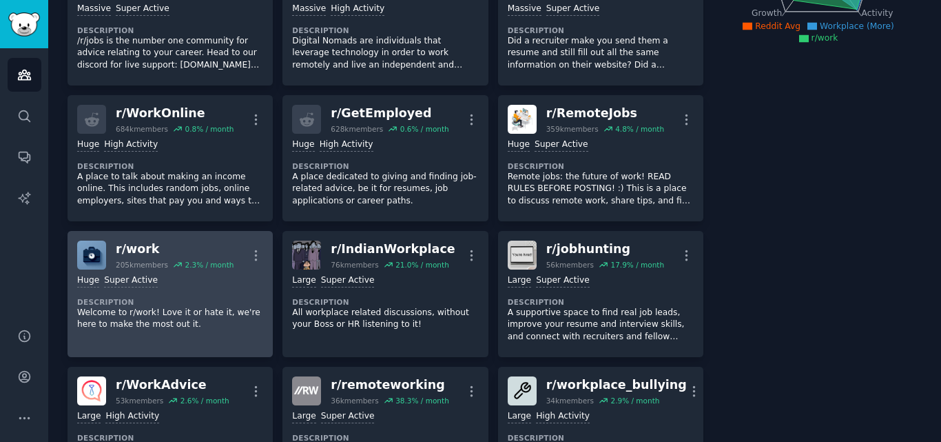
click at [166, 248] on div "r/ work" at bounding box center [175, 248] width 118 height 17
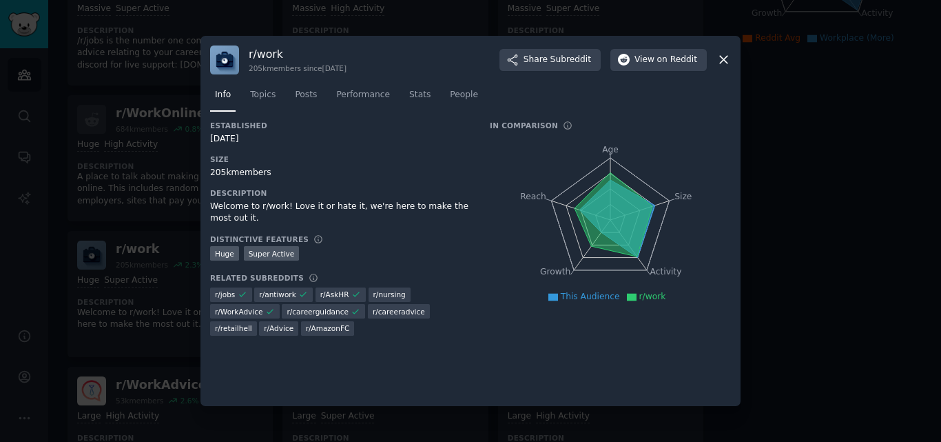
click at [276, 54] on h3 "r/ work" at bounding box center [298, 54] width 98 height 14
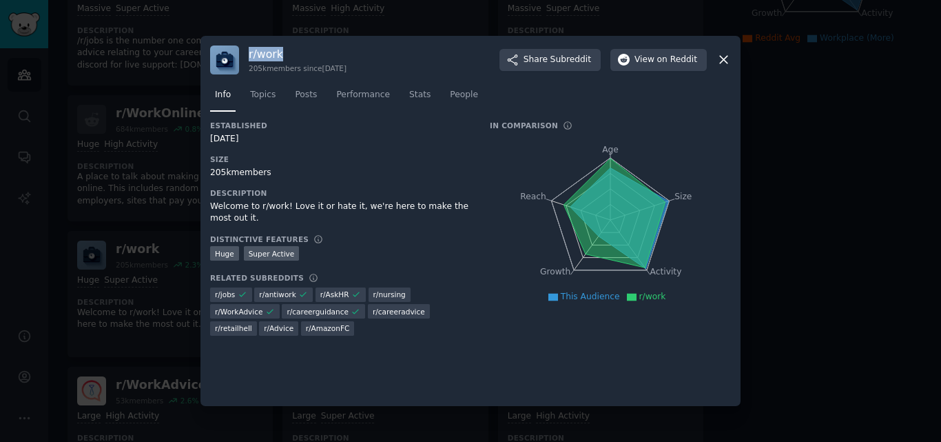
drag, startPoint x: 250, startPoint y: 55, endPoint x: 302, endPoint y: 55, distance: 51.7
click at [302, 55] on h3 "r/ work" at bounding box center [298, 54] width 98 height 14
copy h3 "r/ work"
click at [37, 149] on div at bounding box center [470, 221] width 941 height 442
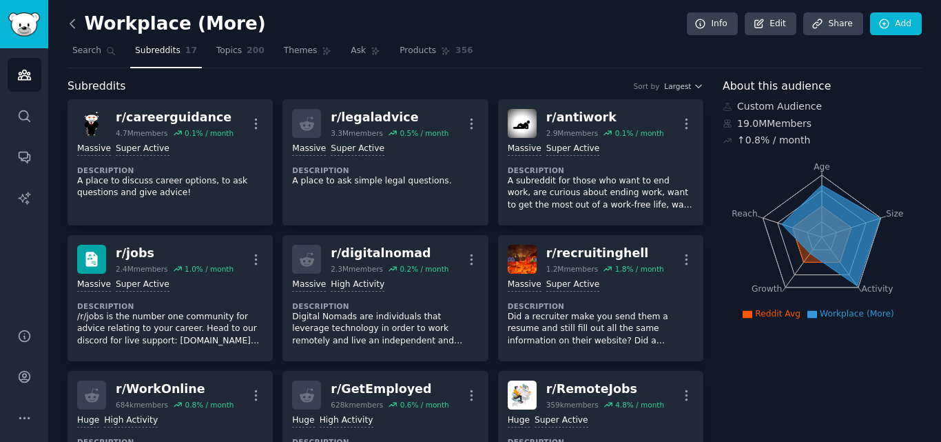
click at [70, 25] on icon at bounding box center [72, 24] width 14 height 14
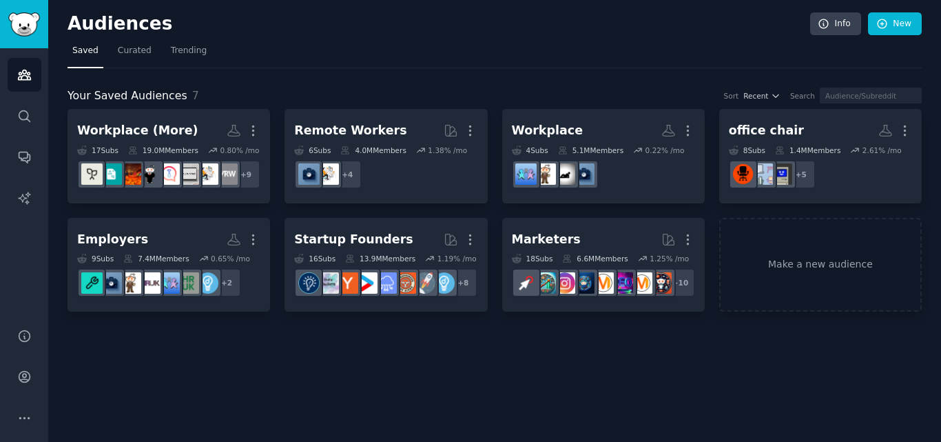
click at [806, 154] on div "1.4M Members" at bounding box center [807, 150] width 65 height 10
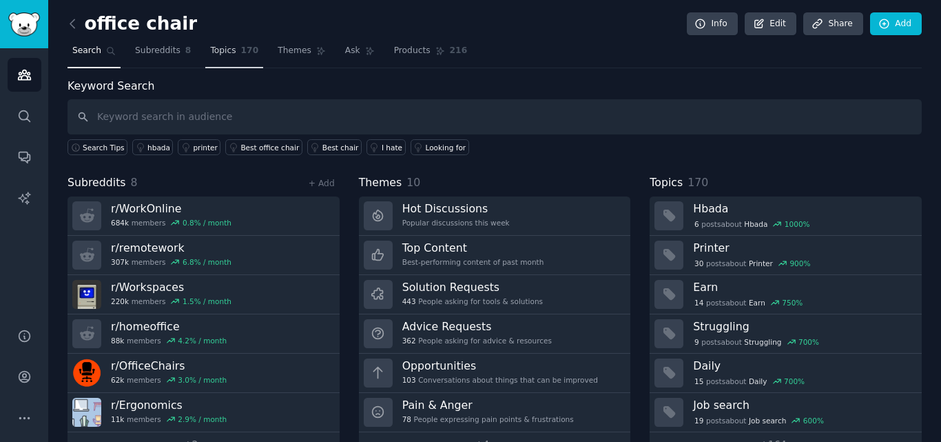
drag, startPoint x: 171, startPoint y: 46, endPoint x: 201, endPoint y: 42, distance: 29.9
click at [171, 46] on span "Subreddits" at bounding box center [157, 51] width 45 height 12
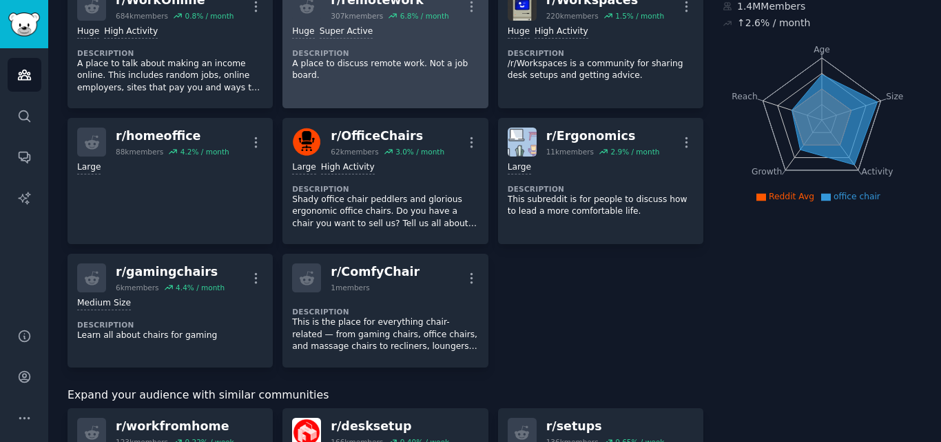
scroll to position [138, 0]
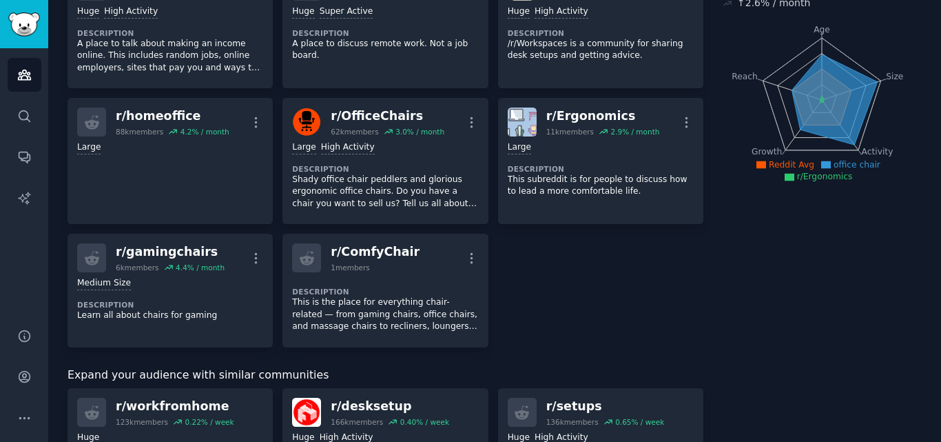
scroll to position [138, 0]
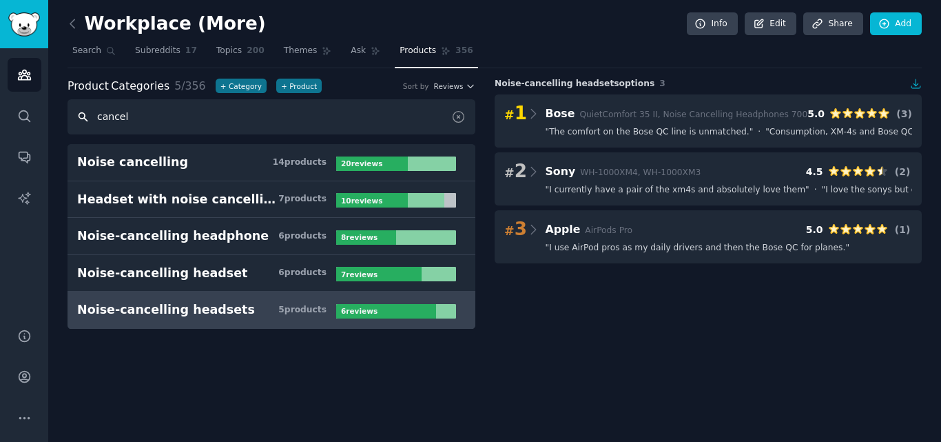
click at [170, 107] on input "cancel" at bounding box center [272, 116] width 408 height 35
click at [170, 108] on input "cancel" at bounding box center [272, 116] width 408 height 35
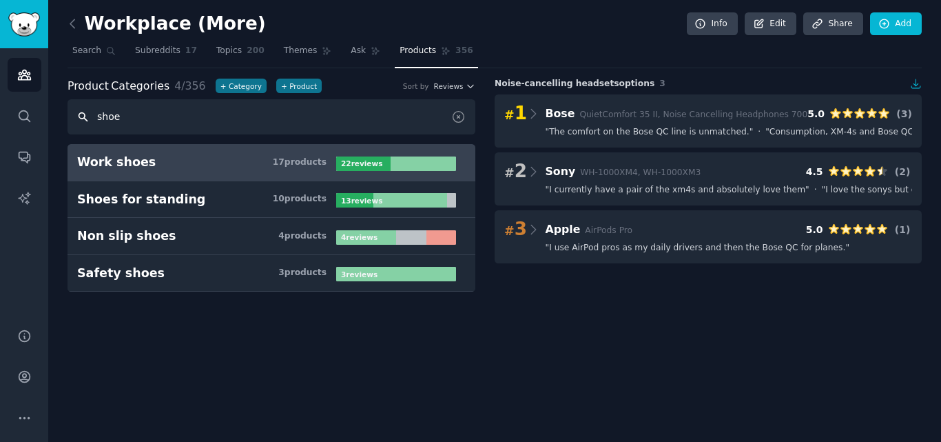
type input "shoe"
click at [238, 166] on h3 "Work shoes 17 product s" at bounding box center [206, 162] width 259 height 17
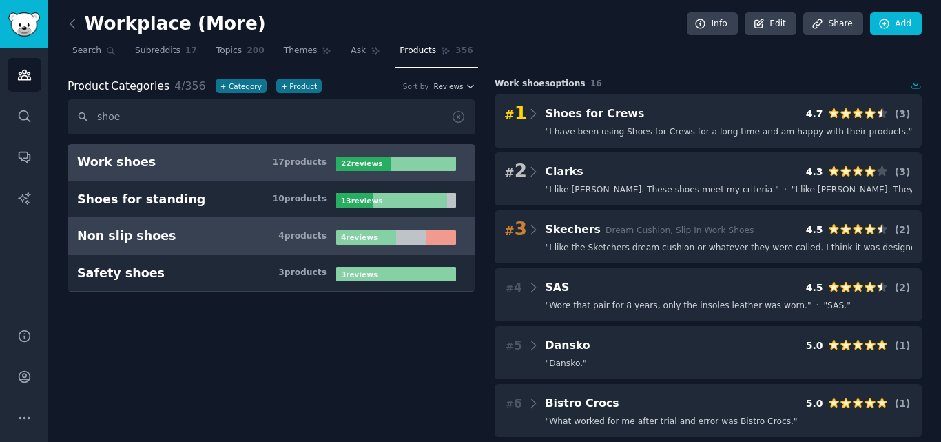
click at [119, 243] on div "Non slip shoes" at bounding box center [126, 235] width 99 height 17
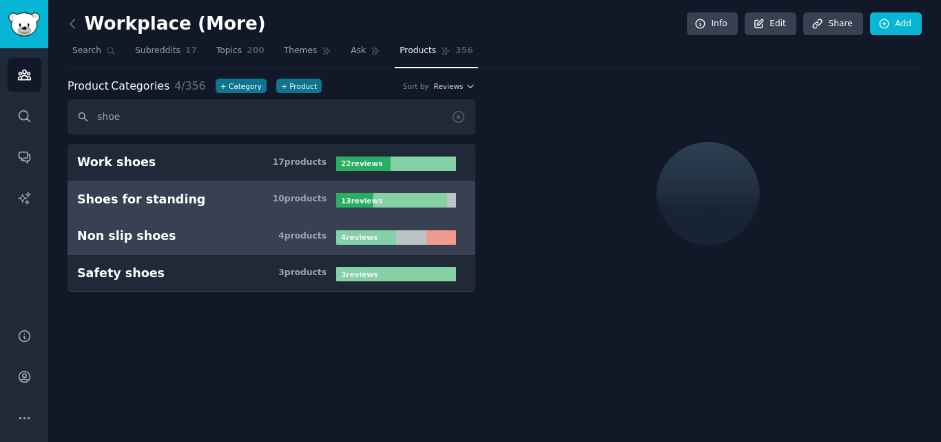
click at [167, 181] on link "Shoes for standing 10 product s 13 review s" at bounding box center [272, 199] width 408 height 37
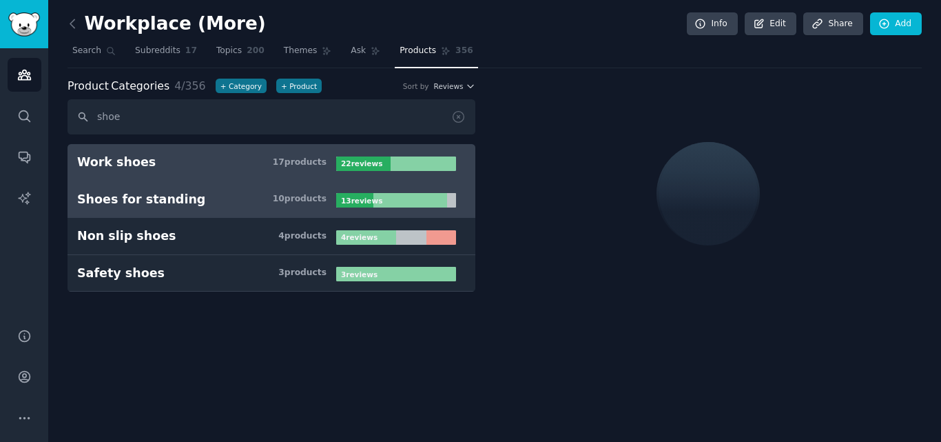
click at [174, 172] on link "Work shoes 17 product s 22 review s" at bounding box center [272, 162] width 408 height 37
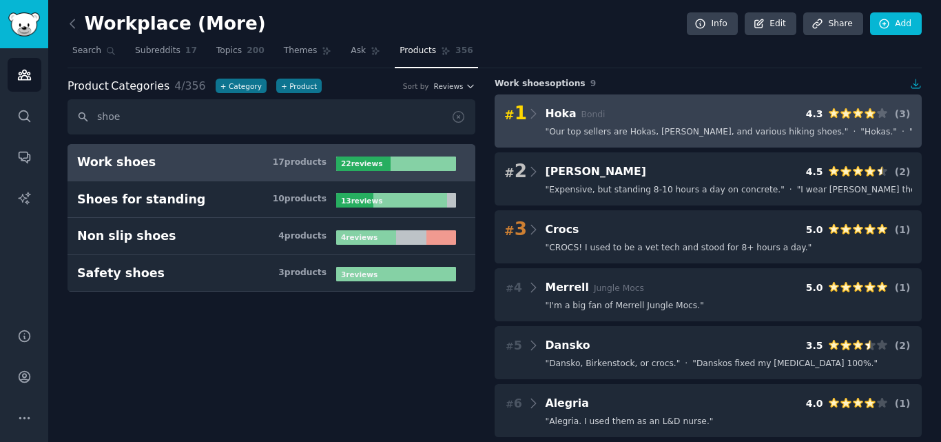
click at [635, 115] on div "# 1 Hoka Bondi 4.3 ( 3 )" at bounding box center [708, 113] width 408 height 19
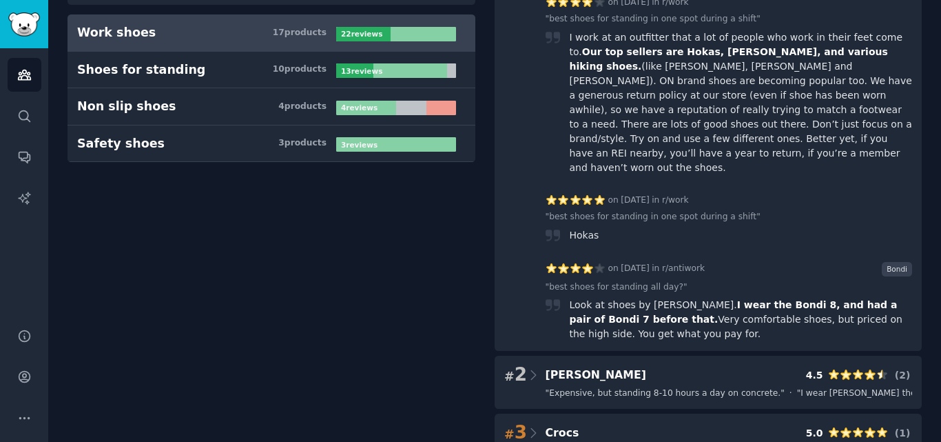
scroll to position [138, 0]
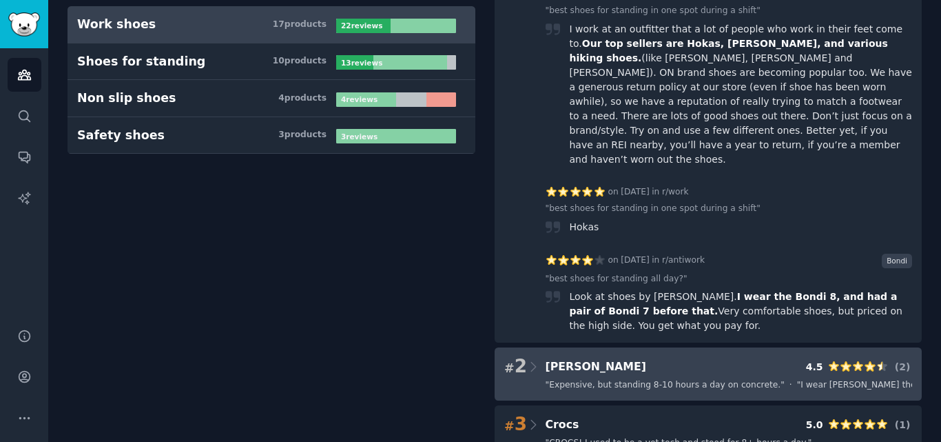
click at [592, 357] on div "# 2 [PERSON_NAME] 4.5 ( 2 )" at bounding box center [708, 366] width 408 height 19
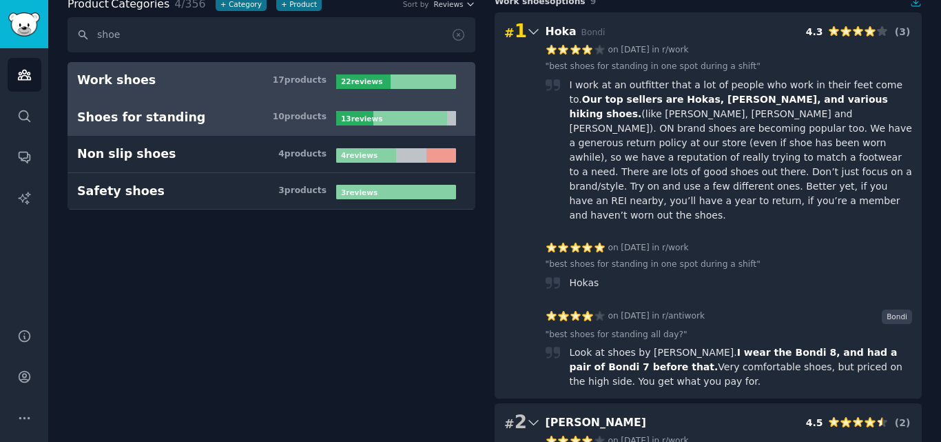
scroll to position [0, 0]
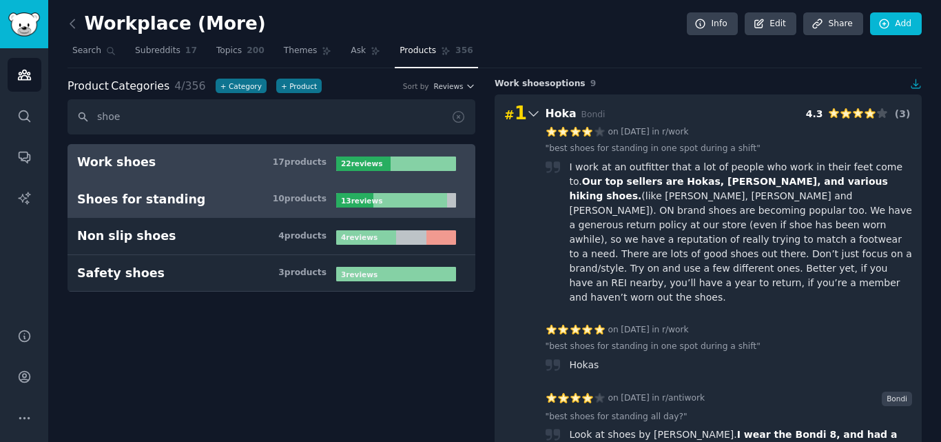
click at [200, 194] on h3 "Shoes for standing 10 product s" at bounding box center [206, 199] width 259 height 17
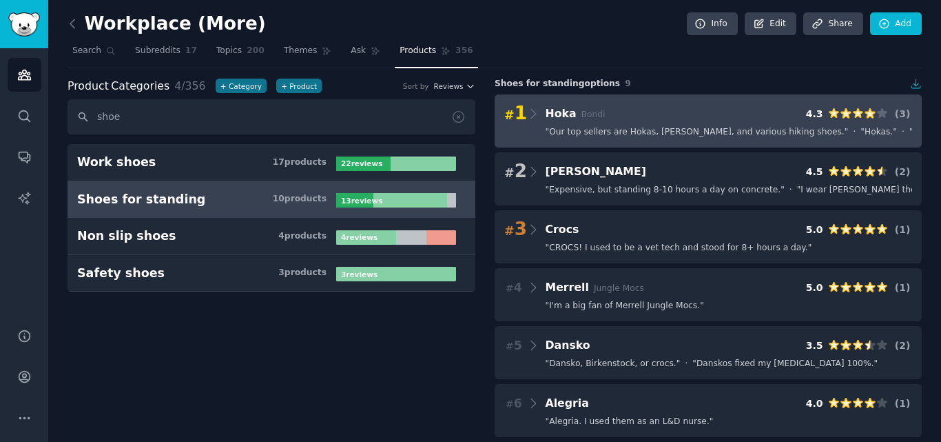
click at [679, 138] on div "# 1 Hoka Bondi 4.3 ( 3 ) " Our top sellers are [PERSON_NAME], [PERSON_NAME], an…" at bounding box center [708, 120] width 427 height 53
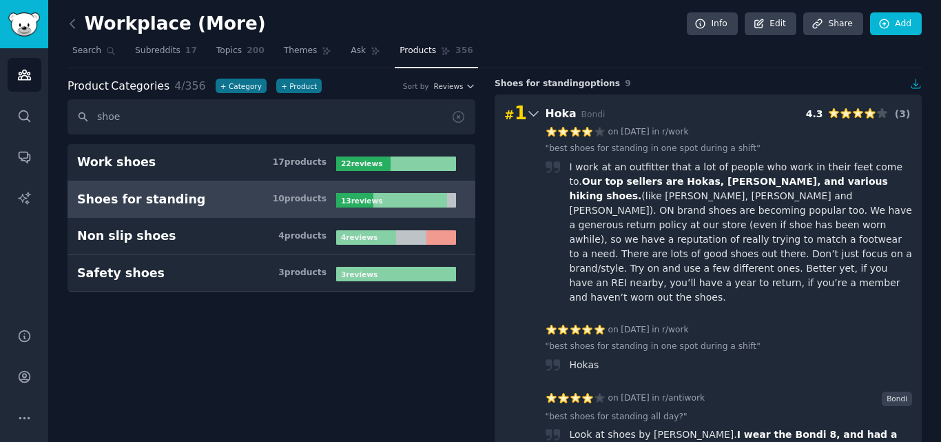
scroll to position [413, 0]
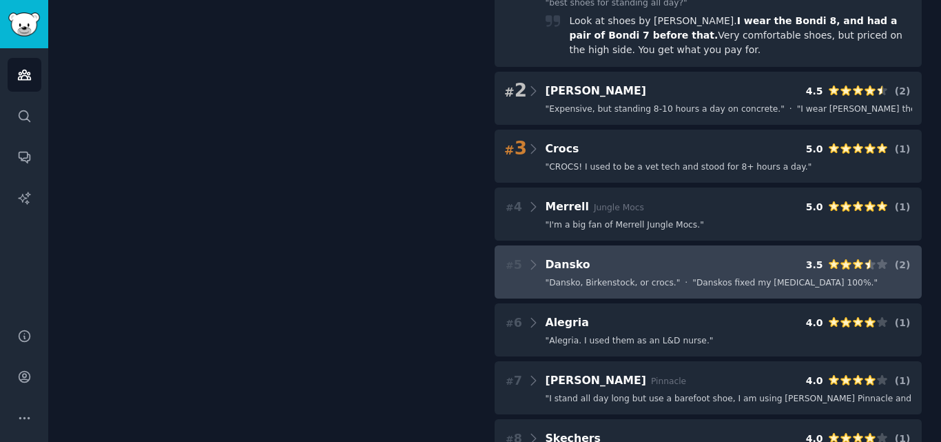
click at [663, 269] on div "# 5 Dansko 3.5 ( 2 ) " Dansko, Birkenstock, or crocs. " · " Danskos fixed my [M…" at bounding box center [708, 271] width 427 height 53
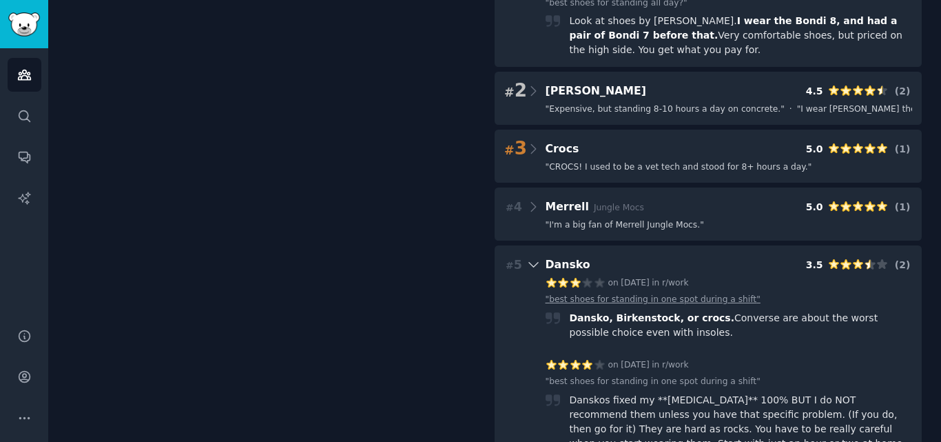
scroll to position [276, 0]
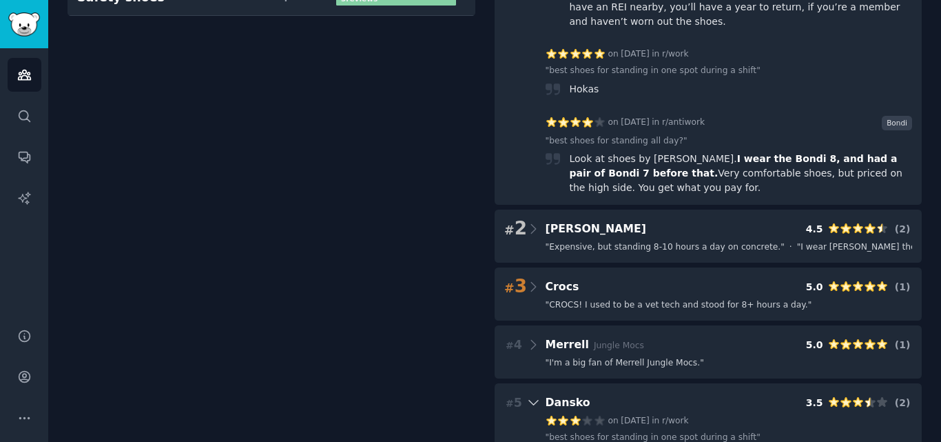
click at [660, 234] on div "# 1 Hoka Bondi 4.3 ( 3 ) on [DATE] in r/work " best shoes for standing in one s…" at bounding box center [708, 353] width 427 height 1069
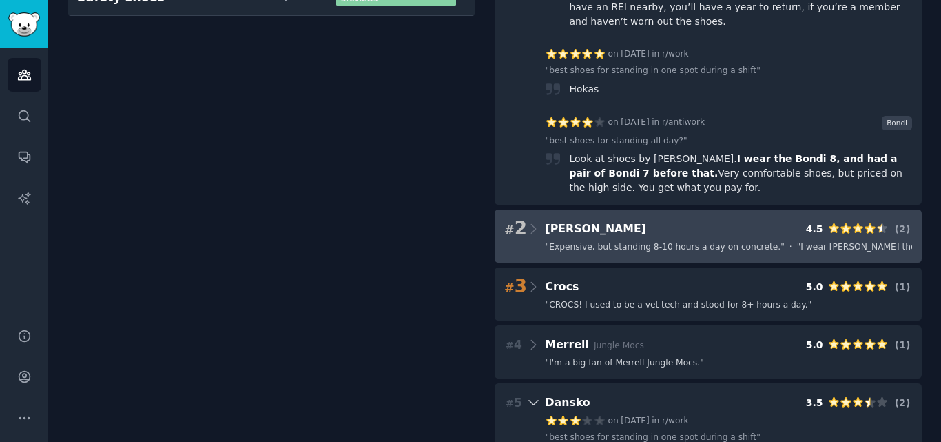
click at [670, 219] on div "# 2 [PERSON_NAME] 4.5 ( 2 )" at bounding box center [708, 228] width 408 height 19
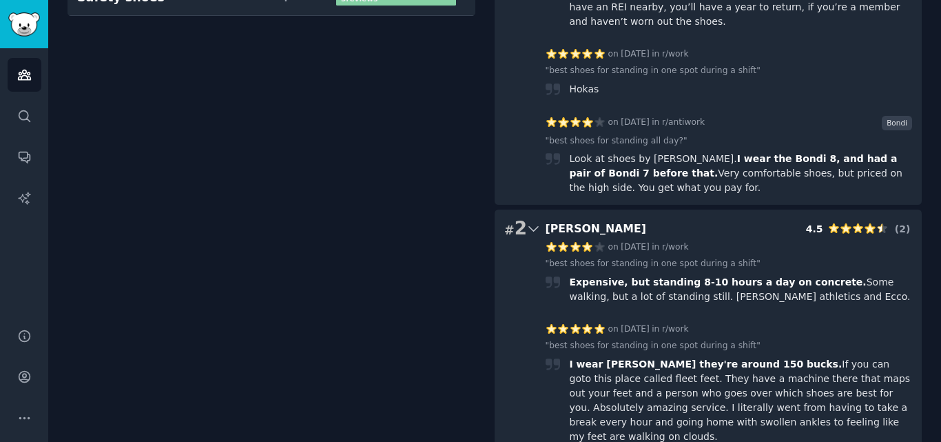
click at [653, 152] on div "Look at shoes by [PERSON_NAME]. I wear the Bondi 8, and had a pair of Bondi 7 b…" at bounding box center [741, 173] width 343 height 43
click at [676, 116] on link "r/antiwork" at bounding box center [683, 122] width 43 height 12
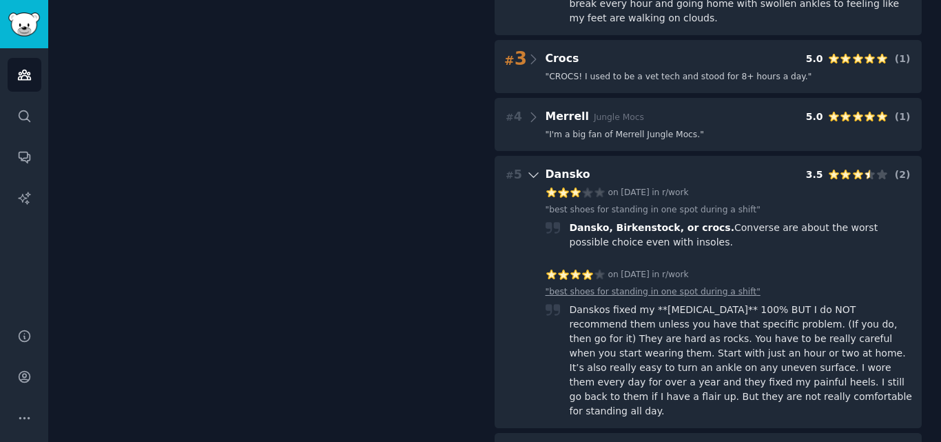
scroll to position [873, 0]
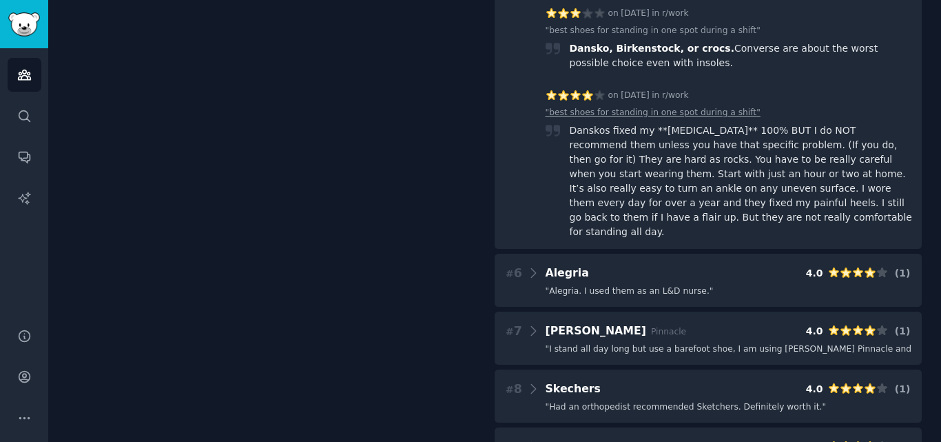
click at [627, 369] on div "# 8 Skechers 4.0 ( 1 ) " Had an orthopedist recommended Sketchers. Definitely w…" at bounding box center [708, 395] width 427 height 53
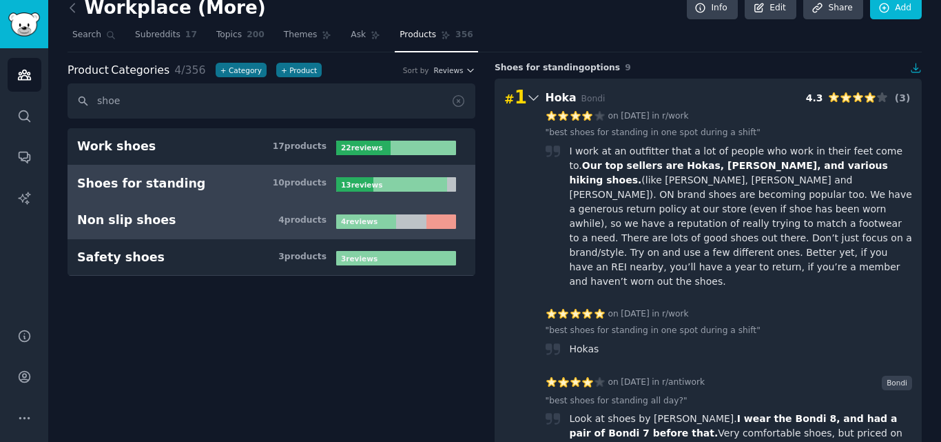
scroll to position [0, 0]
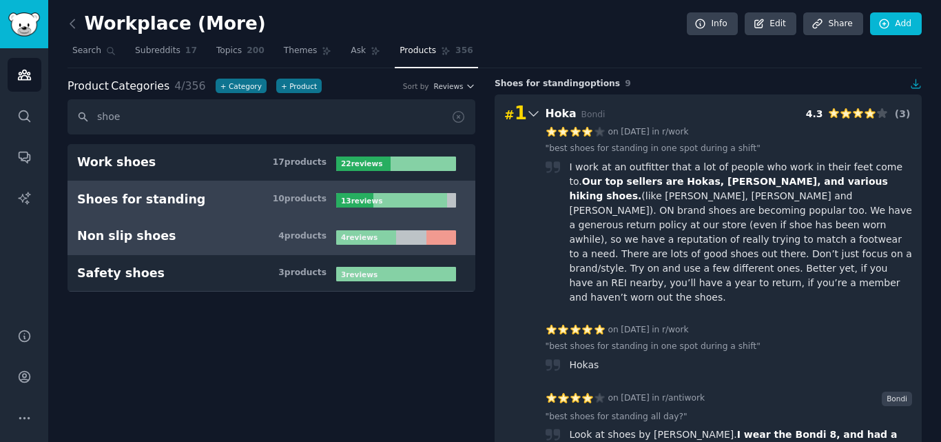
click at [209, 254] on link "Non slip shoes 4 product s 4 review s" at bounding box center [272, 236] width 408 height 37
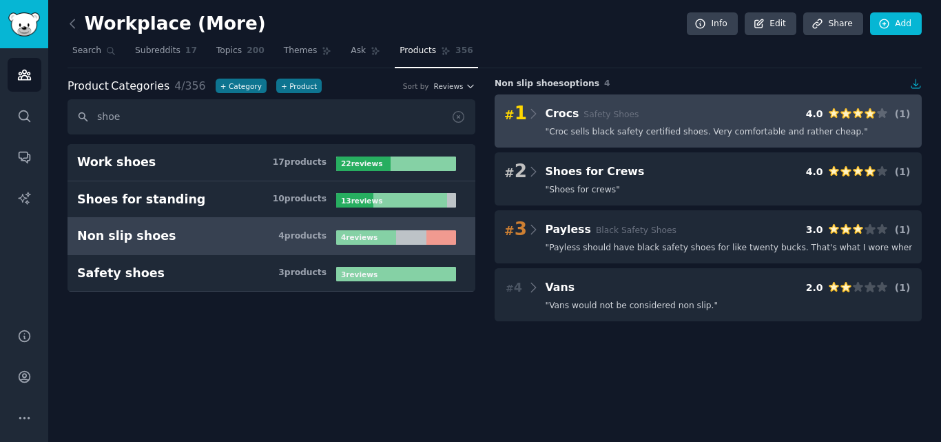
click at [568, 122] on h3 "Crocs Safety Shoes" at bounding box center [593, 113] width 94 height 17
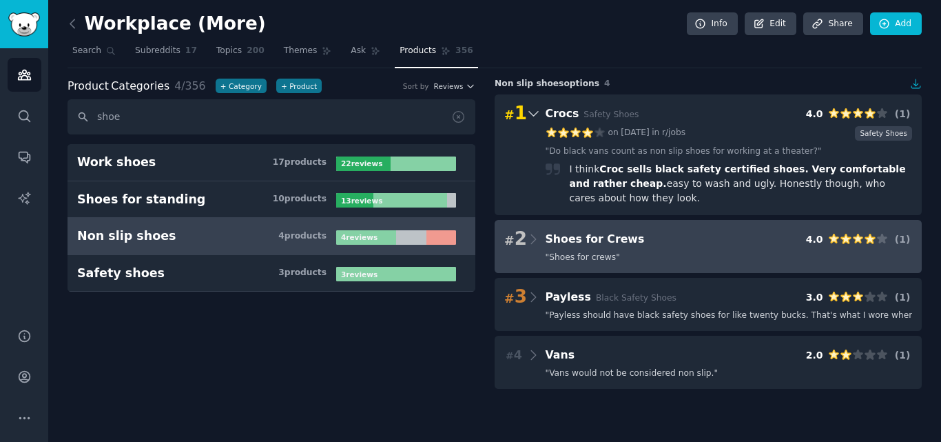
click at [607, 252] on span "" Shoes for crews "" at bounding box center [583, 258] width 74 height 12
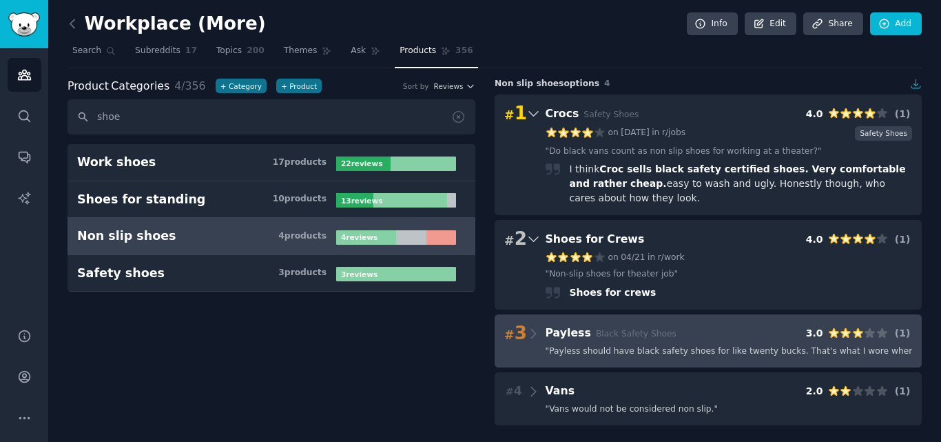
click at [582, 329] on div "# 3 Payless Black Safety Shoes 3.0 ( 1 ) " Payless should have black safety sho…" at bounding box center [708, 340] width 427 height 53
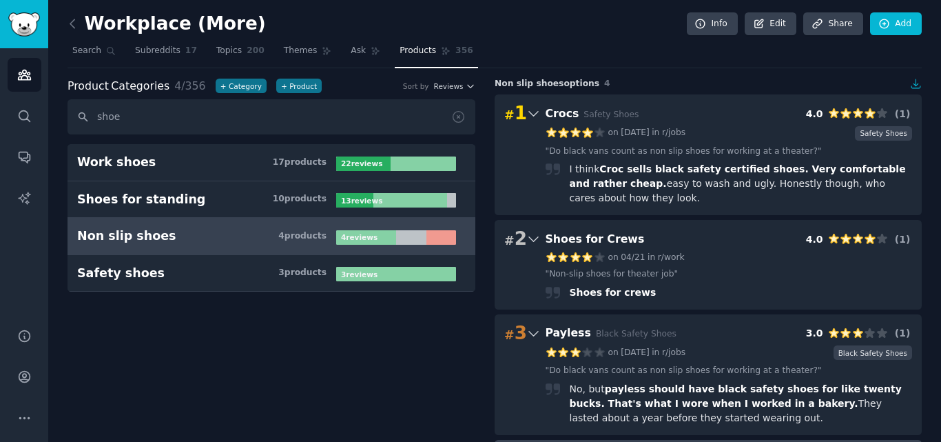
scroll to position [56, 0]
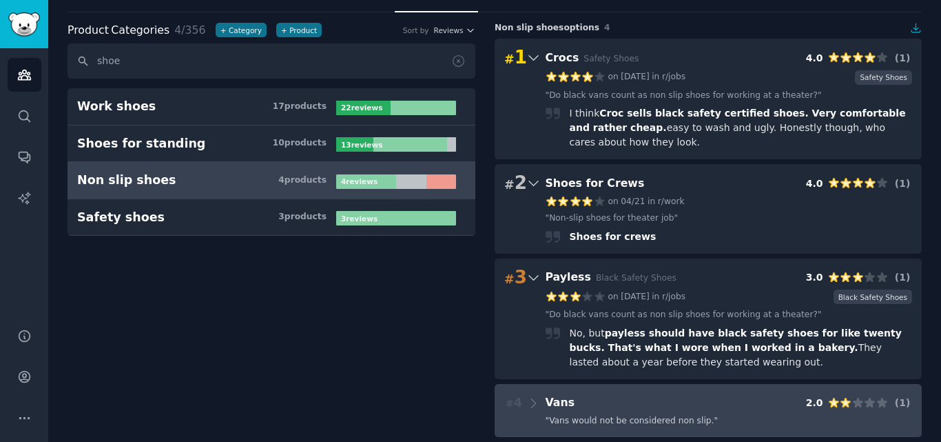
click at [588, 396] on div "# 4 Vans 2.0 ( 1 )" at bounding box center [708, 402] width 408 height 19
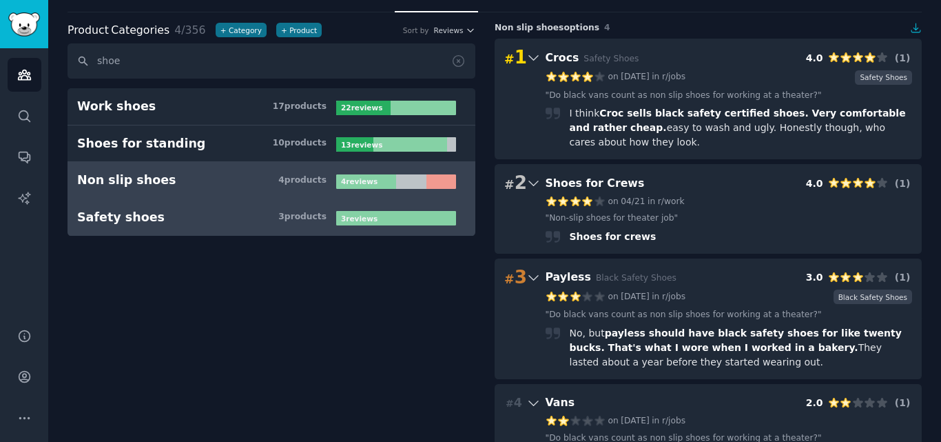
click at [161, 223] on h3 "Safety shoes 3 product s" at bounding box center [206, 217] width 259 height 17
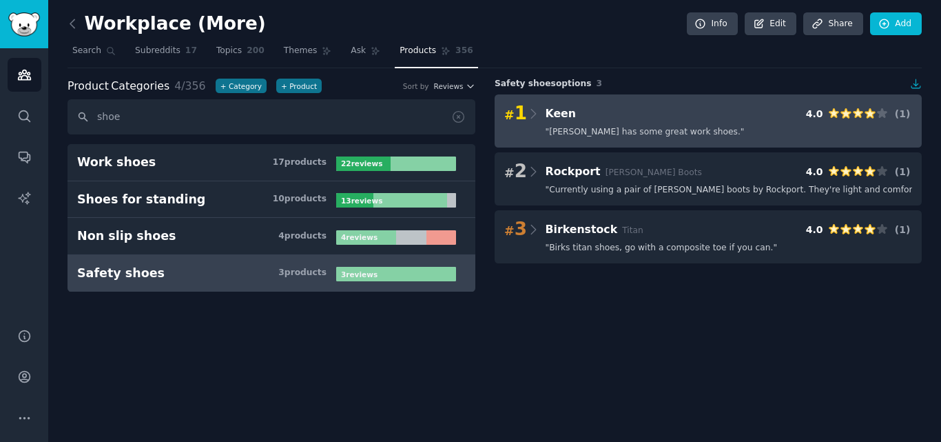
click at [650, 132] on span "" Keen has some great work shoes. "" at bounding box center [645, 132] width 199 height 12
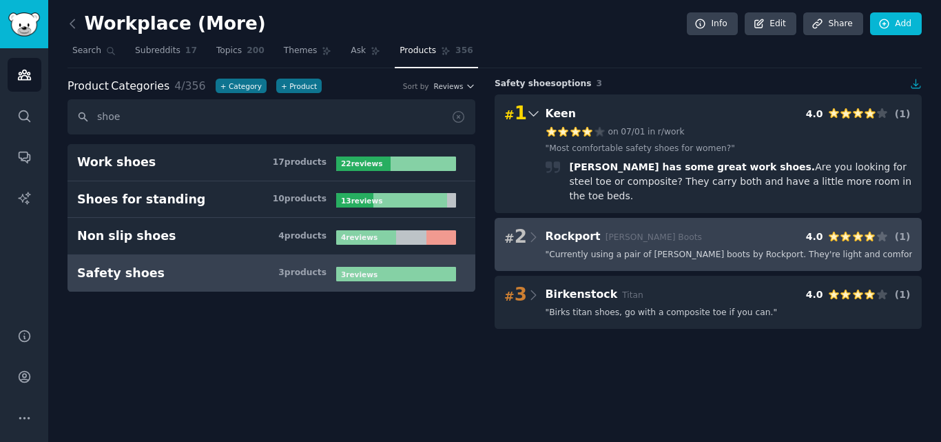
click at [595, 229] on span "Rockport [PERSON_NAME] Boots" at bounding box center [624, 235] width 156 height 13
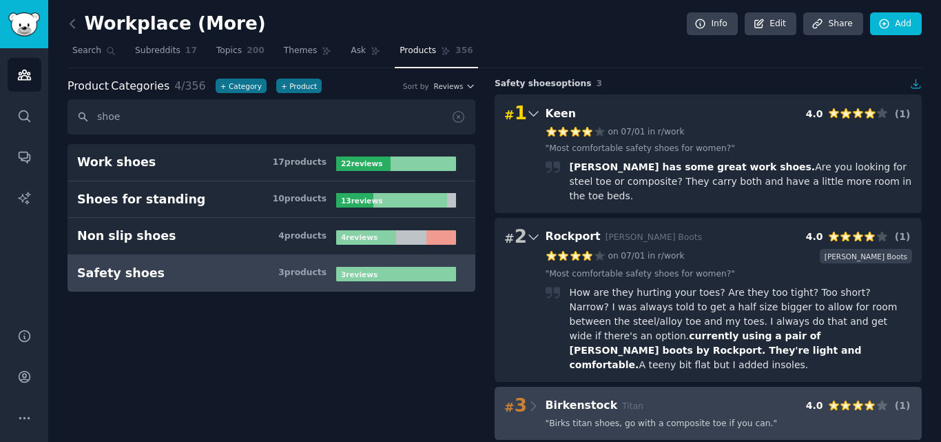
click at [588, 387] on div "# 3 Birkenstock Titan 4.0 ( 1 ) " Birks titan shoes, go with a composite toe if…" at bounding box center [708, 413] width 427 height 53
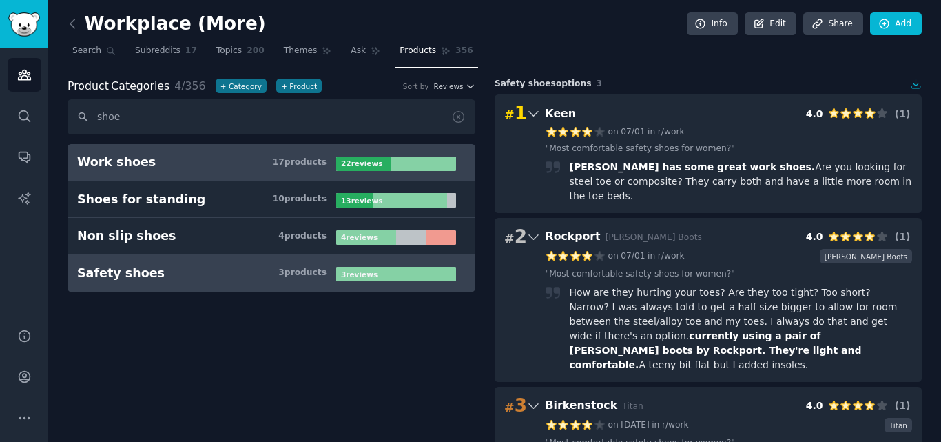
click at [234, 165] on h3 "Work shoes 17 product s" at bounding box center [206, 162] width 259 height 17
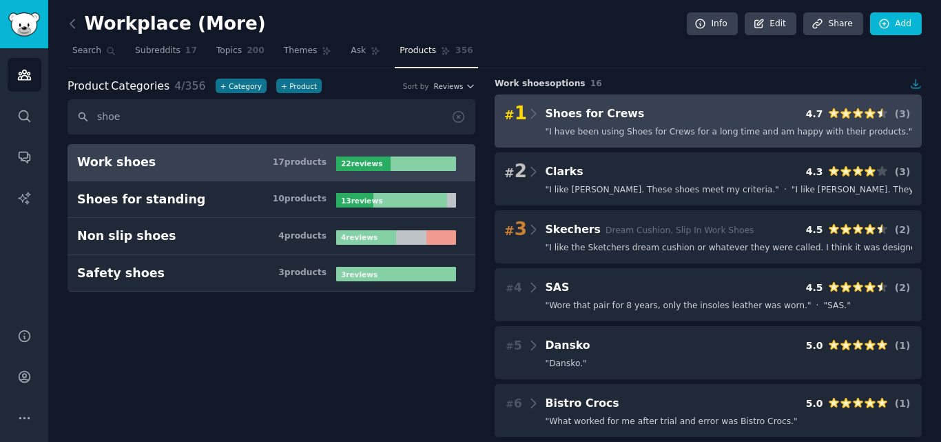
click at [662, 132] on span "" I have been using Shoes for Crews for a long time and am happy with their pro…" at bounding box center [729, 132] width 367 height 12
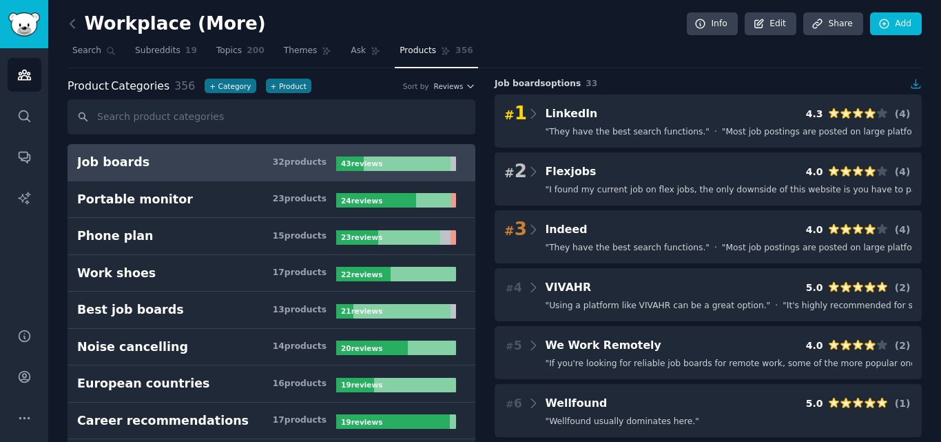
click at [193, 120] on input "text" at bounding box center [272, 116] width 408 height 35
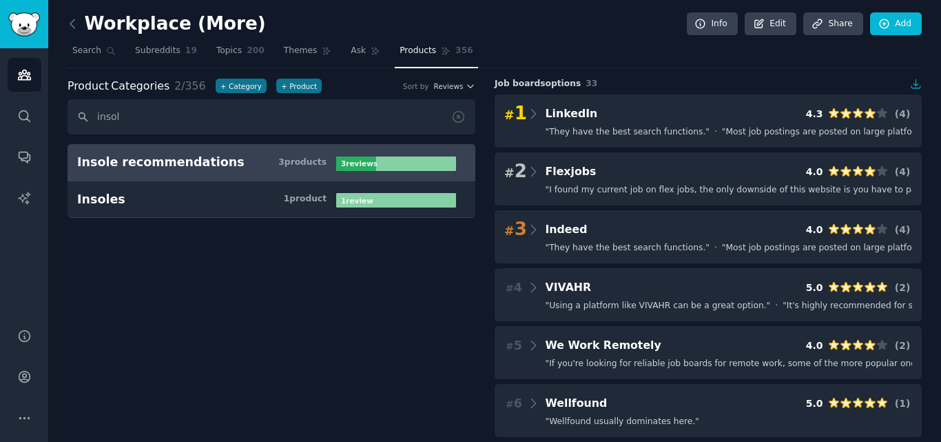
type input "insol"
click at [176, 161] on div "Insole recommendations" at bounding box center [160, 162] width 167 height 17
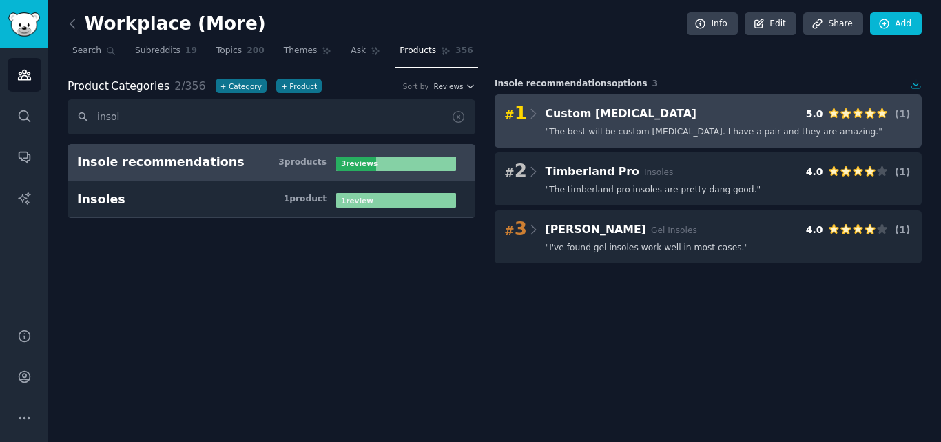
click at [726, 134] on span "" The best will be custom [MEDICAL_DATA]. I have a pair and they are amazing. "" at bounding box center [714, 132] width 337 height 12
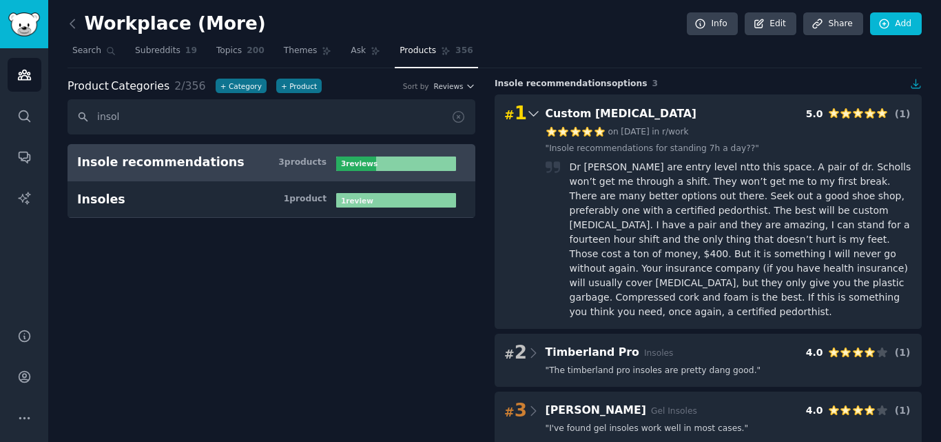
scroll to position [8, 0]
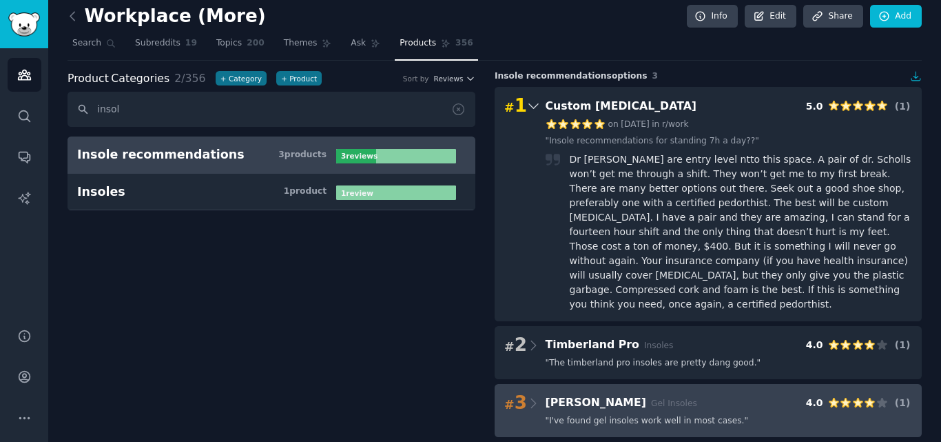
click at [683, 393] on div "# 3 [PERSON_NAME] Gel Insoles 4.0 ( 1 )" at bounding box center [708, 402] width 408 height 19
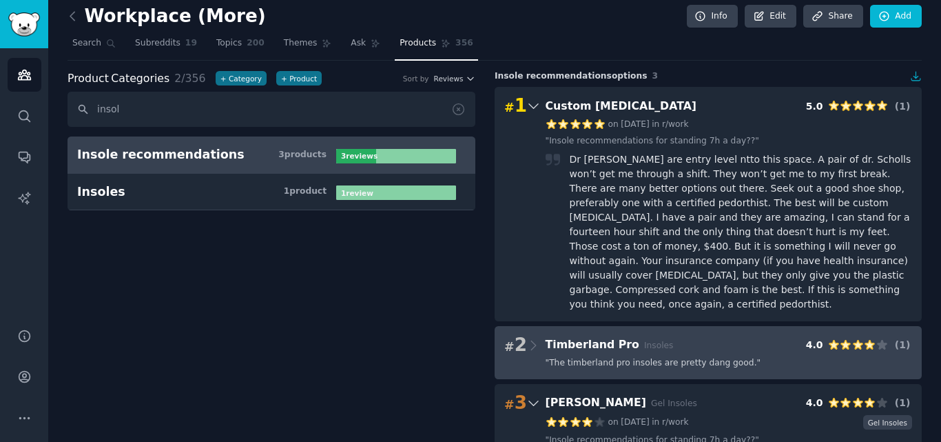
click at [698, 340] on Pro "# 2 Timberland Pro Insoles 4.0 ( 1 ) " The timberland pro insoles are pretty da…" at bounding box center [708, 352] width 427 height 53
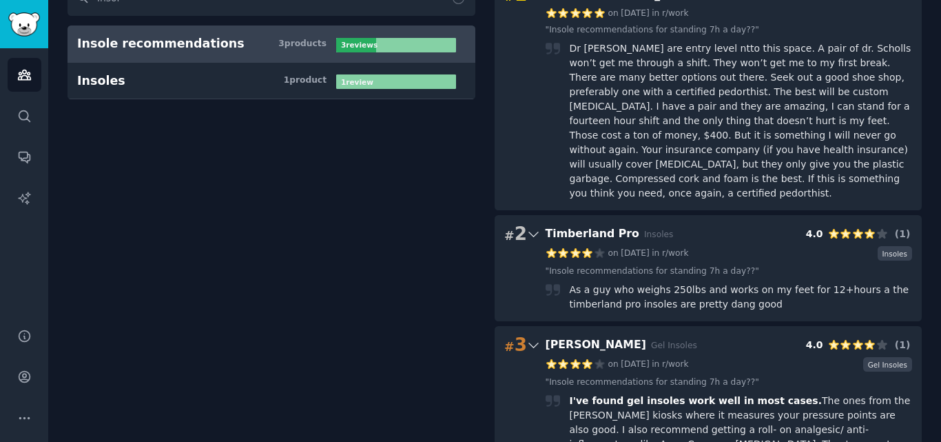
scroll to position [0, 0]
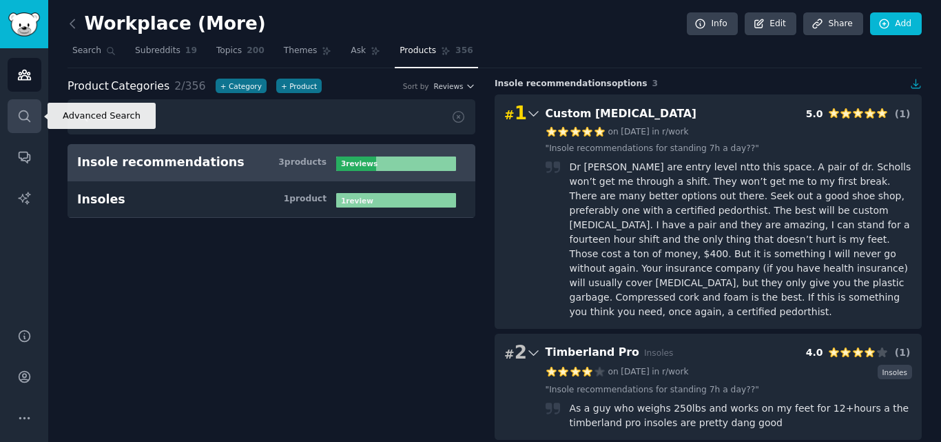
click at [40, 114] on link "Search" at bounding box center [25, 116] width 34 height 34
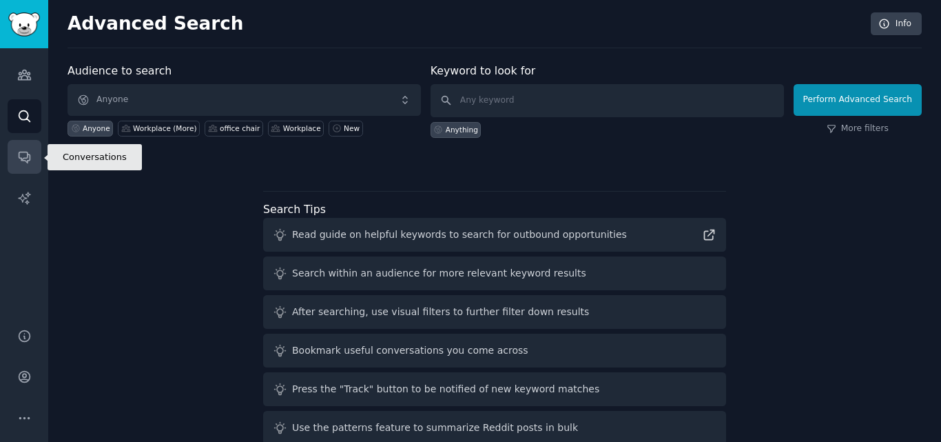
click at [30, 143] on link "Conversations" at bounding box center [25, 157] width 34 height 34
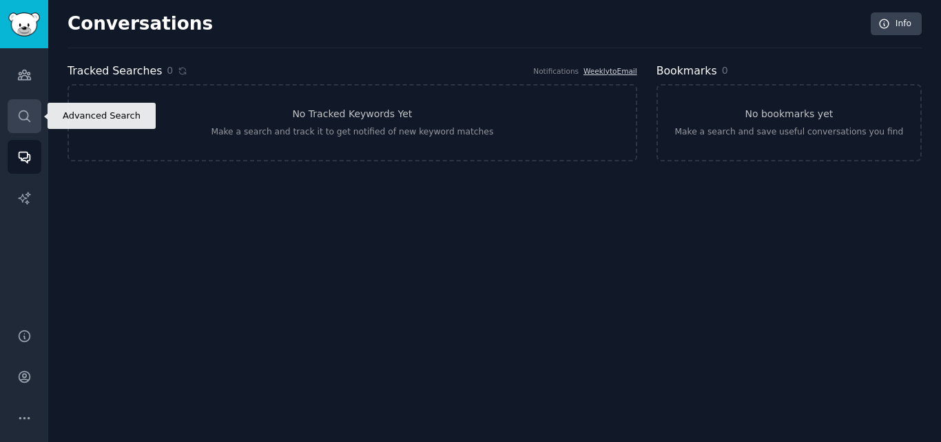
click at [29, 124] on link "Search" at bounding box center [25, 116] width 34 height 34
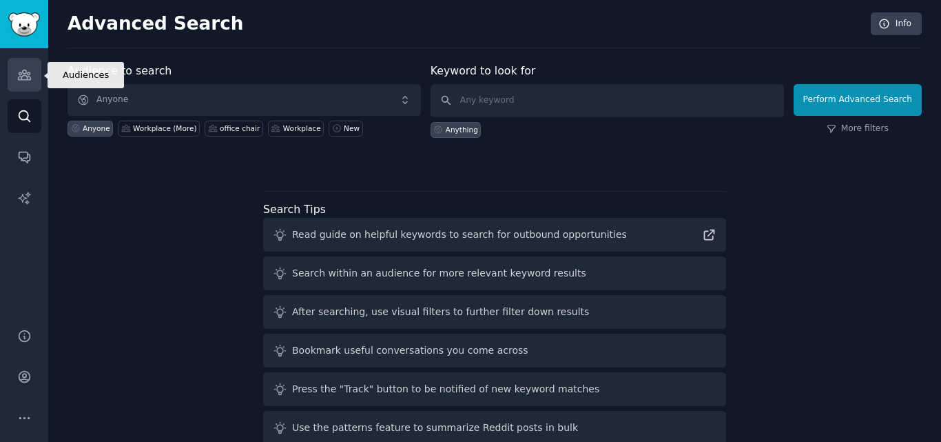
click at [25, 76] on icon "Sidebar" at bounding box center [24, 75] width 12 height 10
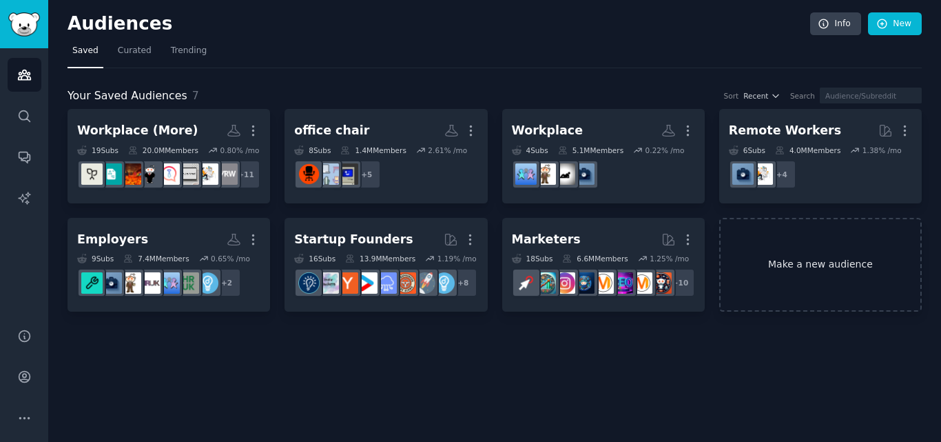
click at [827, 263] on link "Make a new audience" at bounding box center [820, 265] width 203 height 94
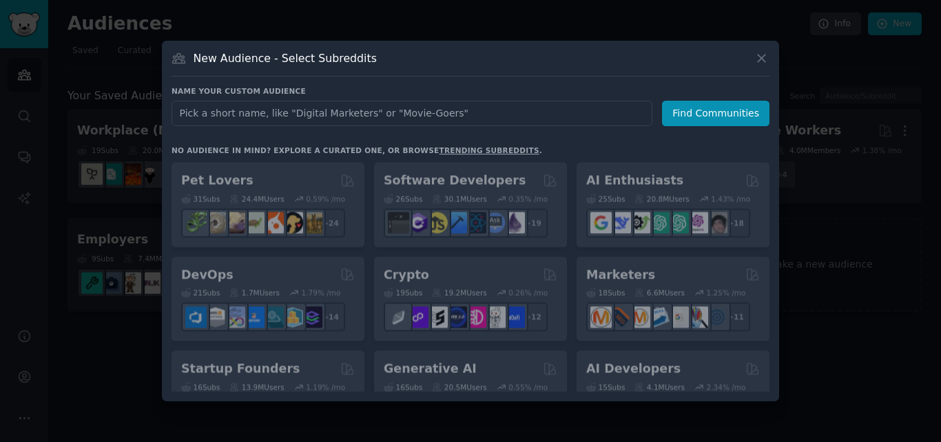
click at [233, 111] on input "text" at bounding box center [412, 113] width 481 height 25
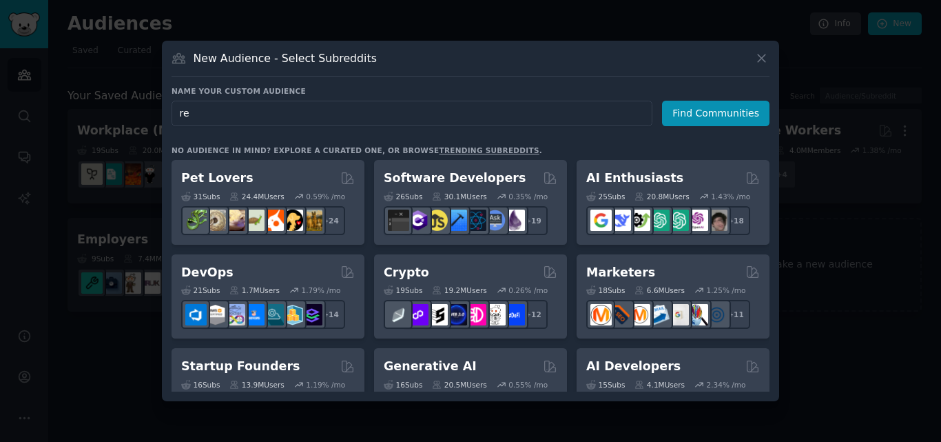
type input "r"
type input "Retail"
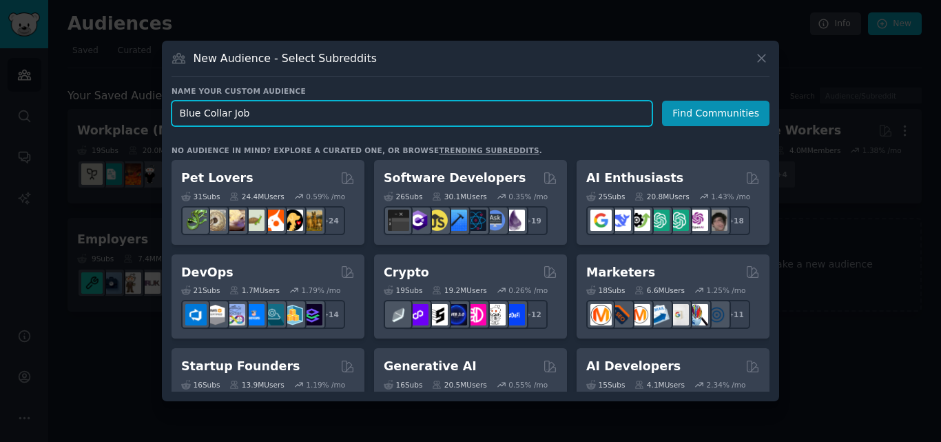
type input "Blue Collar Jobs"
click button "Find Communities" at bounding box center [715, 113] width 107 height 25
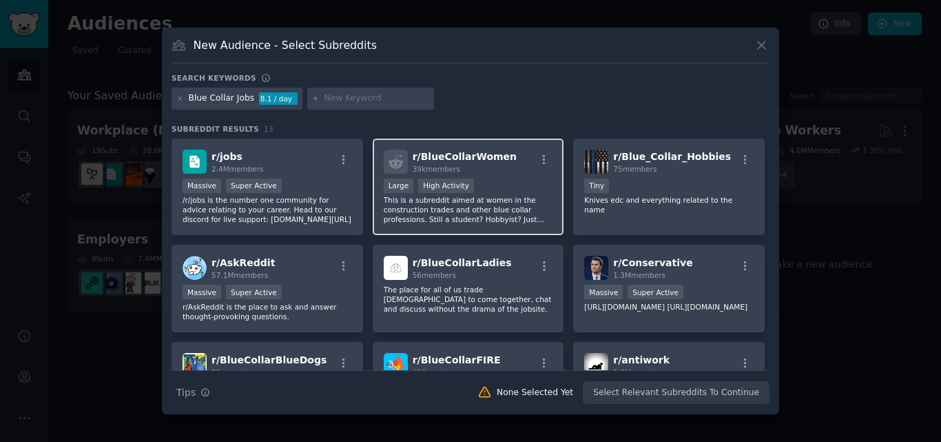
click at [511, 199] on p "This is a subreddit aimed at women in the construction trades and other blue co…" at bounding box center [469, 209] width 170 height 29
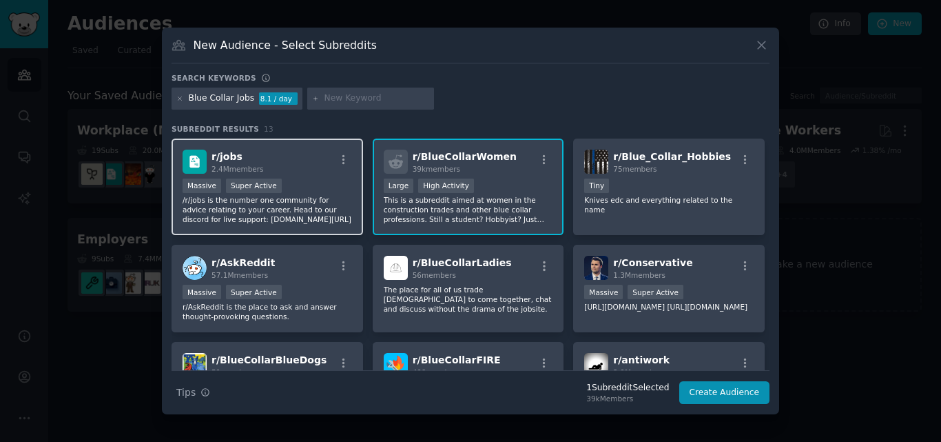
click at [300, 218] on p "/r/jobs is the number one community for advice relating to your career. Head to…" at bounding box center [268, 209] width 170 height 29
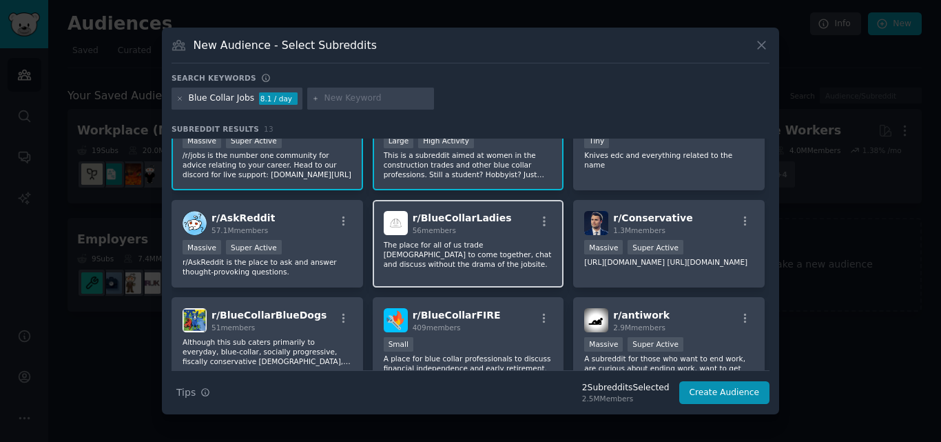
scroll to position [69, 0]
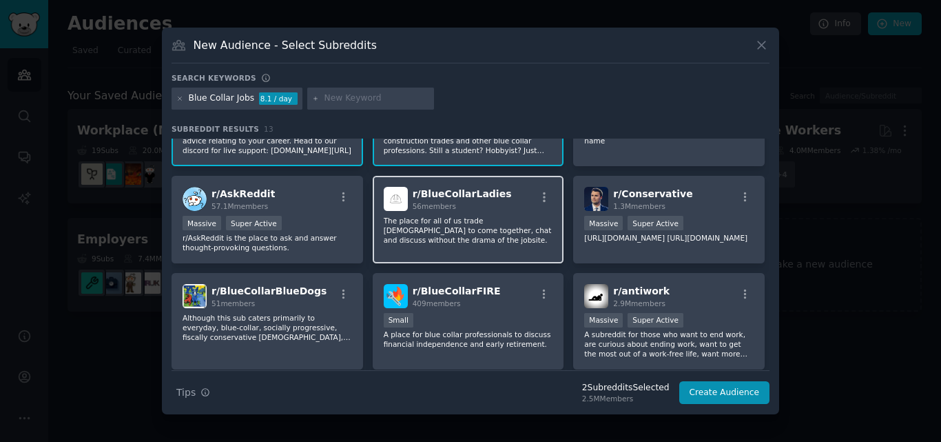
click at [481, 242] on div "r/ BlueCollarLadies 56 members The place for all of us trade [DEMOGRAPHIC_DATA]…" at bounding box center [469, 220] width 192 height 88
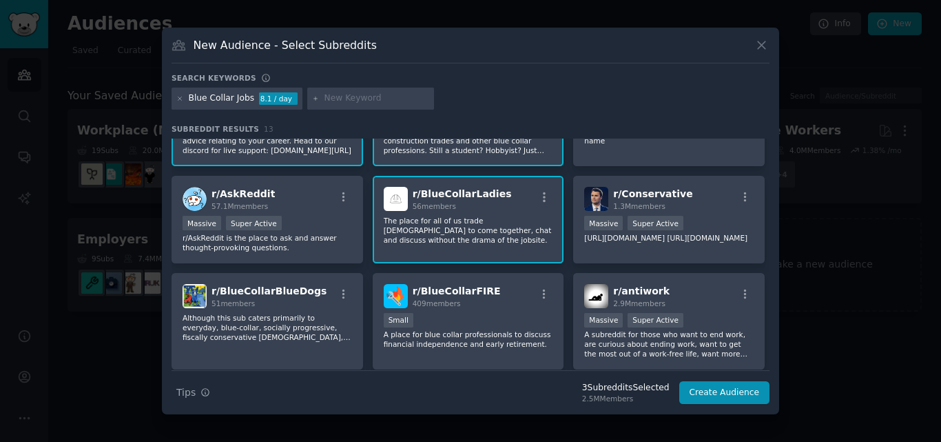
click at [481, 242] on div "r/ BlueCollarLadies 56 members The place for all of us trade [DEMOGRAPHIC_DATA]…" at bounding box center [469, 220] width 192 height 88
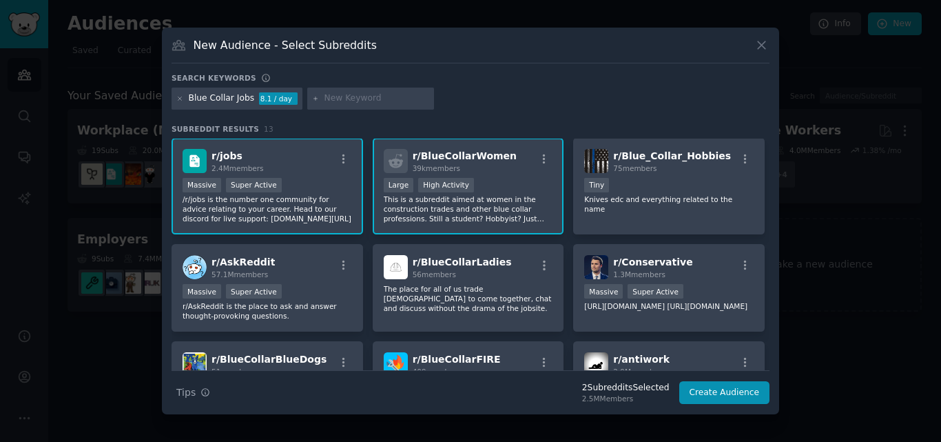
scroll to position [0, 0]
click at [331, 104] on input "text" at bounding box center [377, 98] width 105 height 12
click at [178, 101] on icon at bounding box center [180, 99] width 8 height 8
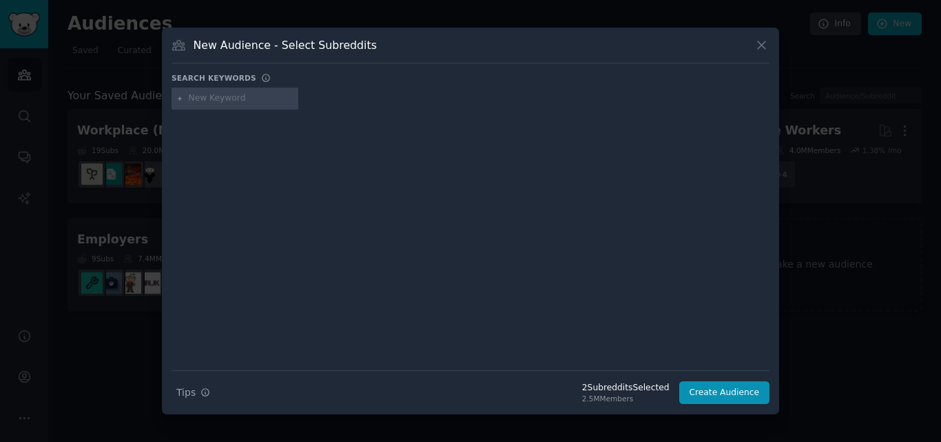
click at [235, 92] on input "text" at bounding box center [241, 98] width 105 height 12
type input "blue collar jobs"
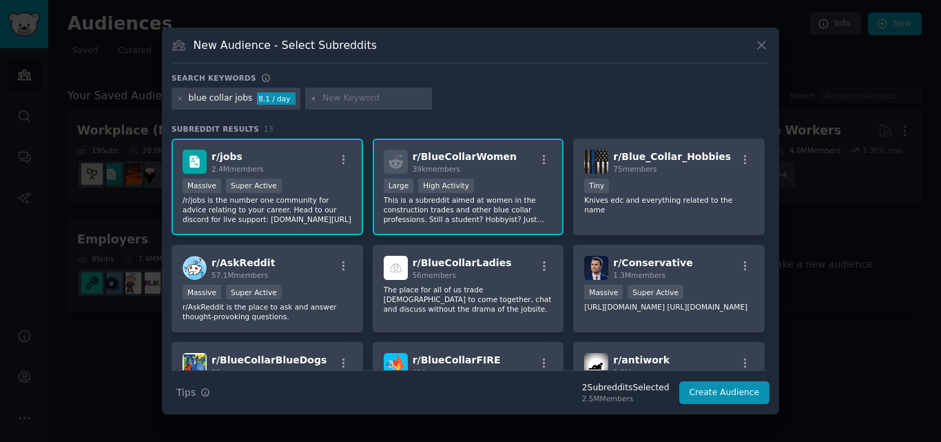
click at [336, 98] on input "text" at bounding box center [374, 98] width 105 height 12
click at [767, 43] on icon at bounding box center [762, 45] width 14 height 14
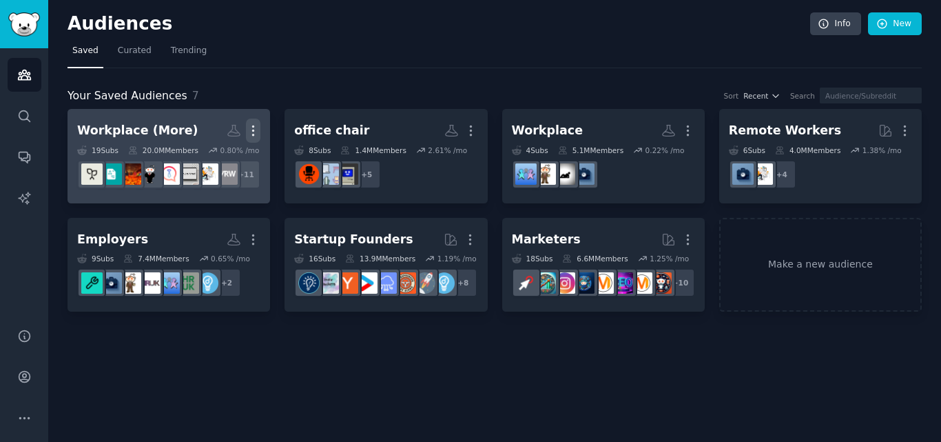
click at [260, 127] on icon "button" at bounding box center [253, 130] width 14 height 14
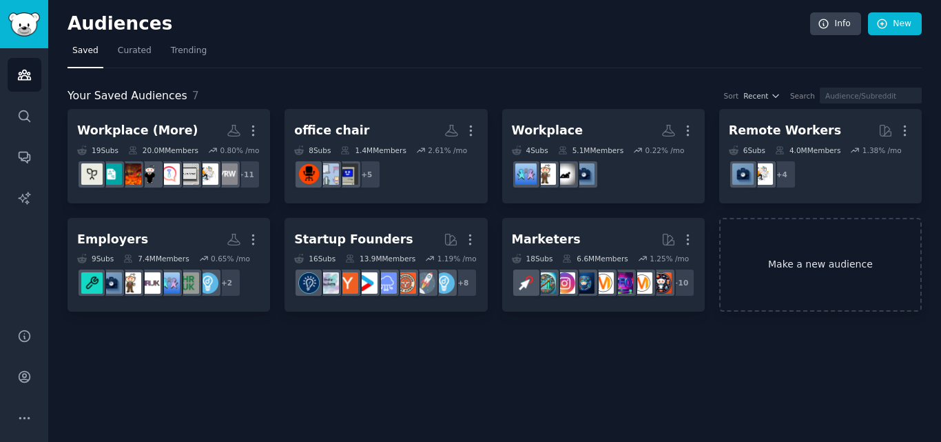
click at [816, 267] on link "Make a new audience" at bounding box center [820, 265] width 203 height 94
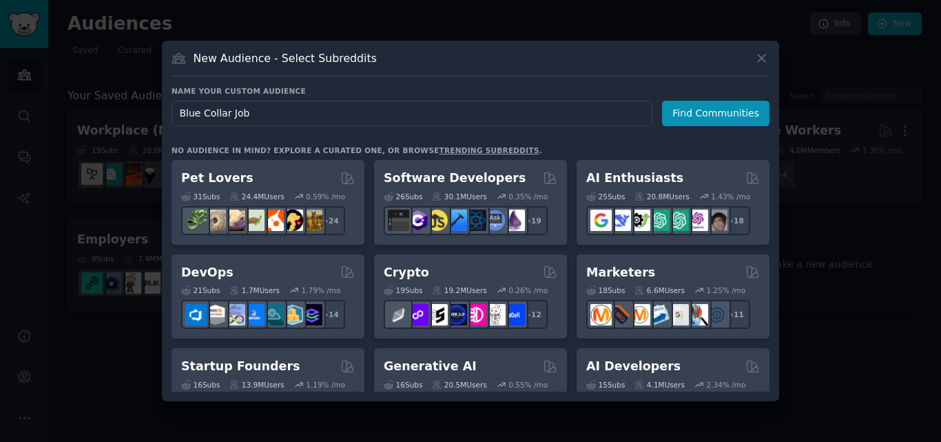
type input "Blue Collar Jobs"
click button "Find Communities" at bounding box center [715, 113] width 107 height 25
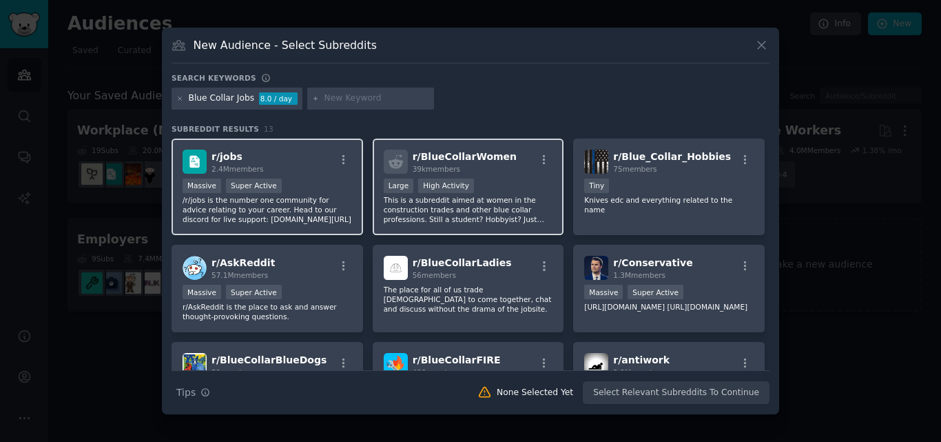
click at [469, 194] on div "10,000 - 100,000 members Large High Activity" at bounding box center [469, 186] width 170 height 17
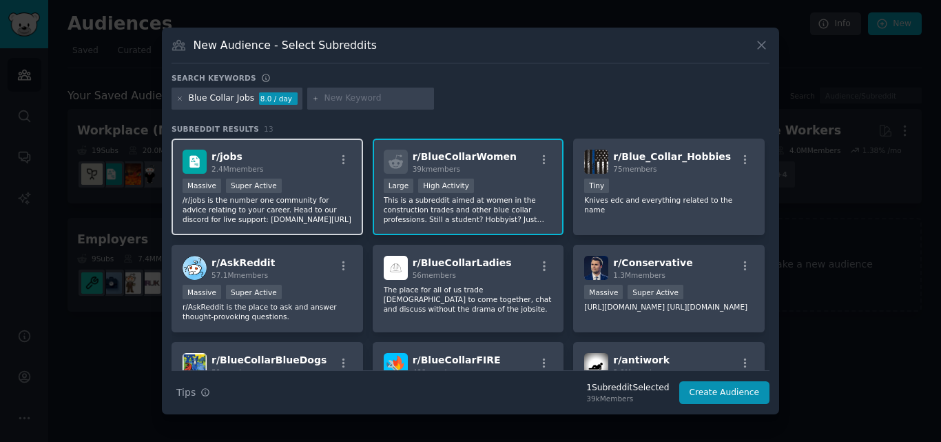
click at [302, 176] on div "r/ jobs 2.4M members Massive Super Active /r/jobs is the number one community f…" at bounding box center [268, 187] width 192 height 97
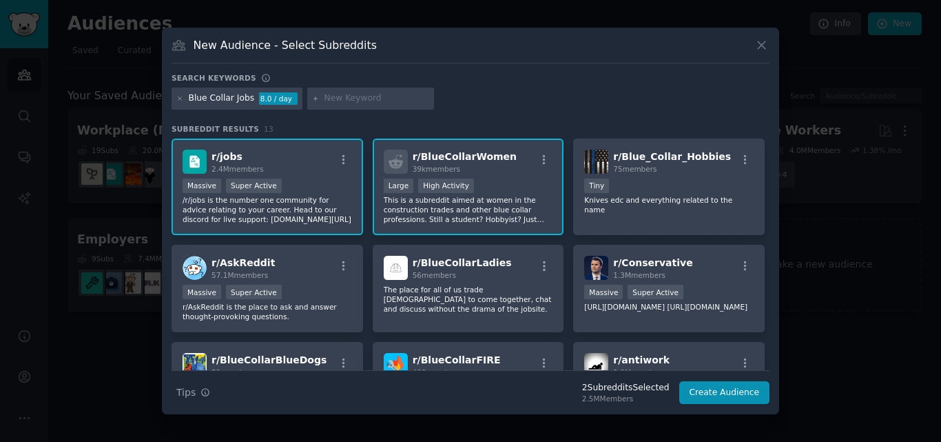
click at [373, 99] on input "text" at bounding box center [377, 98] width 105 height 12
type input "job"
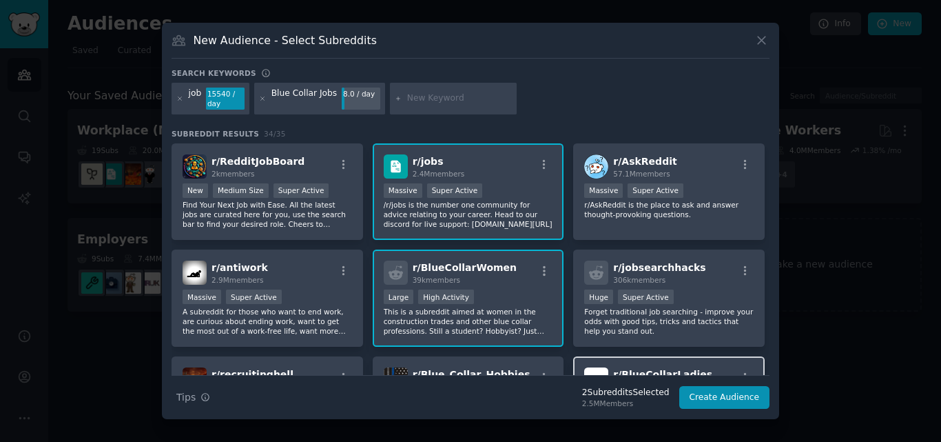
scroll to position [138, 0]
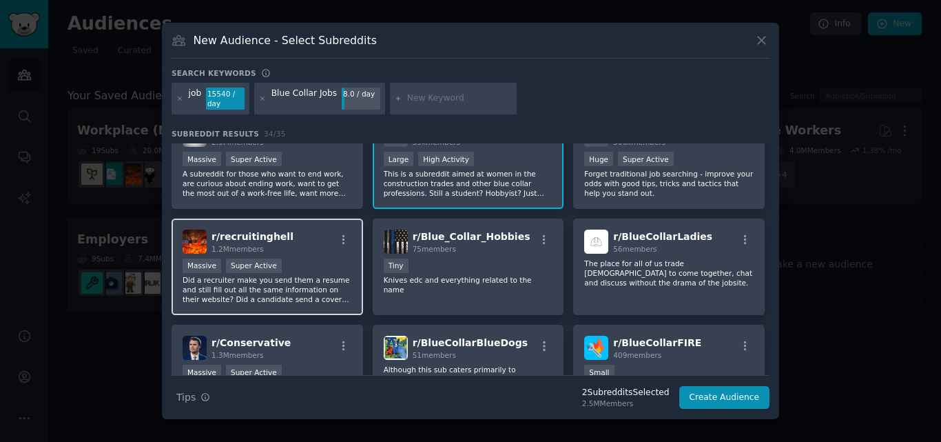
click at [301, 271] on div ">= 95th percentile for submissions / day Massive Super Active" at bounding box center [268, 266] width 170 height 17
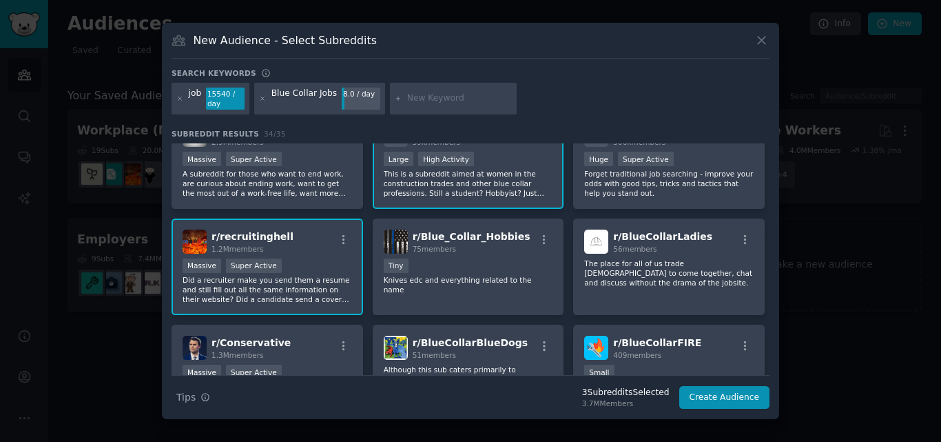
click at [320, 271] on div ">= 95th percentile for submissions / day Massive Super Active" at bounding box center [268, 266] width 170 height 17
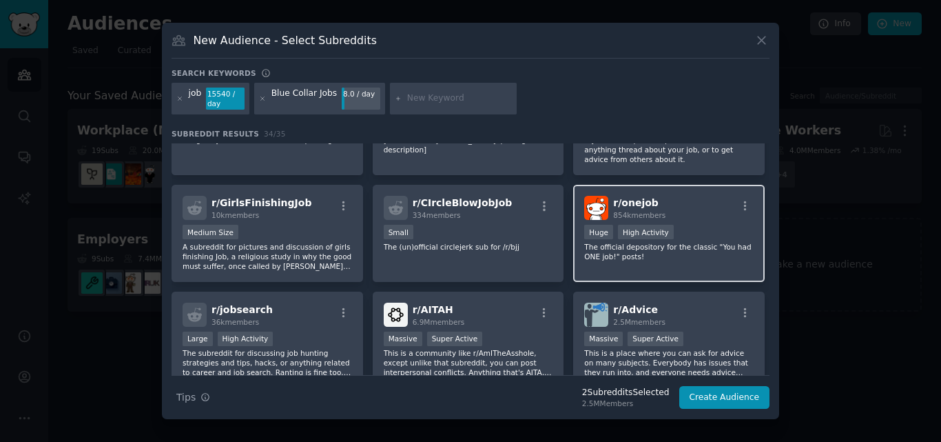
scroll to position [619, 0]
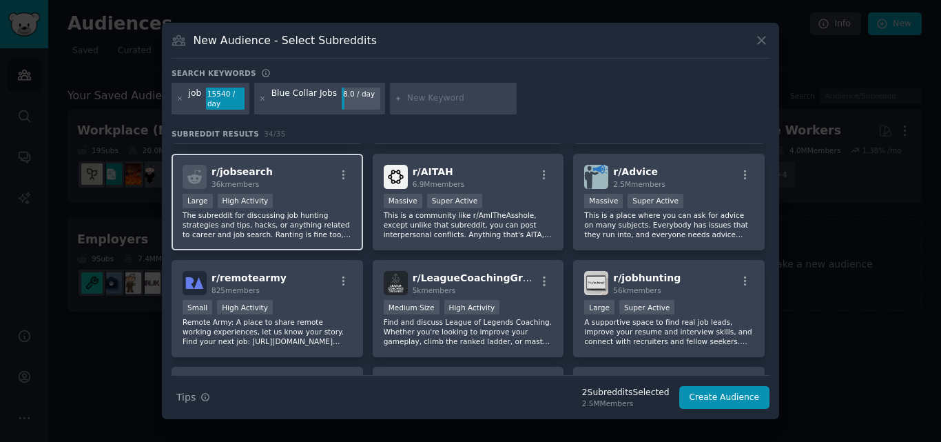
click at [335, 205] on div "Large High Activity" at bounding box center [268, 202] width 170 height 17
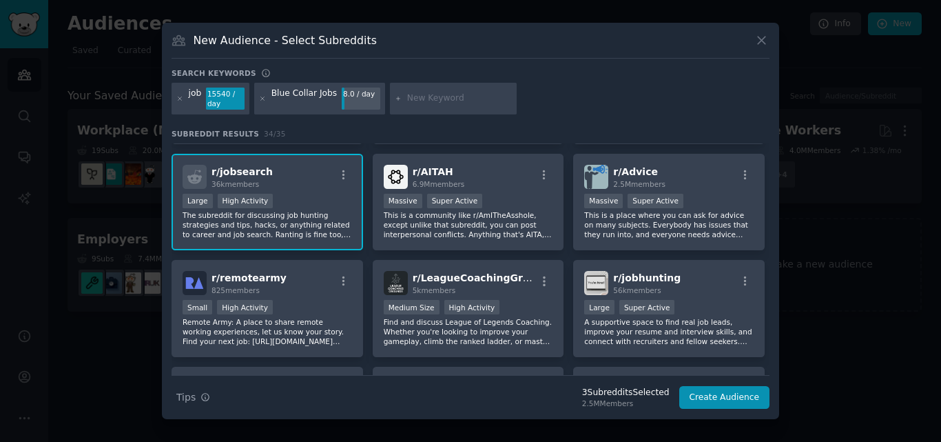
click at [328, 227] on p "The subreddit for discussing job hunting strategies and tips, hacks, or anythin…" at bounding box center [268, 224] width 170 height 29
click at [431, 101] on input "text" at bounding box center [459, 98] width 105 height 12
type input "work"
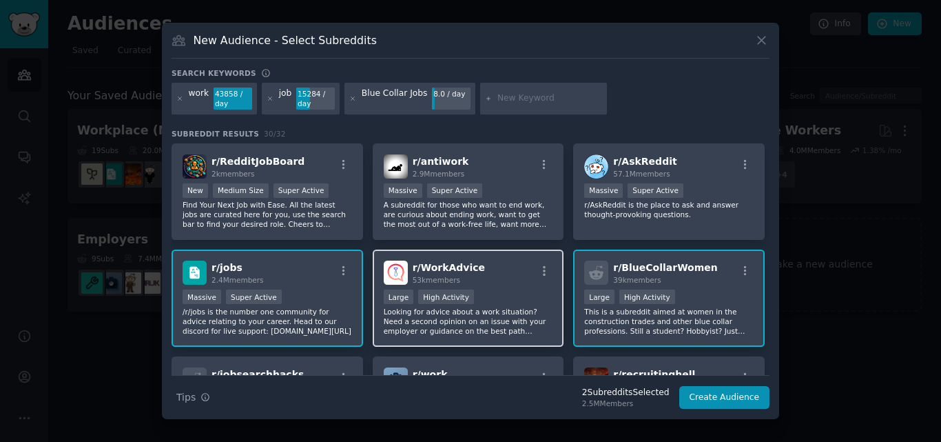
click at [498, 270] on div "r/ WorkAdvice 53k members" at bounding box center [469, 272] width 170 height 24
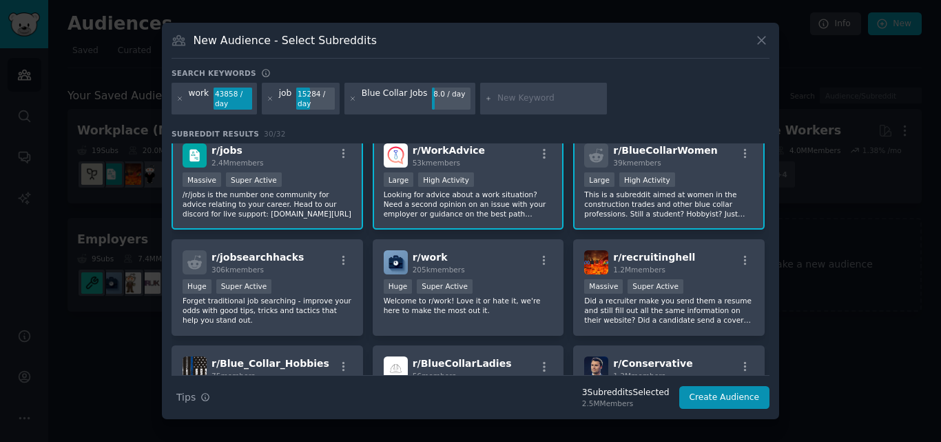
scroll to position [138, 0]
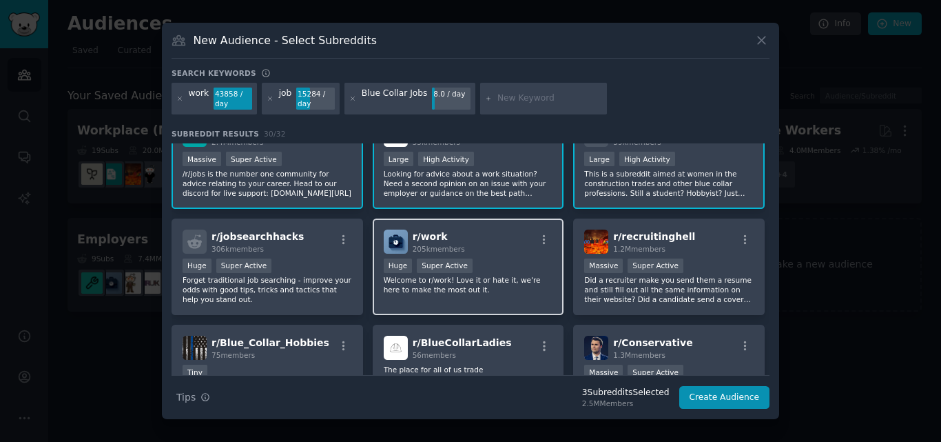
click at [494, 274] on div ">= 95th percentile for submissions / day Huge Super Active" at bounding box center [469, 266] width 170 height 17
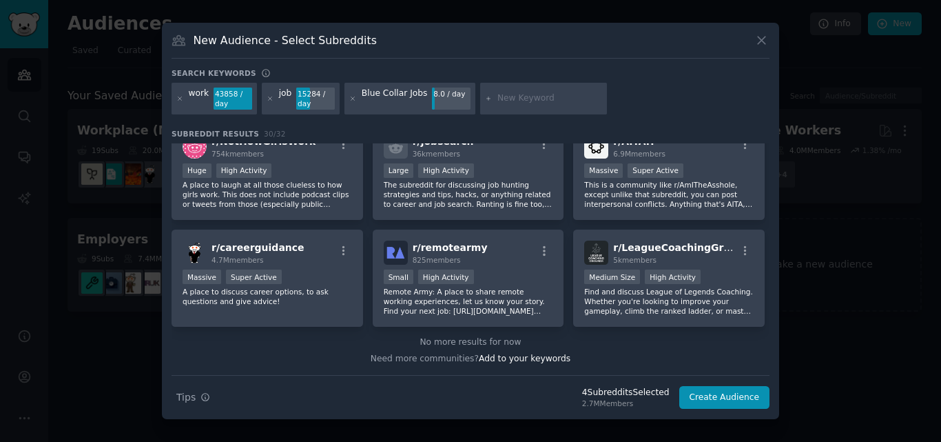
scroll to position [774, 0]
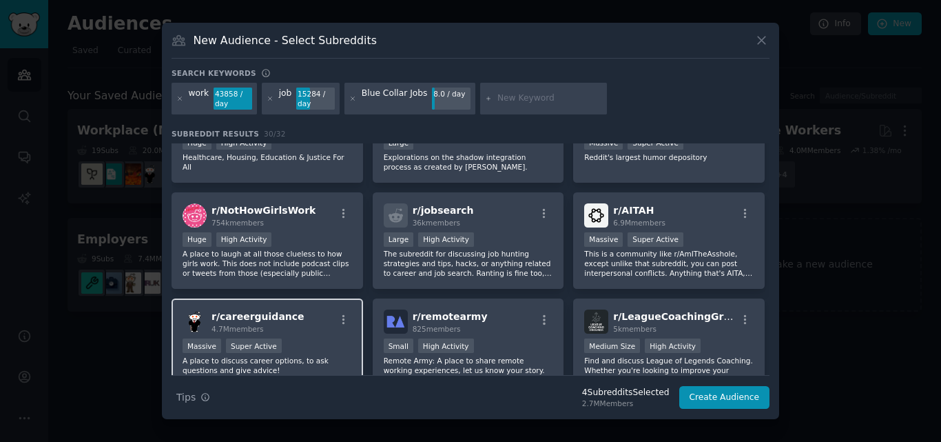
click at [298, 336] on div "r/ careerguidance 4.7M members Massive Super Active A place to discuss career o…" at bounding box center [268, 346] width 192 height 97
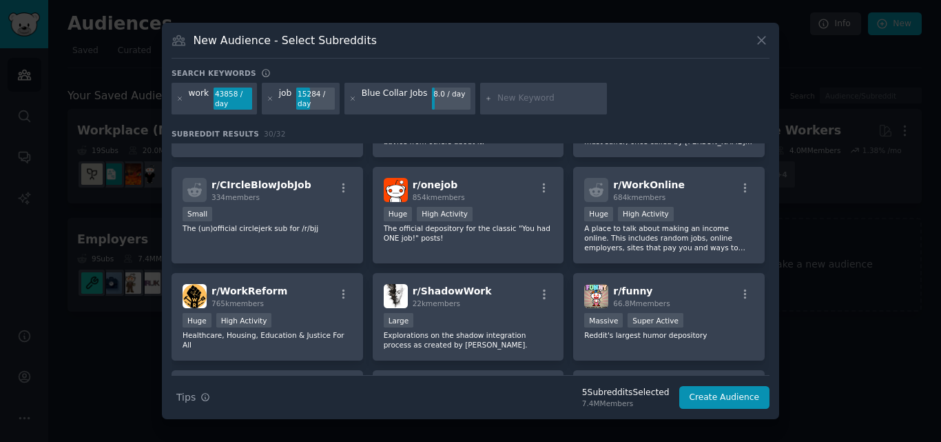
scroll to position [498, 0]
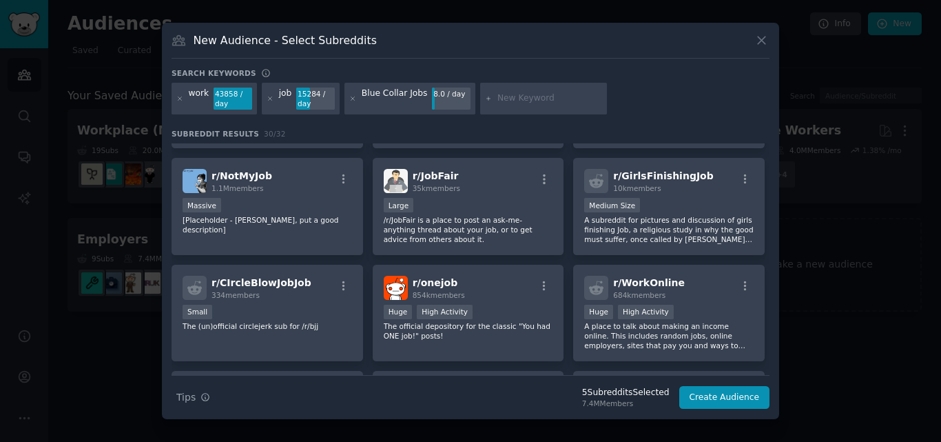
click at [519, 94] on input "text" at bounding box center [550, 98] width 105 height 12
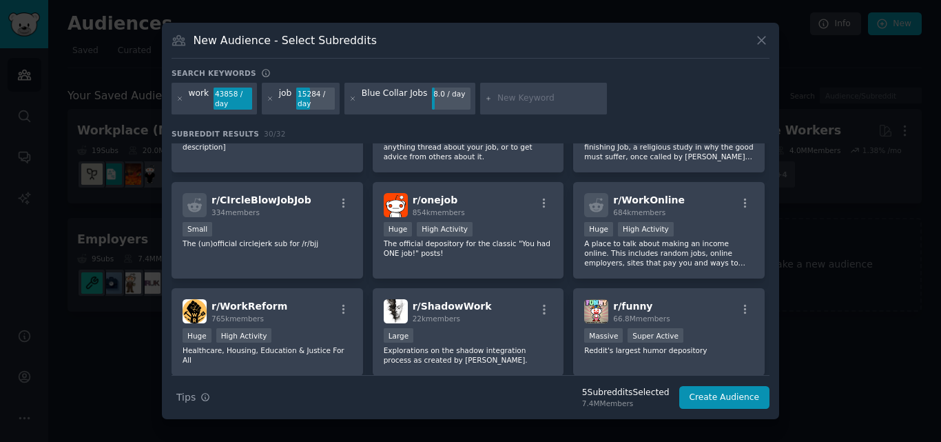
scroll to position [567, 0]
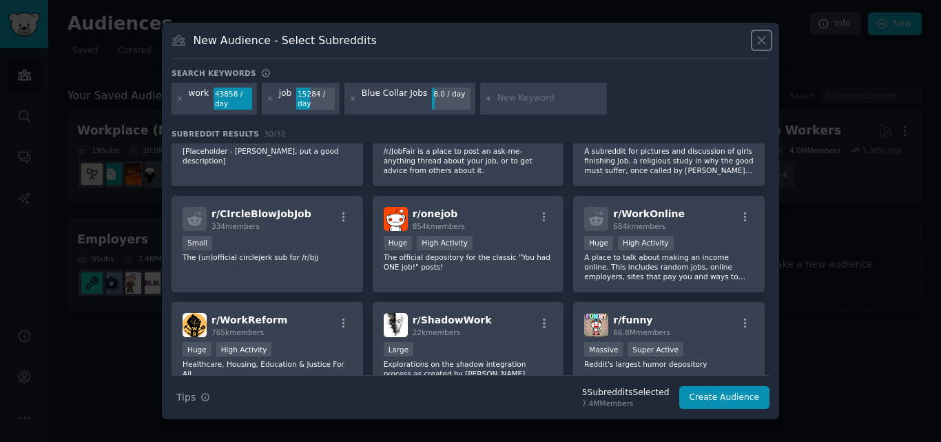
click at [765, 34] on icon at bounding box center [762, 40] width 14 height 14
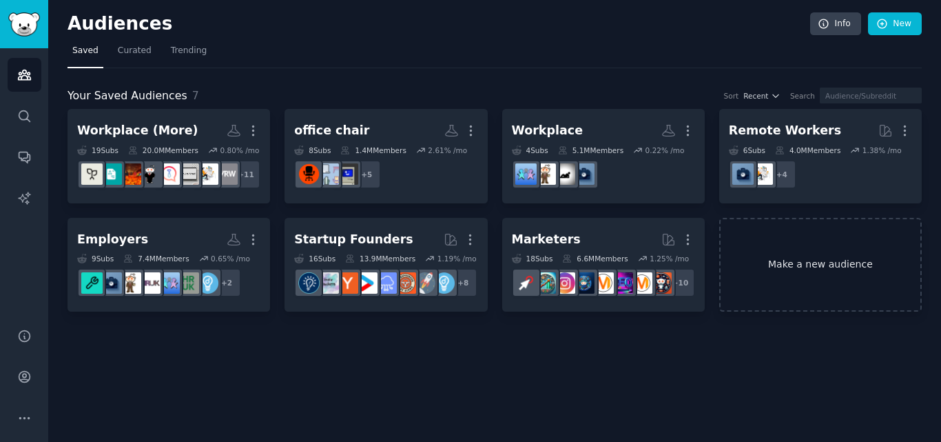
click at [788, 256] on link "Make a new audience" at bounding box center [820, 265] width 203 height 94
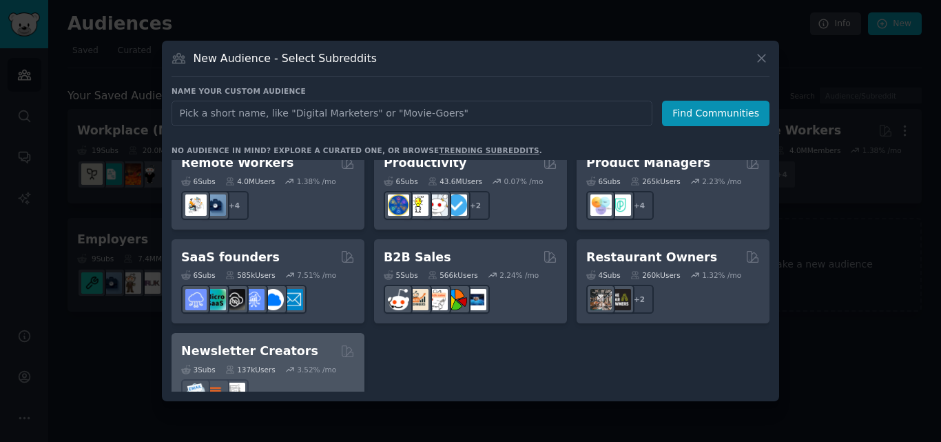
scroll to position [1076, 0]
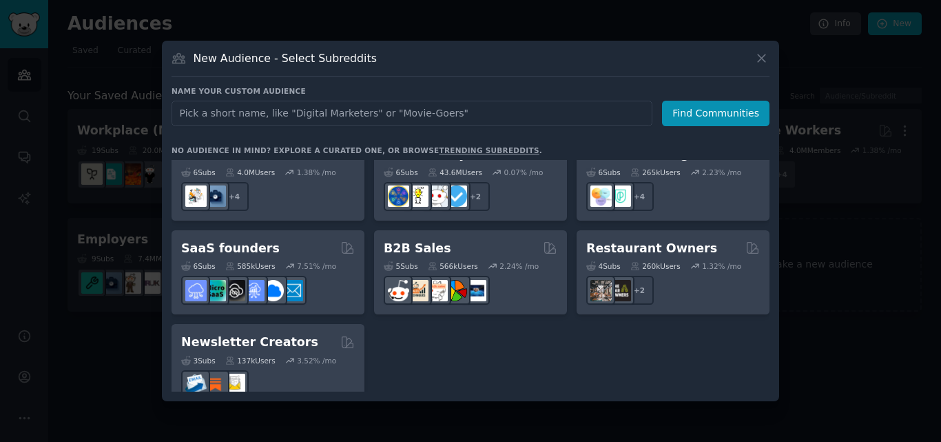
click at [94, 319] on div at bounding box center [470, 221] width 941 height 442
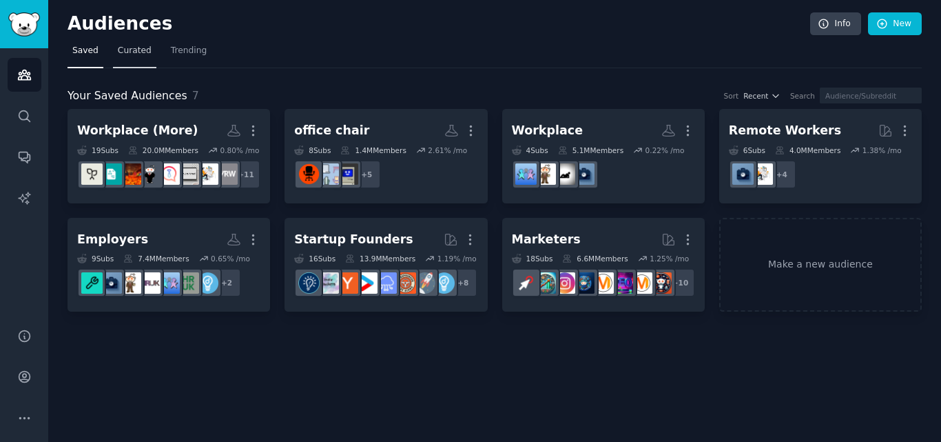
click at [134, 48] on span "Curated" at bounding box center [135, 51] width 34 height 12
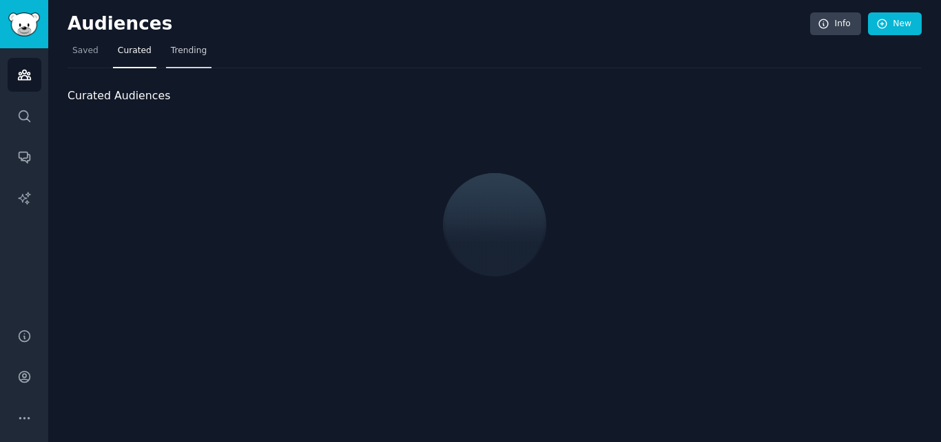
click at [172, 50] on span "Trending" at bounding box center [189, 51] width 36 height 12
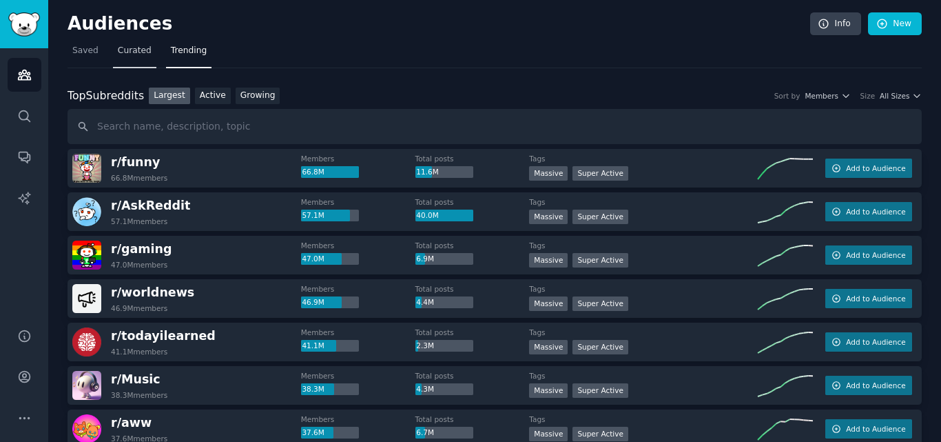
click at [130, 60] on link "Curated" at bounding box center [134, 54] width 43 height 28
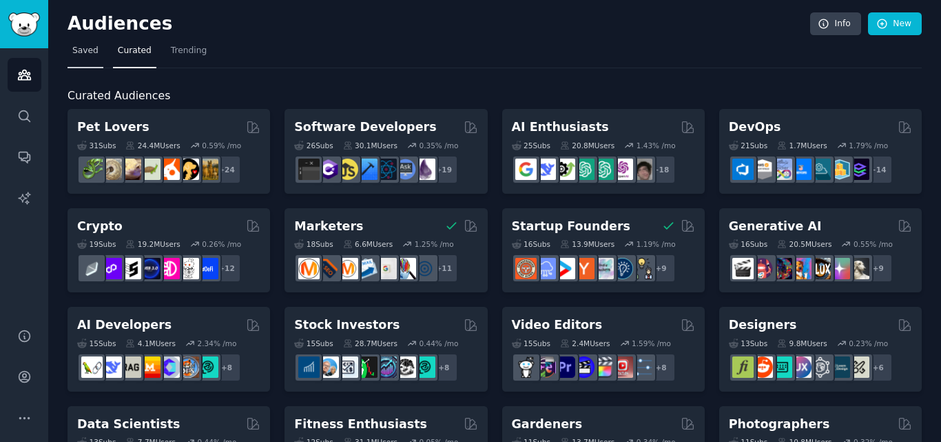
drag, startPoint x: 97, startPoint y: 45, endPoint x: 140, endPoint y: 45, distance: 42.7
click at [98, 45] on link "Saved" at bounding box center [86, 54] width 36 height 28
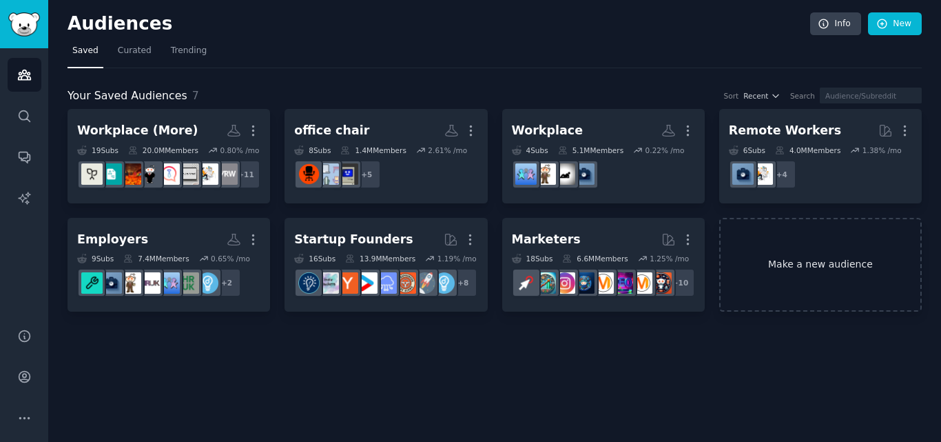
click at [803, 225] on link "Make a new audience" at bounding box center [820, 265] width 203 height 94
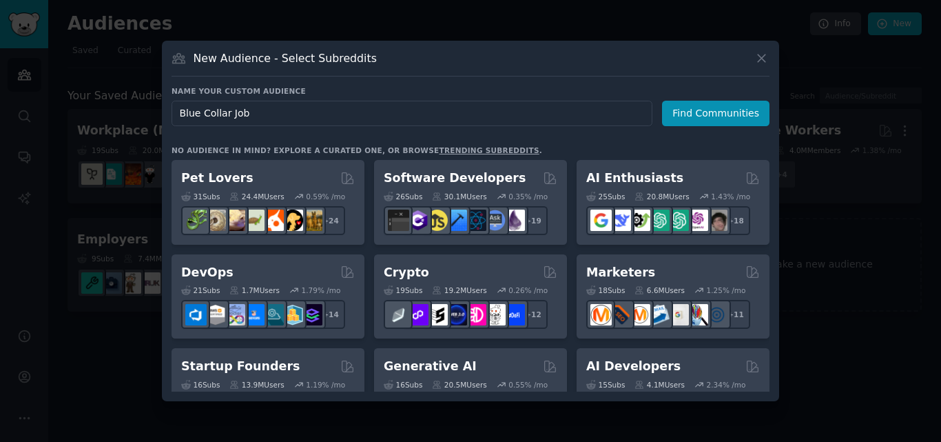
type input "Blue Collar Jobs"
click button "Find Communities" at bounding box center [715, 113] width 107 height 25
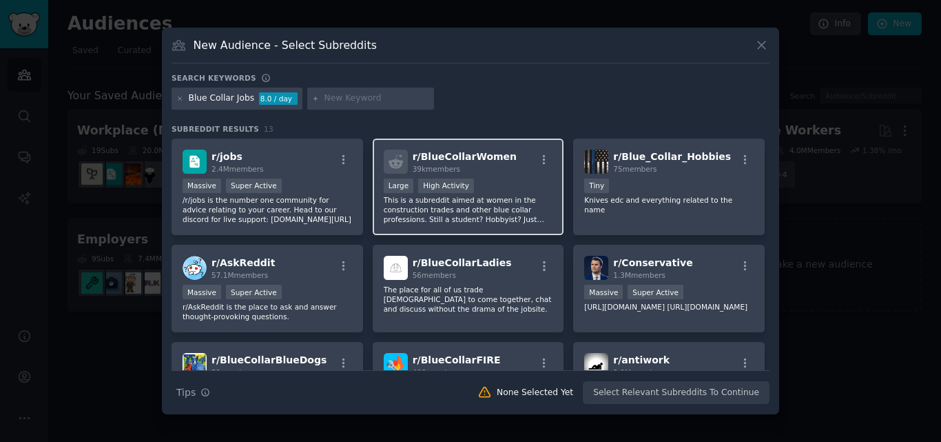
click at [510, 204] on p "This is a subreddit aimed at women in the construction trades and other blue co…" at bounding box center [469, 209] width 170 height 29
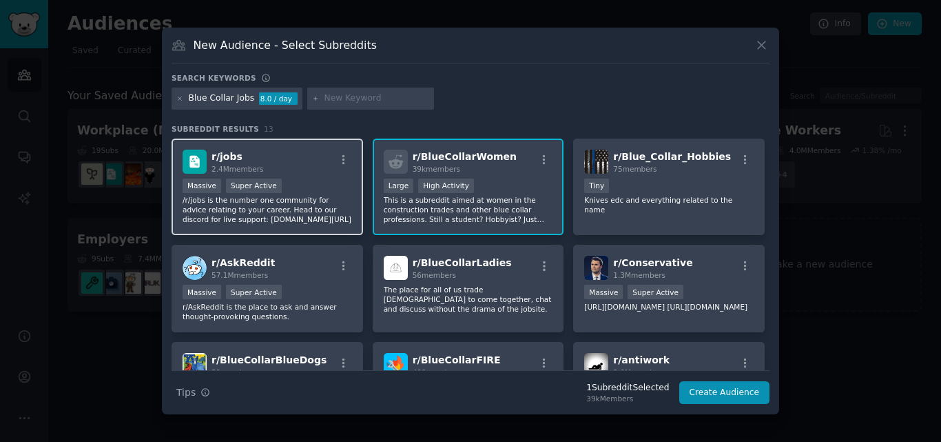
click at [320, 223] on p "/r/jobs is the number one community for advice relating to your career. Head to…" at bounding box center [268, 209] width 170 height 29
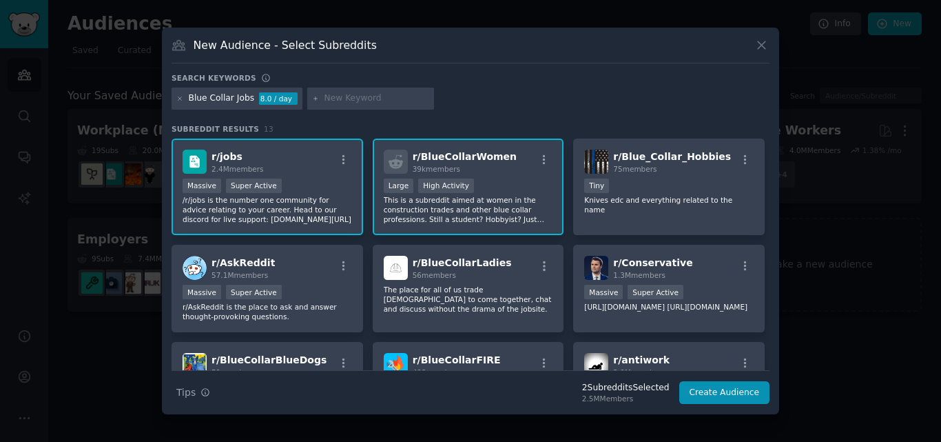
click at [360, 107] on div at bounding box center [370, 99] width 127 height 22
click at [367, 96] on input "text" at bounding box center [377, 98] width 105 height 12
type input "work"
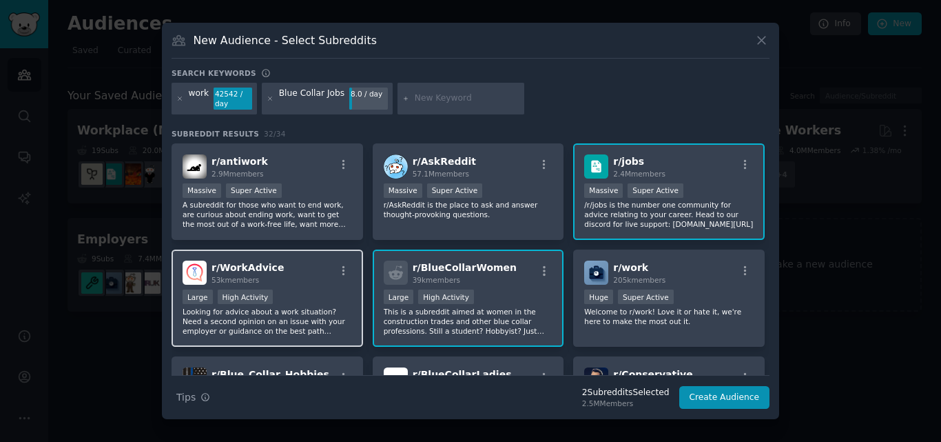
click at [309, 309] on p "Looking for advice about a work situation? Need a second opinion on an issue wi…" at bounding box center [268, 321] width 170 height 29
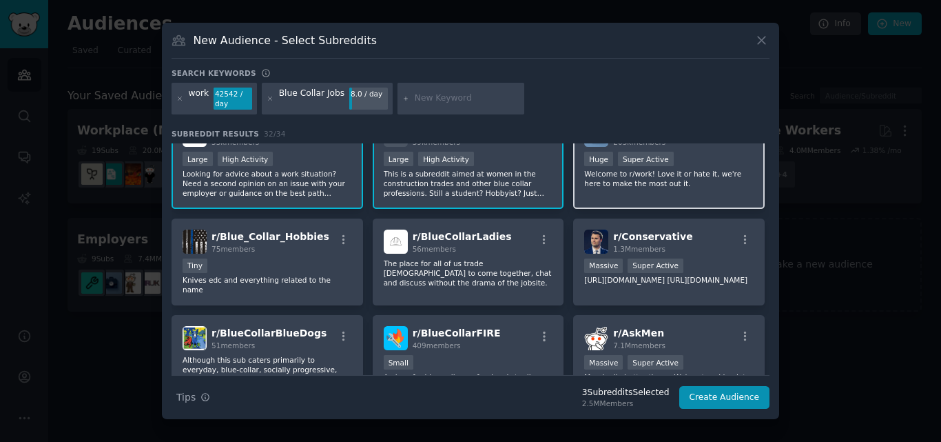
click at [658, 203] on div "r/ work 205k members Huge Super Active Welcome to r/work! Love it or hate it, w…" at bounding box center [669, 160] width 192 height 97
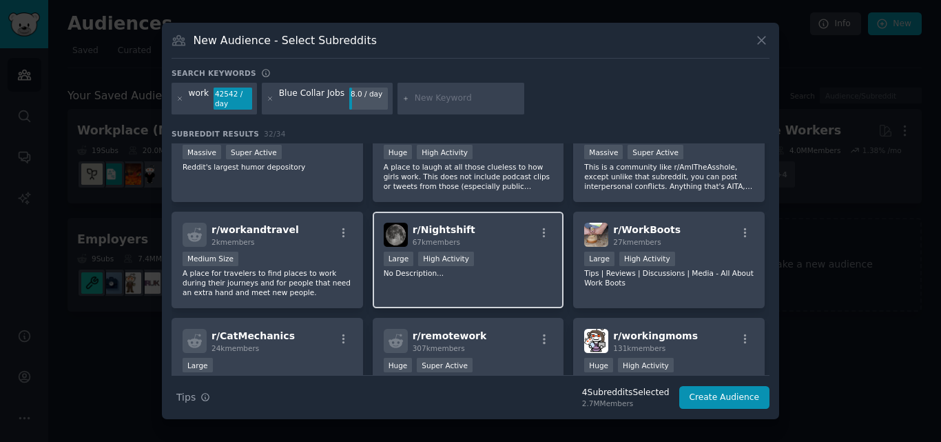
scroll to position [620, 0]
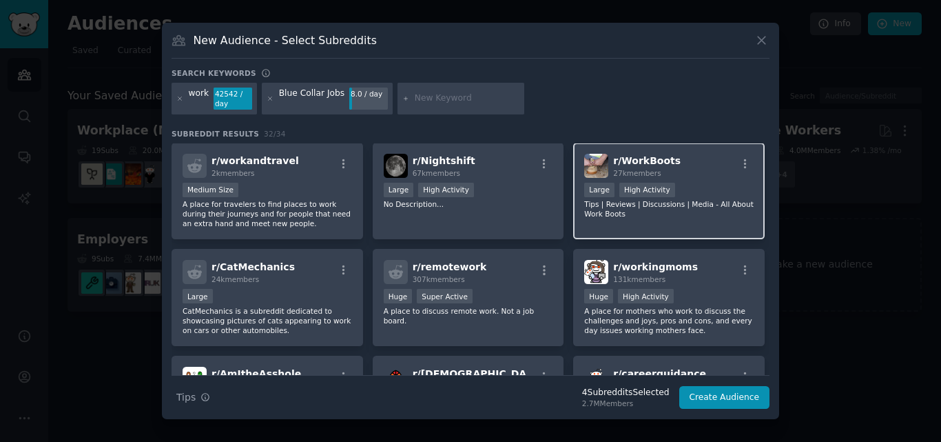
click at [622, 228] on div "r/ WorkBoots 27k members Large High Activity Tips | Reviews | Discussions | Med…" at bounding box center [669, 191] width 192 height 97
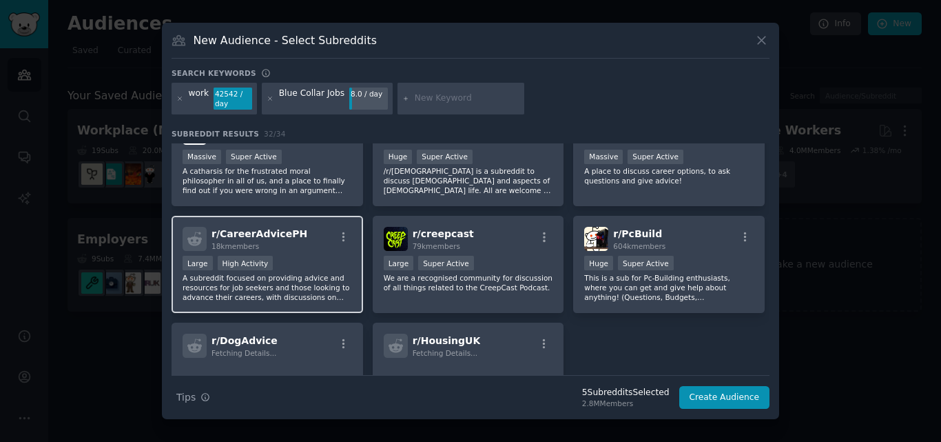
scroll to position [896, 0]
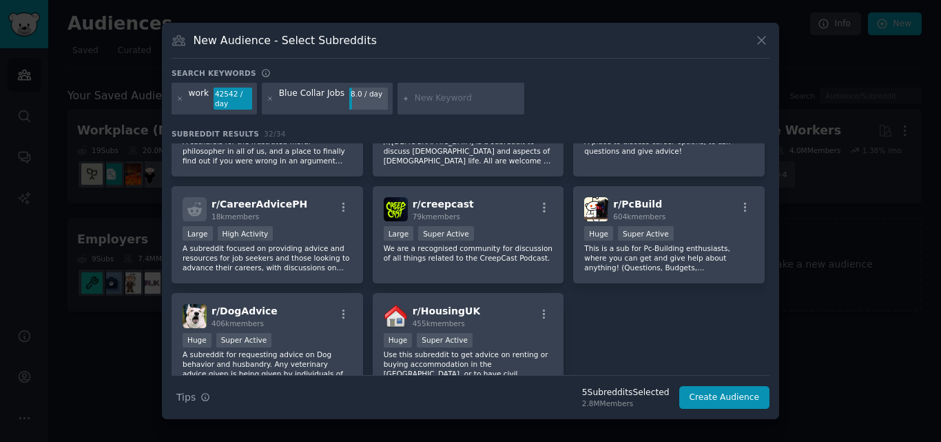
click at [460, 96] on input "text" at bounding box center [467, 98] width 105 height 12
type input "custodian"
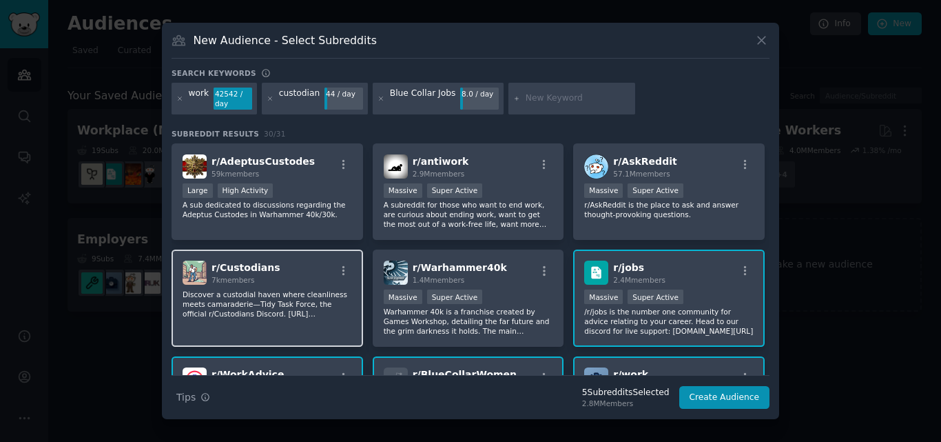
click at [309, 289] on p "Discover a custodial haven where cleanliness meets camaraderie—Tidy Task Force,…" at bounding box center [268, 303] width 170 height 29
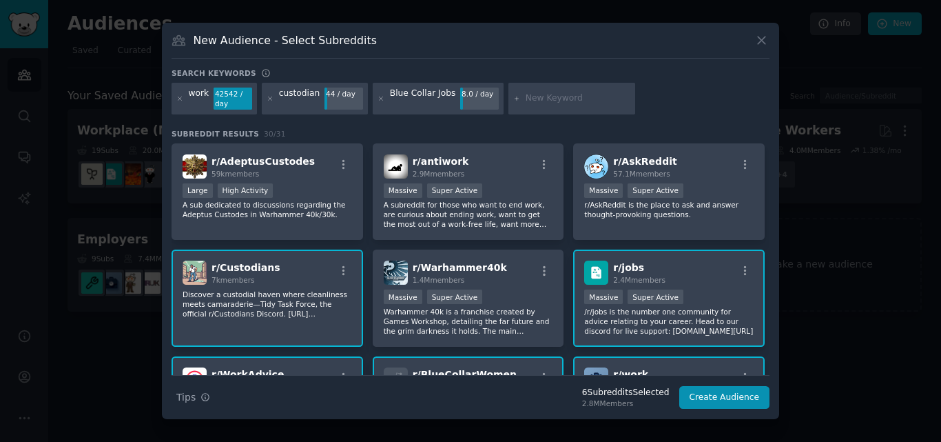
click at [527, 99] on input "text" at bounding box center [578, 98] width 105 height 12
type input "nurse"
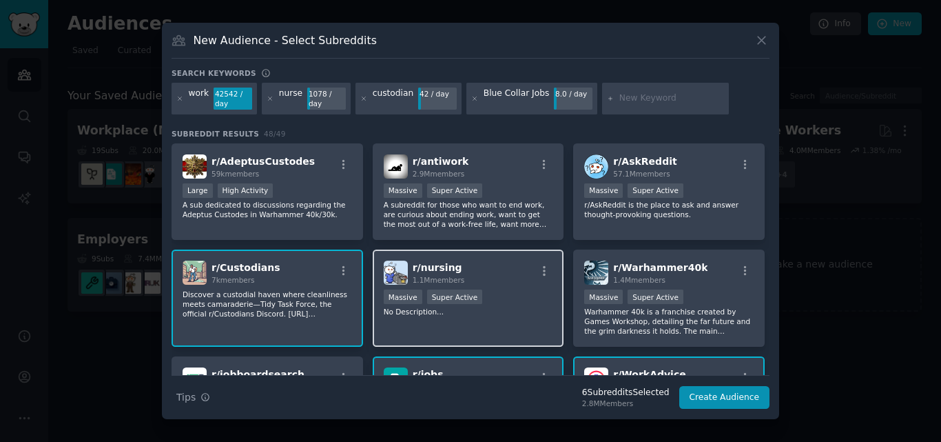
click at [522, 265] on div "r/ nursing 1.1M members" at bounding box center [469, 272] width 170 height 24
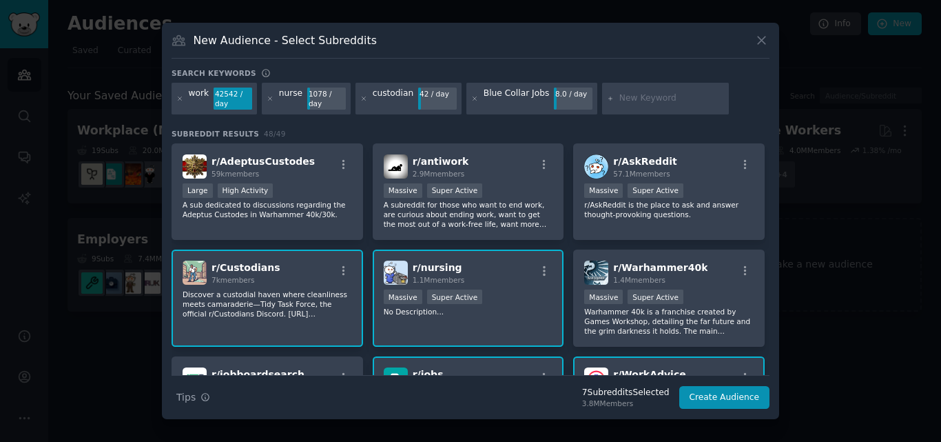
click at [627, 99] on input "text" at bounding box center [671, 98] width 105 height 12
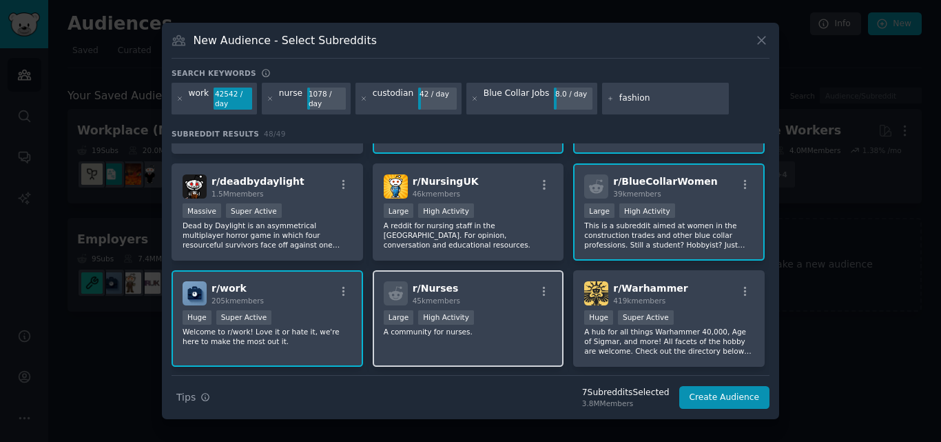
scroll to position [276, 0]
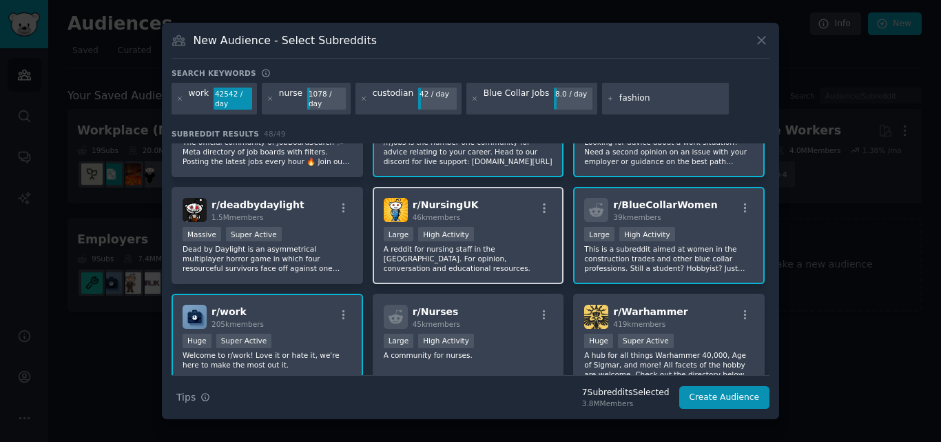
type input "fashion"
click at [524, 234] on div "Large High Activity" at bounding box center [469, 235] width 170 height 17
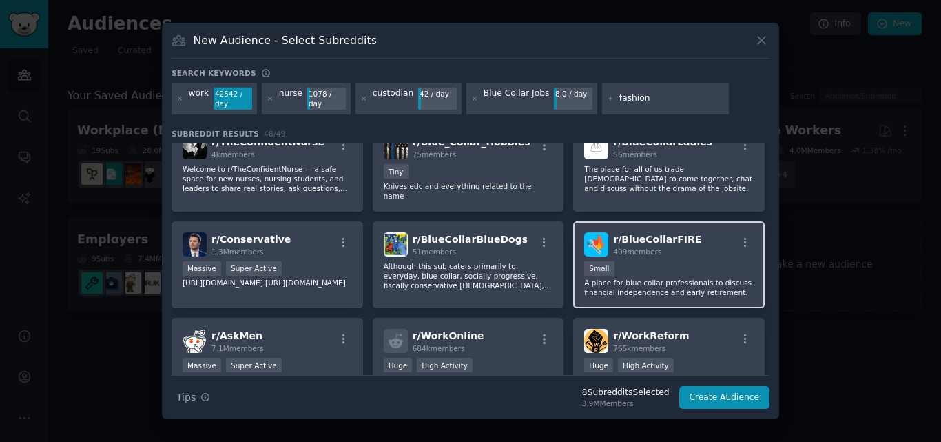
scroll to position [620, 0]
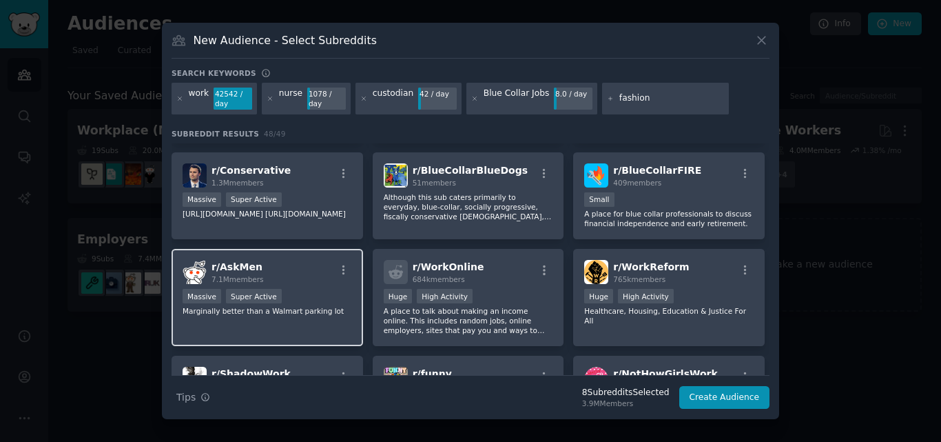
click at [313, 260] on div "r/ AskMen 7.1M members" at bounding box center [268, 272] width 170 height 24
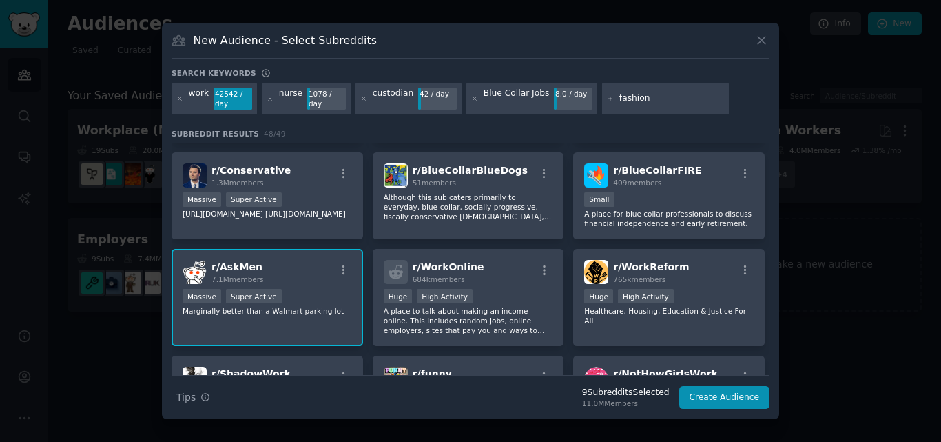
scroll to position [827, 0]
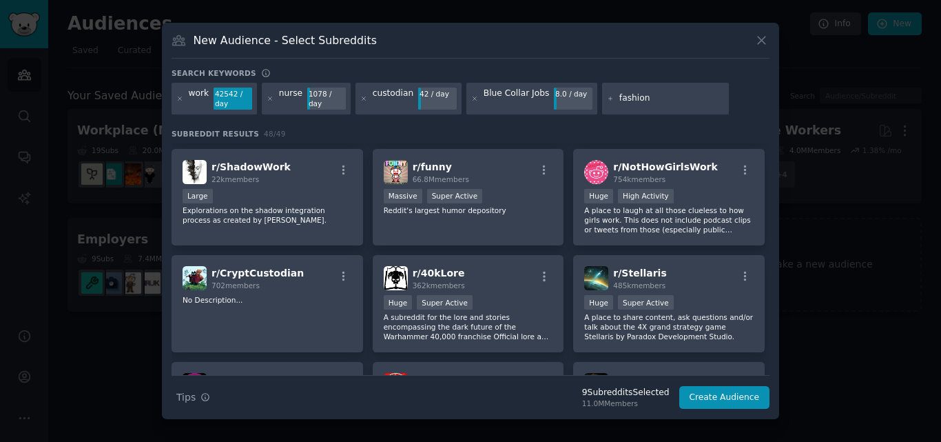
click at [647, 87] on div "fashion" at bounding box center [665, 99] width 127 height 32
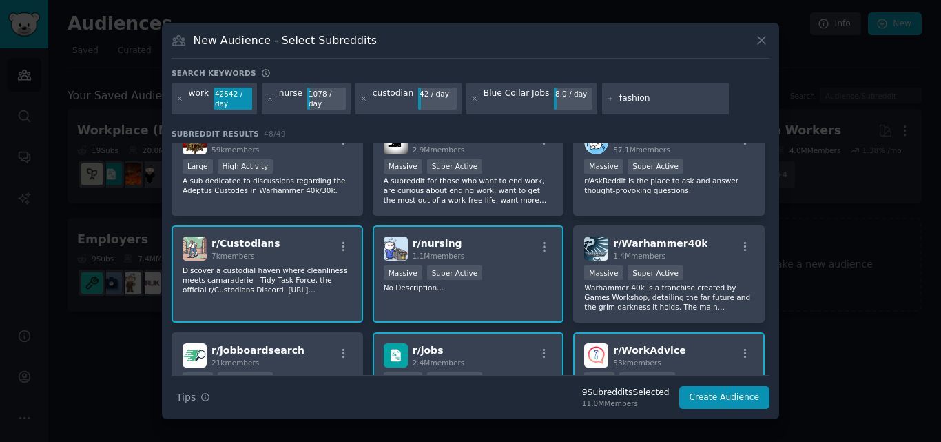
scroll to position [0, 0]
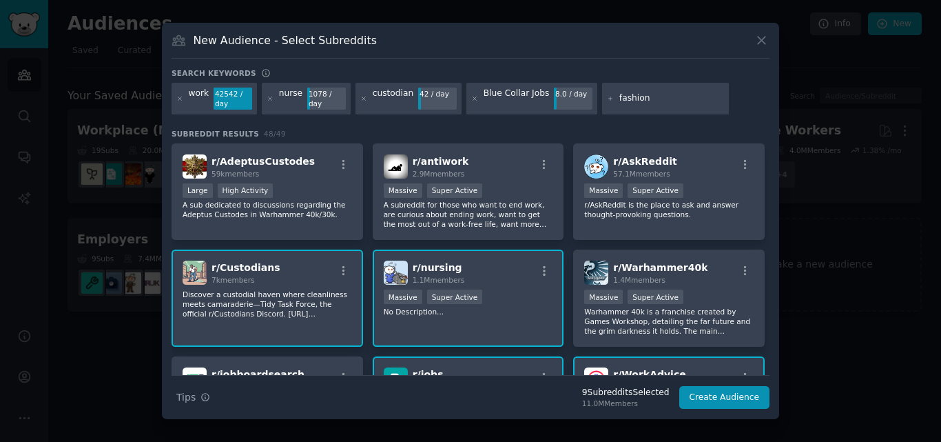
click at [662, 99] on input "fashion" at bounding box center [671, 98] width 105 height 12
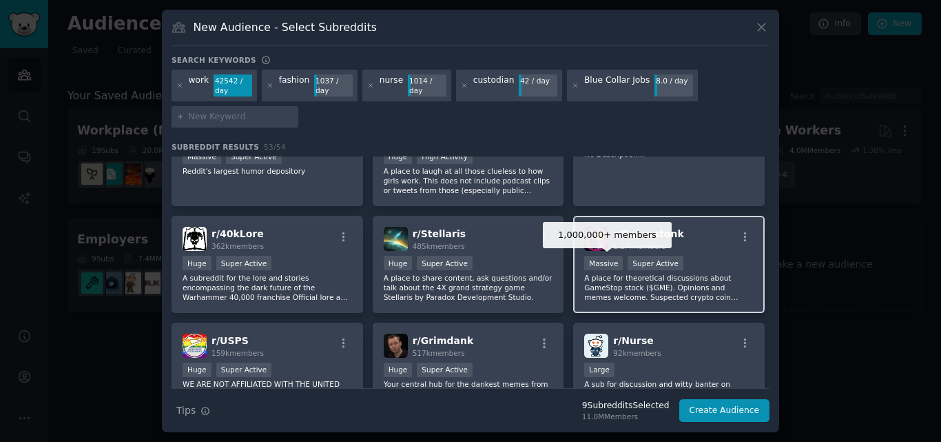
scroll to position [1055, 0]
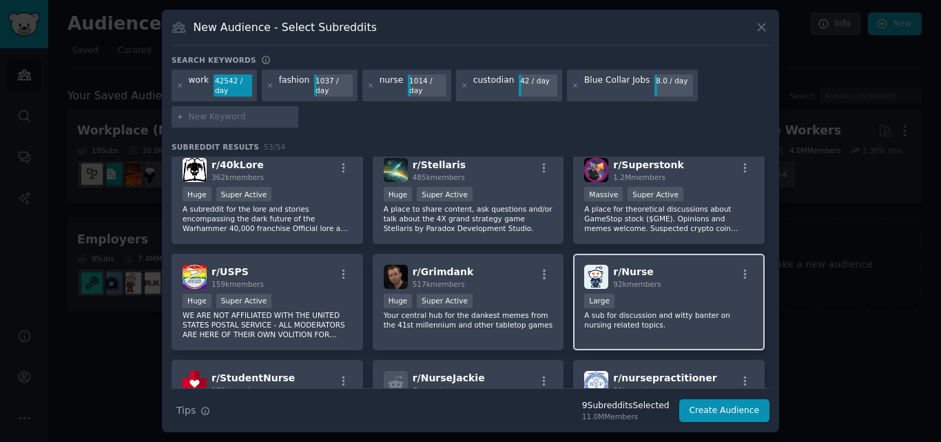
click at [626, 300] on div "Large" at bounding box center [669, 302] width 170 height 17
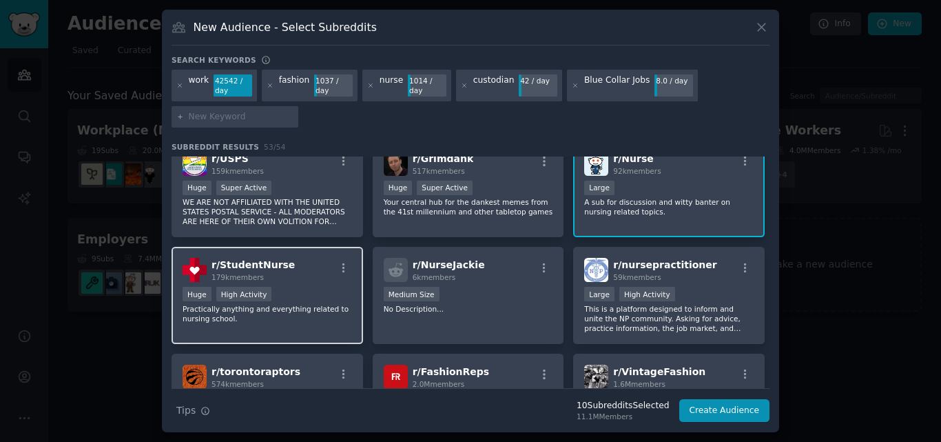
scroll to position [1193, 0]
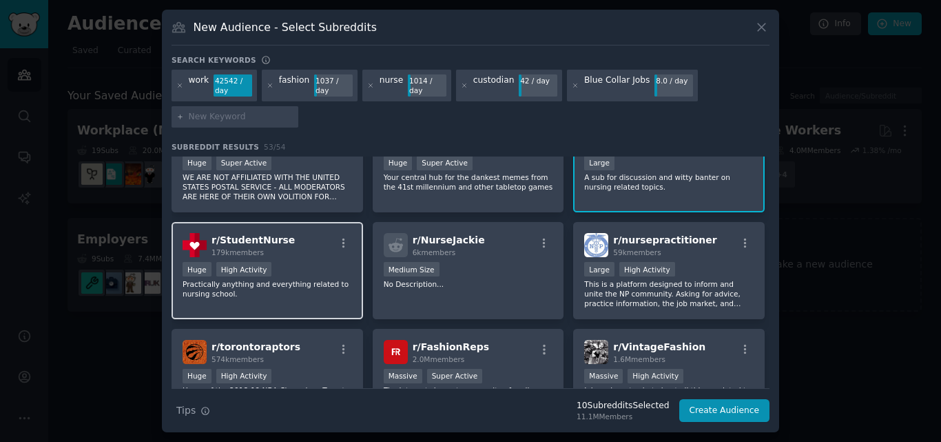
click at [320, 287] on p "Practically anything and everything related to nursing school." at bounding box center [268, 288] width 170 height 19
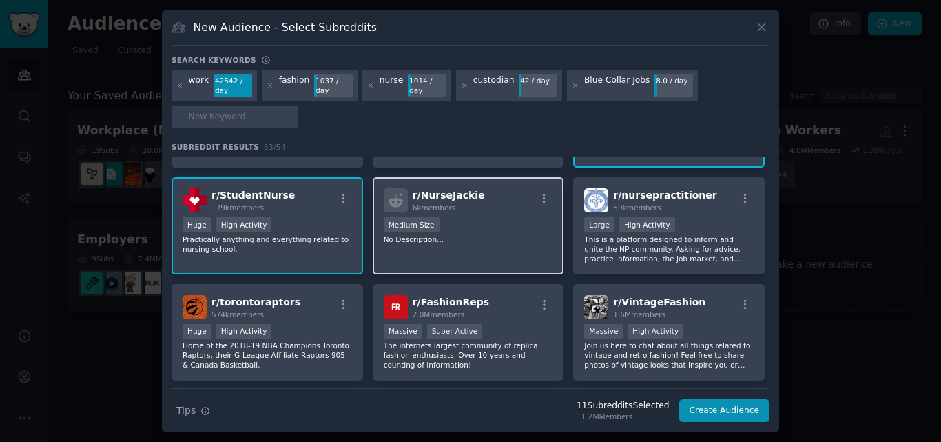
scroll to position [1262, 0]
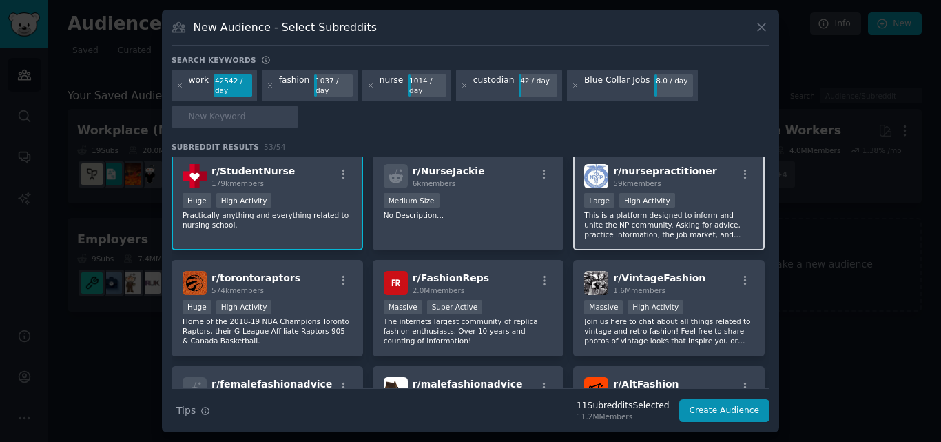
click at [658, 232] on p "This is a platform designed to inform and unite the NP community. Asking for ad…" at bounding box center [669, 224] width 170 height 29
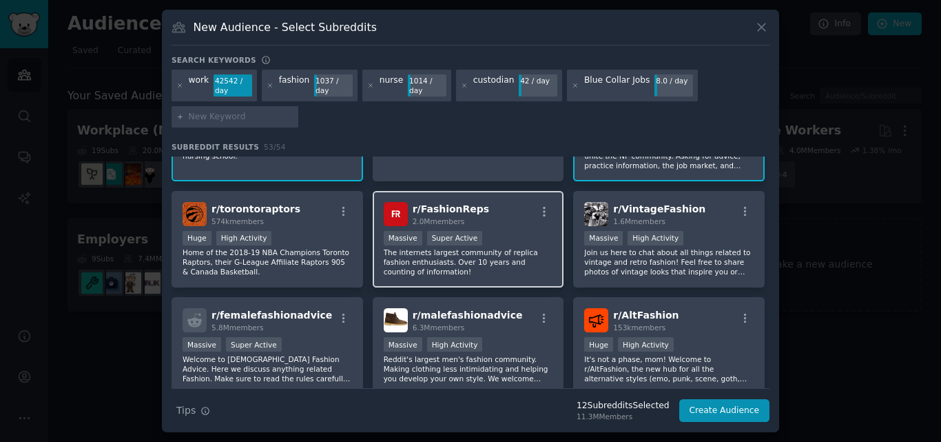
scroll to position [1399, 0]
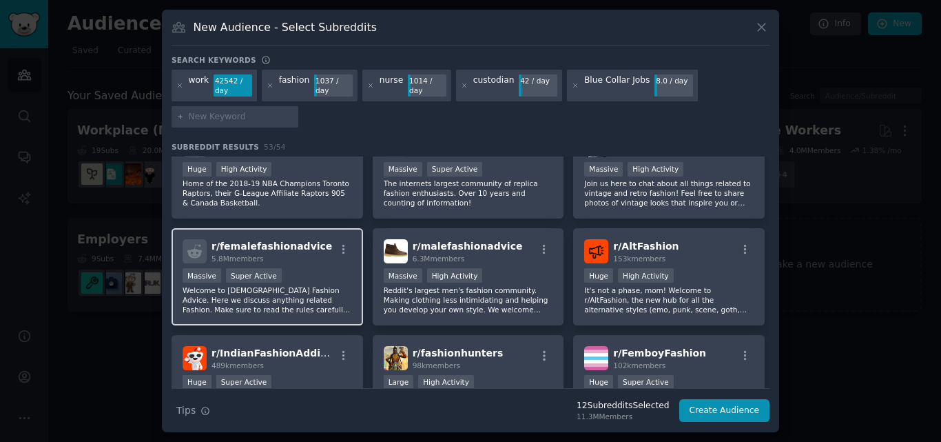
click at [307, 303] on p "Welcome to [DEMOGRAPHIC_DATA] Fashion Advice. Here we discuss anything related …" at bounding box center [268, 299] width 170 height 29
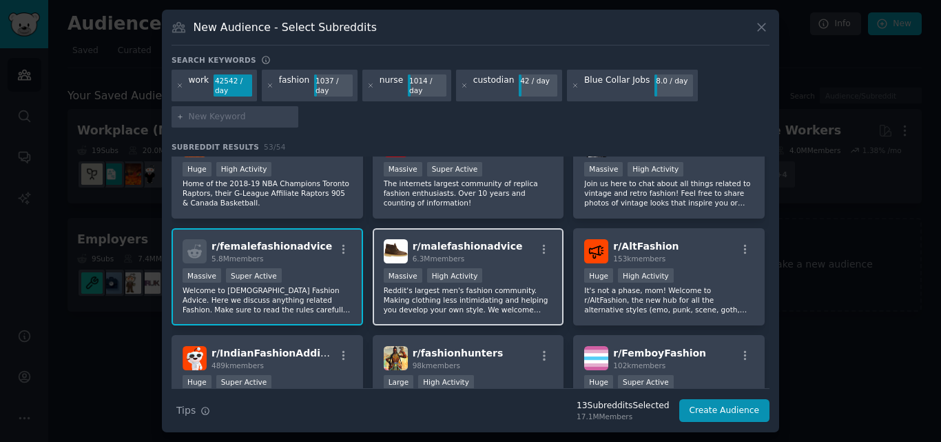
click at [449, 296] on p "Reddit's largest men's fashion community. Making clothing less intimidating and…" at bounding box center [469, 299] width 170 height 29
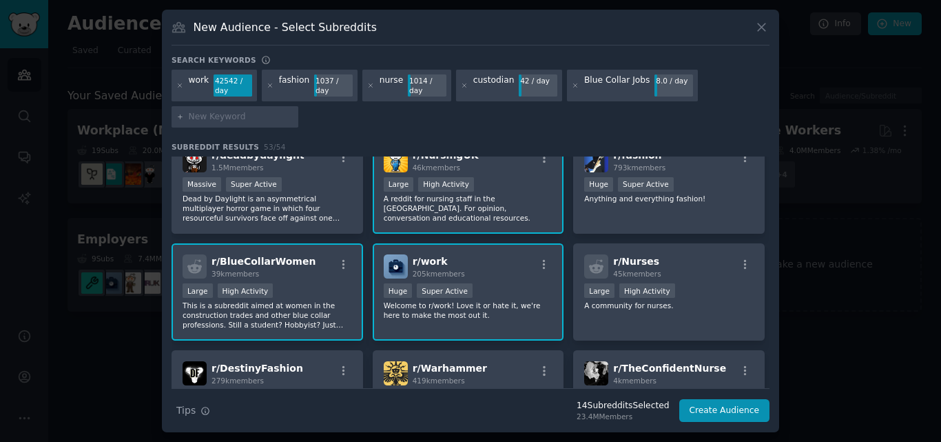
scroll to position [0, 0]
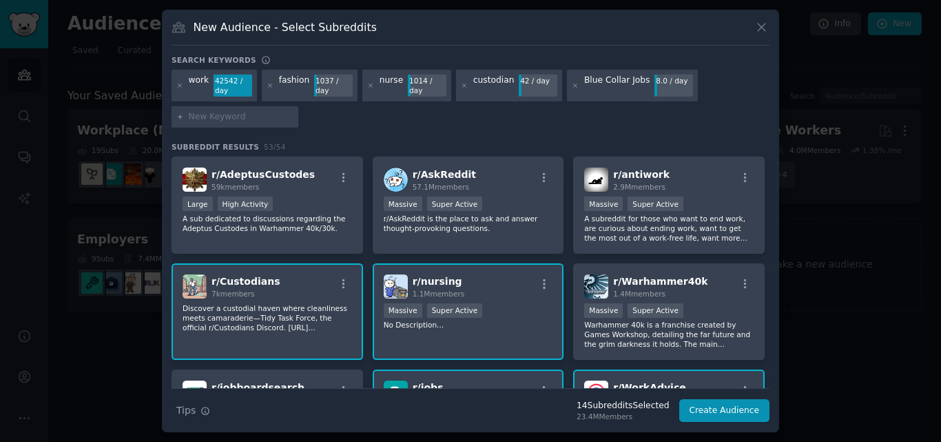
click at [240, 112] on input "text" at bounding box center [241, 117] width 105 height 12
click at [234, 121] on input "text" at bounding box center [241, 117] width 105 height 12
type input "ask hotels"
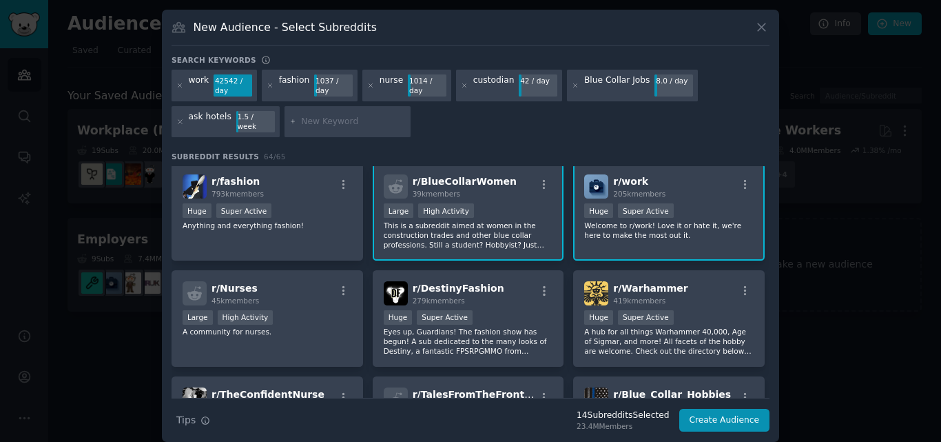
scroll to position [455, 0]
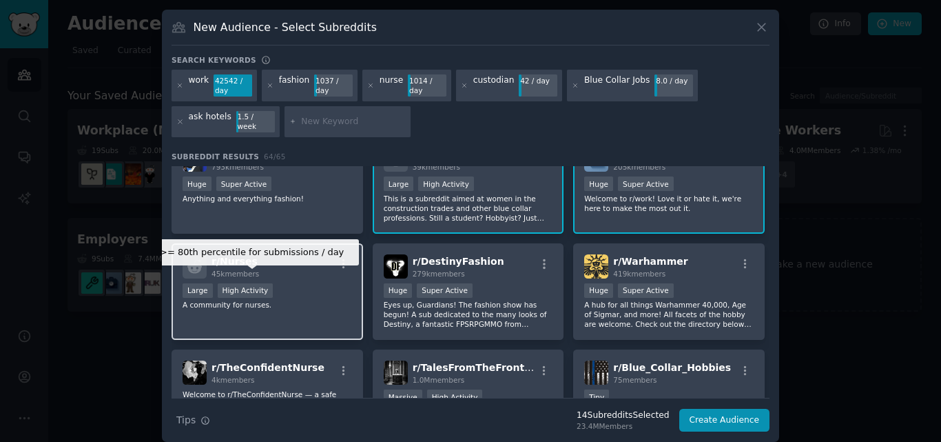
click at [311, 283] on div ">= 80th percentile for submissions / day Large High Activity" at bounding box center [268, 291] width 170 height 17
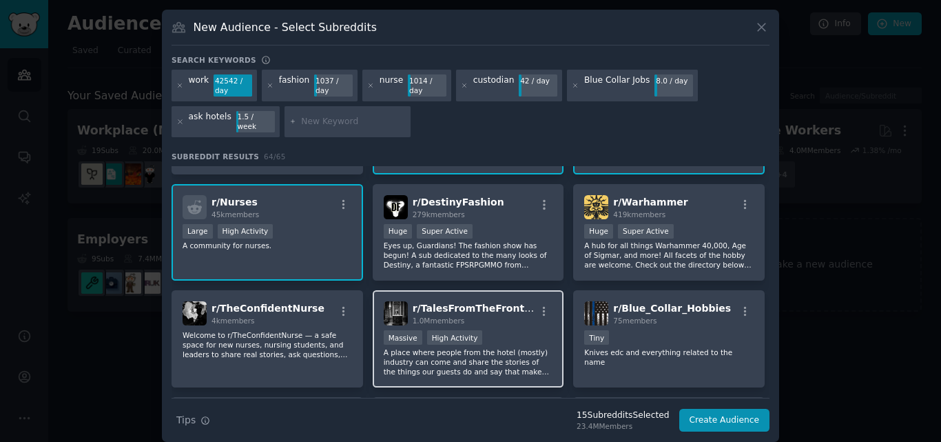
scroll to position [659, 0]
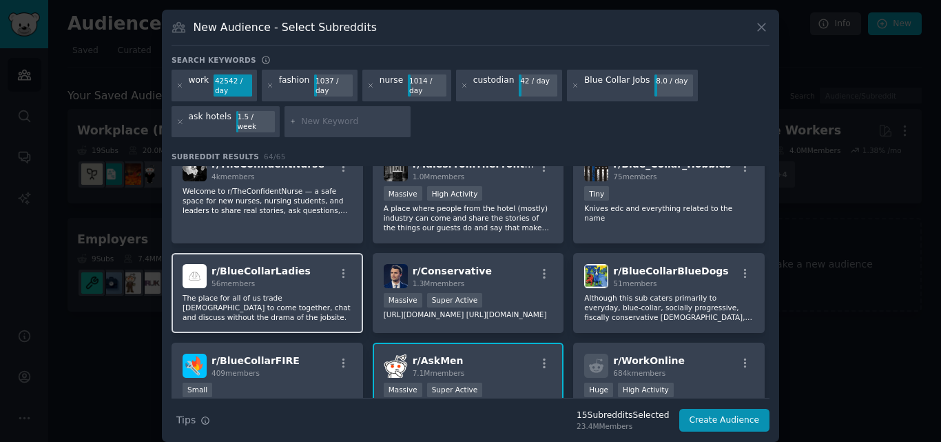
click at [289, 305] on div "r/ BlueCollarLadies 56 members The place for all of us trade [DEMOGRAPHIC_DATA]…" at bounding box center [268, 293] width 192 height 80
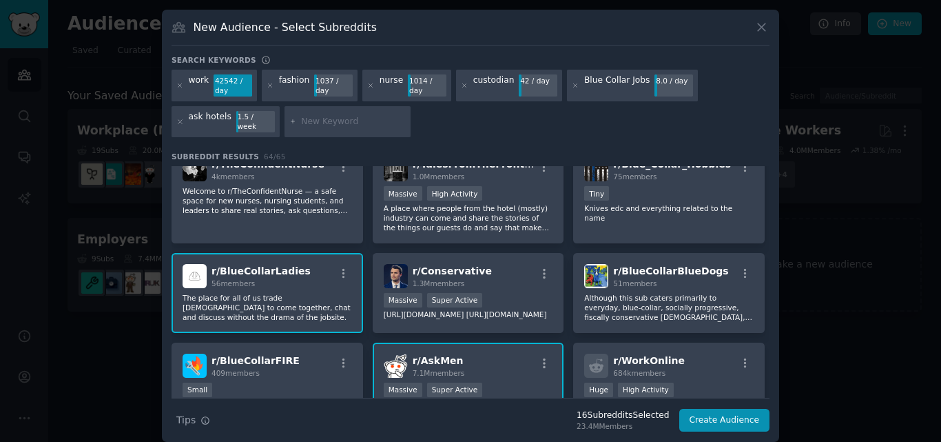
click at [254, 297] on p "The place for all of us trade [DEMOGRAPHIC_DATA] to come together, chat and dis…" at bounding box center [268, 307] width 170 height 29
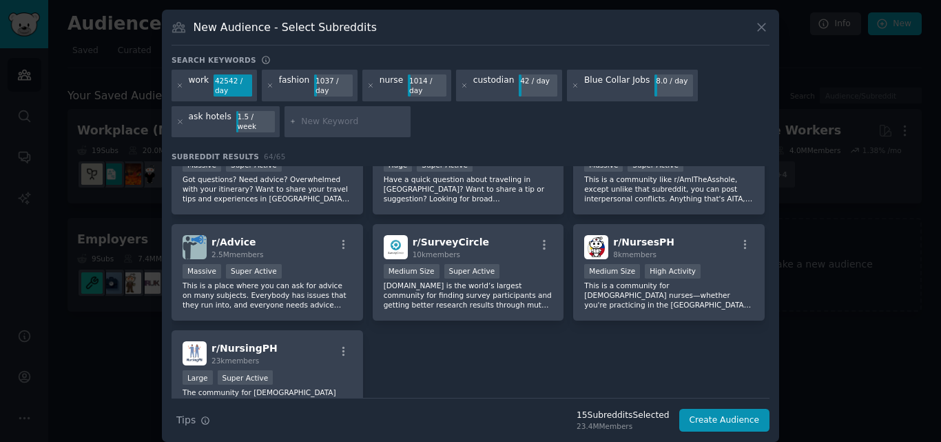
scroll to position [2036, 0]
click at [351, 121] on input "text" at bounding box center [353, 122] width 105 height 12
type input "retail"
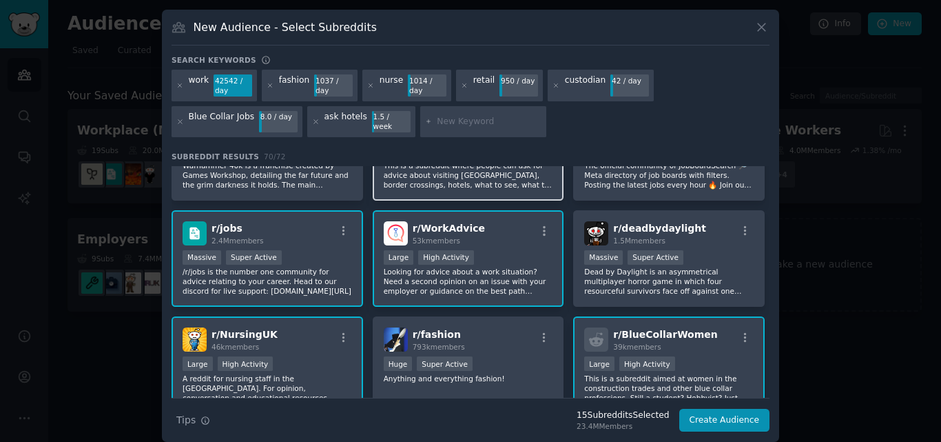
scroll to position [345, 0]
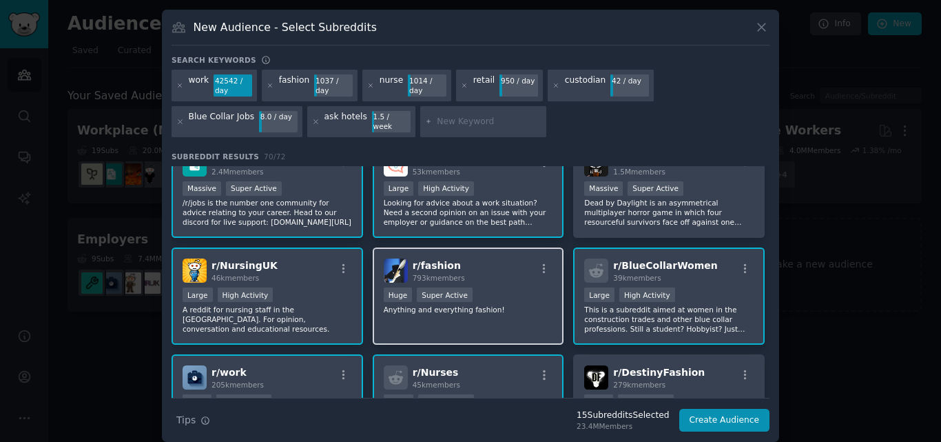
click at [526, 287] on div "Huge Super Active" at bounding box center [469, 295] width 170 height 17
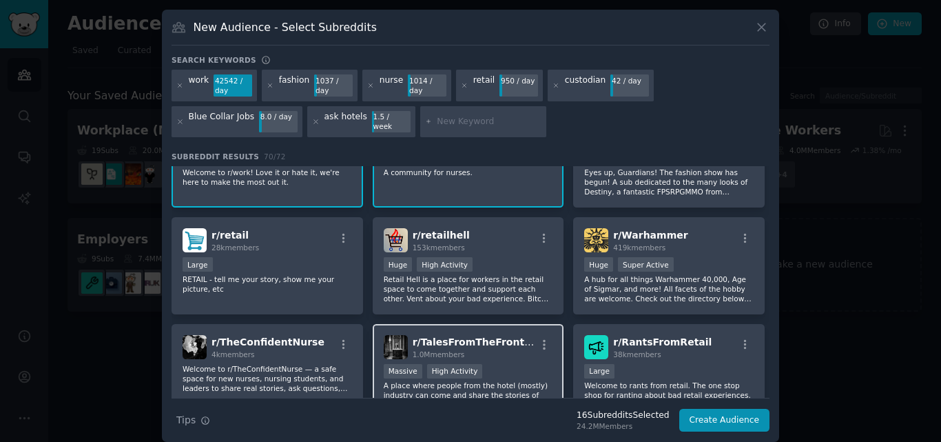
scroll to position [593, 0]
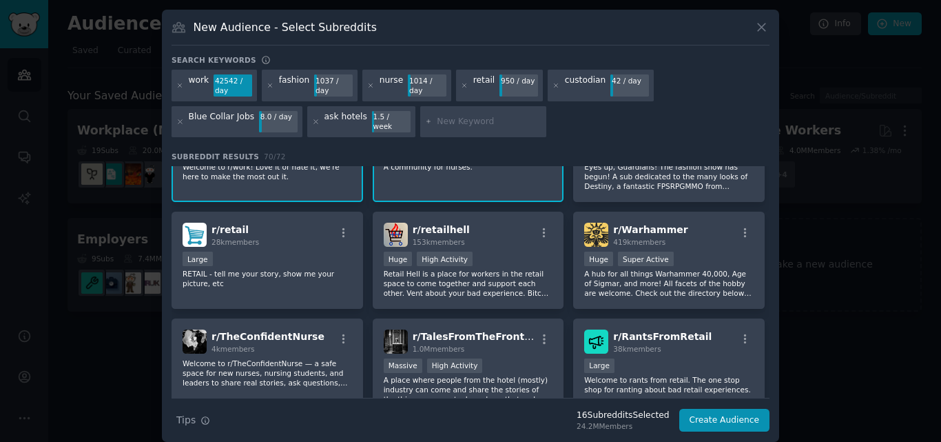
click at [323, 304] on div "r/ AskReddit 57.1M members >= 95th percentile for submissions / day Massive Sup…" at bounding box center [471, 91] width 598 height 1036
click at [329, 269] on p "RETAIL - tell me your story, show me your picture, etc" at bounding box center [268, 278] width 170 height 19
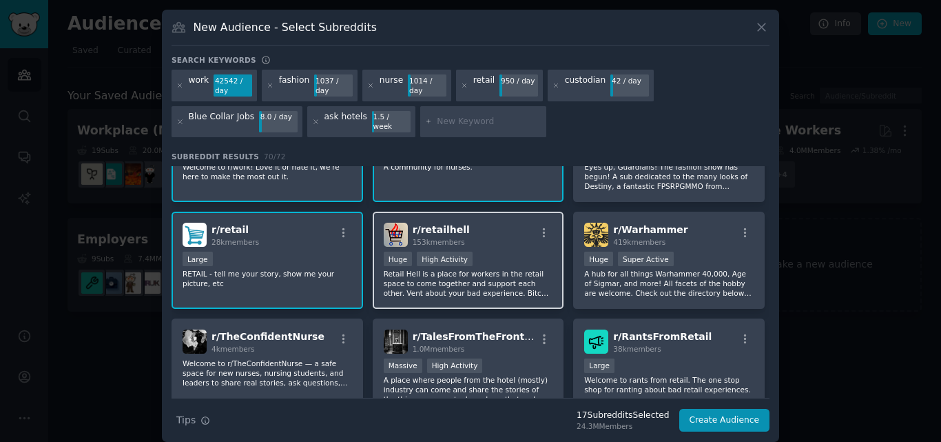
click at [525, 287] on p "Retail Hell is a place for workers in the retail space to come together and sup…" at bounding box center [469, 283] width 170 height 29
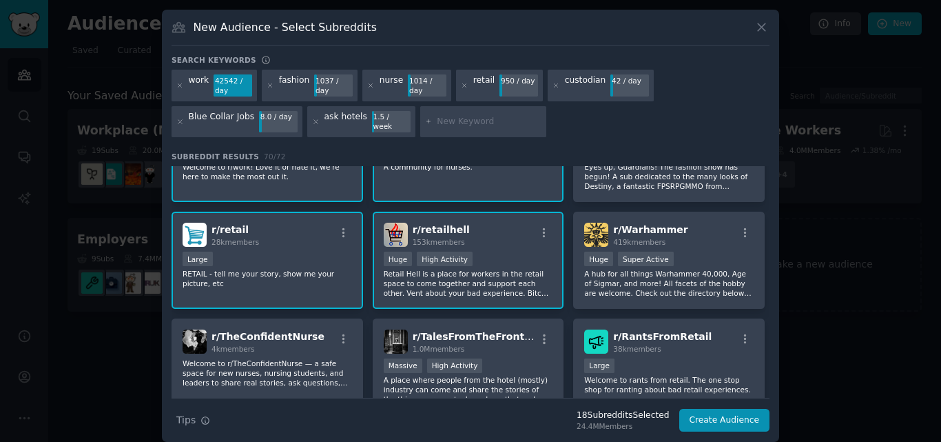
click at [438, 119] on input "text" at bounding box center [489, 122] width 105 height 12
type input "customer service"
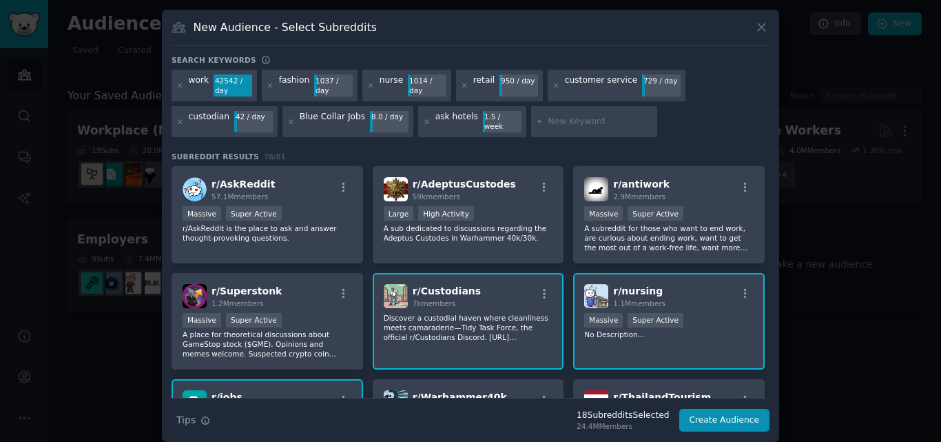
click at [577, 116] on input "text" at bounding box center [600, 122] width 105 height 12
type input "carpentry"
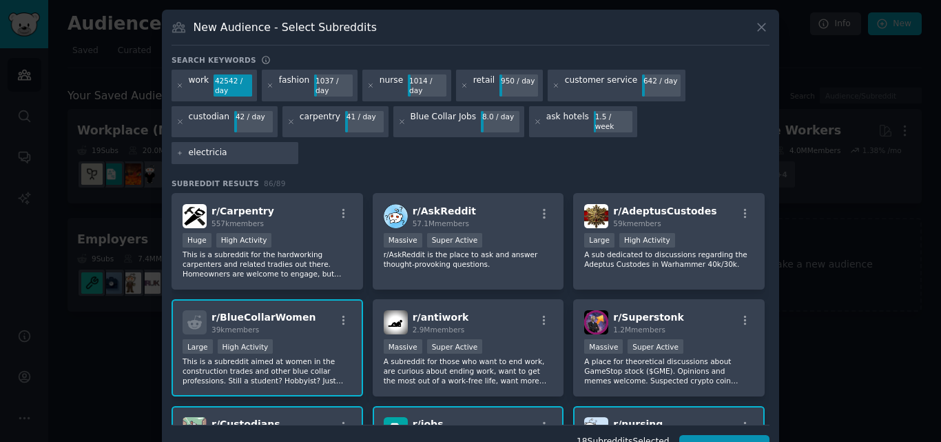
type input "electrician"
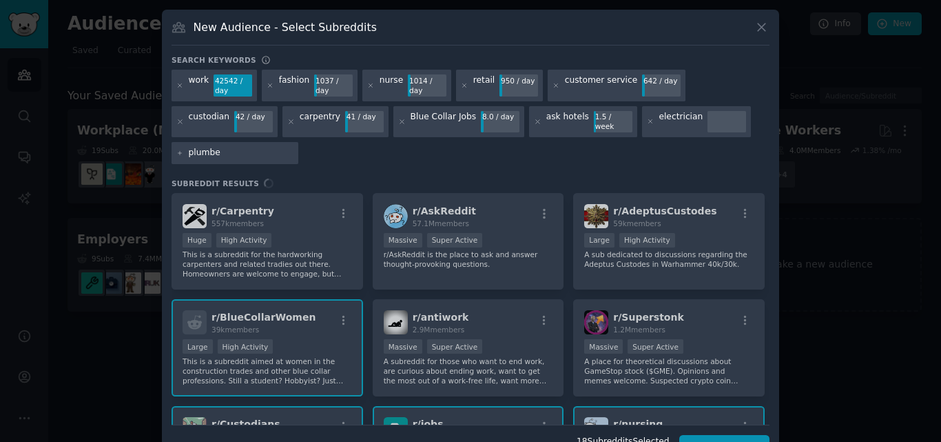
type input "plumber"
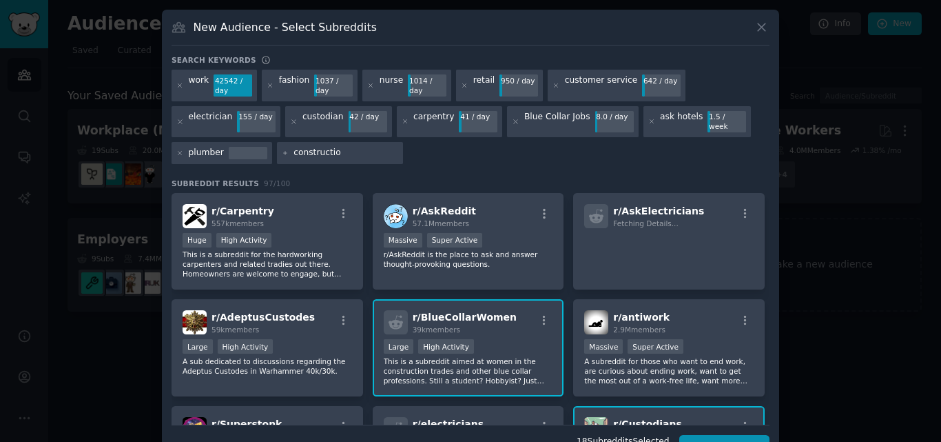
type input "construction"
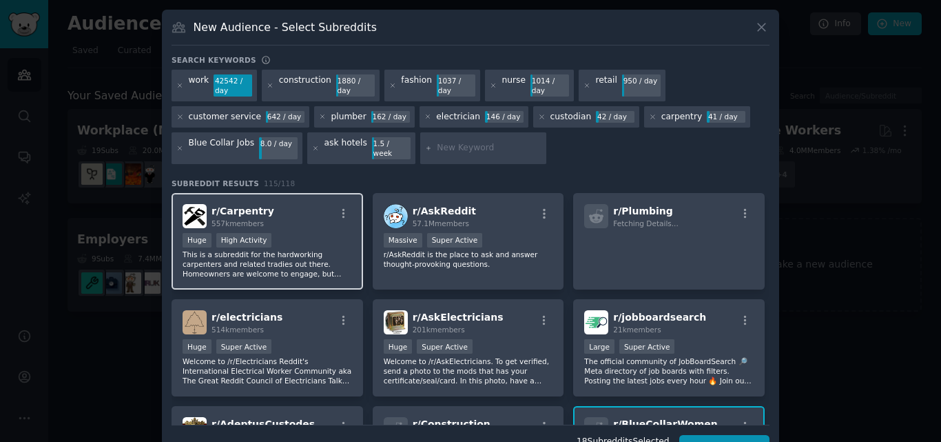
click at [322, 249] on p "This is a subreddit for the hardworking carpenters and related tradies out ther…" at bounding box center [268, 263] width 170 height 29
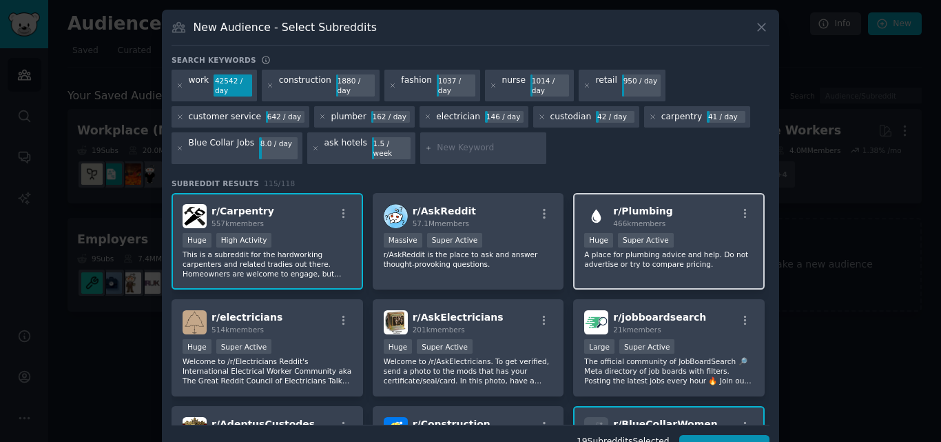
click at [635, 249] on p "A place for plumbing advice and help. Do not advertise or try to compare pricin…" at bounding box center [669, 258] width 170 height 19
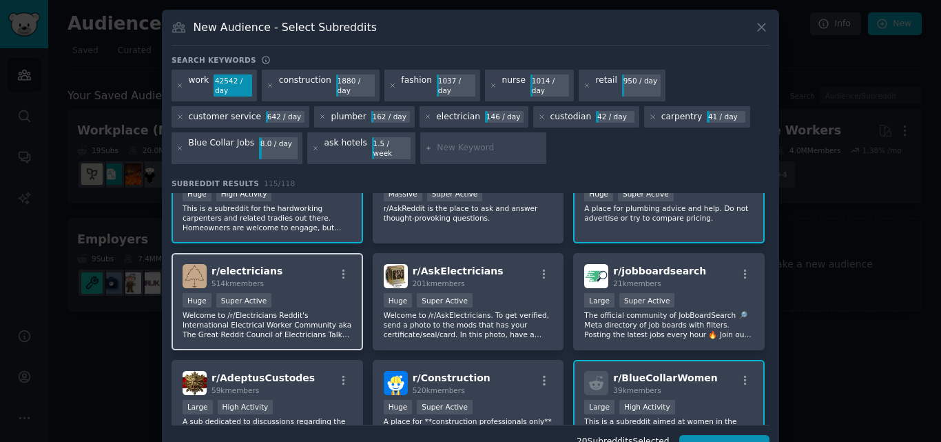
scroll to position [69, 0]
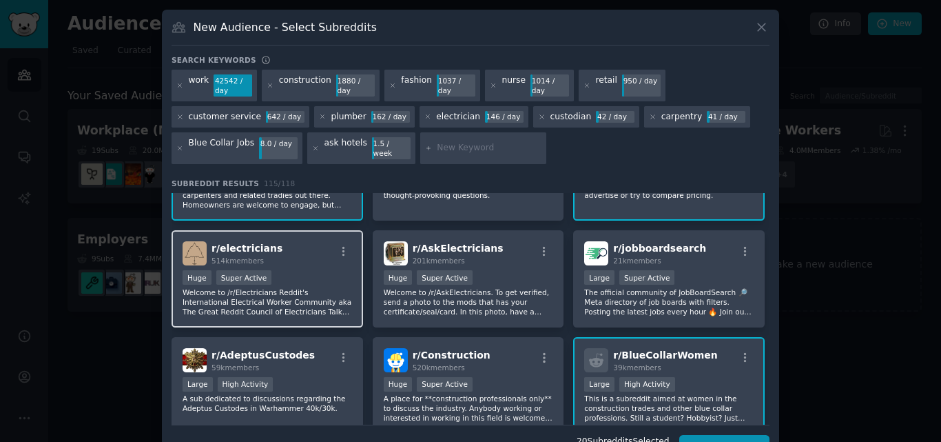
click at [321, 287] on p "Welcome to /r/Electricians Reddit's International Electrical Worker Community a…" at bounding box center [268, 301] width 170 height 29
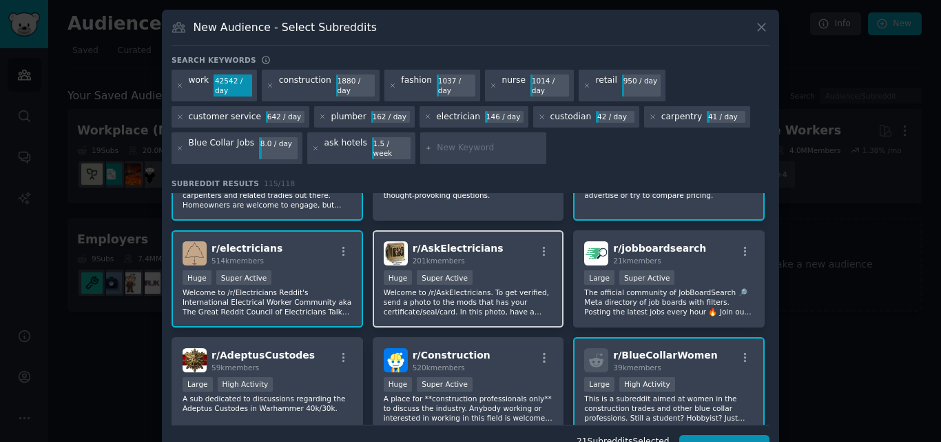
click at [522, 298] on p "Welcome to /r/AskElectricians. To get verified, send a photo to the mods that h…" at bounding box center [469, 301] width 170 height 29
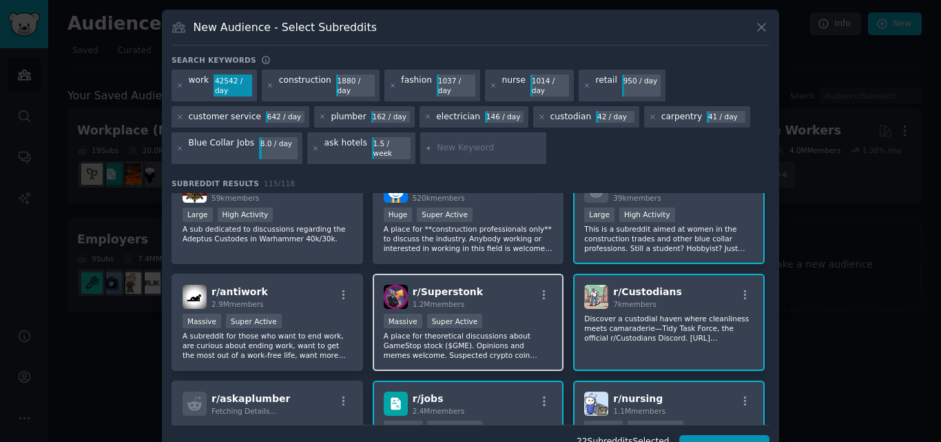
scroll to position [243, 0]
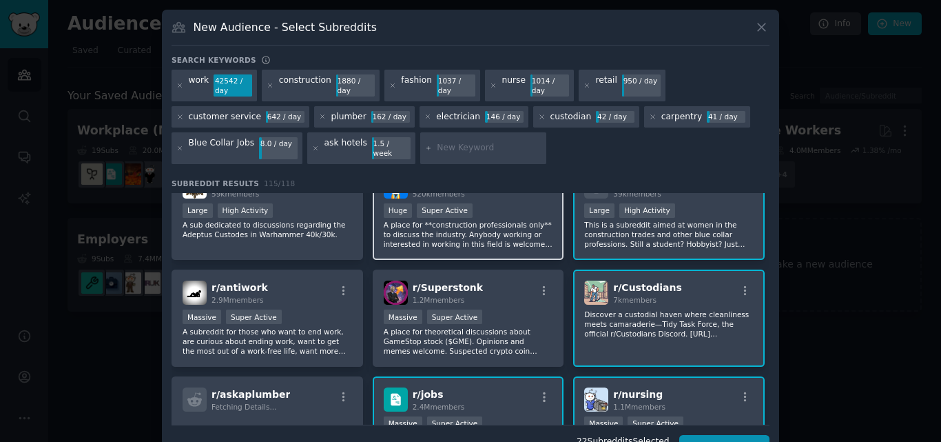
click at [476, 243] on div "r/ Construction 520k members Huge Super Active A place for **construction profe…" at bounding box center [469, 211] width 192 height 97
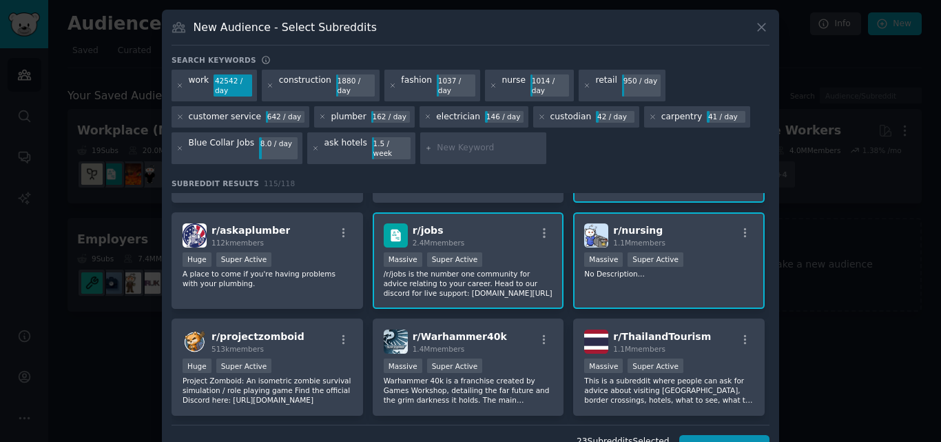
scroll to position [449, 0]
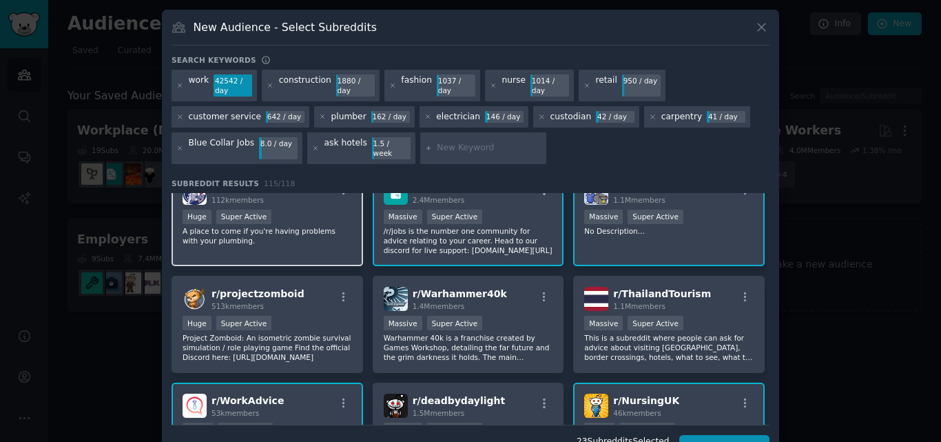
click at [254, 210] on div "Super Active" at bounding box center [244, 216] width 56 height 14
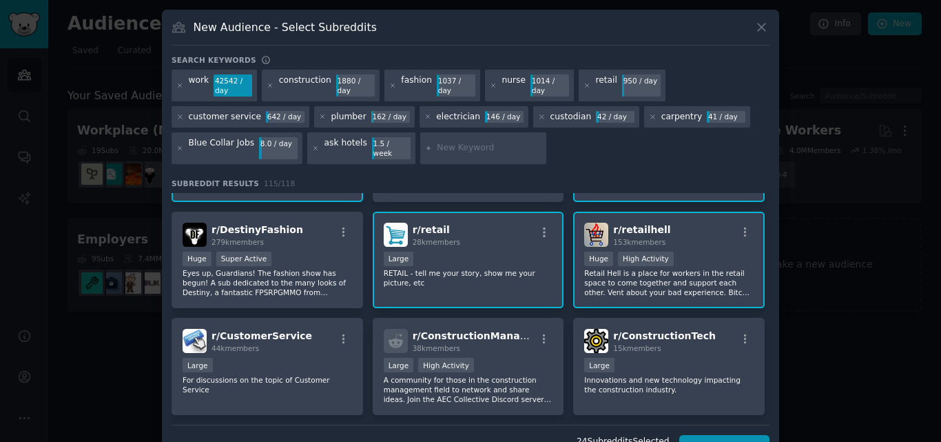
scroll to position [1069, 0]
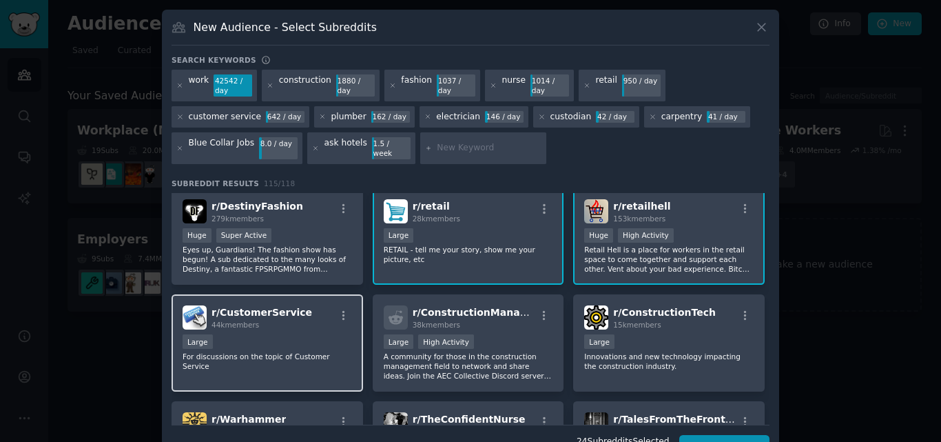
click at [277, 351] on p "For discussions on the topic of Customer Service" at bounding box center [268, 360] width 170 height 19
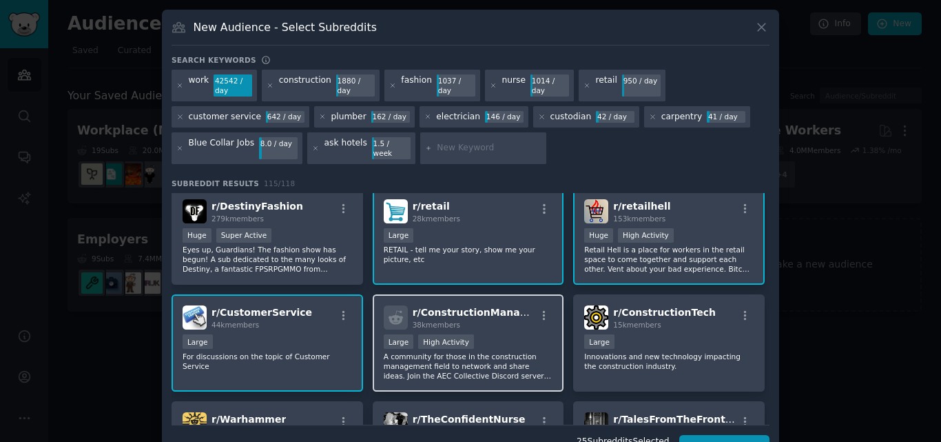
click at [531, 369] on p "A community for those in the construction management field to network and share…" at bounding box center [469, 365] width 170 height 29
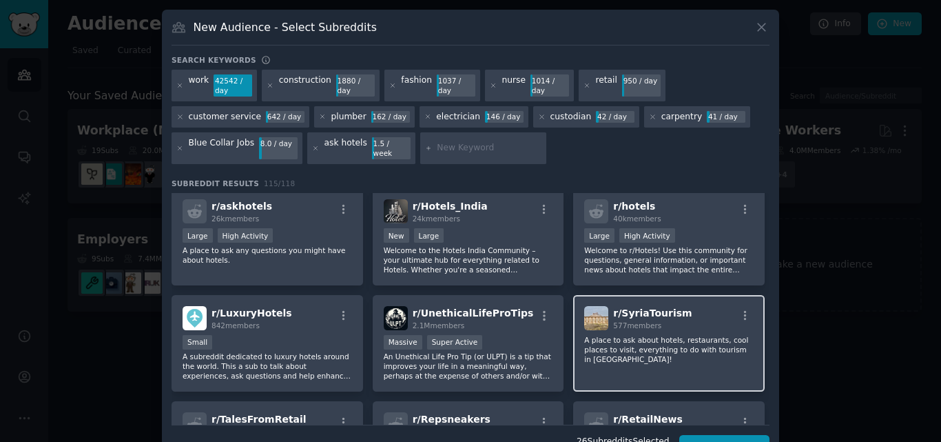
scroll to position [2553, 0]
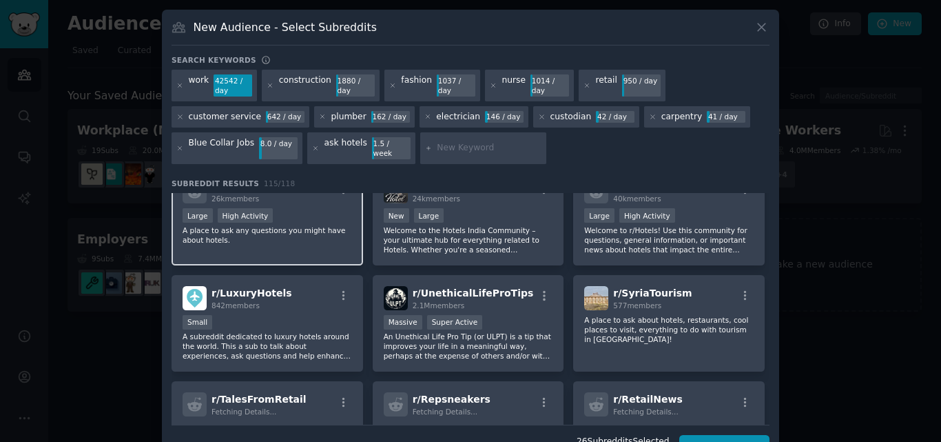
click at [292, 236] on p "A place to ask any questions you might have about hotels." at bounding box center [268, 234] width 170 height 19
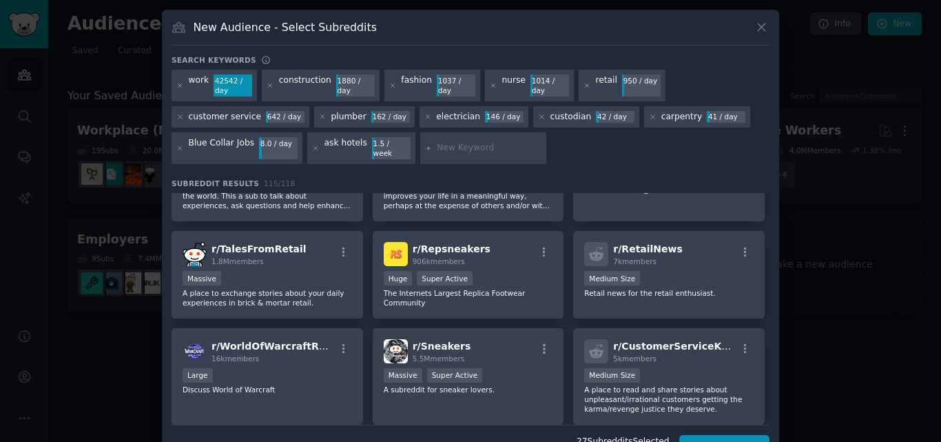
scroll to position [2760, 0]
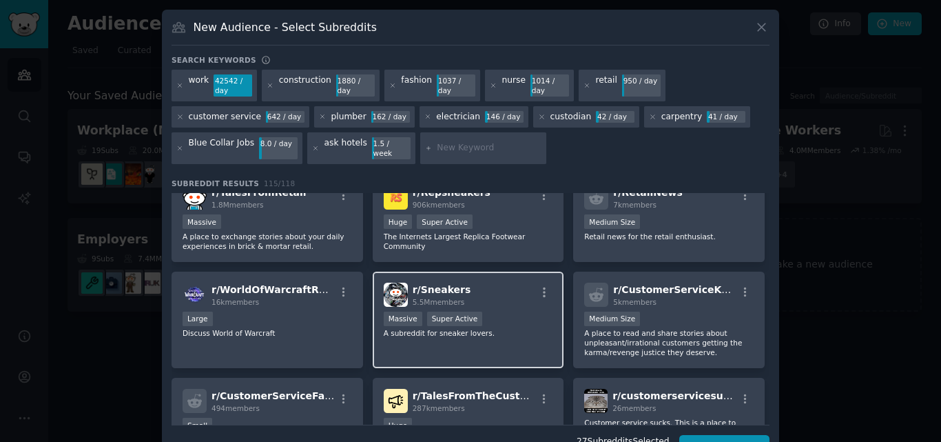
click at [505, 347] on div "r/ Sneakers 5.5M members Massive Super Active A subreddit for sneaker lovers." at bounding box center [469, 319] width 192 height 97
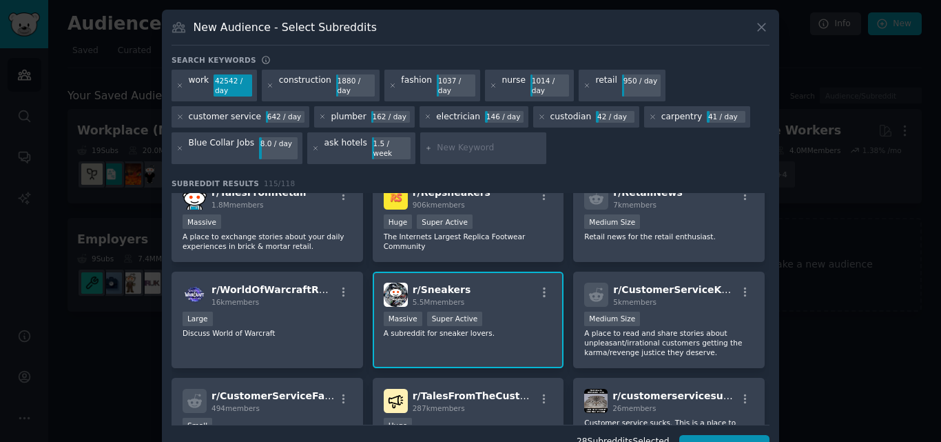
click at [505, 351] on div "r/ Sneakers 5.5M members Massive Super Active A subreddit for sneaker lovers." at bounding box center [469, 319] width 192 height 97
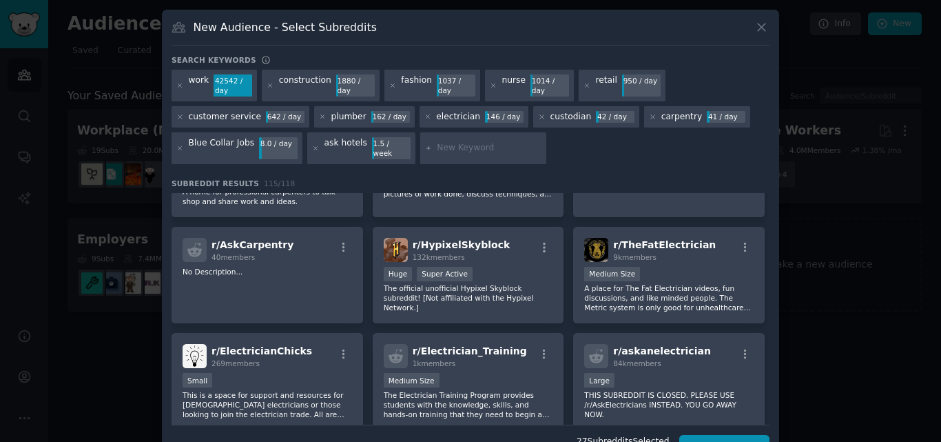
scroll to position [3244, 0]
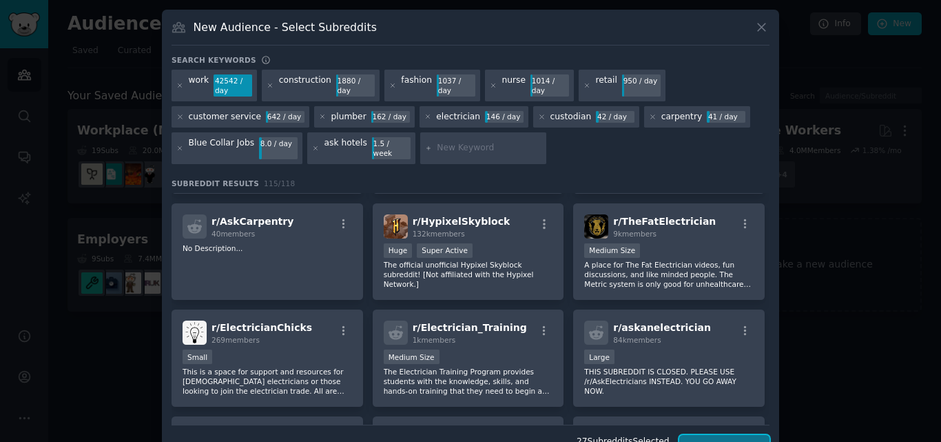
click at [708, 435] on button "Create Audience" at bounding box center [724, 446] width 91 height 23
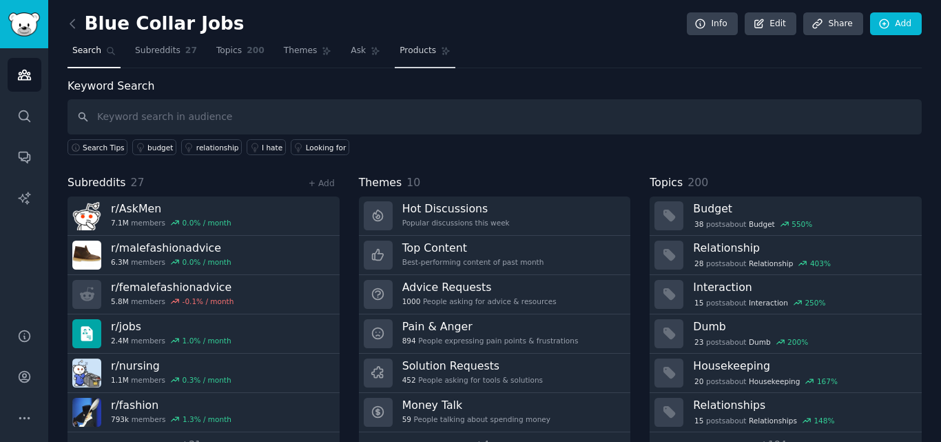
click at [400, 53] on span "Products" at bounding box center [418, 51] width 37 height 12
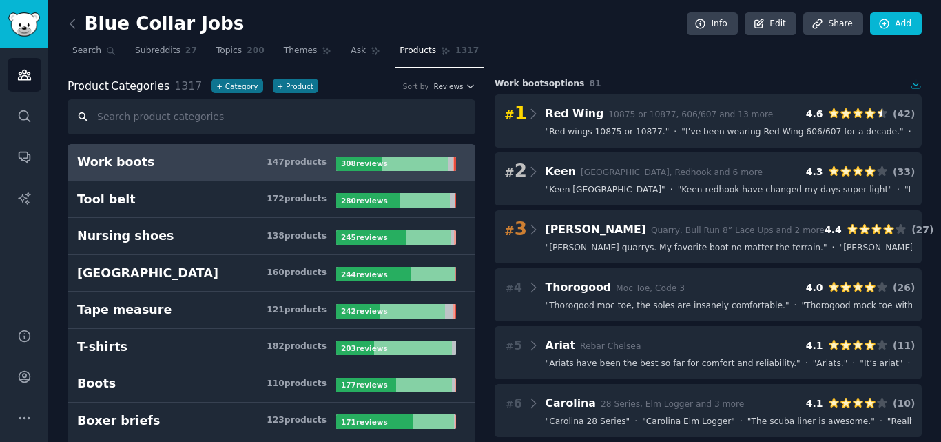
click at [207, 116] on input "text" at bounding box center [272, 116] width 408 height 35
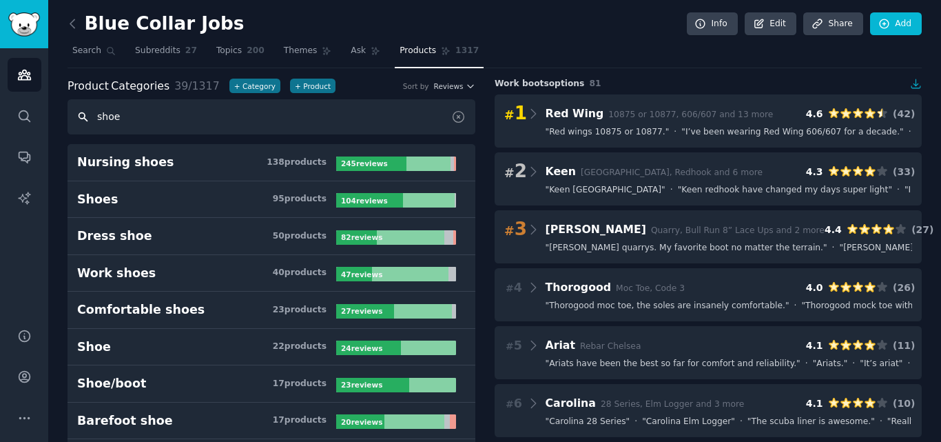
type input "shoe"
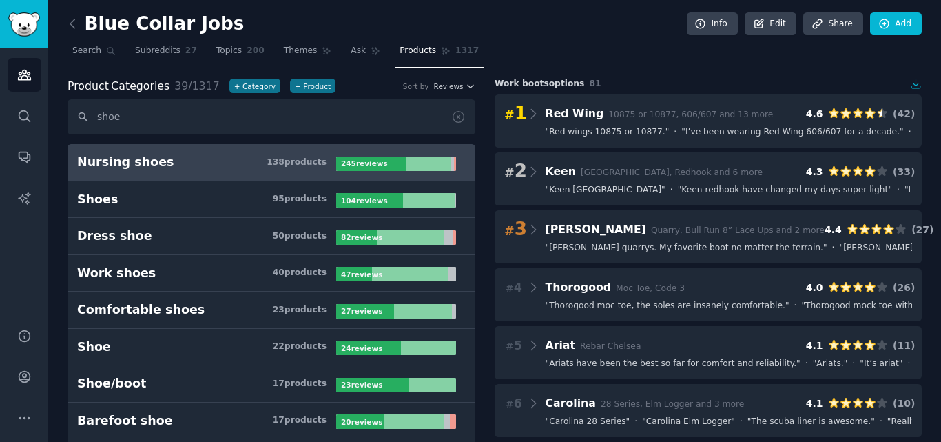
click at [221, 175] on link "Nursing shoes 138 product s 245 review s" at bounding box center [272, 162] width 408 height 37
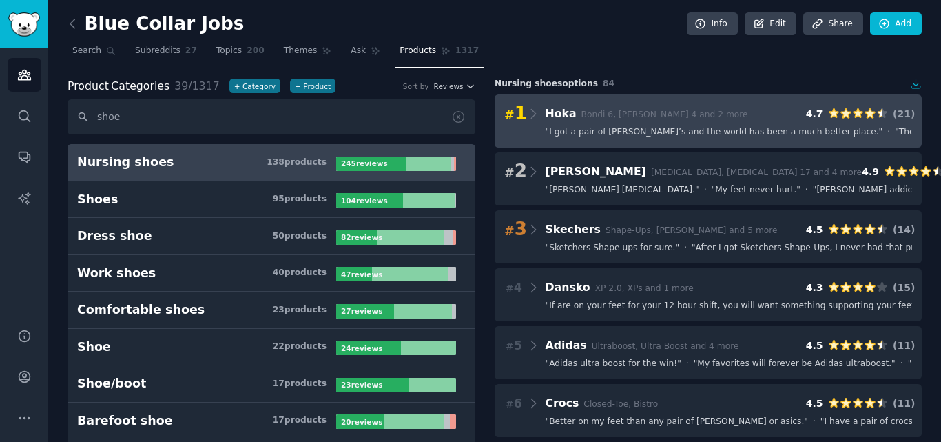
click at [651, 131] on span "" I got a pair of Hoka’s and the world has been a much better place. "" at bounding box center [715, 132] width 338 height 12
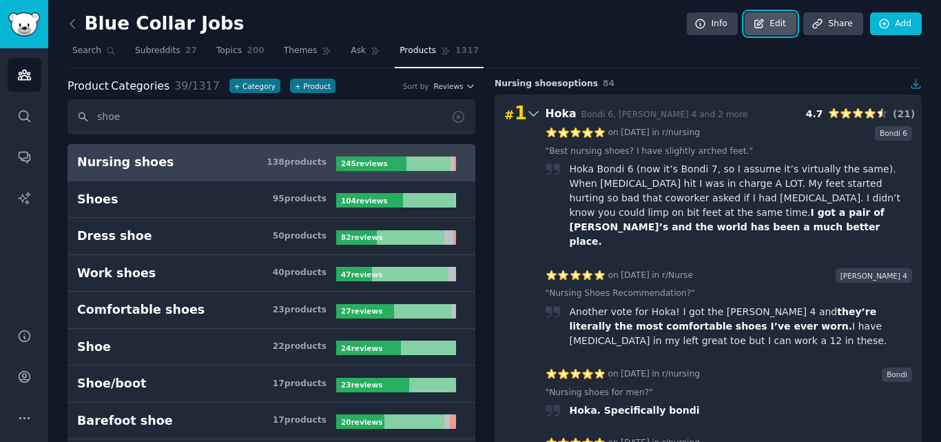
click at [777, 19] on link "Edit" at bounding box center [771, 23] width 52 height 23
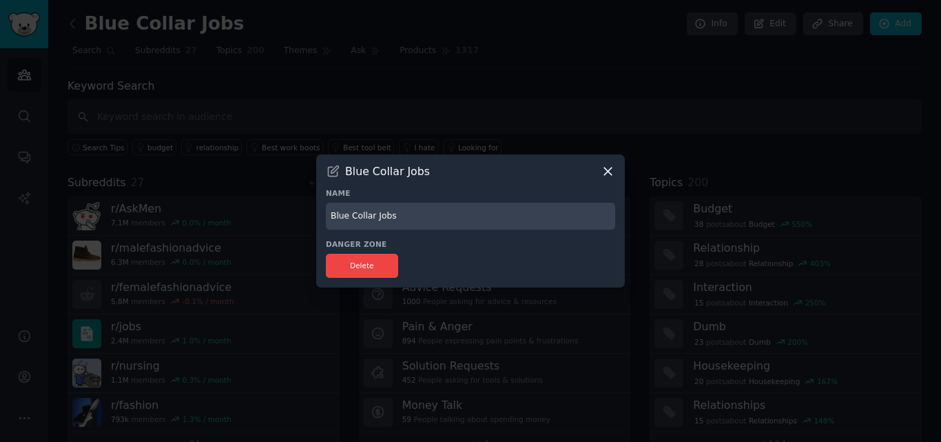
click at [611, 164] on icon at bounding box center [608, 171] width 14 height 14
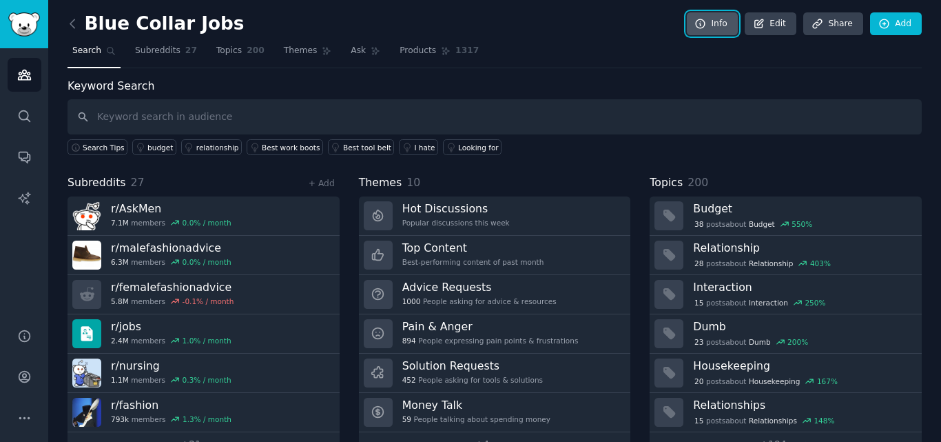
click at [717, 20] on link "Info" at bounding box center [712, 23] width 51 height 23
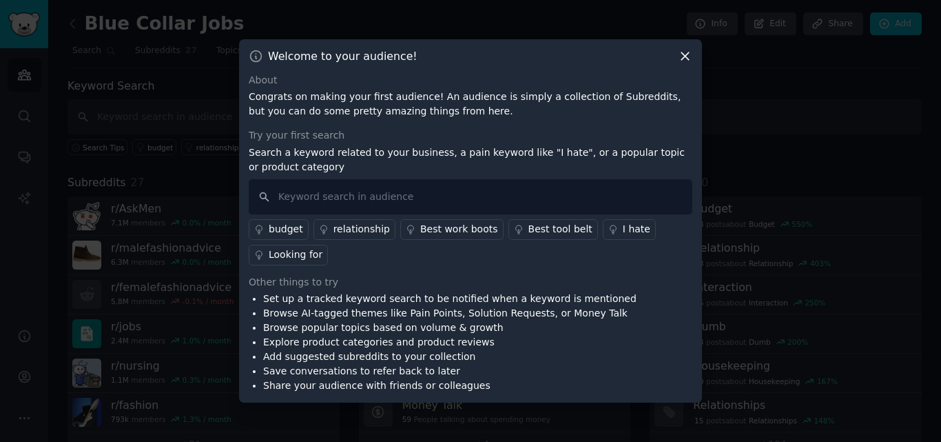
click at [674, 69] on div "Welcome to your audience! About Congrats on making your first audience! An audi…" at bounding box center [470, 221] width 463 height 364
click at [688, 55] on icon at bounding box center [685, 56] width 14 height 14
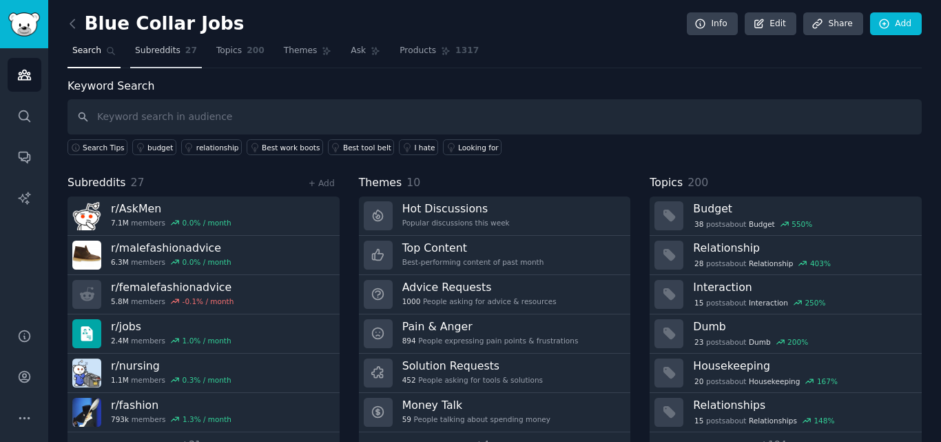
click at [170, 65] on link "Subreddits 27" at bounding box center [166, 54] width 72 height 28
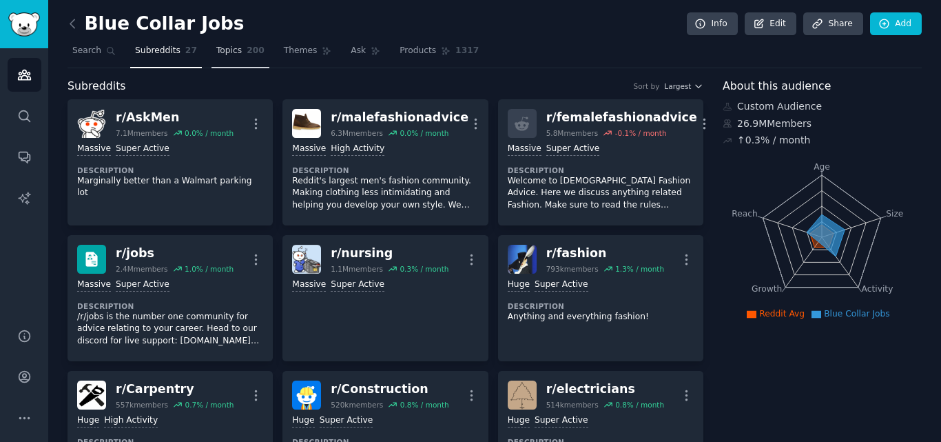
click at [247, 56] on span "200" at bounding box center [256, 51] width 18 height 12
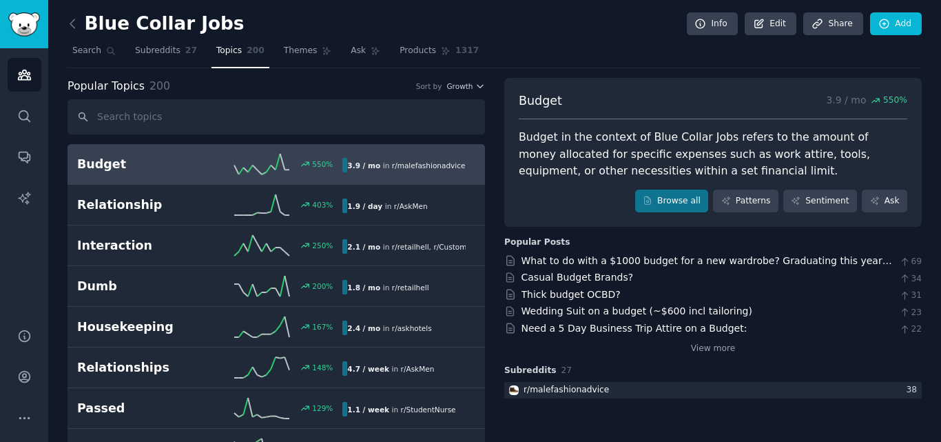
click at [266, 119] on input "text" at bounding box center [277, 116] width 418 height 35
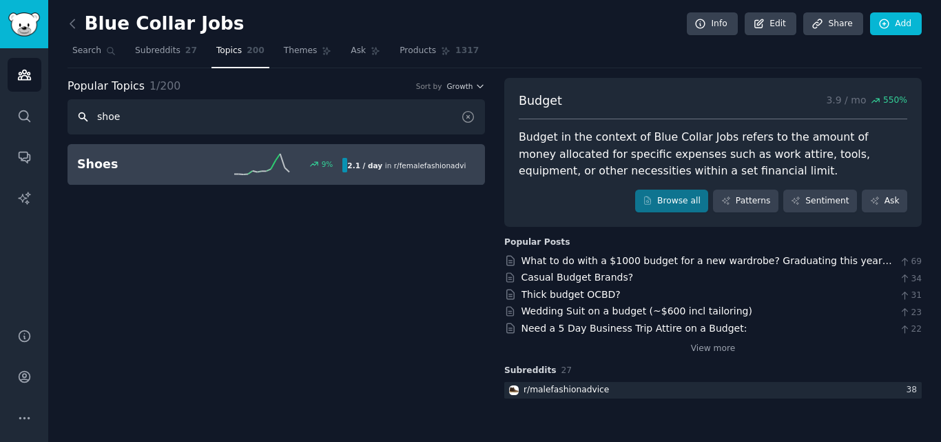
type input "shoe"
click at [277, 150] on link "Shoes 9 % 2.1 / day in r/ femalefashionadvice , r/ malefashionadvice , and 1 ot…" at bounding box center [277, 164] width 418 height 41
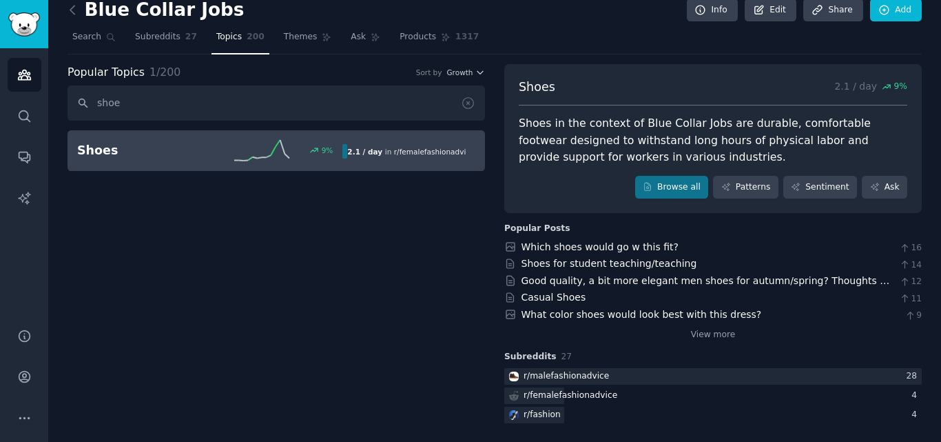
scroll to position [17, 0]
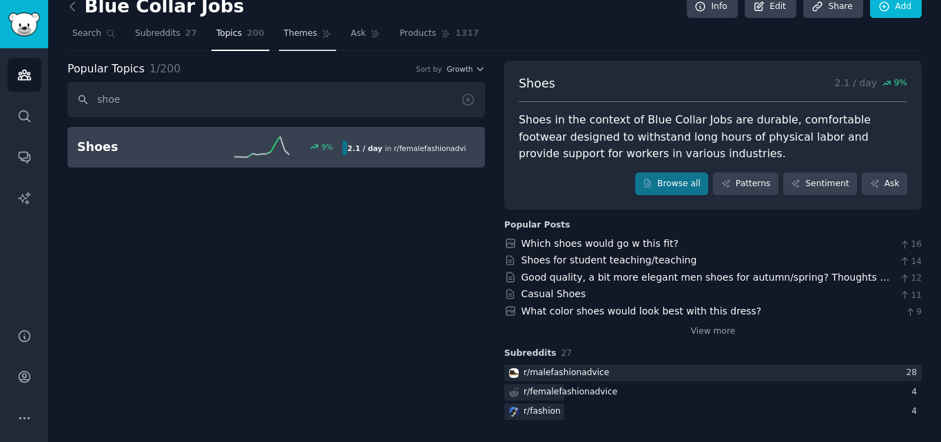
click at [284, 30] on span "Themes" at bounding box center [301, 34] width 34 height 12
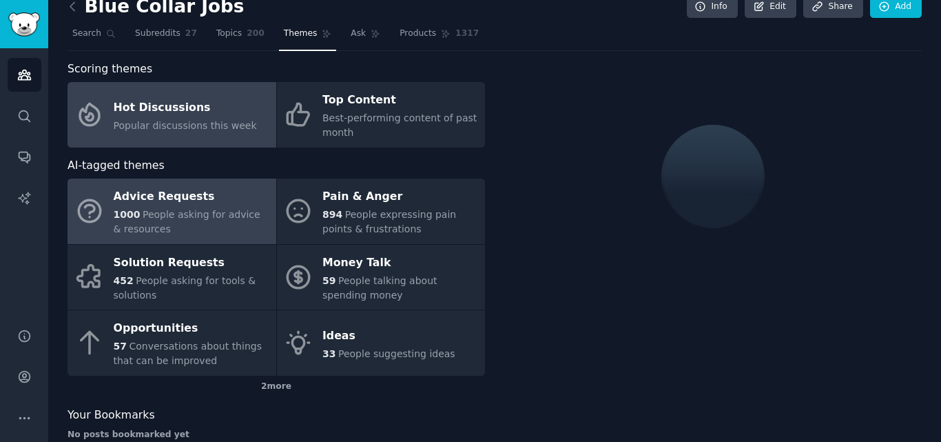
click at [192, 214] on span "People asking for advice & resources" at bounding box center [187, 221] width 147 height 25
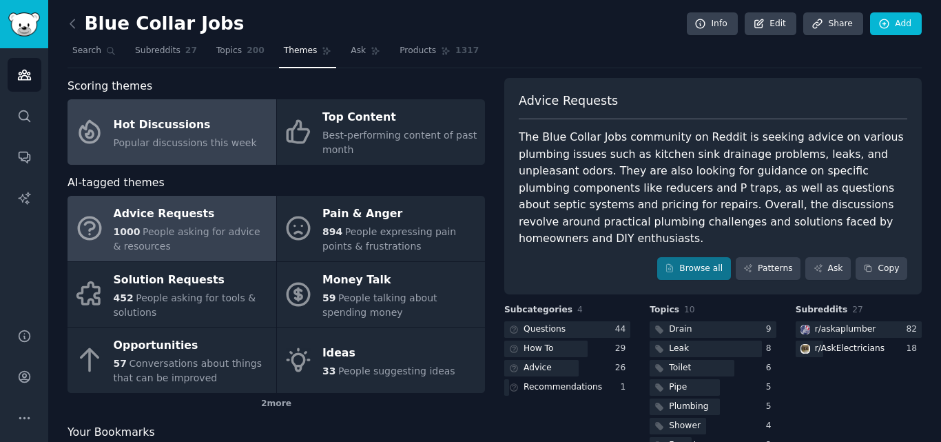
click at [221, 112] on link "Hot Discussions Popular discussions this week" at bounding box center [172, 131] width 209 height 65
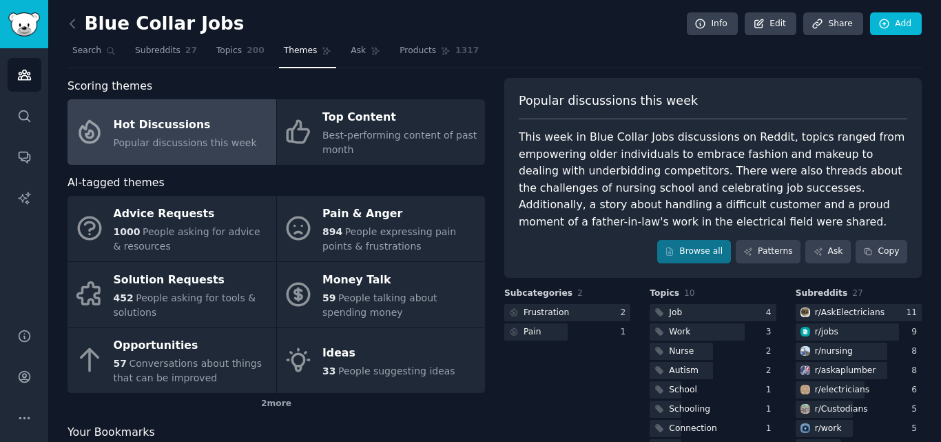
click at [346, 36] on div "Blue Collar Jobs Info Edit Share Add" at bounding box center [495, 26] width 854 height 28
click at [351, 46] on span "Ask" at bounding box center [358, 51] width 15 height 12
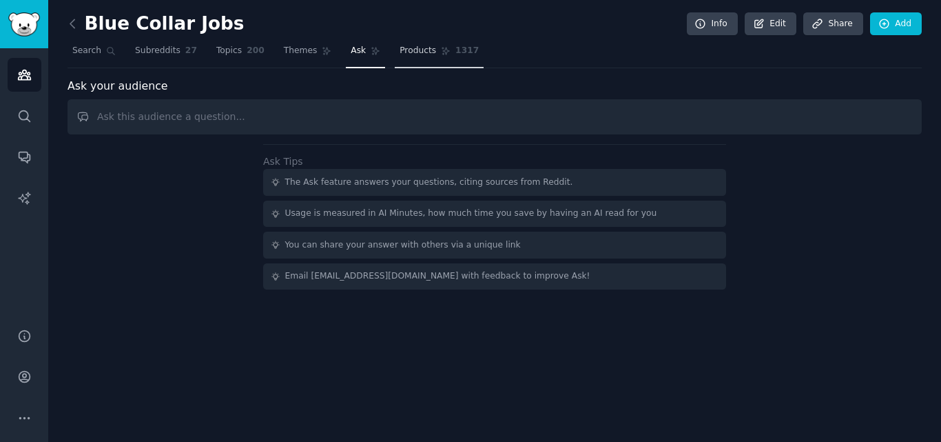
click at [405, 54] on span "Products" at bounding box center [418, 51] width 37 height 12
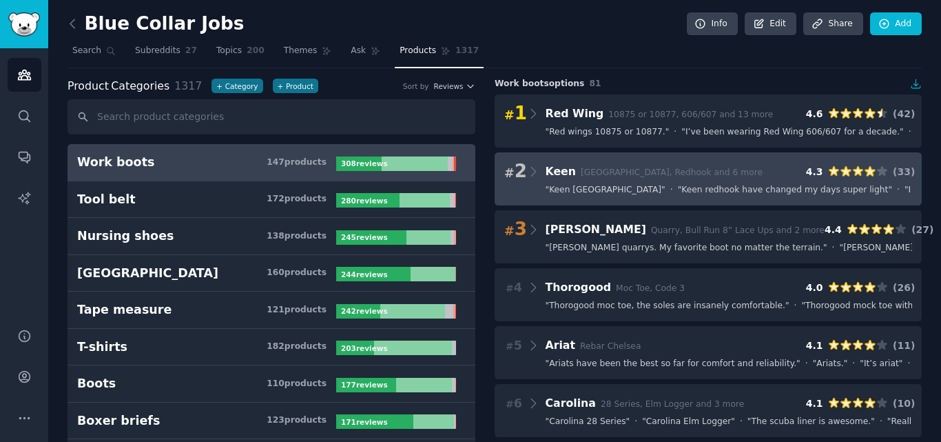
click at [708, 158] on div "# 2 Keen Portland, Redhook and 6 more 4.3 ( 33 ) " Keen Portland " · " Keen red…" at bounding box center [708, 178] width 427 height 53
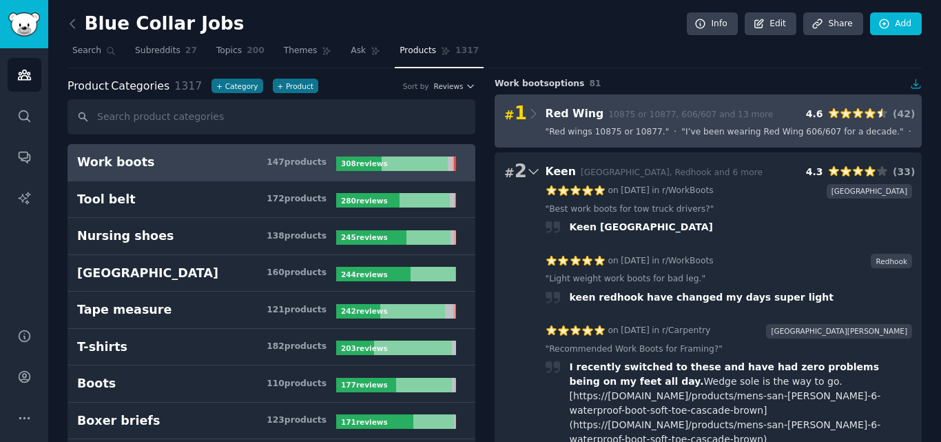
click at [699, 139] on Wing "# 1 Red Wing 10875 or 10877, 606/607 and 13 more 4.6 ( 42 ) " Red wings 10875 o…" at bounding box center [708, 120] width 427 height 53
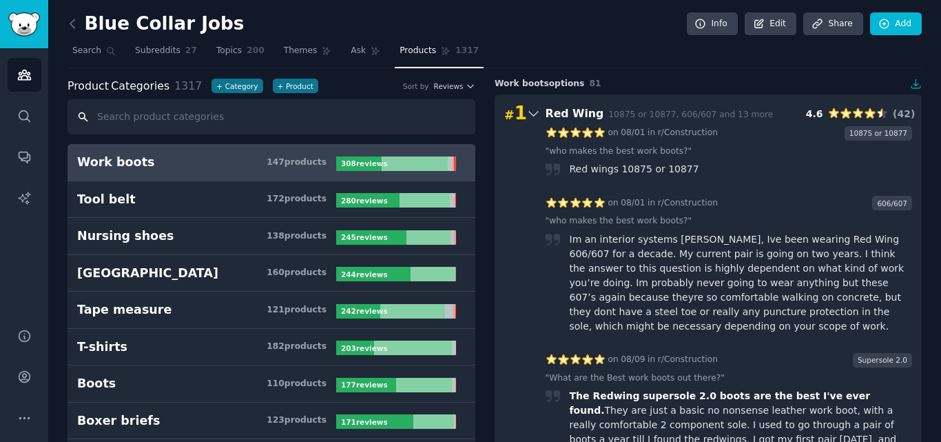
click at [199, 129] on input "text" at bounding box center [272, 116] width 408 height 35
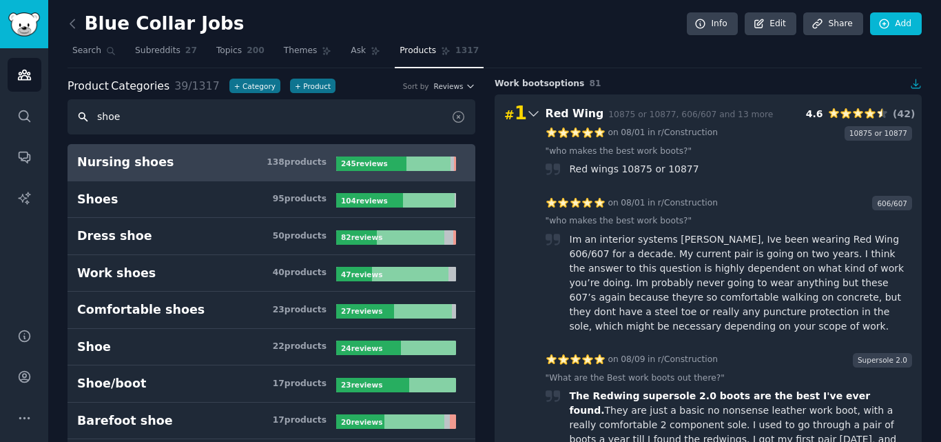
type input "shoe"
click at [203, 170] on h3 "Nursing shoes 138 product s" at bounding box center [206, 162] width 259 height 17
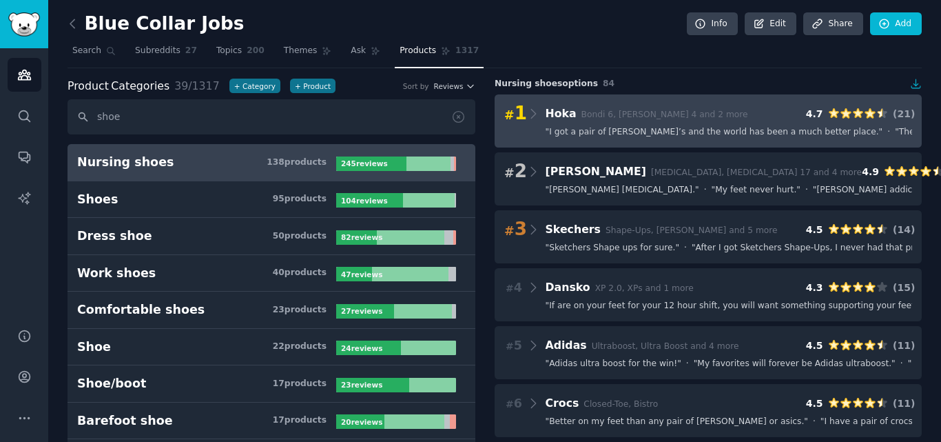
click at [642, 126] on span "" I got a pair of Hoka’s and the world has been a much better place. "" at bounding box center [715, 132] width 338 height 12
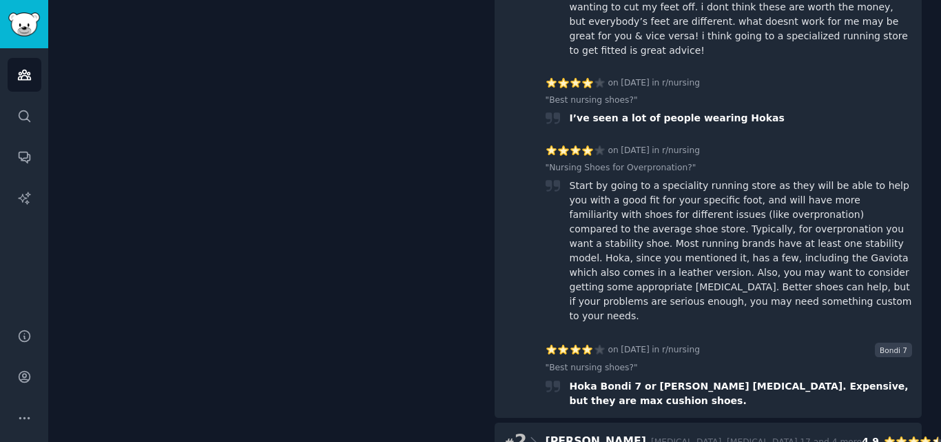
scroll to position [1792, 0]
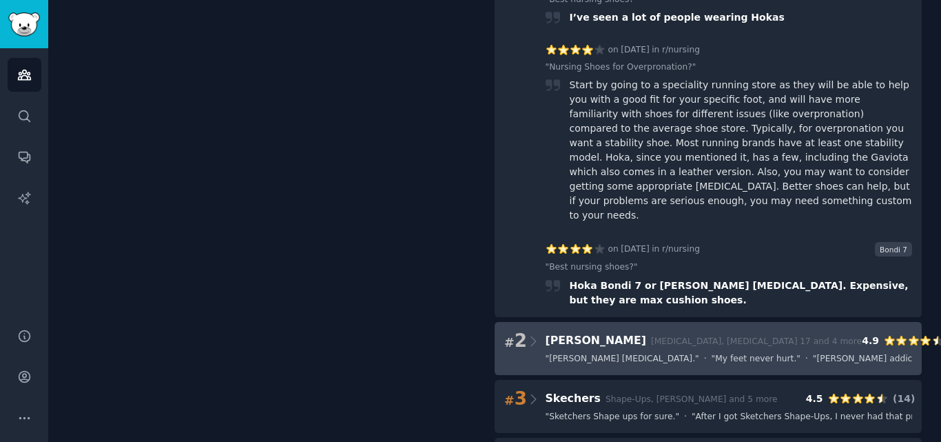
click at [712, 353] on span "" My feet never hurt. "" at bounding box center [756, 359] width 89 height 12
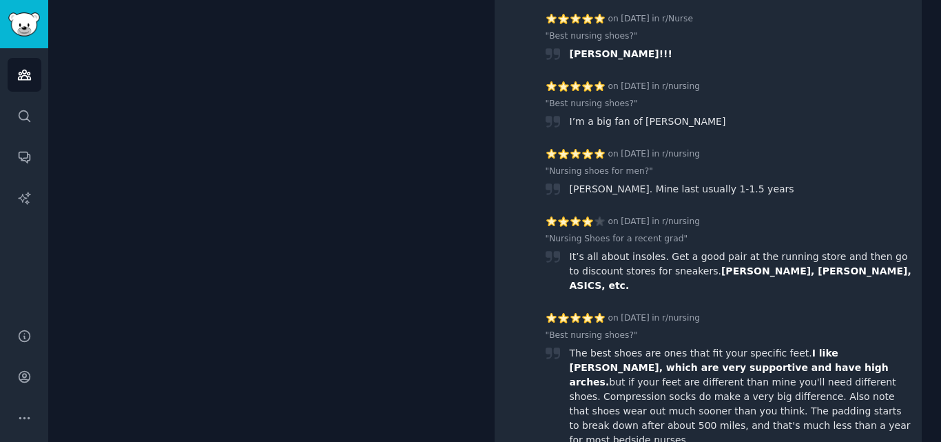
scroll to position [3239, 0]
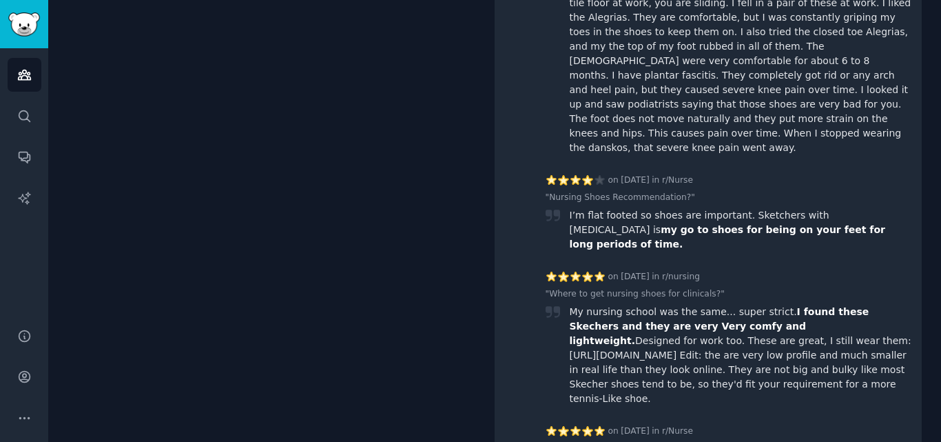
scroll to position [5024, 0]
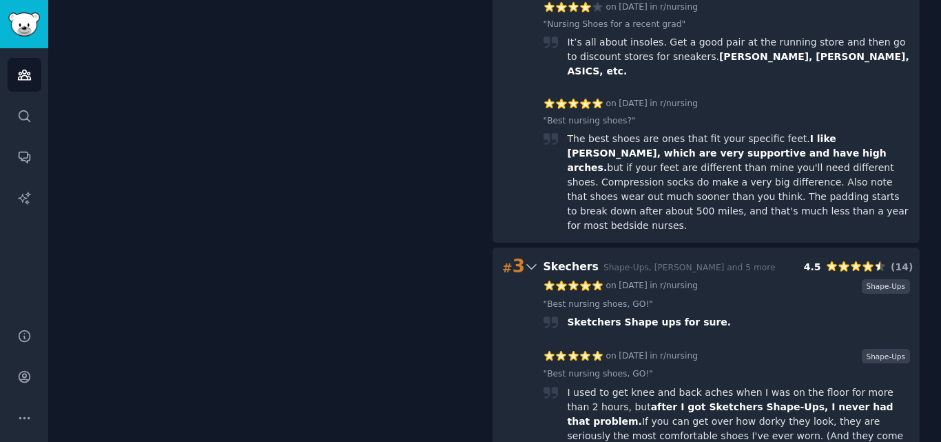
scroll to position [0, 2]
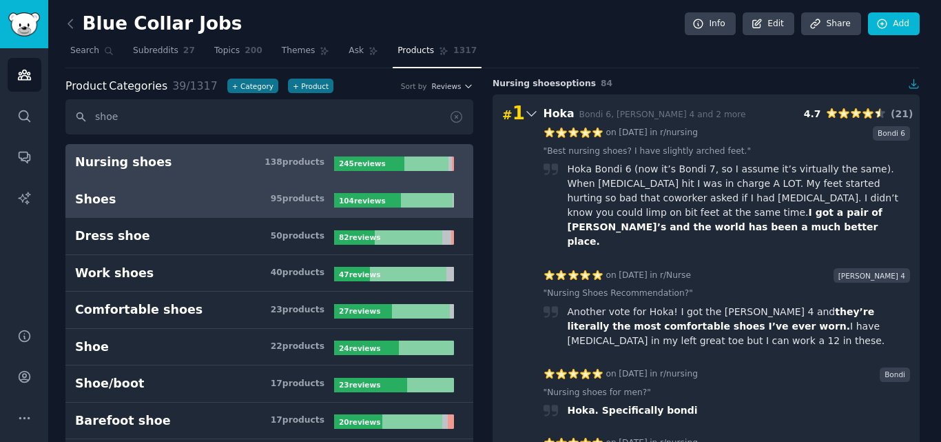
click at [129, 186] on link "Shoes 95 product s 104 review s" at bounding box center [269, 199] width 408 height 37
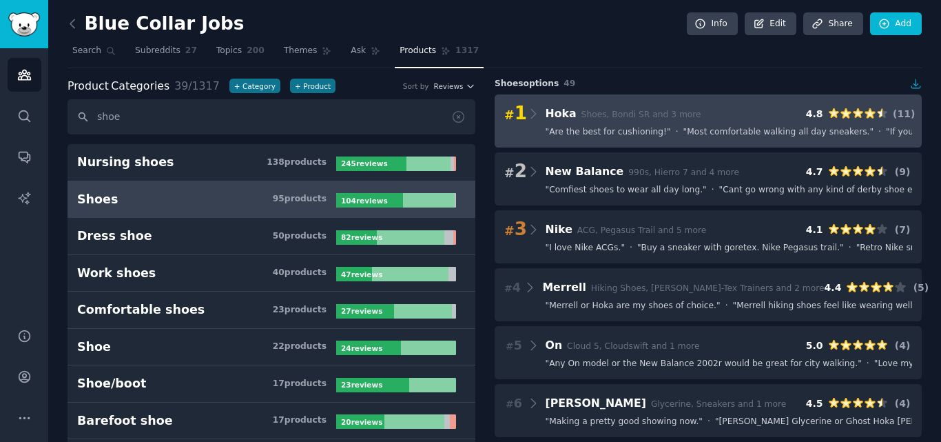
click at [596, 123] on div "# 1 Hoka Shoes, Bondi SR and 3 more 4.8 ( 11 )" at bounding box center [708, 113] width 408 height 19
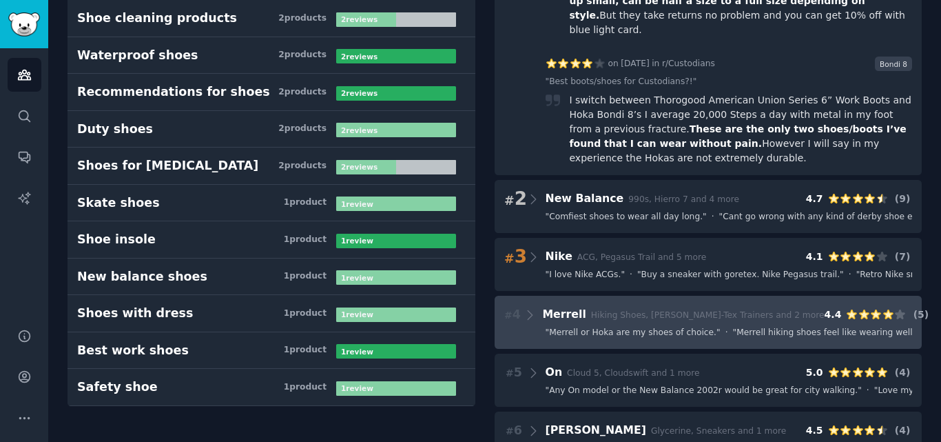
scroll to position [1171, 0]
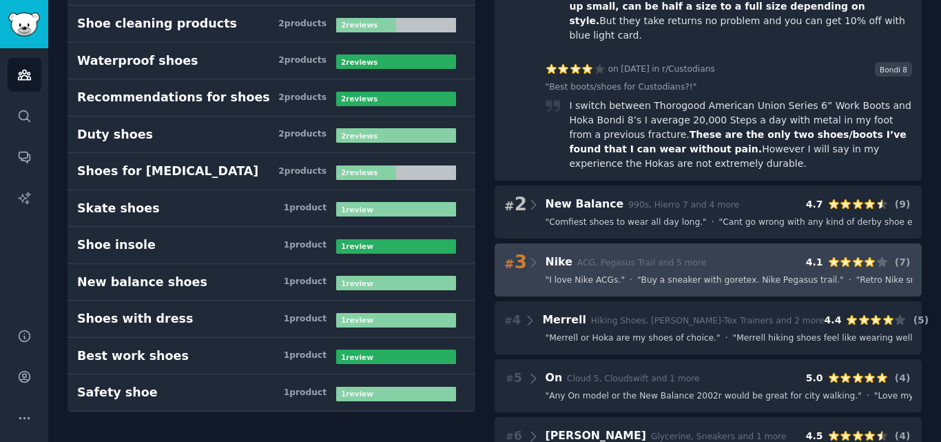
click at [614, 243] on div "# 3 Nike ACG, Pegasus Trail and 5 more 4.1 ( 7 ) " I love Nike ACGs. " · " Buy …" at bounding box center [708, 269] width 427 height 53
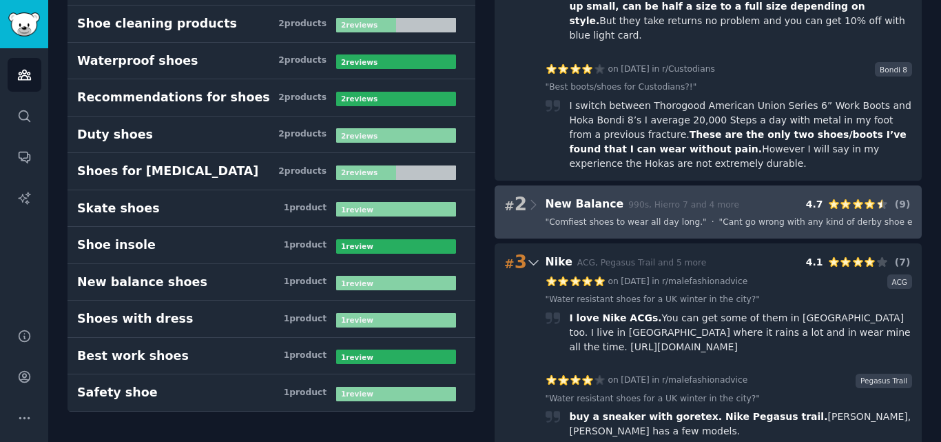
click at [644, 216] on span "" Comfiest shoes to wear all day long. "" at bounding box center [626, 222] width 161 height 12
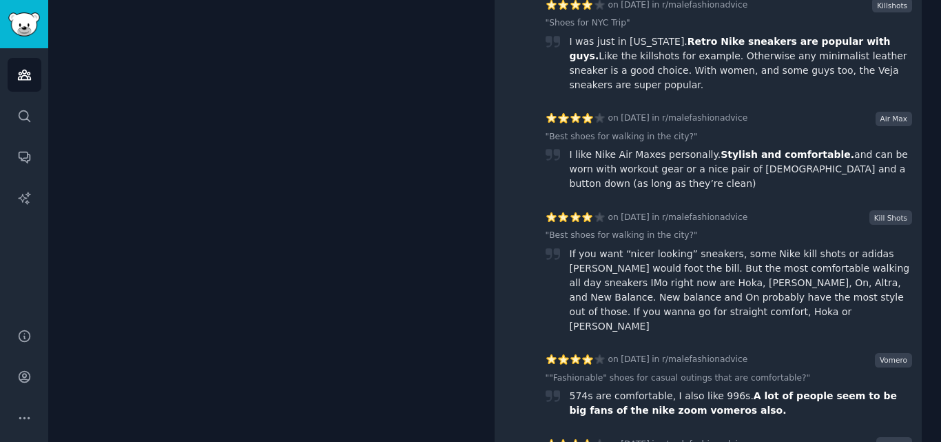
scroll to position [2893, 0]
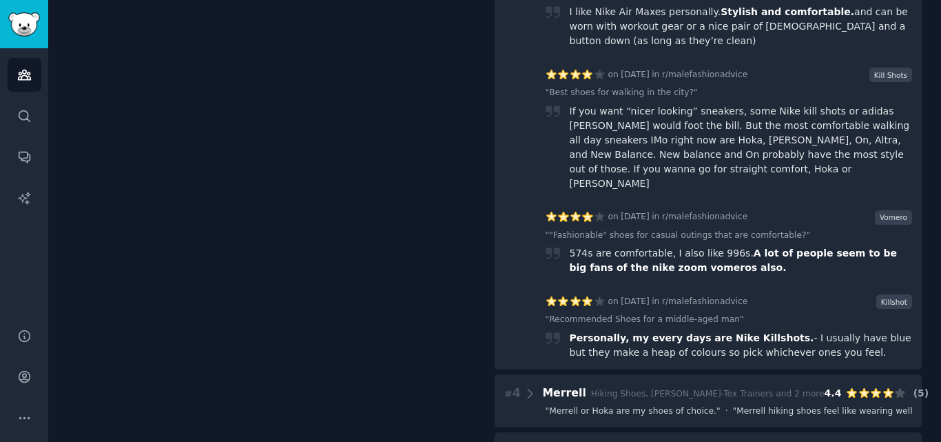
scroll to position [2824, 0]
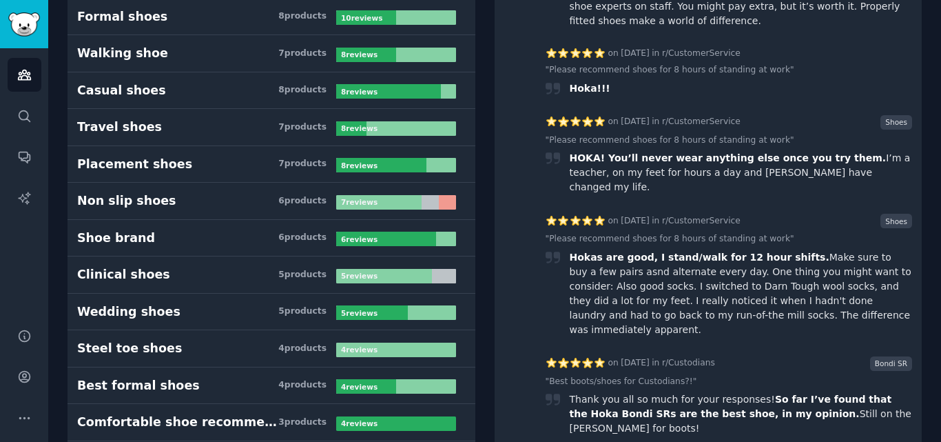
scroll to position [620, 0]
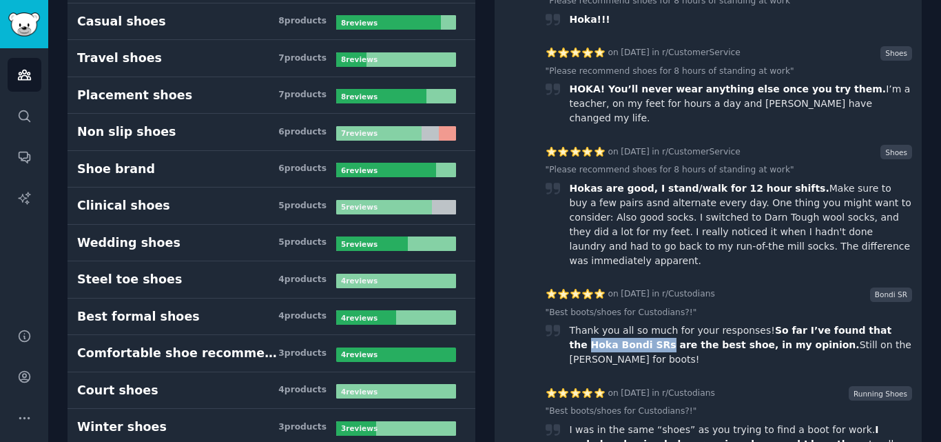
drag, startPoint x: 865, startPoint y: 276, endPoint x: 610, endPoint y: 282, distance: 255.0
click at [610, 325] on span "So far I’ve found that the Hoka Bondi SRs are the best shoe, in my opinion." at bounding box center [731, 337] width 322 height 25
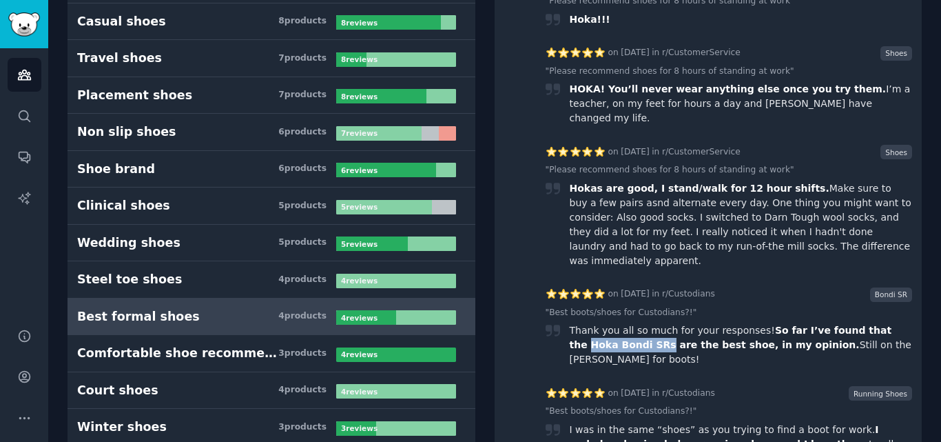
copy span "Hoka Bondi SRs"
